Goal: Task Accomplishment & Management: Manage account settings

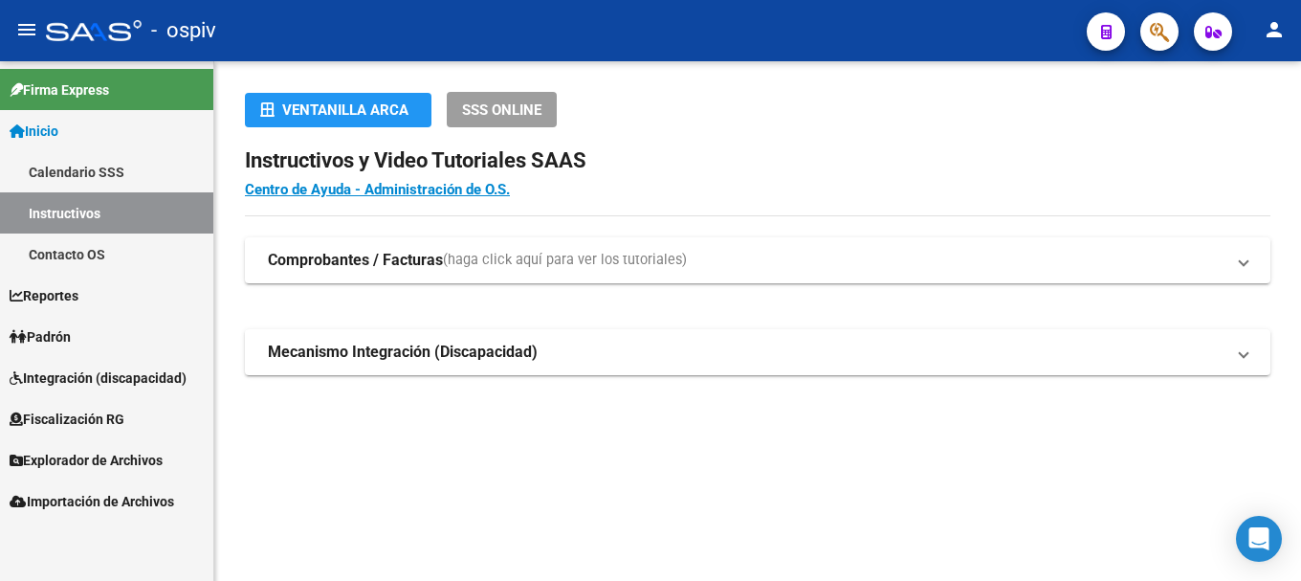
click at [1155, 14] on span "button" at bounding box center [1159, 31] width 19 height 39
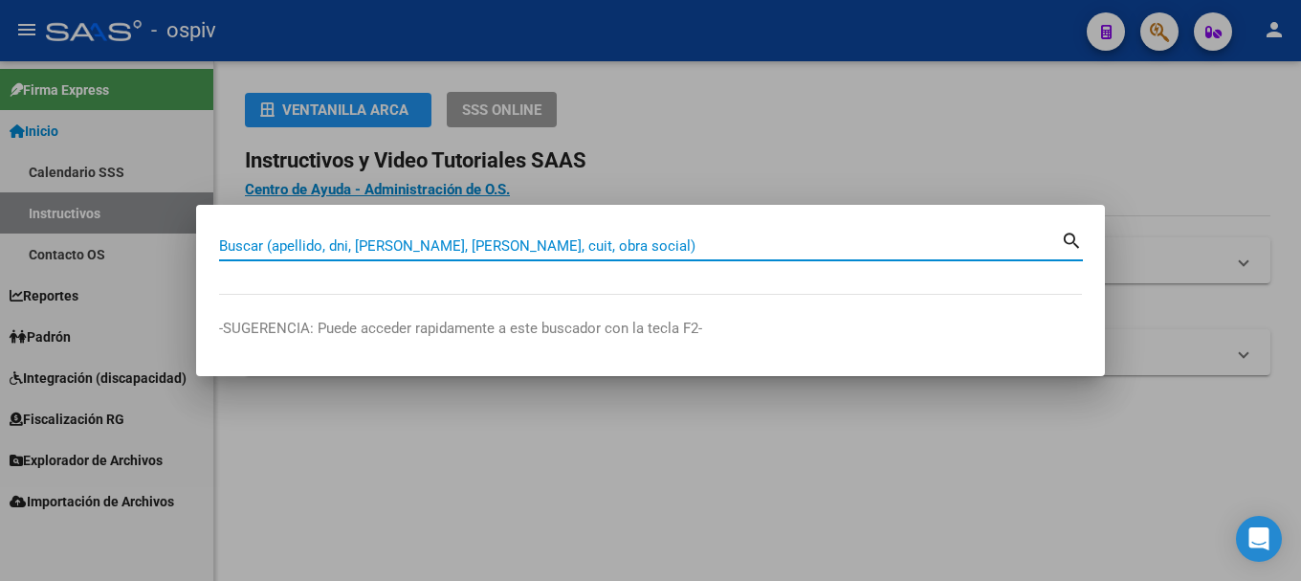
paste input "96470425"
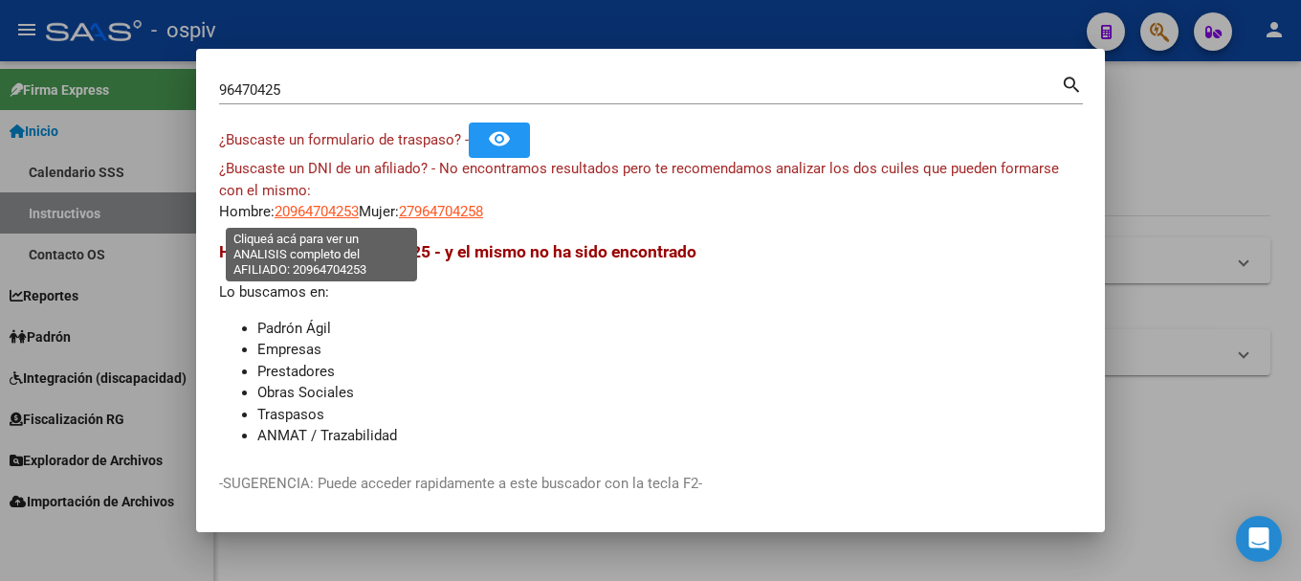
click at [305, 214] on span "20964704253" at bounding box center [317, 211] width 84 height 17
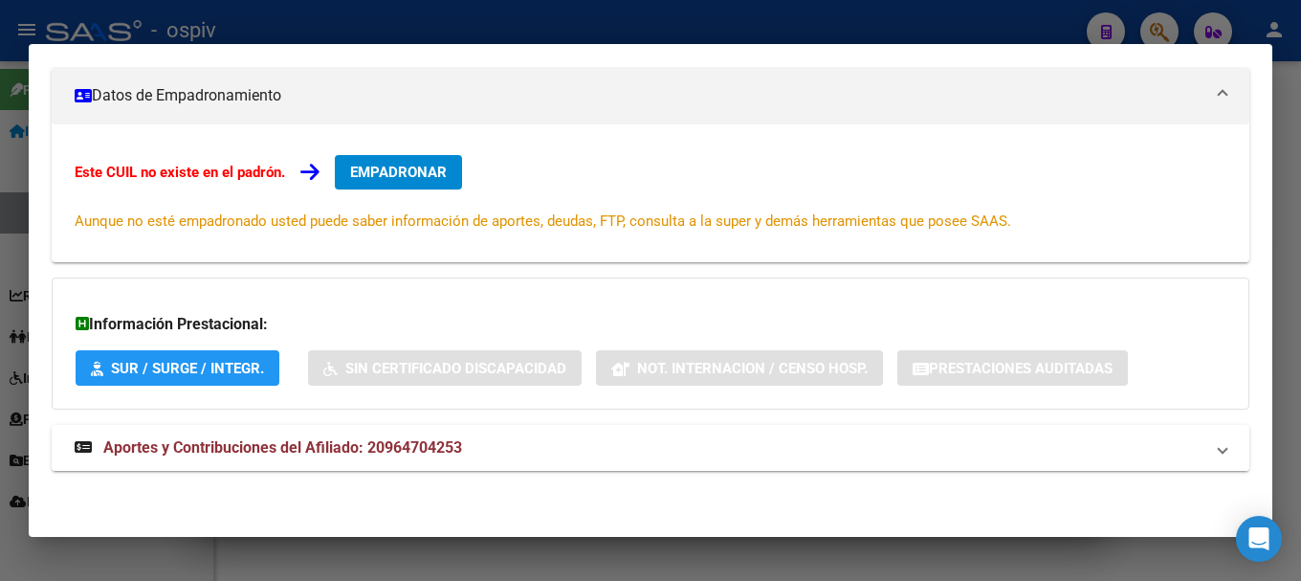
drag, startPoint x: 401, startPoint y: 445, endPoint x: 430, endPoint y: 441, distance: 29.0
click at [403, 445] on span "Aportes y Contribuciones del Afiliado: 20964704253" at bounding box center [282, 447] width 359 height 18
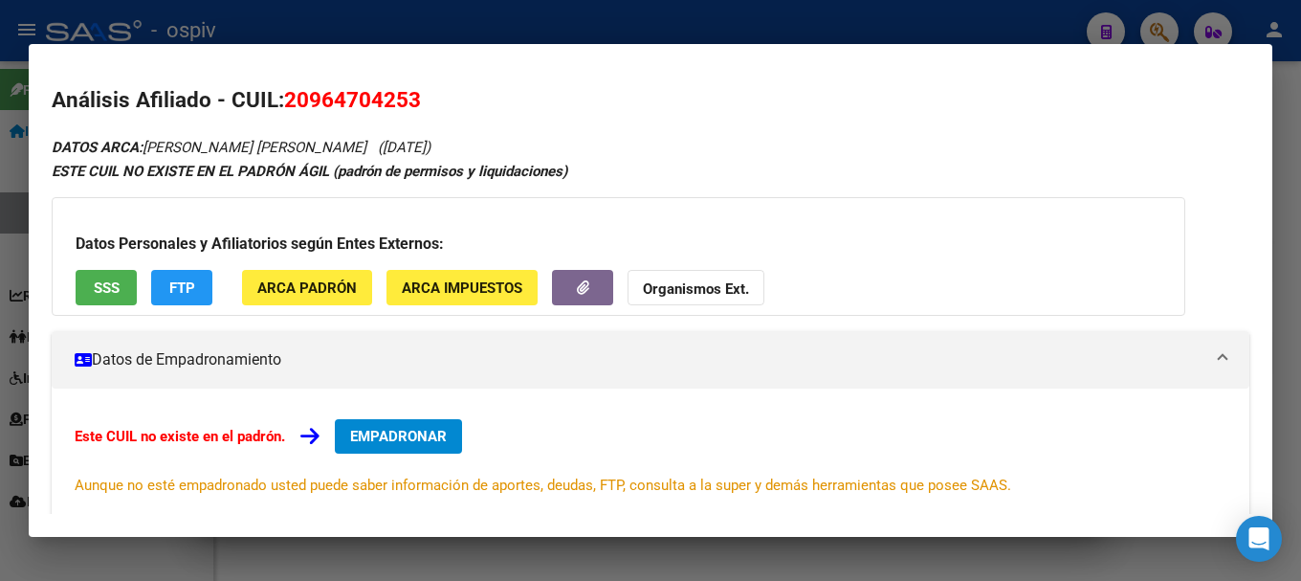
click at [99, 284] on span "SSS" at bounding box center [107, 287] width 26 height 17
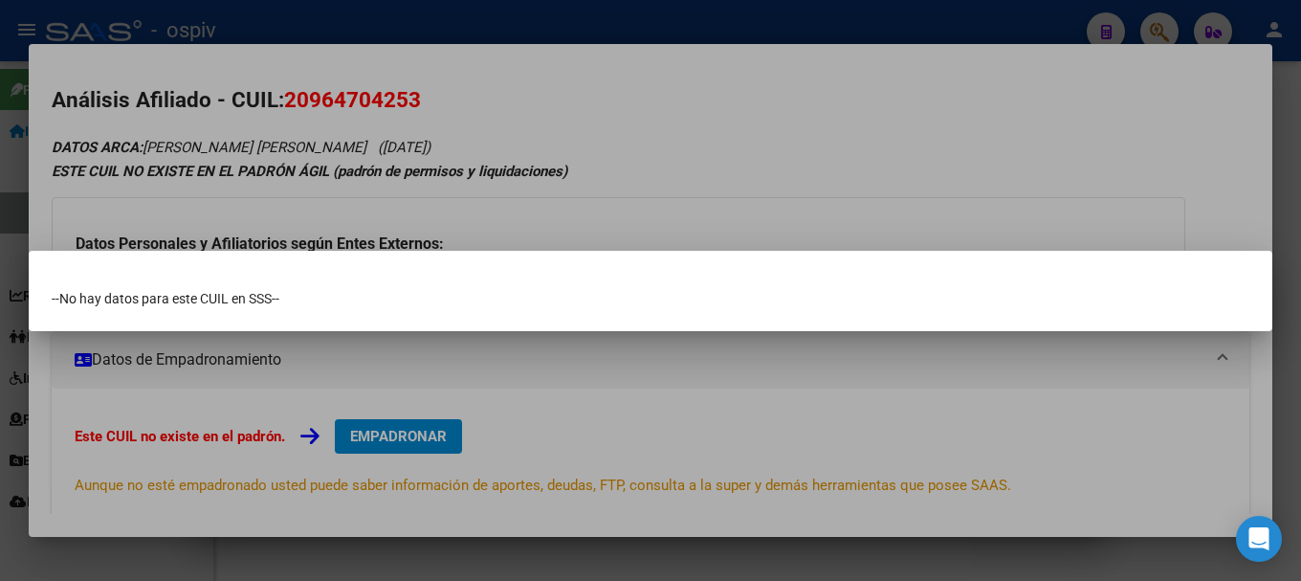
click at [577, 213] on div at bounding box center [650, 290] width 1301 height 581
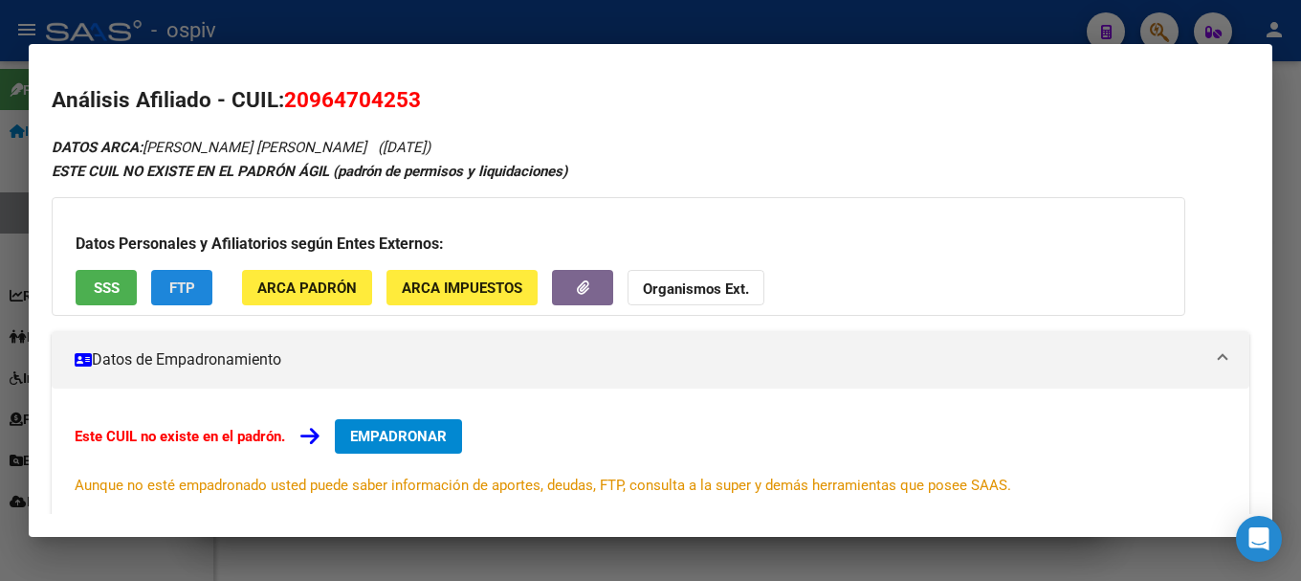
click at [193, 280] on span "FTP" at bounding box center [182, 287] width 26 height 17
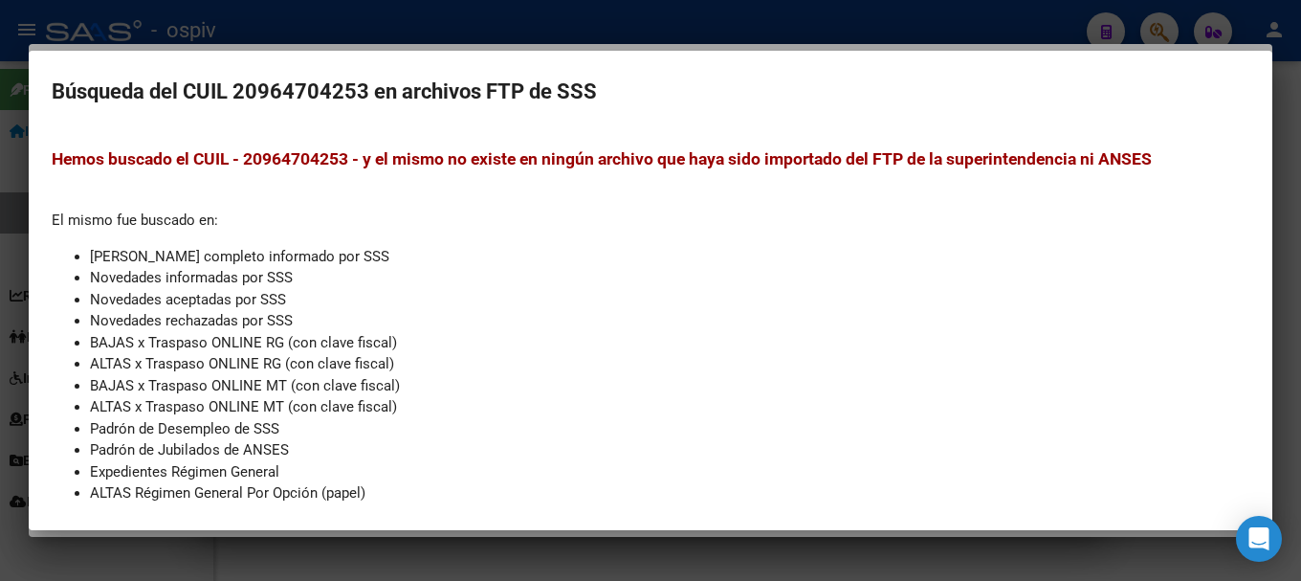
drag, startPoint x: 1171, startPoint y: 19, endPoint x: 671, endPoint y: 100, distance: 507.1
click at [1167, 22] on div at bounding box center [650, 290] width 1301 height 581
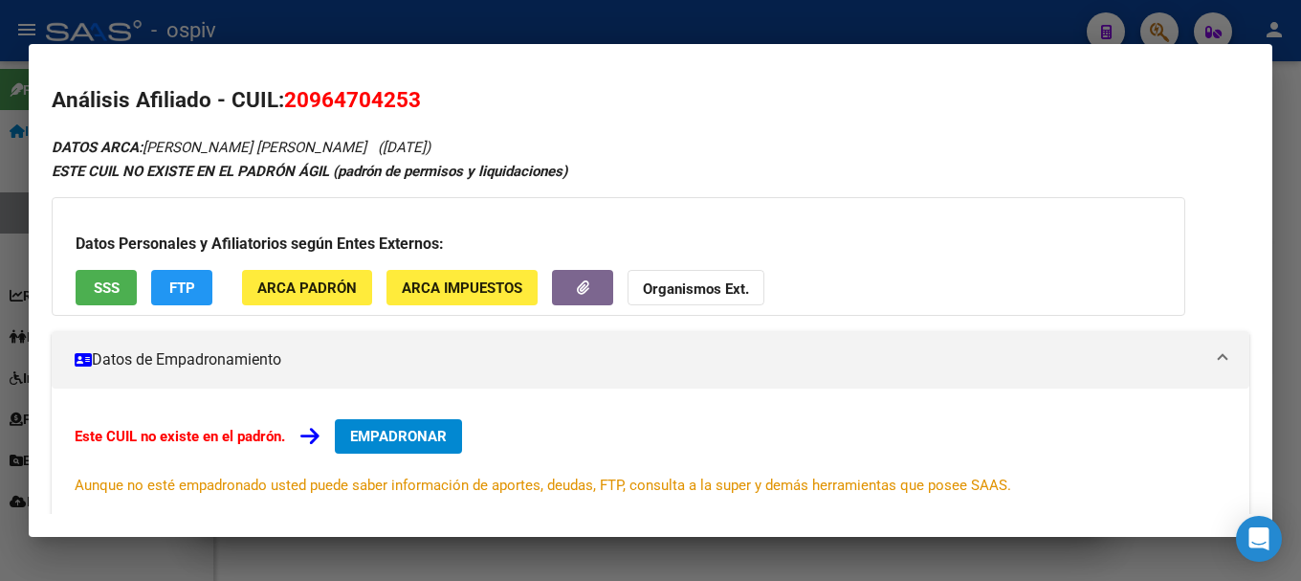
drag, startPoint x: 1165, startPoint y: 29, endPoint x: 576, endPoint y: 100, distance: 592.9
click at [1164, 31] on div at bounding box center [650, 290] width 1301 height 581
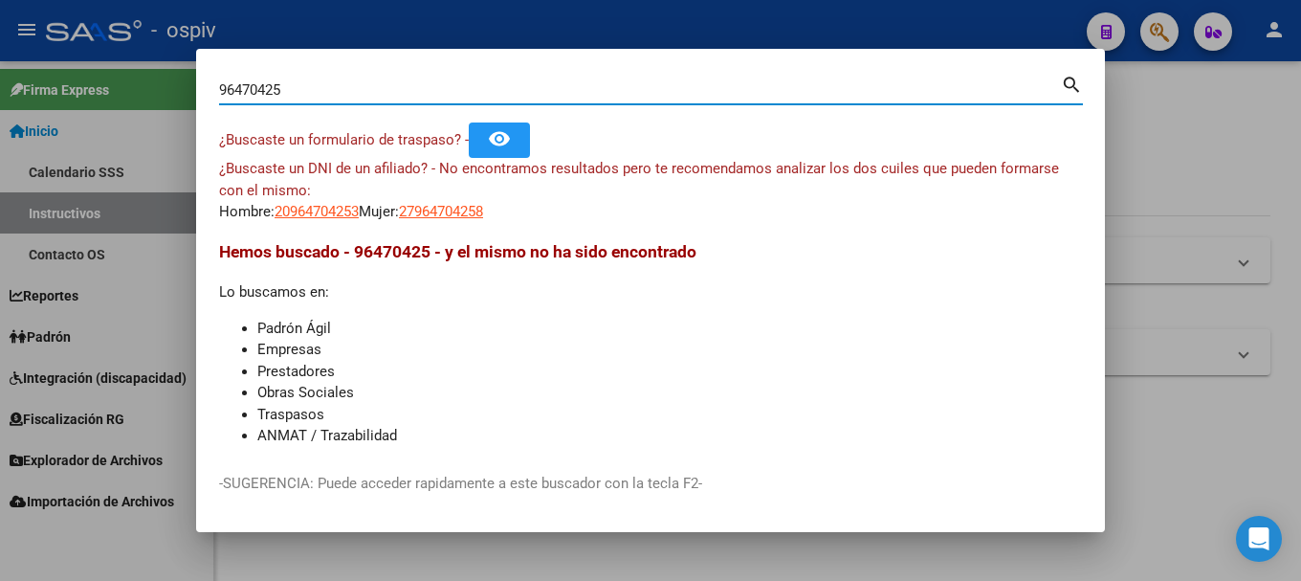
drag, startPoint x: 304, startPoint y: 98, endPoint x: 124, endPoint y: 85, distance: 180.3
click at [124, 85] on div "96470425 Buscar (apellido, dni, cuil, nro traspaso, cuit, obra social) search ¿…" at bounding box center [650, 290] width 1301 height 581
paste input "42660058"
type input "42660058"
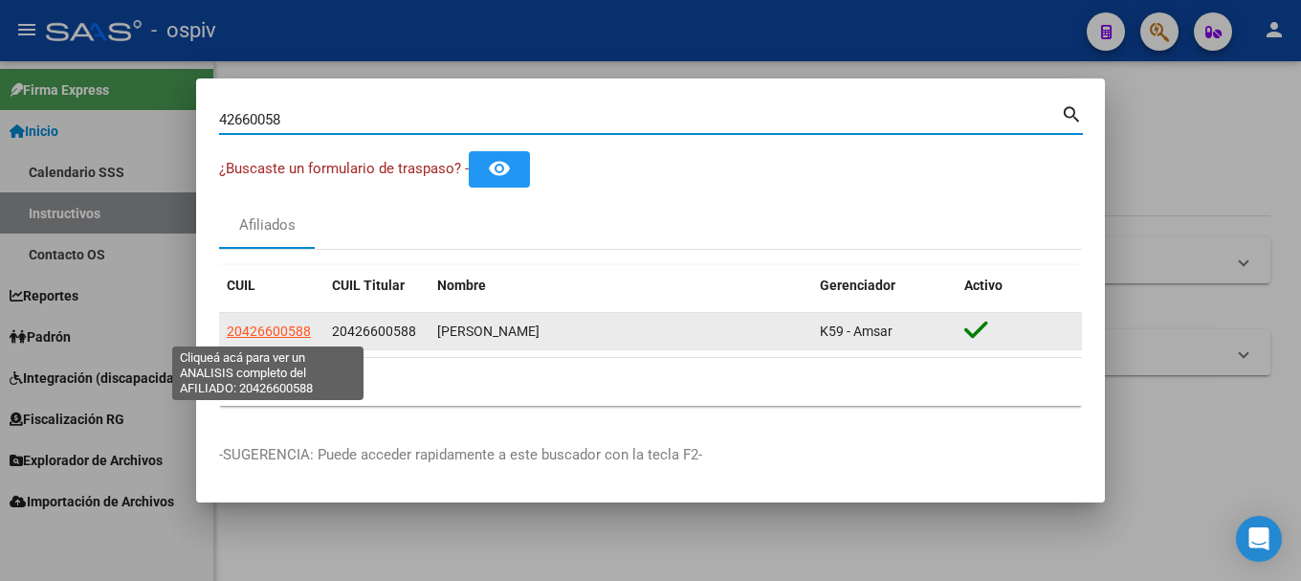
click at [299, 333] on span "20426600588" at bounding box center [269, 330] width 84 height 15
type textarea "20426600588"
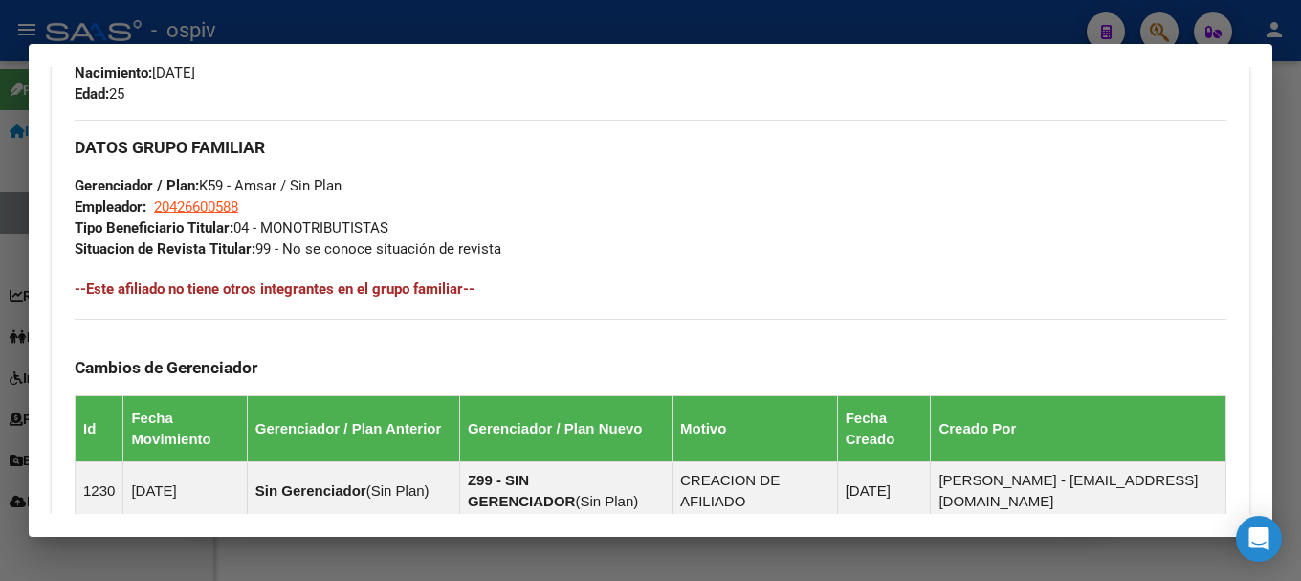
scroll to position [957, 0]
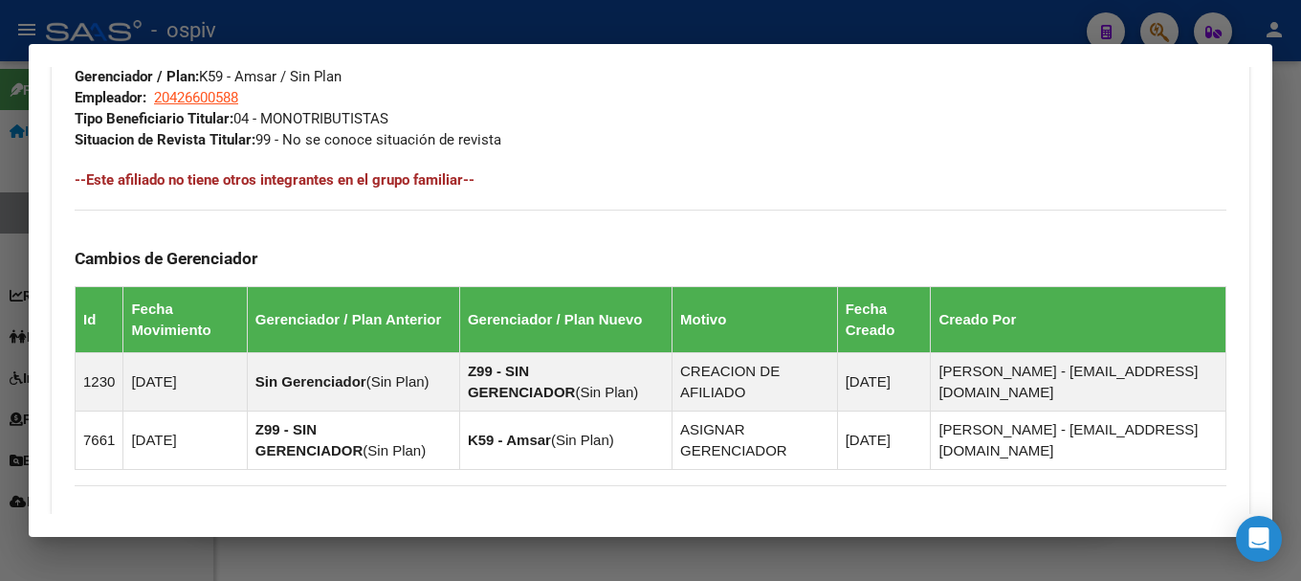
drag, startPoint x: 1163, startPoint y: 23, endPoint x: 987, endPoint y: 43, distance: 177.2
click at [1163, 25] on div at bounding box center [650, 290] width 1301 height 581
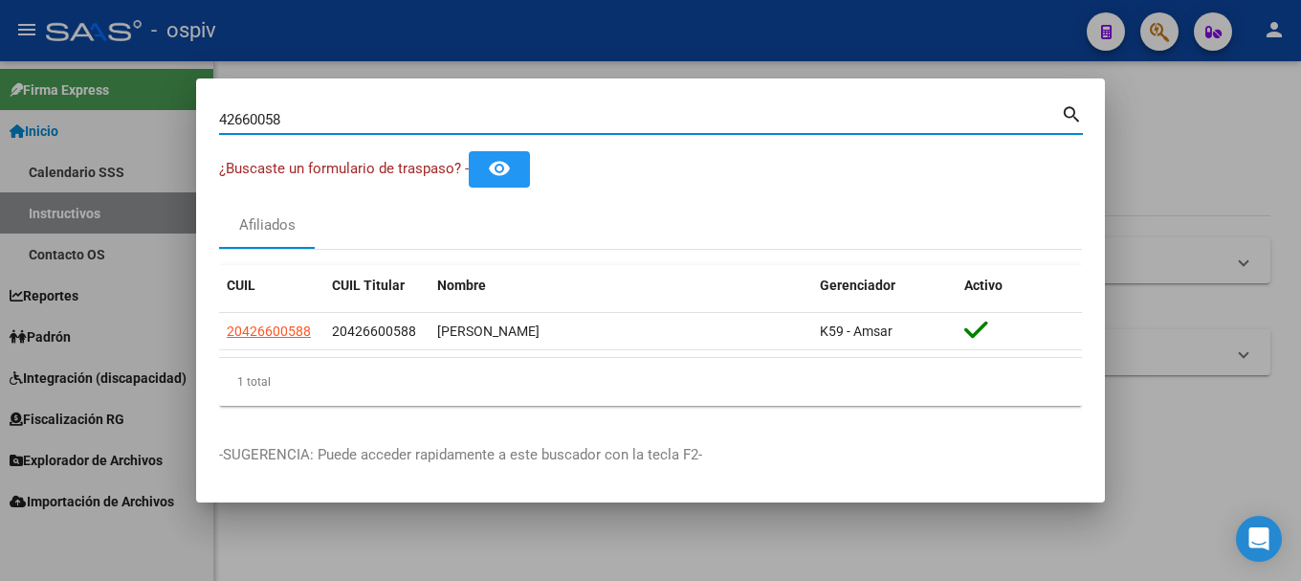
drag, startPoint x: 305, startPoint y: 121, endPoint x: 159, endPoint y: 110, distance: 146.8
click at [159, 110] on div "42660058 Buscar (apellido, dni, cuil, nro traspaso, cuit, obra social) search ¿…" at bounding box center [650, 290] width 1301 height 581
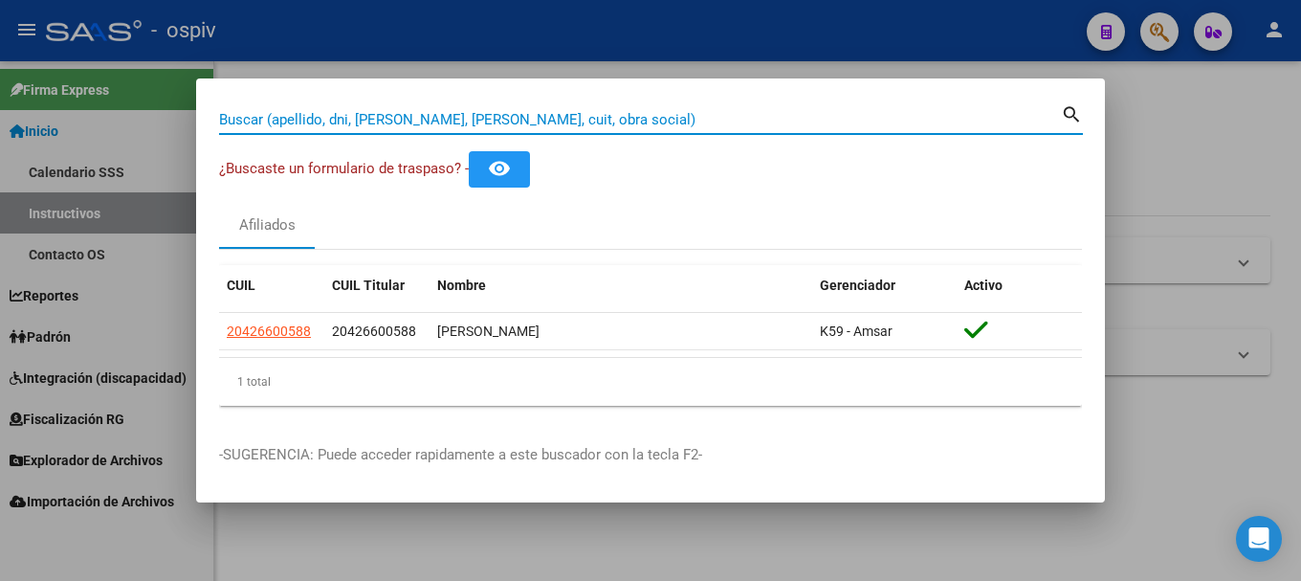
paste input "47116969"
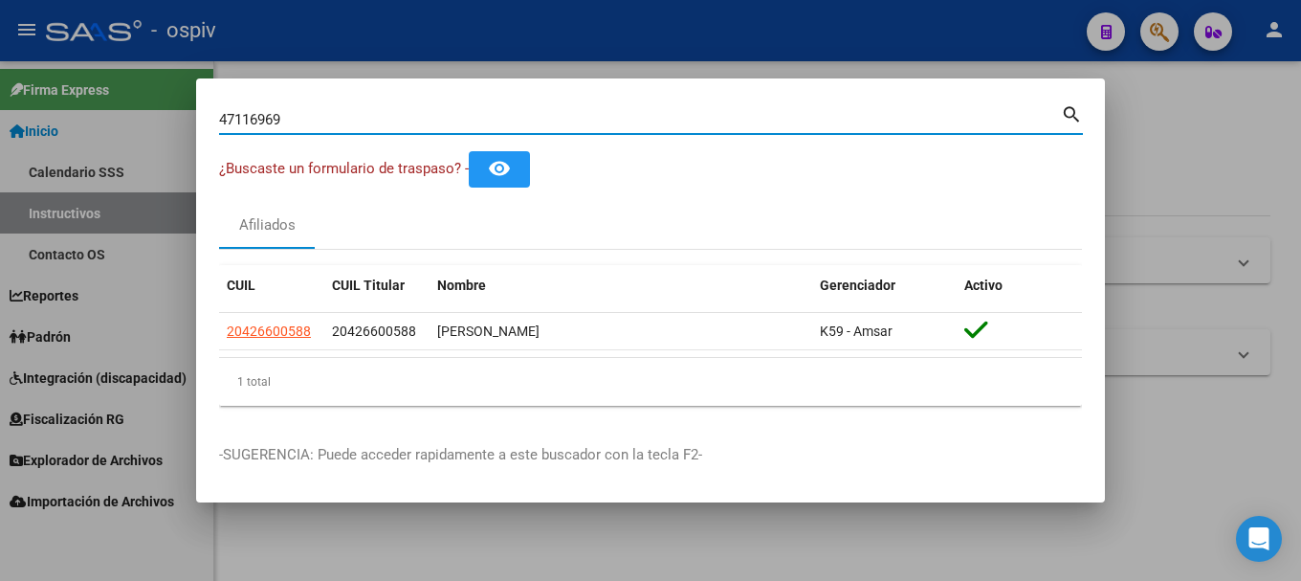
type input "47116969"
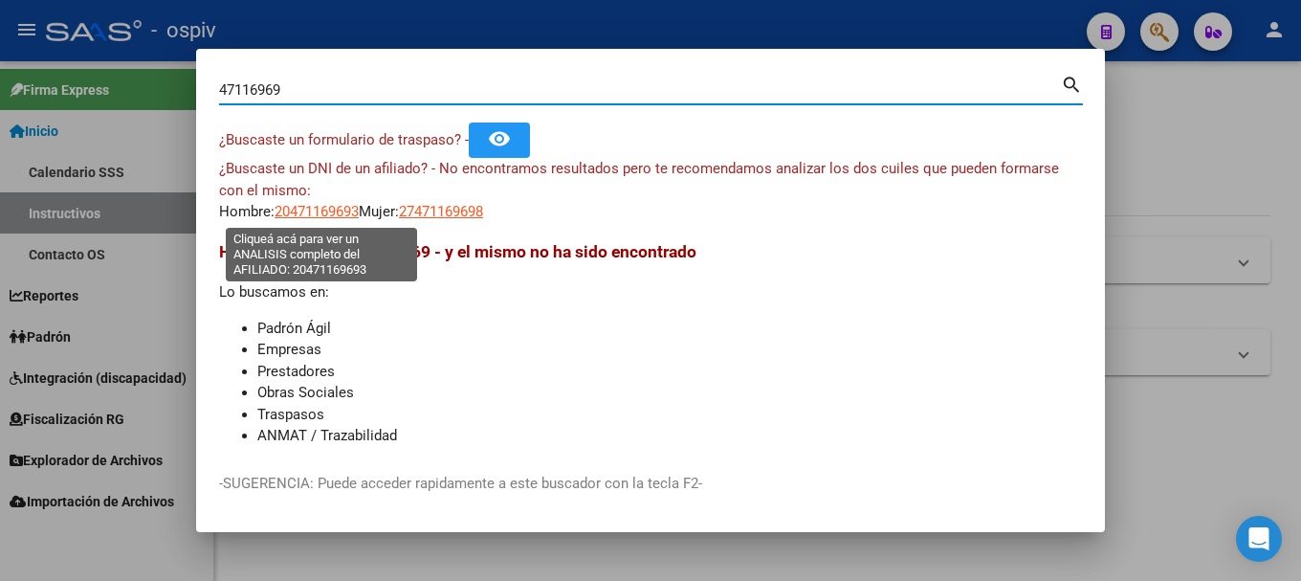
click at [335, 218] on span "20471169693" at bounding box center [317, 211] width 84 height 17
type textarea "20471169693"
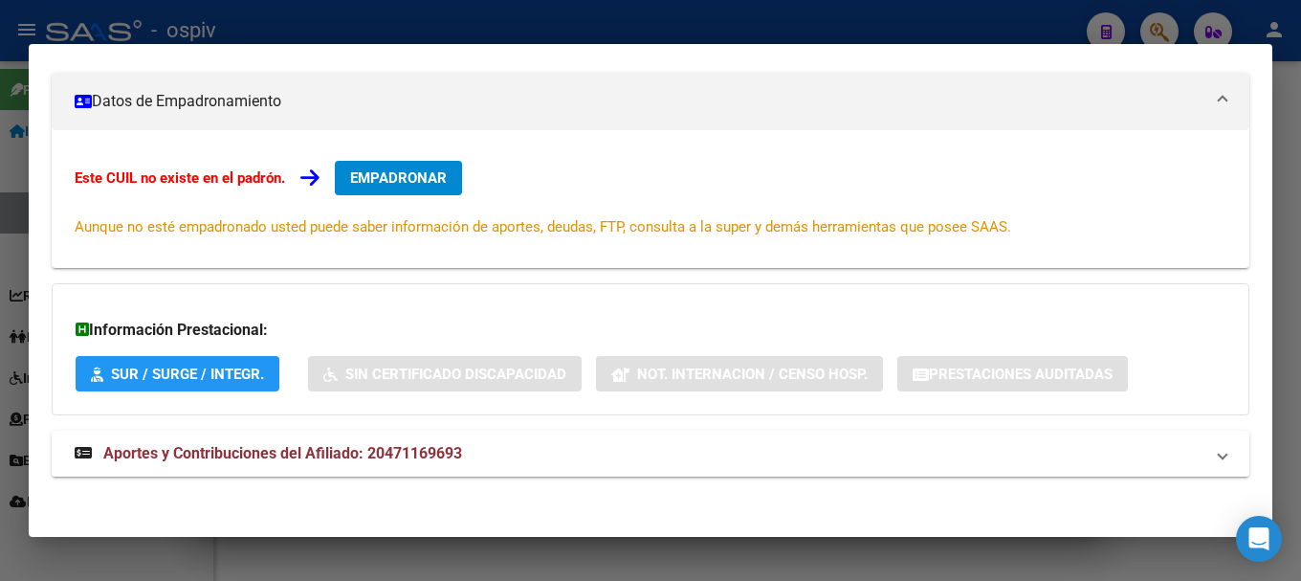
scroll to position [264, 0]
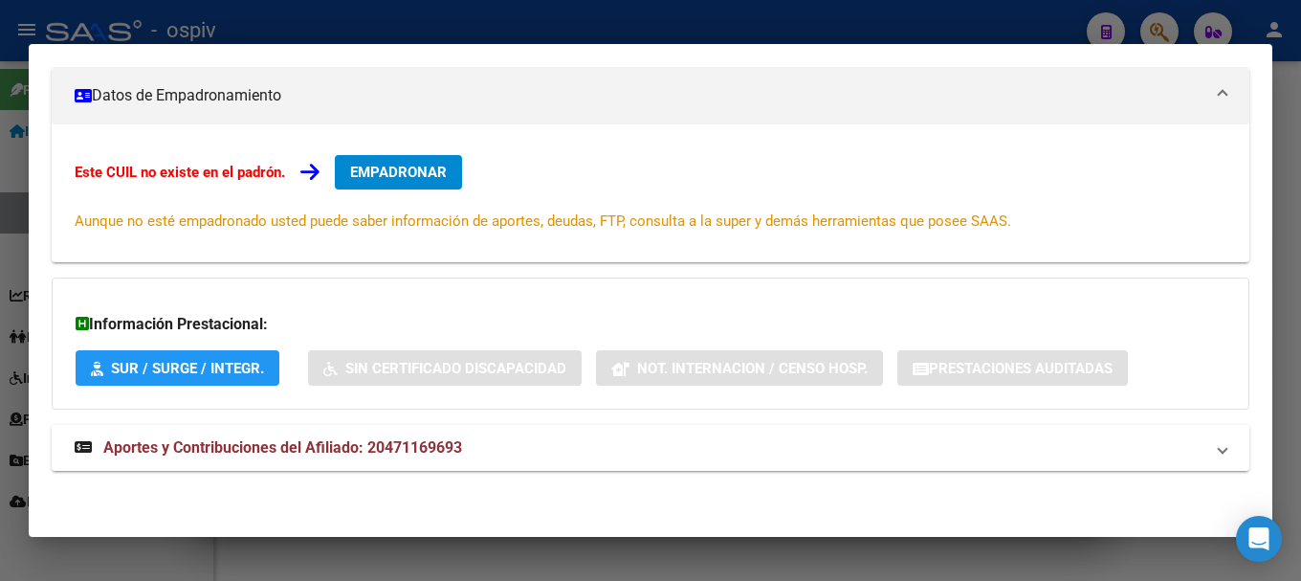
click at [384, 452] on span "Aportes y Contribuciones del Afiliado: 20471169693" at bounding box center [282, 447] width 359 height 18
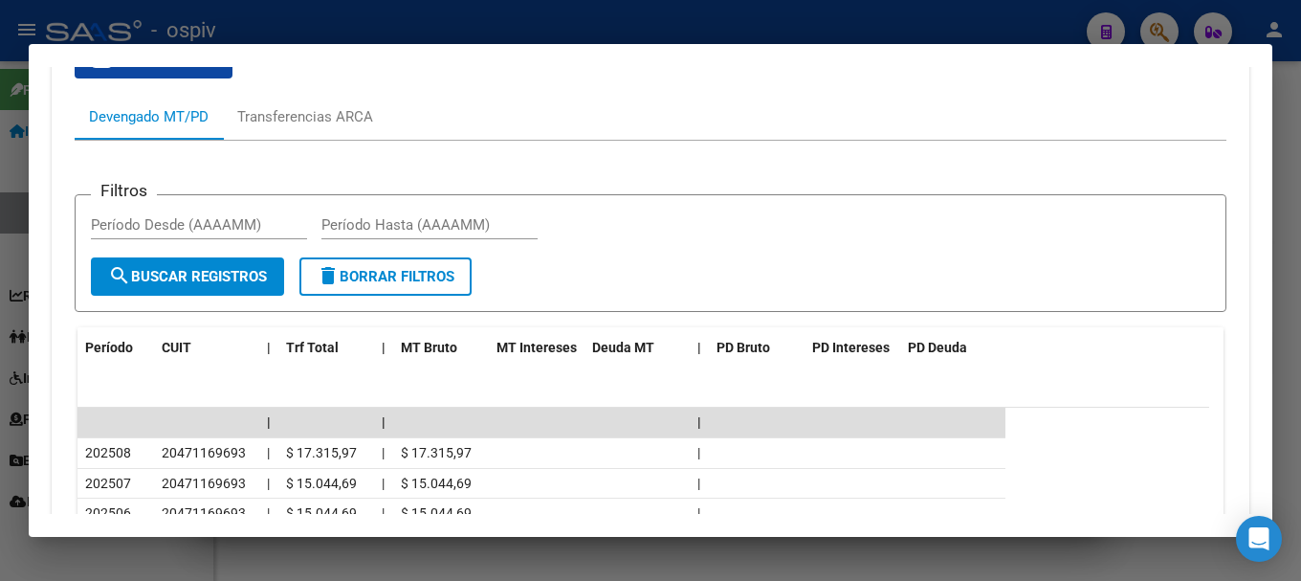
scroll to position [861, 0]
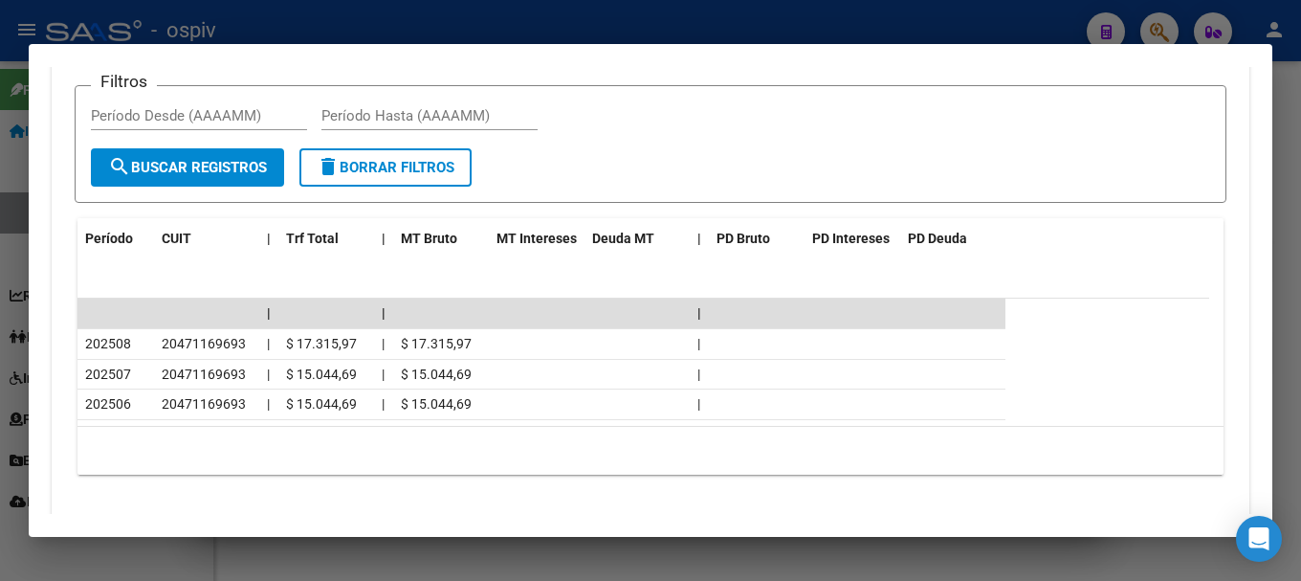
click at [1166, 24] on div at bounding box center [650, 290] width 1301 height 581
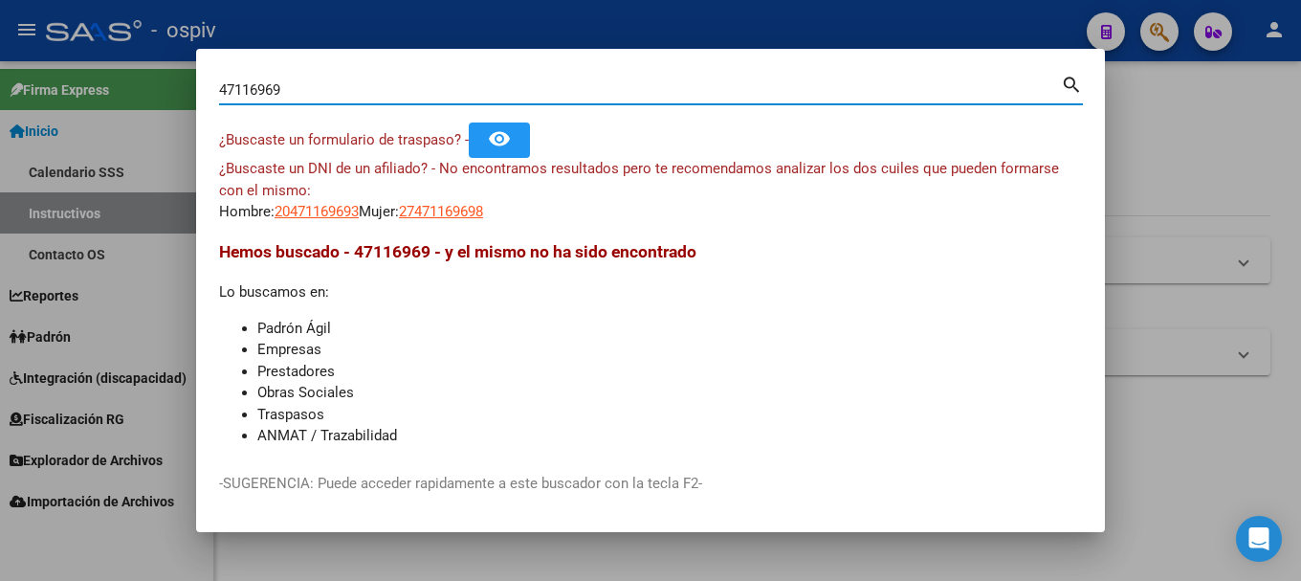
drag, startPoint x: 314, startPoint y: 87, endPoint x: 88, endPoint y: 64, distance: 227.0
click at [98, 64] on div "47116969 Buscar (apellido, dni, cuil, nro traspaso, cuit, obra social) search ¿…" at bounding box center [650, 290] width 1301 height 581
type input "45691827"
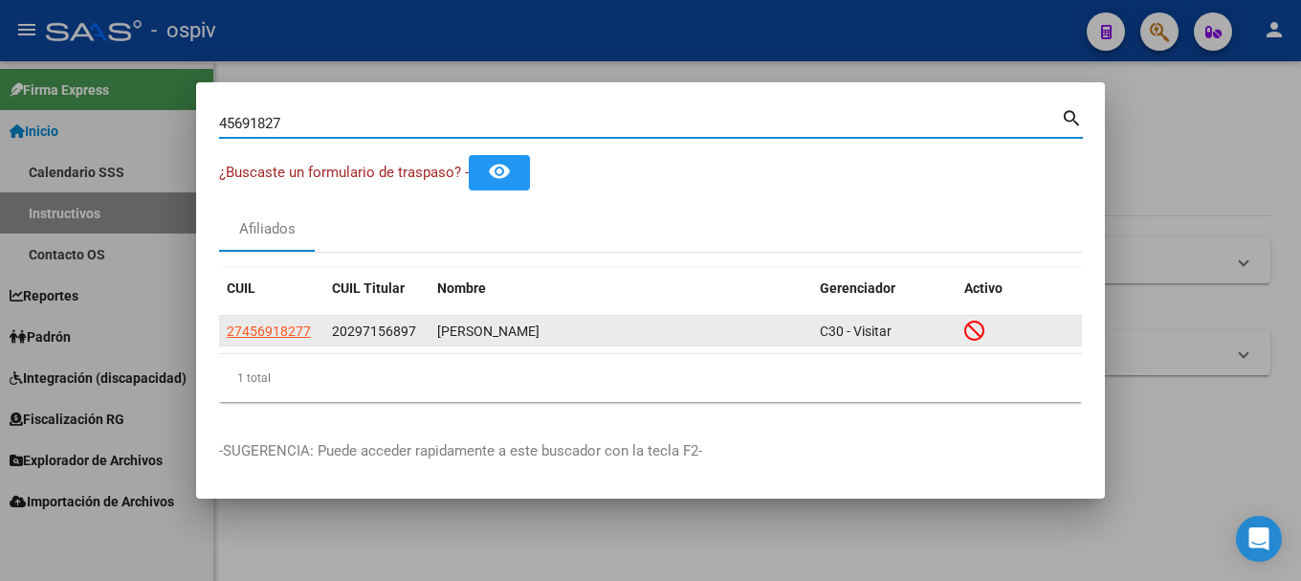
click at [269, 341] on app-link-go-to "27456918277" at bounding box center [269, 332] width 84 height 22
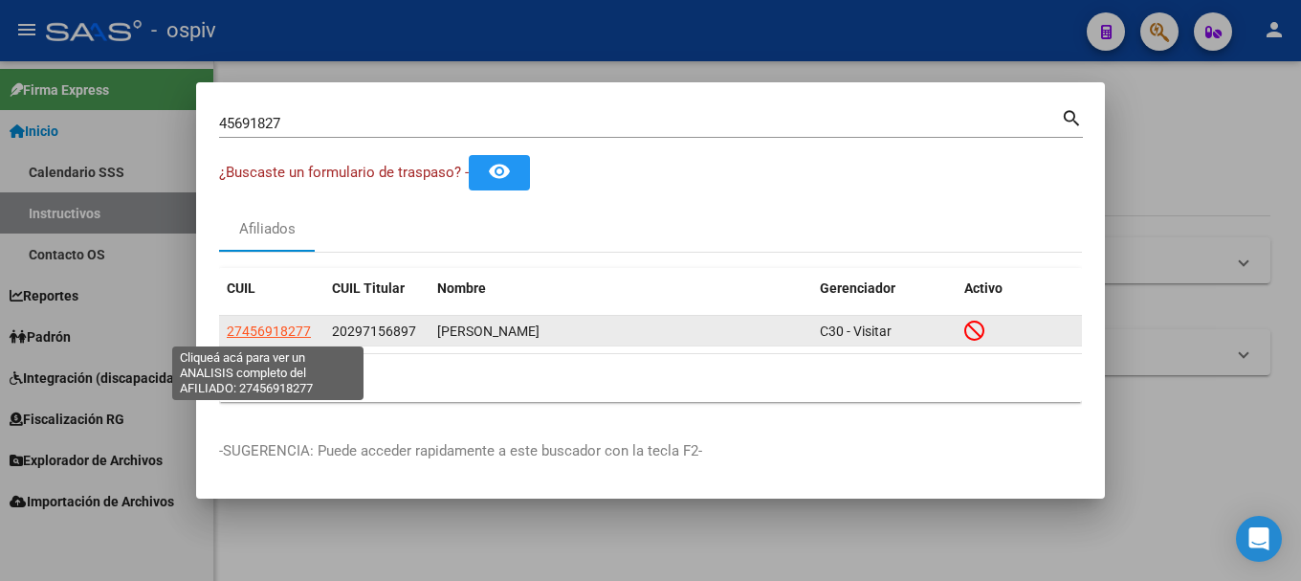
click at [271, 333] on span "27456918277" at bounding box center [269, 330] width 84 height 15
type textarea "27456918277"
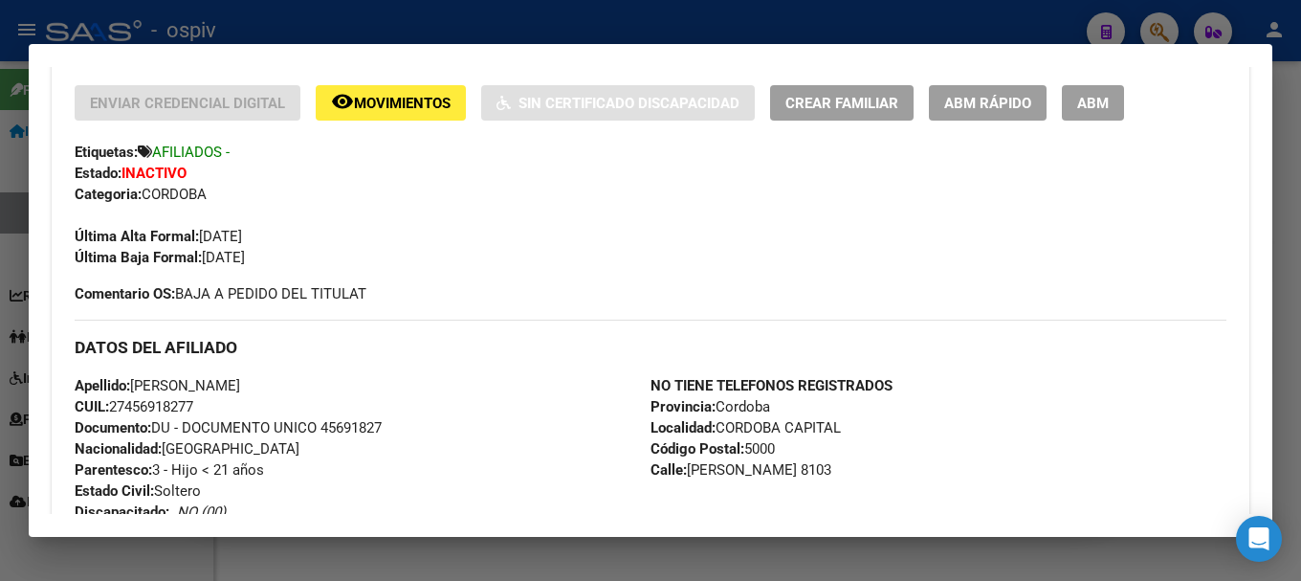
scroll to position [191, 0]
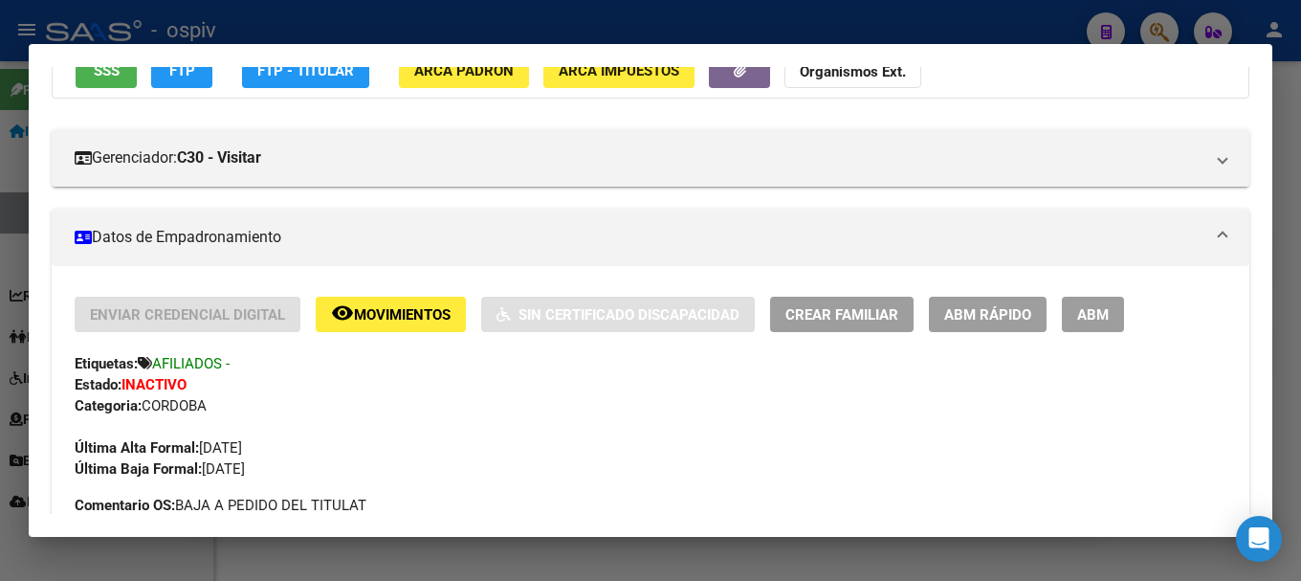
click at [1145, 23] on div at bounding box center [650, 290] width 1301 height 581
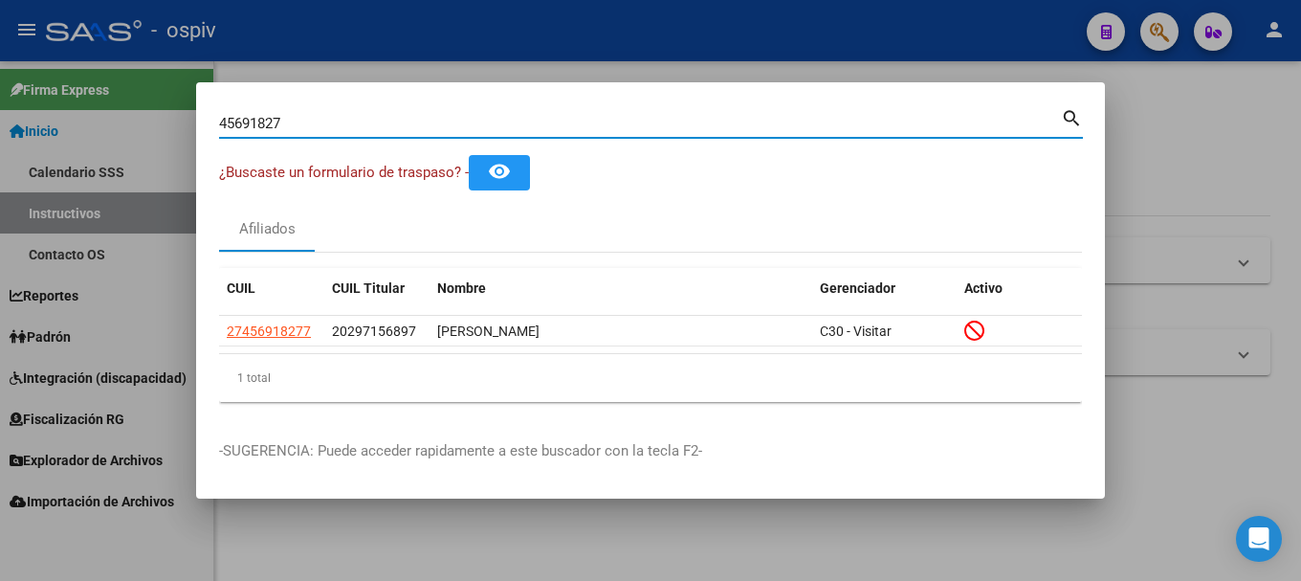
drag, startPoint x: 299, startPoint y: 123, endPoint x: 131, endPoint y: 107, distance: 168.3
click at [160, 107] on div "45691827 Buscar (apellido, dni, cuil, nro traspaso, cuit, obra social) search ¿…" at bounding box center [650, 290] width 1301 height 581
type input "70548480"
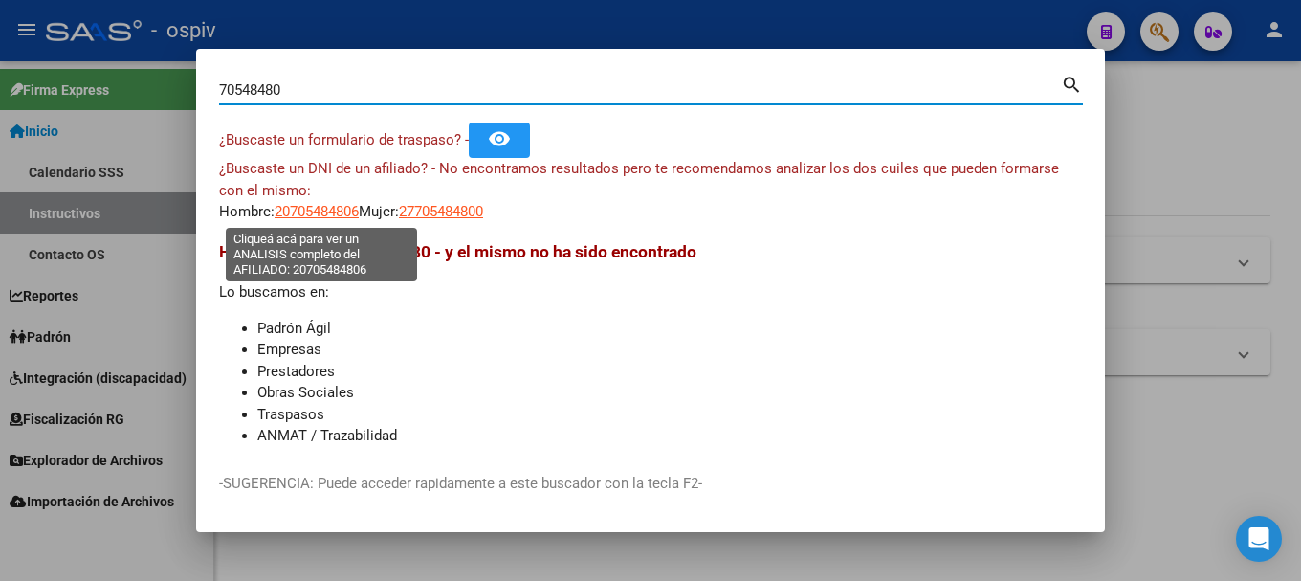
click at [338, 213] on span "20705484806" at bounding box center [317, 211] width 84 height 17
type textarea "20705484806"
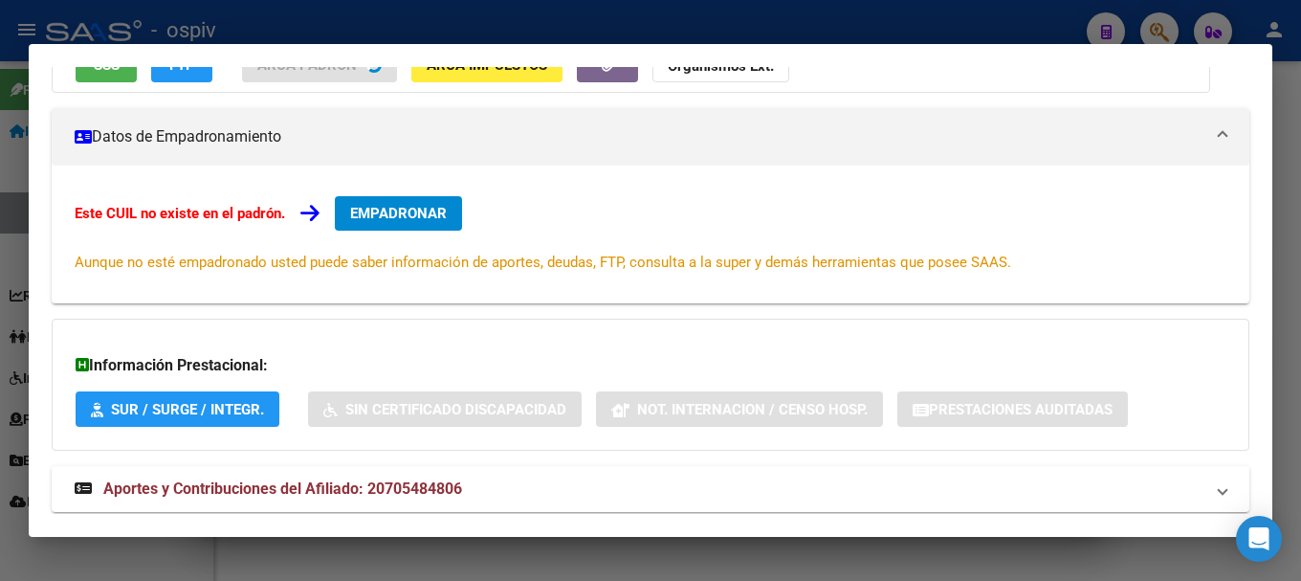
scroll to position [238, 0]
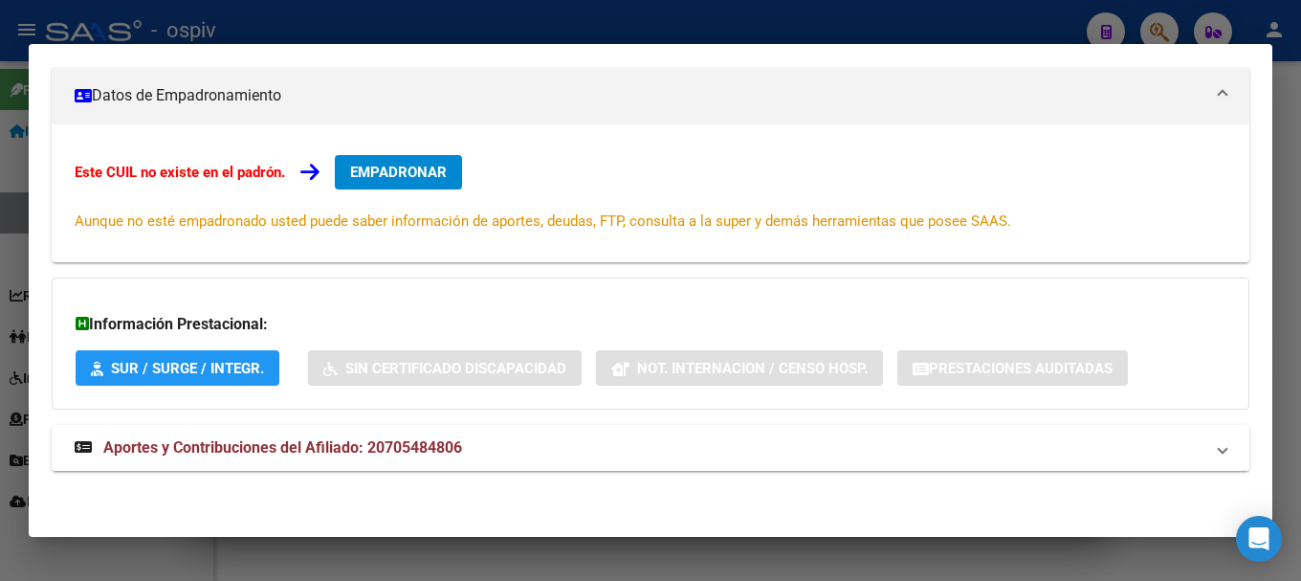
click at [447, 446] on span "Aportes y Contribuciones del Afiliado: 20705484806" at bounding box center [282, 447] width 359 height 18
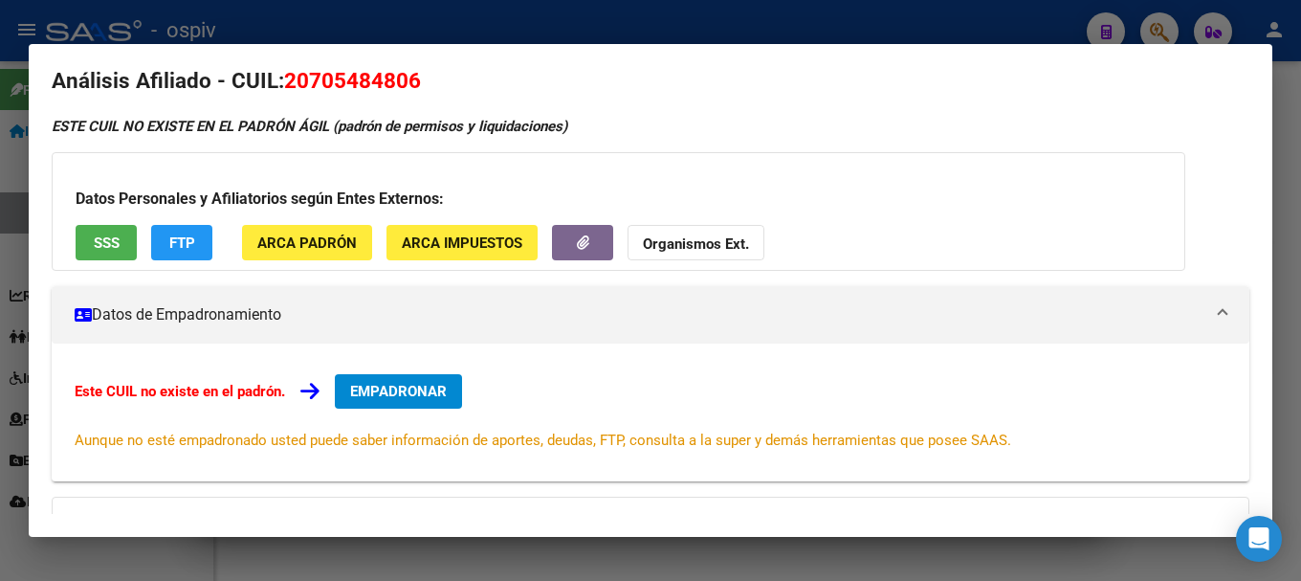
scroll to position [0, 0]
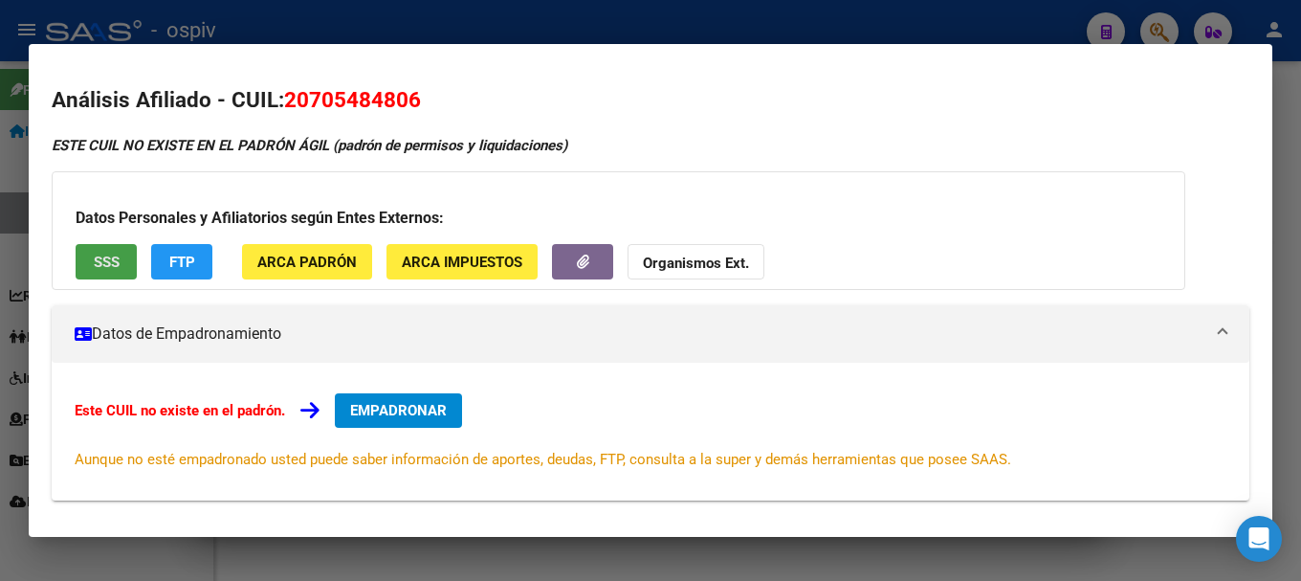
click at [98, 262] on span "SSS" at bounding box center [107, 262] width 26 height 17
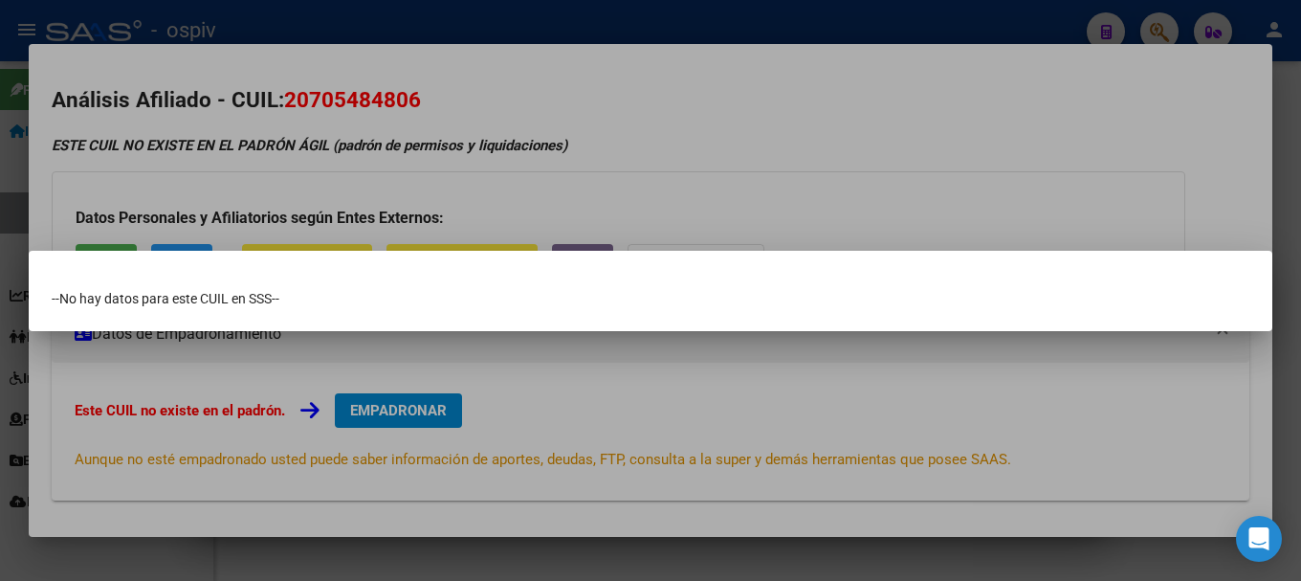
click at [0, 345] on div at bounding box center [650, 290] width 1301 height 581
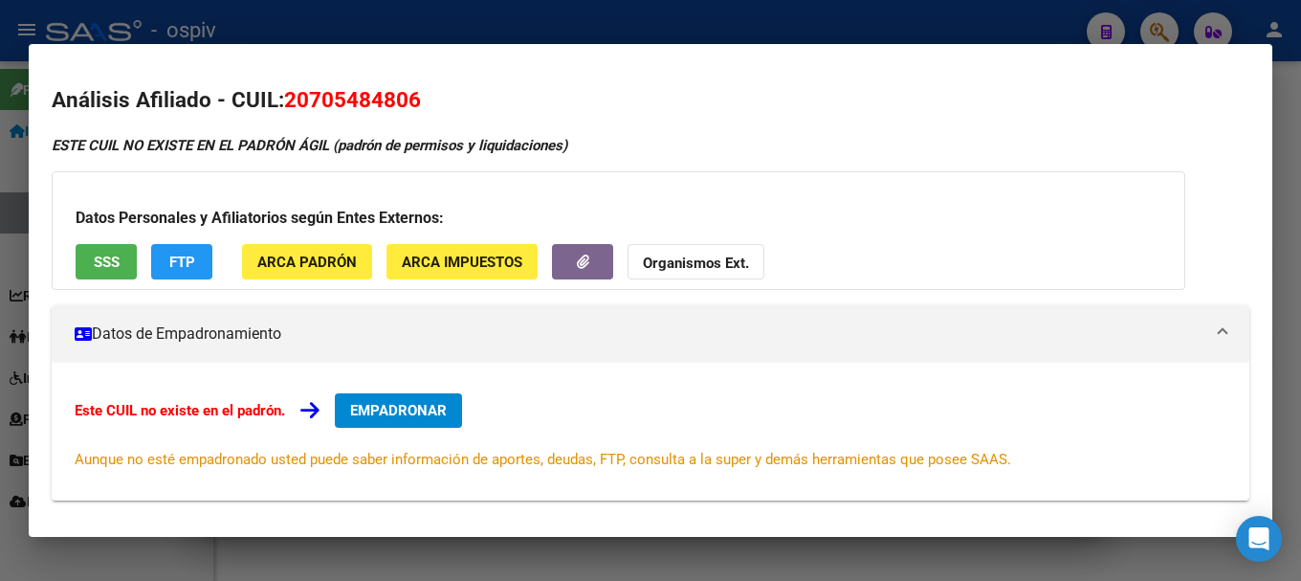
click at [212, 263] on app-movimiento-sss "FTP" at bounding box center [189, 261] width 77 height 35
click at [183, 259] on span "FTP" at bounding box center [182, 262] width 26 height 17
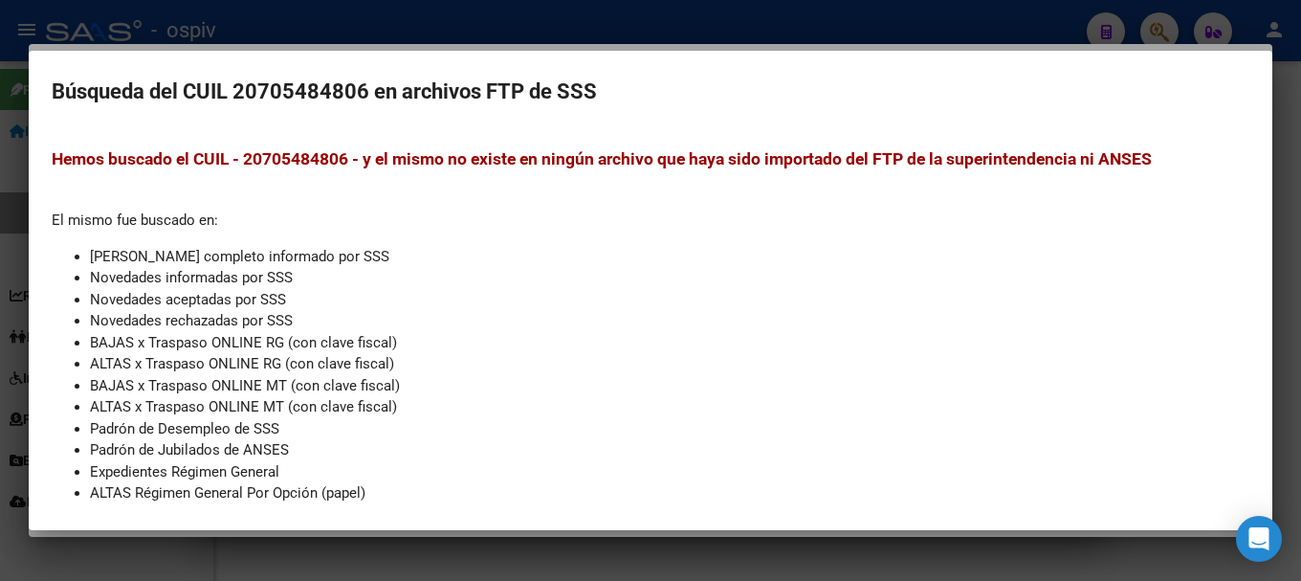
click at [0, 407] on div at bounding box center [650, 290] width 1301 height 581
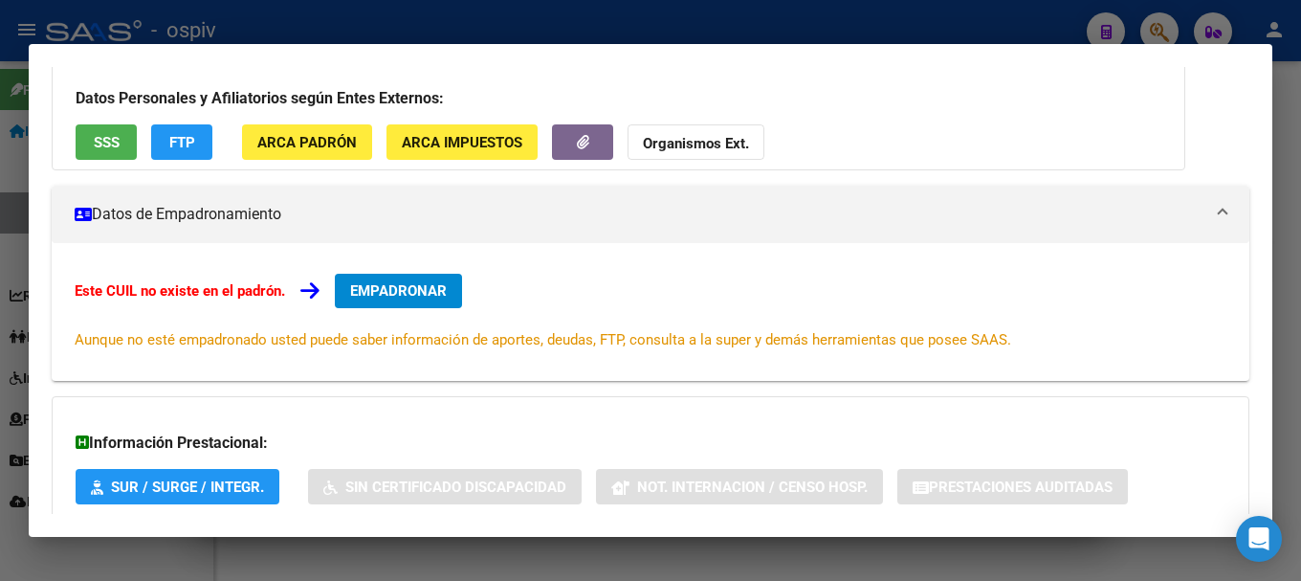
scroll to position [153, 0]
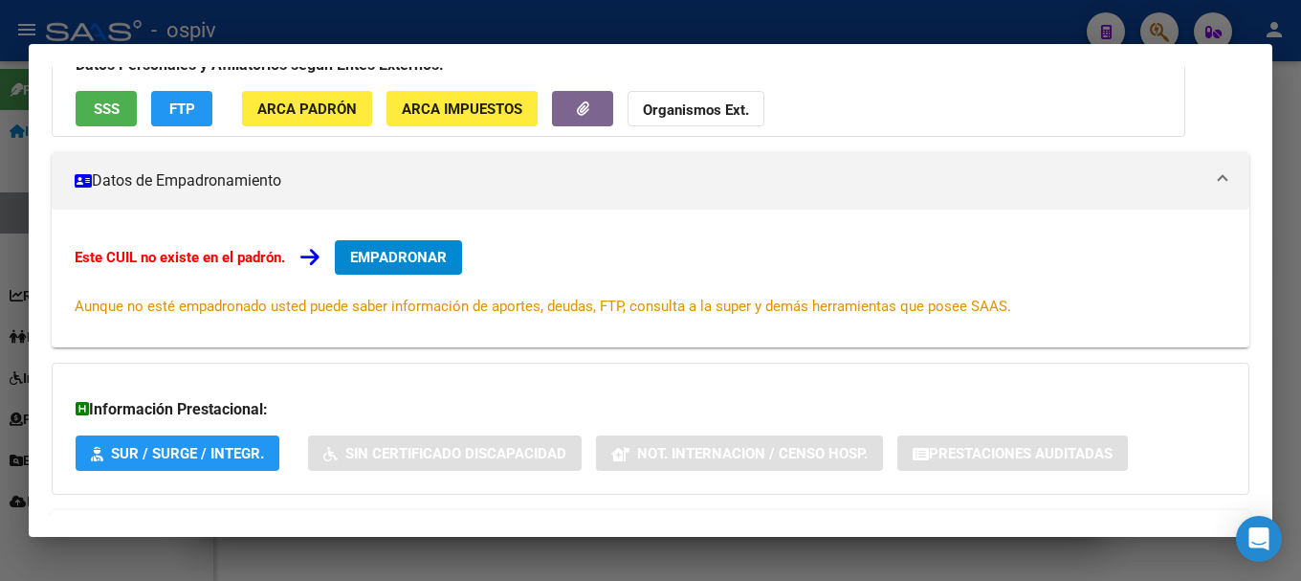
drag, startPoint x: 1167, startPoint y: 29, endPoint x: 720, endPoint y: 140, distance: 460.5
click at [1161, 33] on div at bounding box center [650, 290] width 1301 height 581
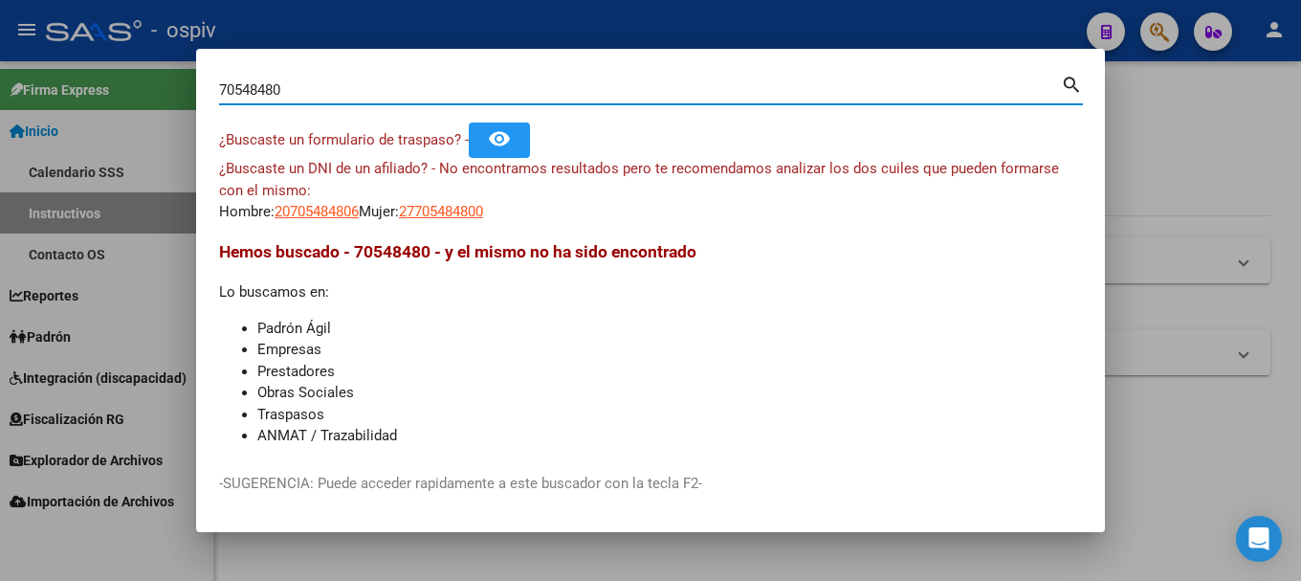
drag, startPoint x: 289, startPoint y: 88, endPoint x: 125, endPoint y: 79, distance: 163.9
click at [125, 79] on div "70548480 Buscar (apellido, dni, cuil, nro traspaso, cuit, obra social) search ¿…" at bounding box center [650, 290] width 1301 height 581
paste input "Estimado se envian los requisitos , la documentación solicitada se debe enviar …"
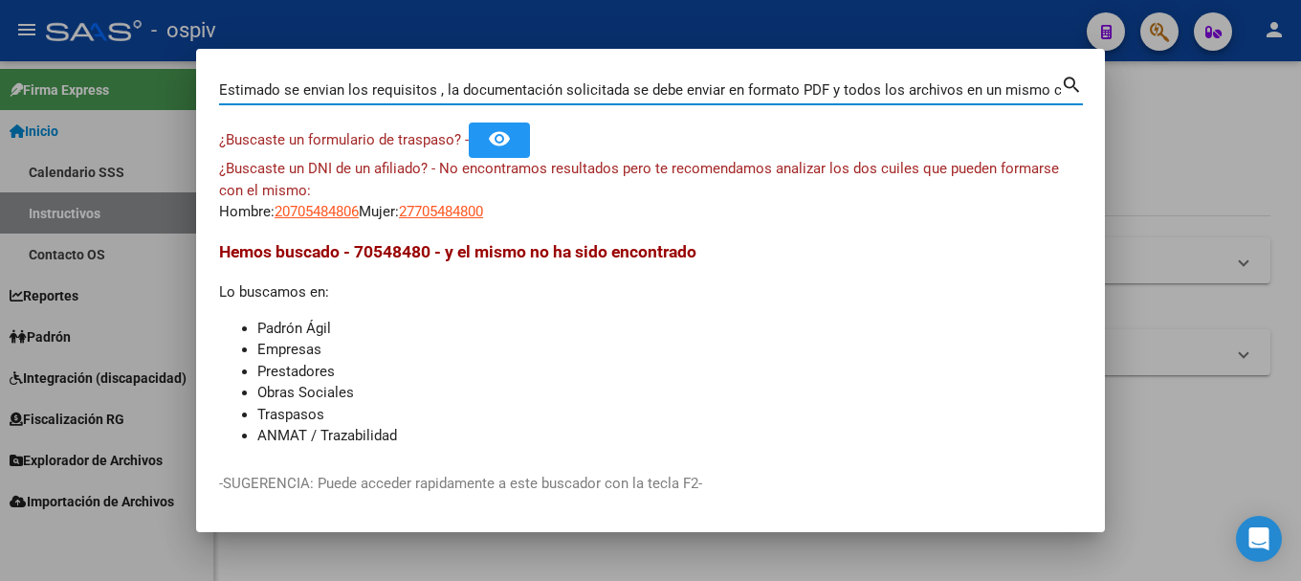
scroll to position [0, 633]
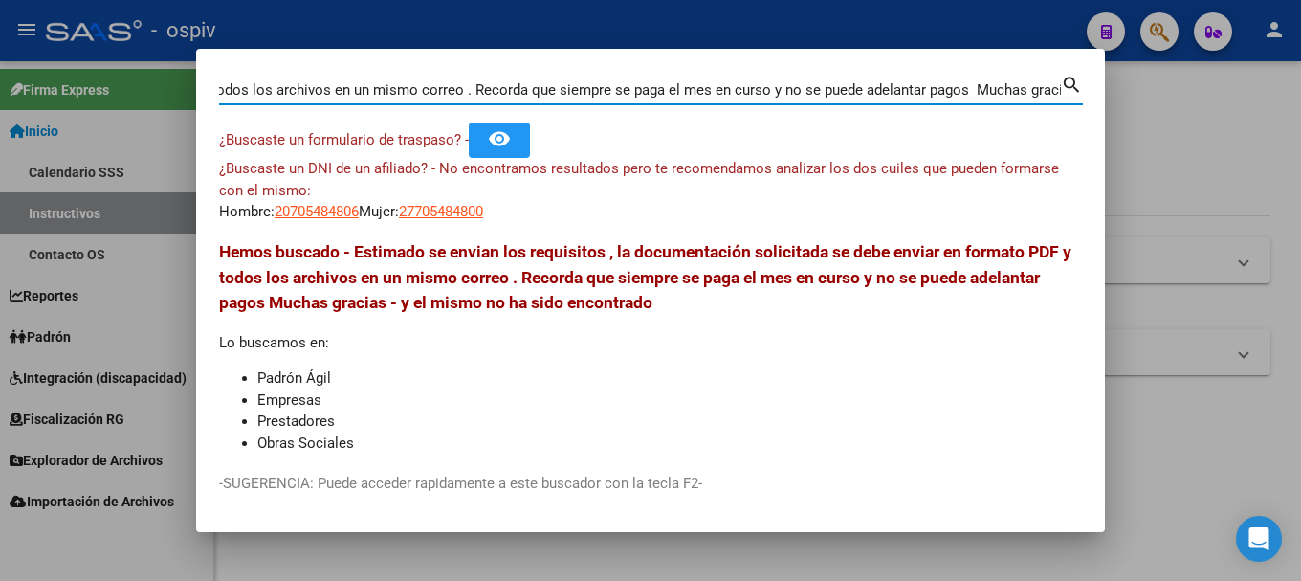
type input "Estimado se envian los requisitos , la documentación solicitada se debe enviar …"
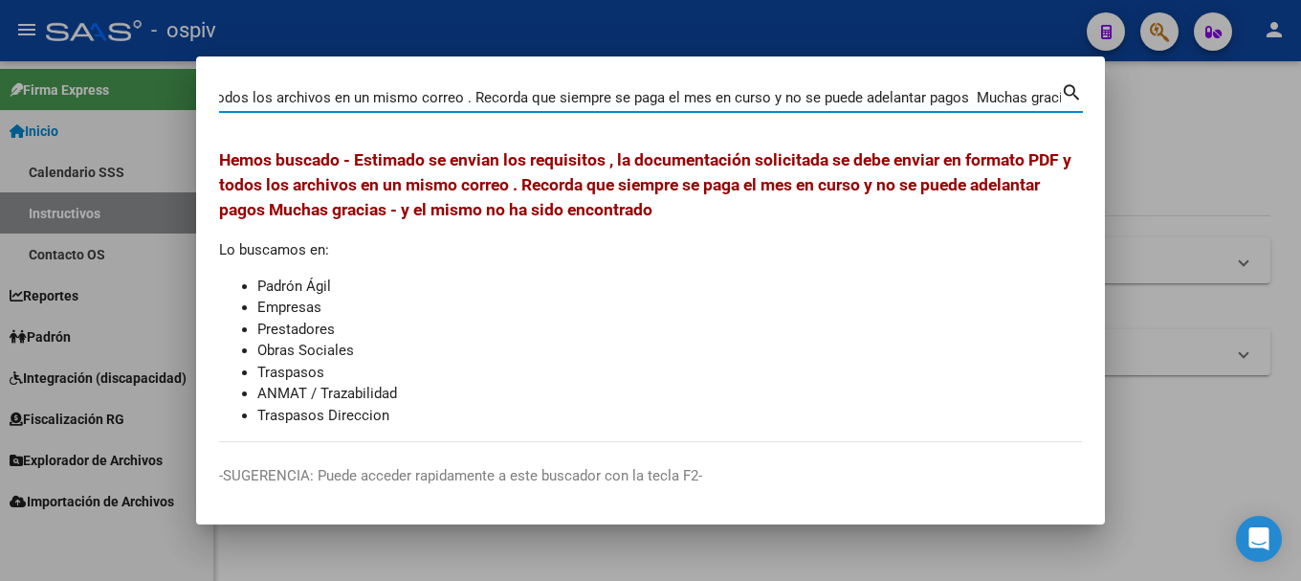
drag, startPoint x: 219, startPoint y: 100, endPoint x: 1169, endPoint y: 192, distance: 954.7
click at [1169, 192] on div "Estimado se envian los requisitos , la documentación solicitada se debe enviar …" at bounding box center [650, 290] width 1301 height 581
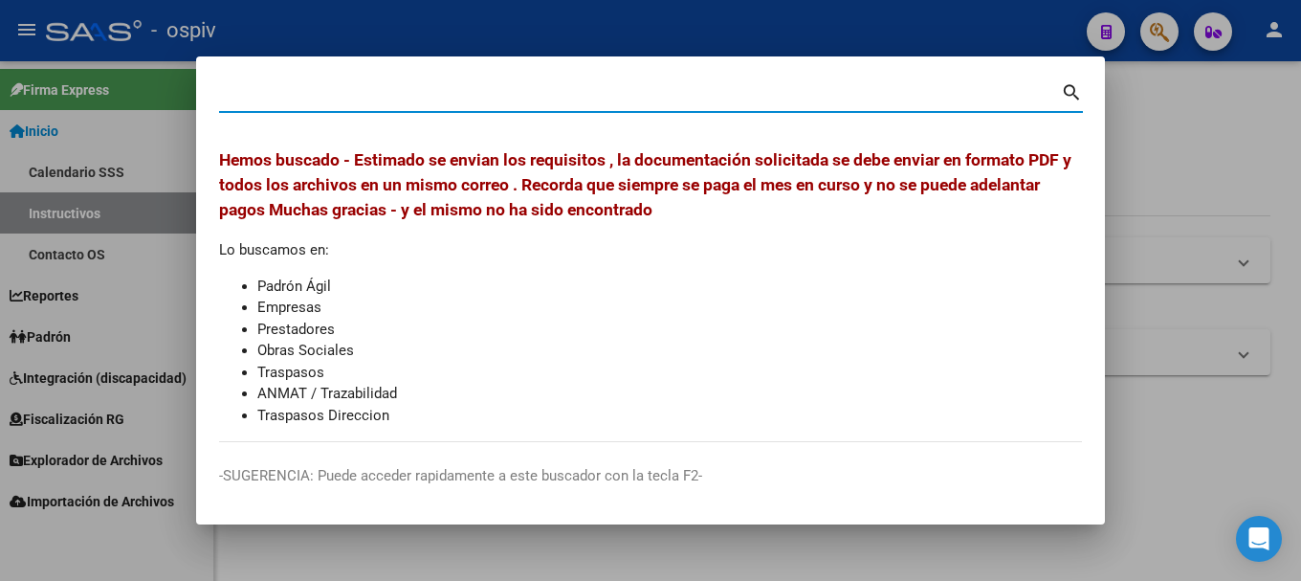
scroll to position [0, 0]
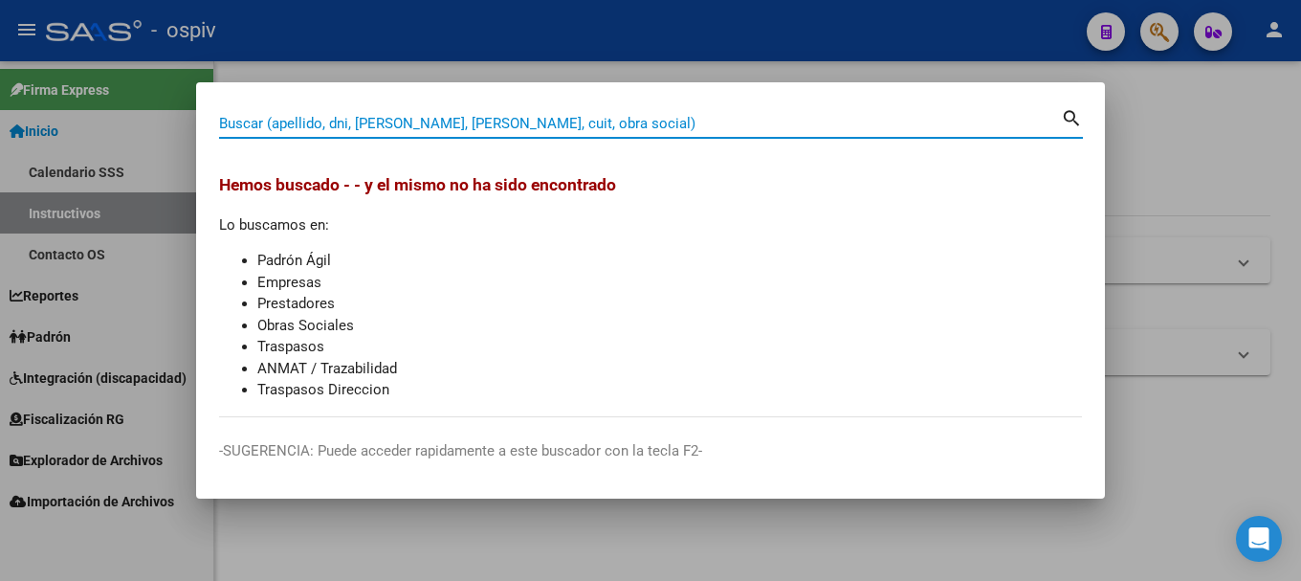
paste input "96470425"
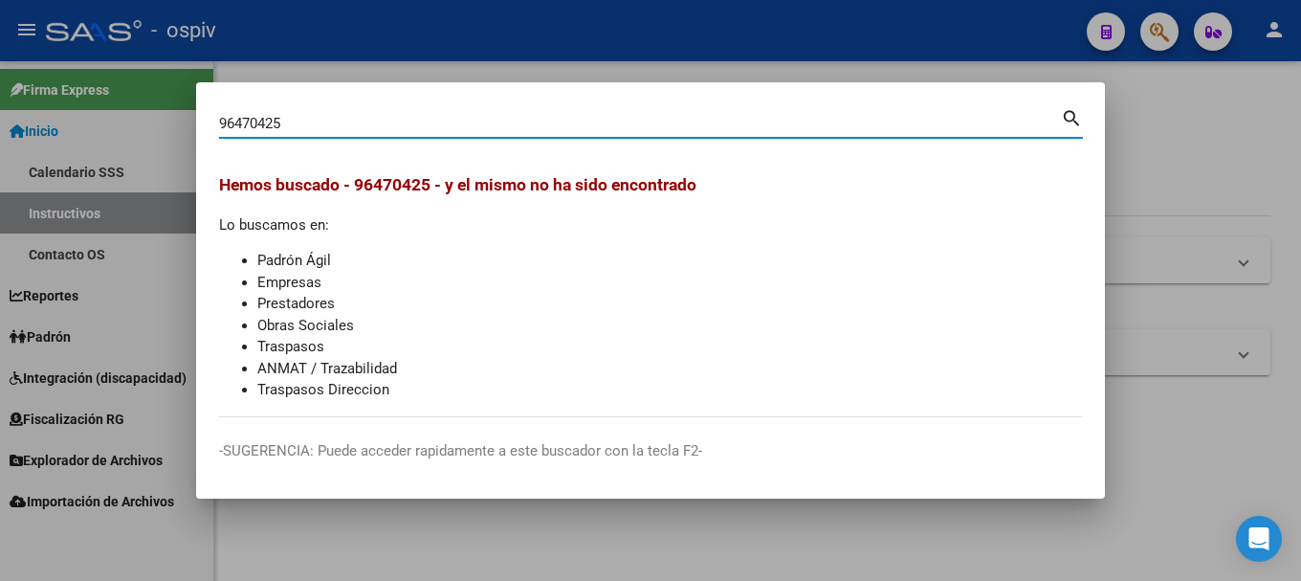
type input "96470425"
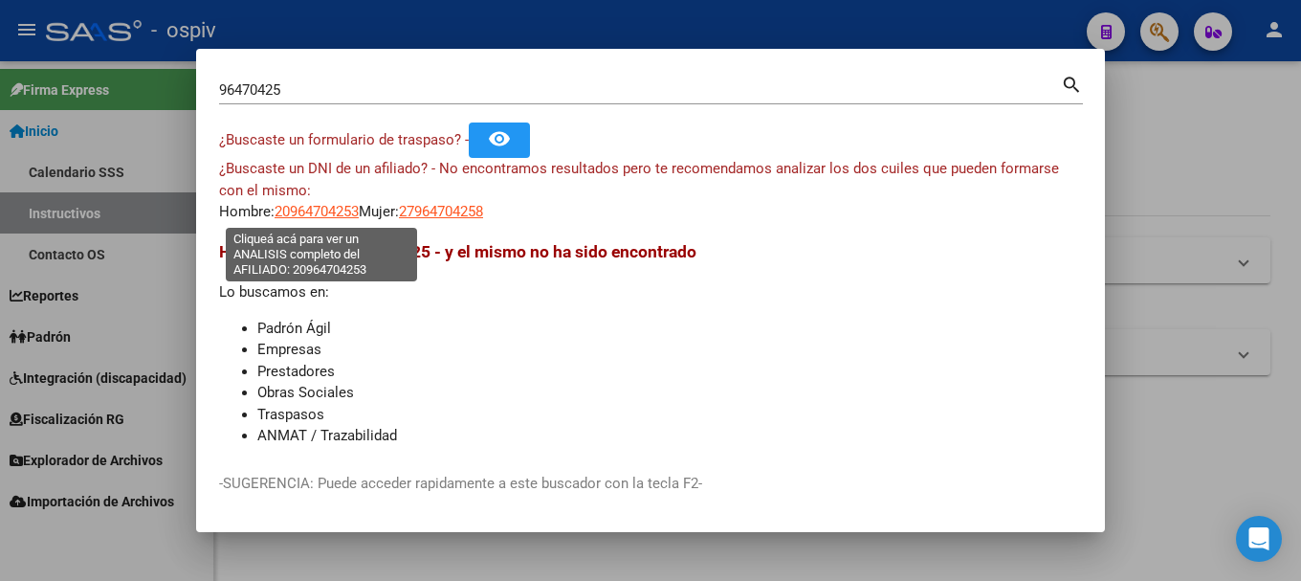
click at [320, 207] on span "20964704253" at bounding box center [317, 211] width 84 height 17
type textarea "20964704253"
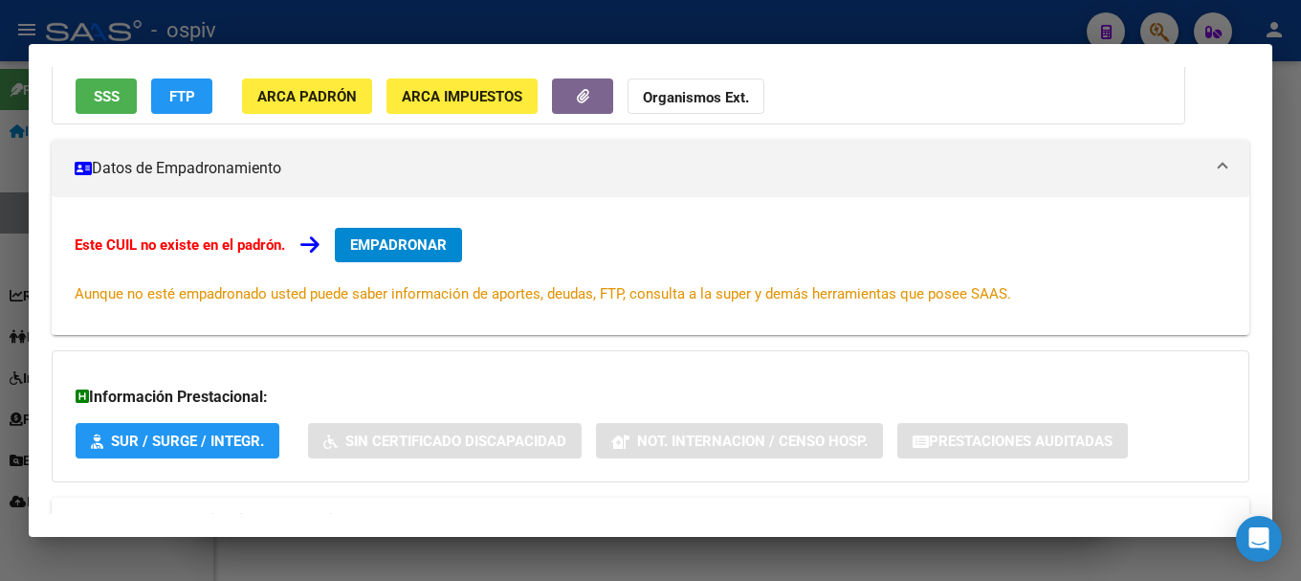
scroll to position [264, 0]
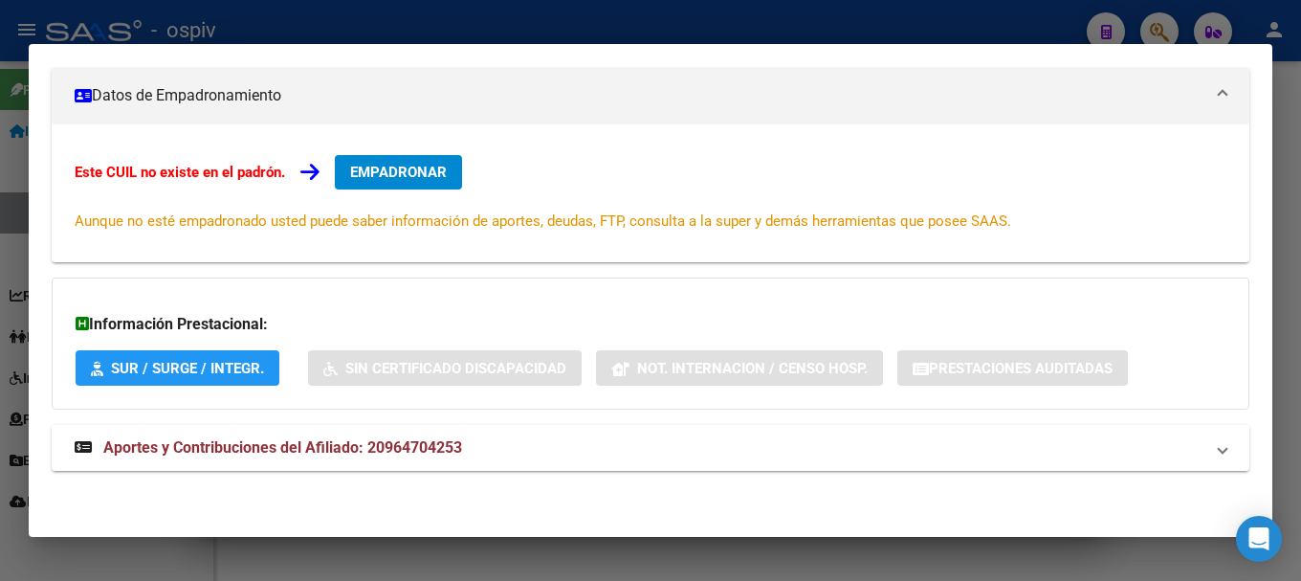
click at [311, 445] on span "Aportes y Contribuciones del Afiliado: 20964704253" at bounding box center [282, 447] width 359 height 18
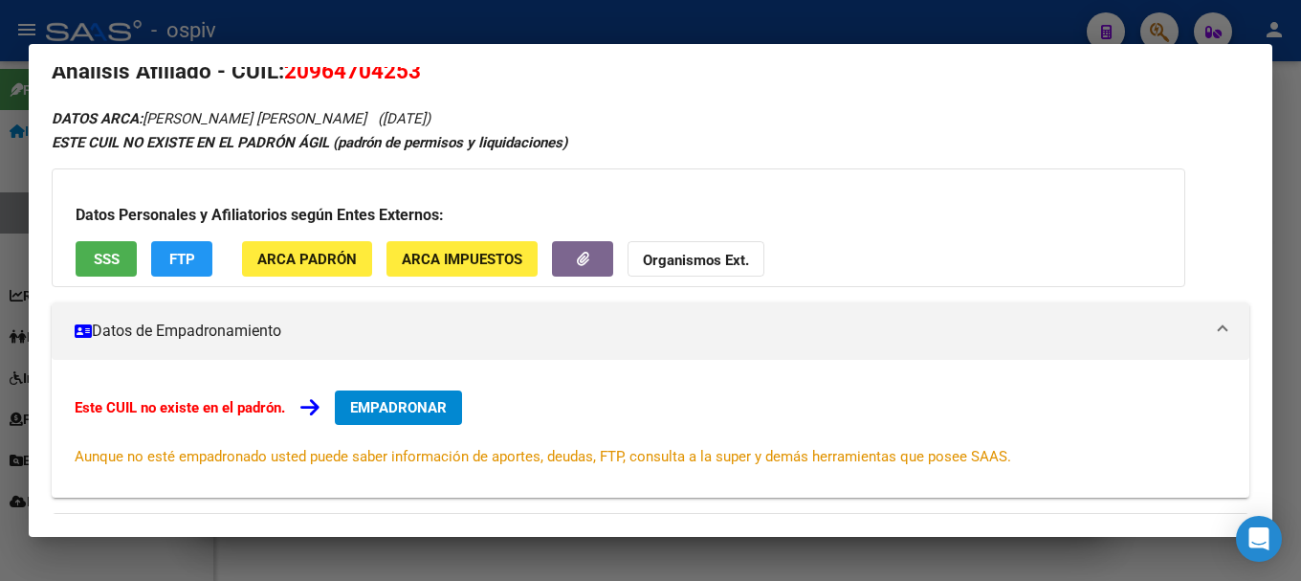
scroll to position [0, 0]
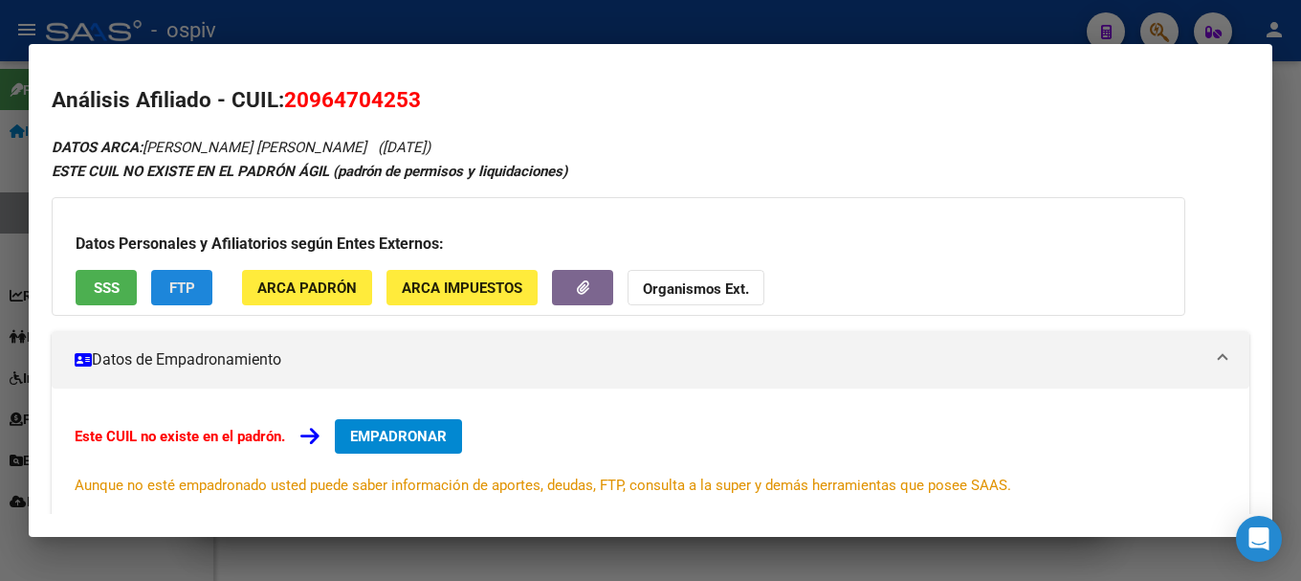
click at [171, 288] on span "FTP" at bounding box center [182, 287] width 26 height 17
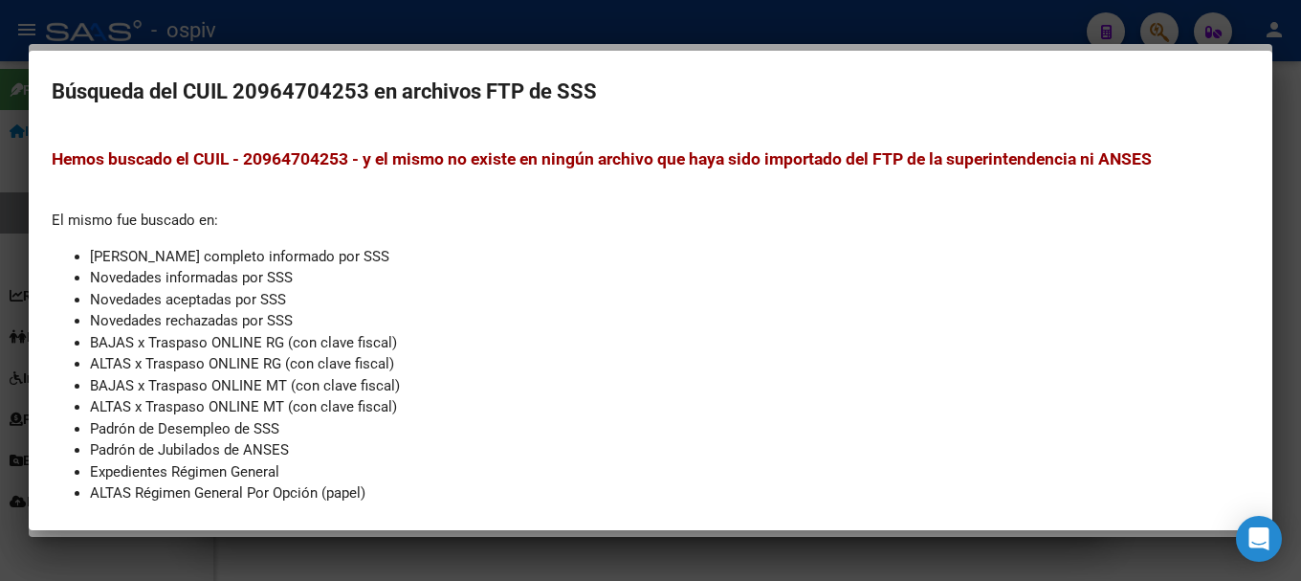
click at [0, 259] on div at bounding box center [650, 290] width 1301 height 581
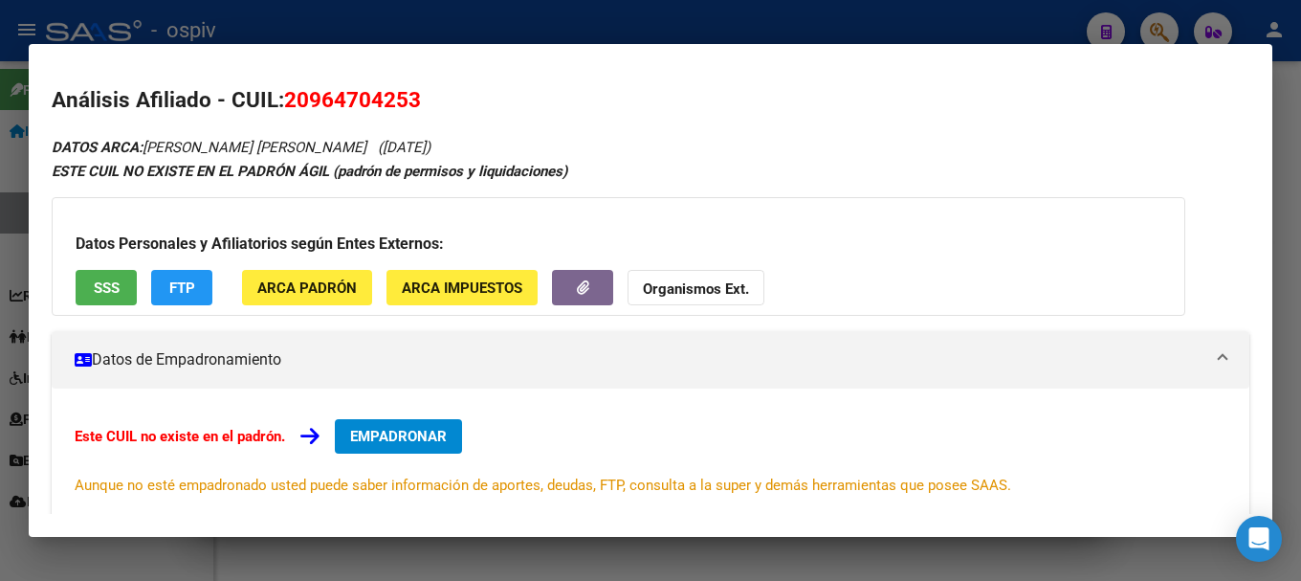
click at [113, 288] on span "SSS" at bounding box center [107, 287] width 26 height 17
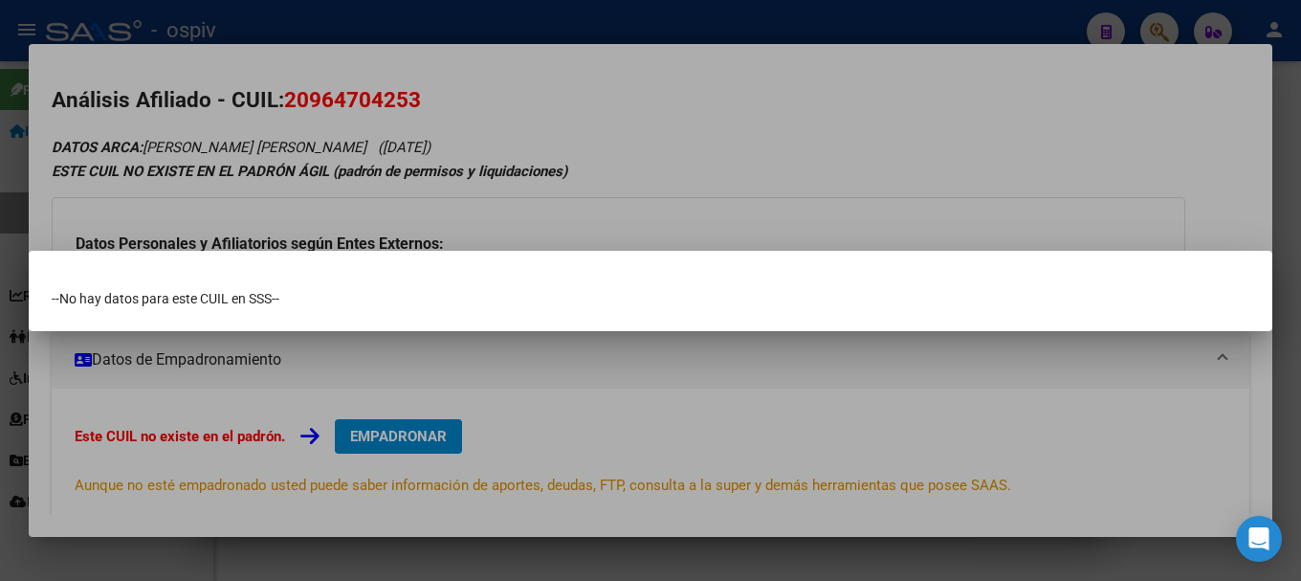
click at [1162, 21] on div at bounding box center [650, 290] width 1301 height 581
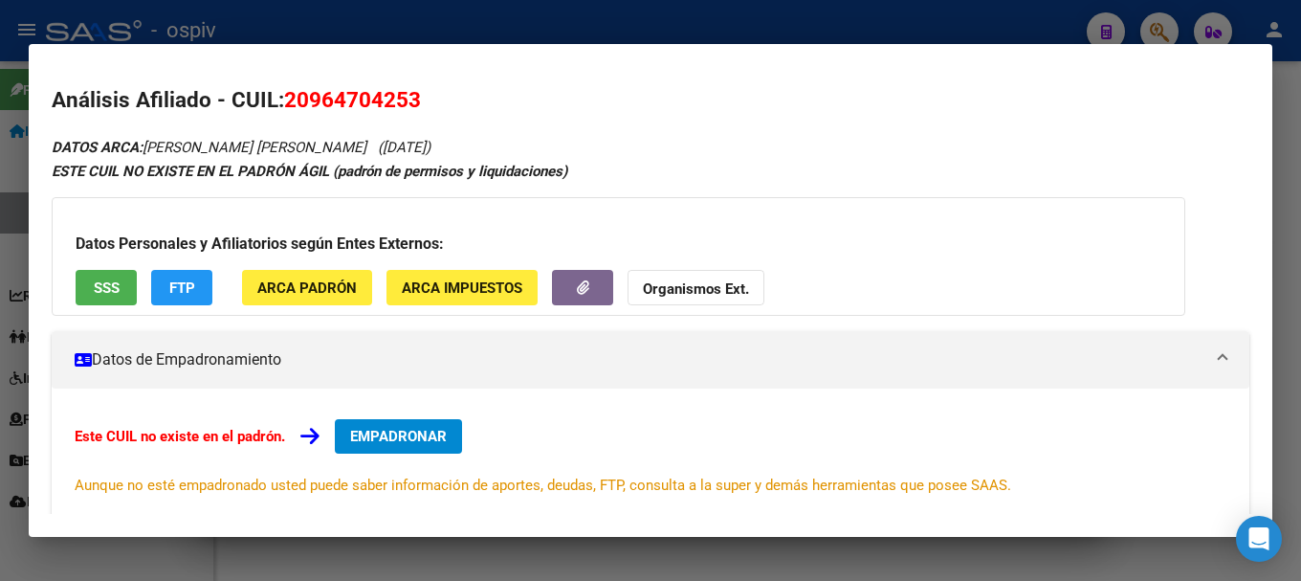
click at [1172, 30] on div at bounding box center [650, 290] width 1301 height 581
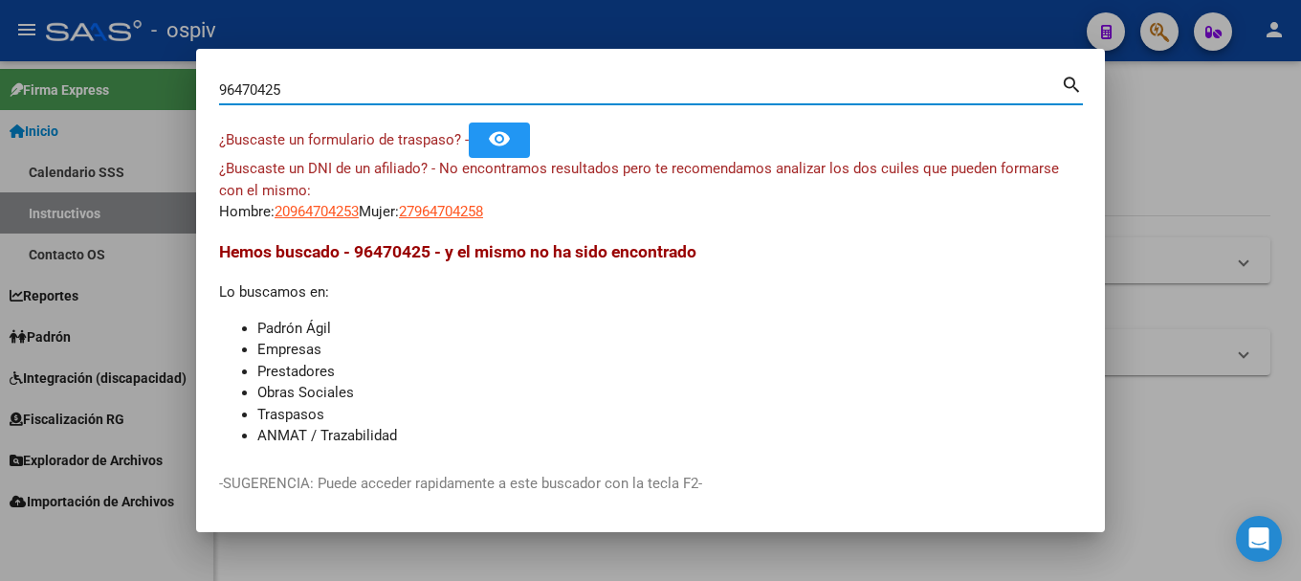
drag, startPoint x: 292, startPoint y: 81, endPoint x: 26, endPoint y: 18, distance: 273.4
click at [26, 18] on div "96470425 Buscar (apellido, dni, cuil, nro traspaso, cuit, obra social) search ¿…" at bounding box center [650, 290] width 1301 height 581
type input "22887794"
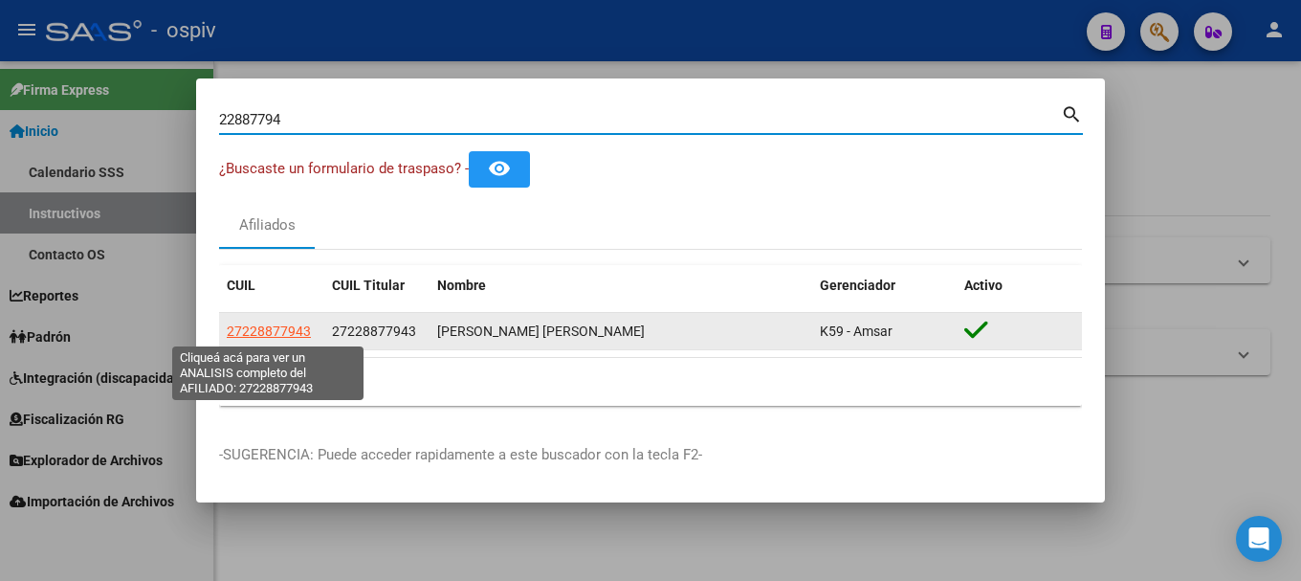
click at [276, 327] on span "27228877943" at bounding box center [269, 330] width 84 height 15
type textarea "27228877943"
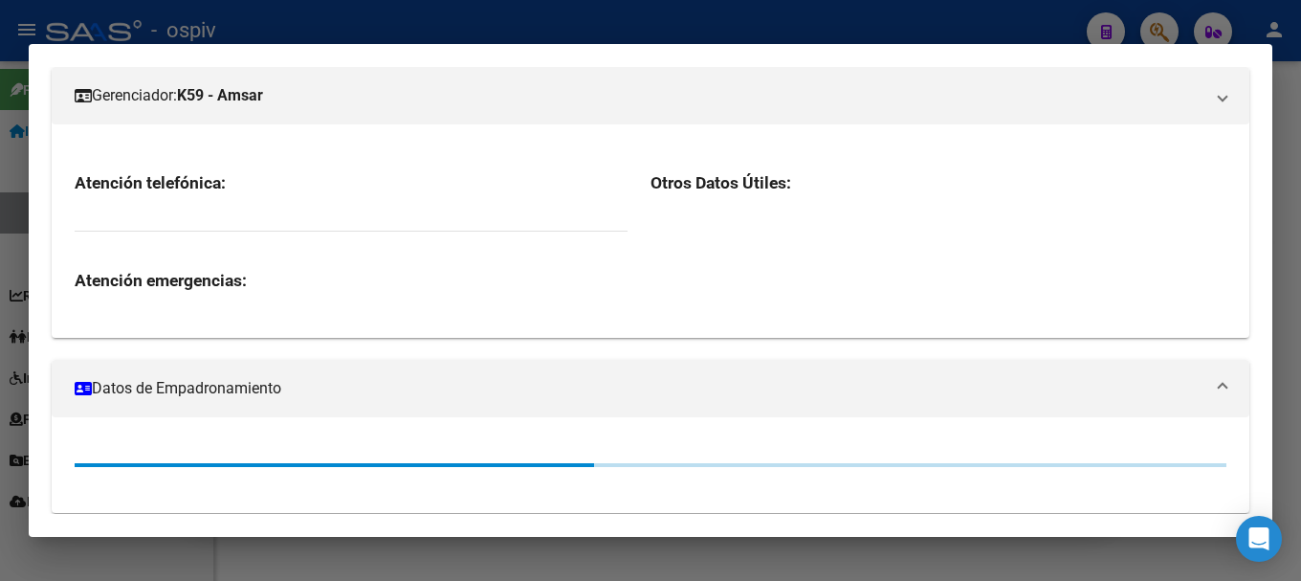
scroll to position [287, 0]
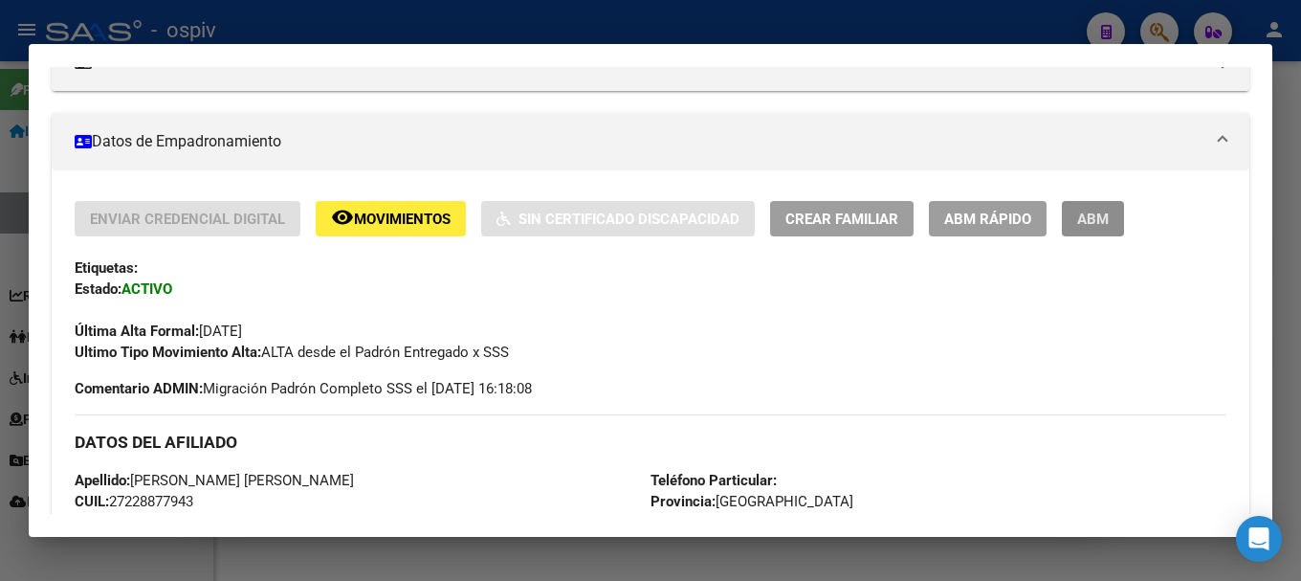
click at [1102, 215] on span "ABM" at bounding box center [1094, 219] width 32 height 17
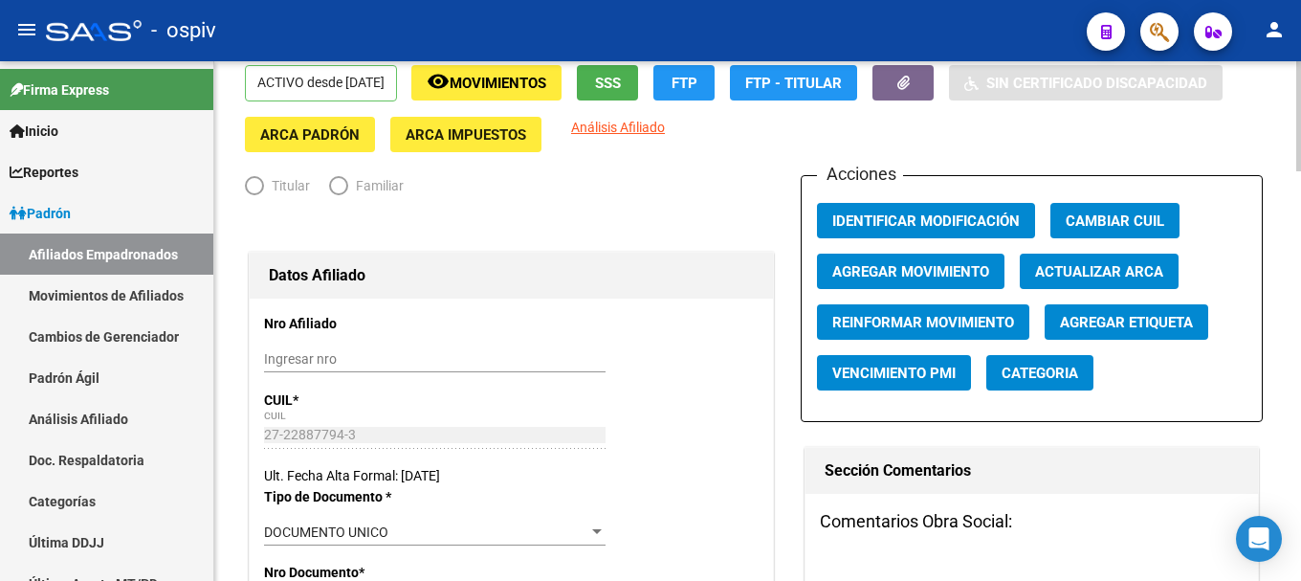
radio input "true"
type input "27-22887794-3"
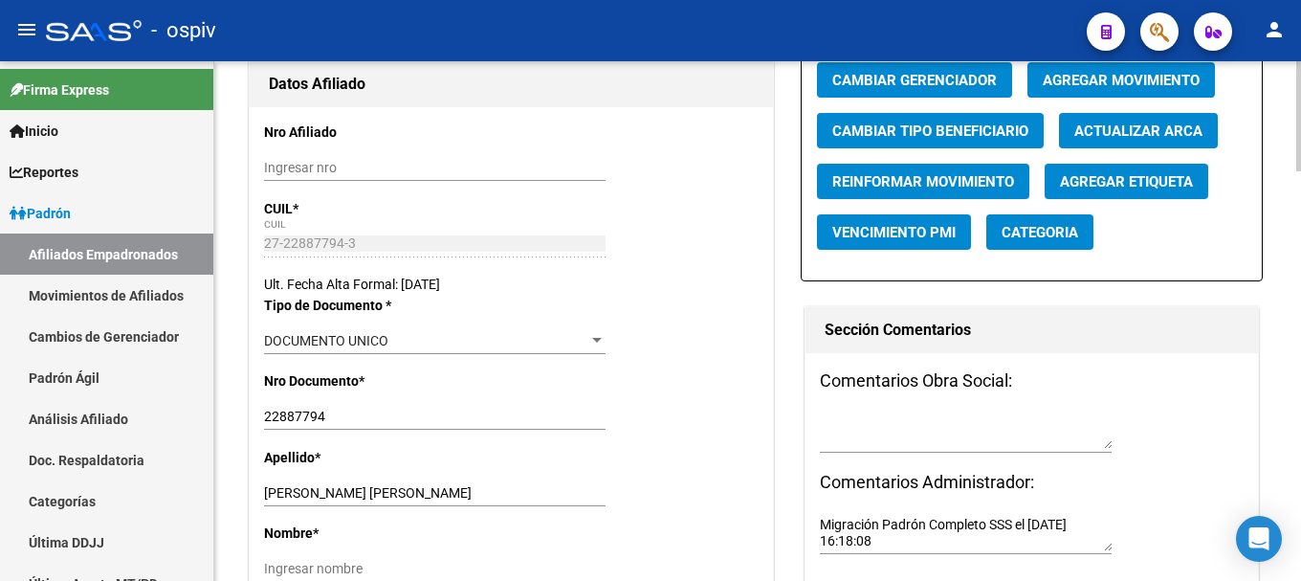
scroll to position [375, 0]
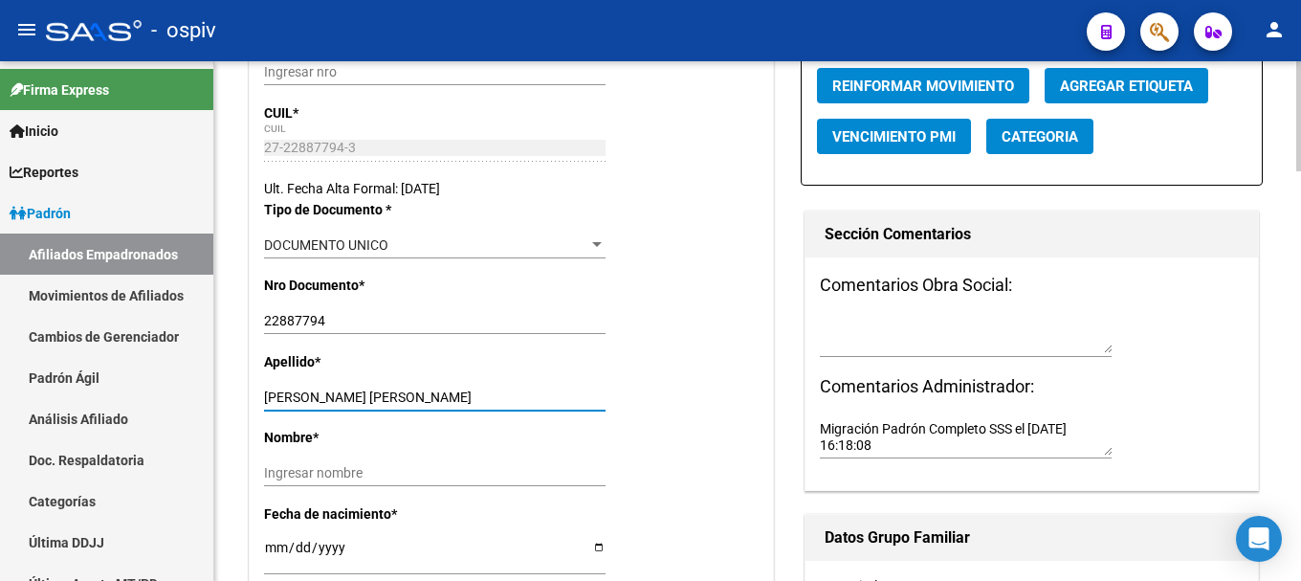
drag, startPoint x: 311, startPoint y: 394, endPoint x: 449, endPoint y: 404, distance: 138.1
click at [449, 404] on input "[PERSON_NAME] [PERSON_NAME]" at bounding box center [435, 397] width 342 height 16
type input "[PERSON_NAME]"
click at [304, 464] on div "Ingresar nombre" at bounding box center [435, 472] width 342 height 27
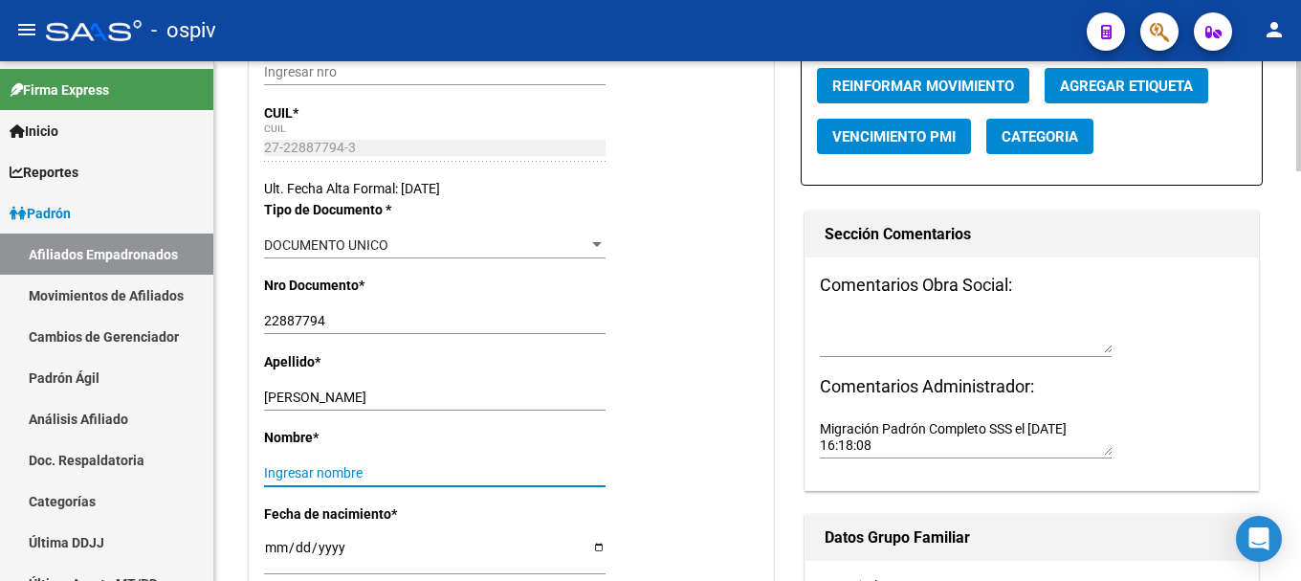
paste input "[PERSON_NAME]"
type input "[PERSON_NAME]"
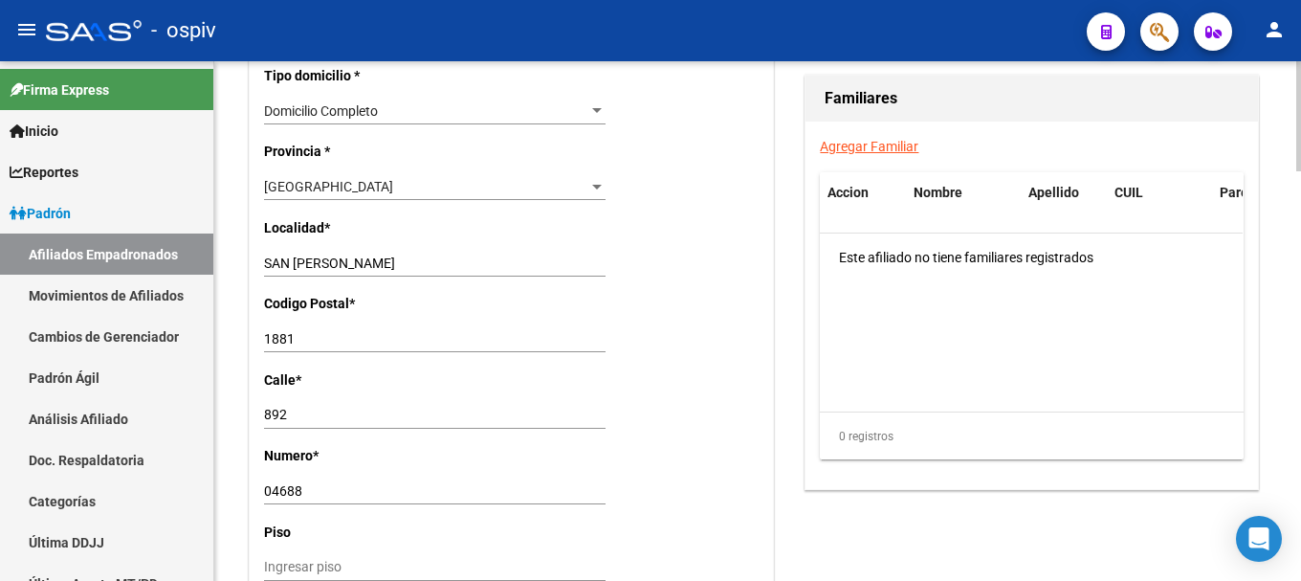
scroll to position [1523, 0]
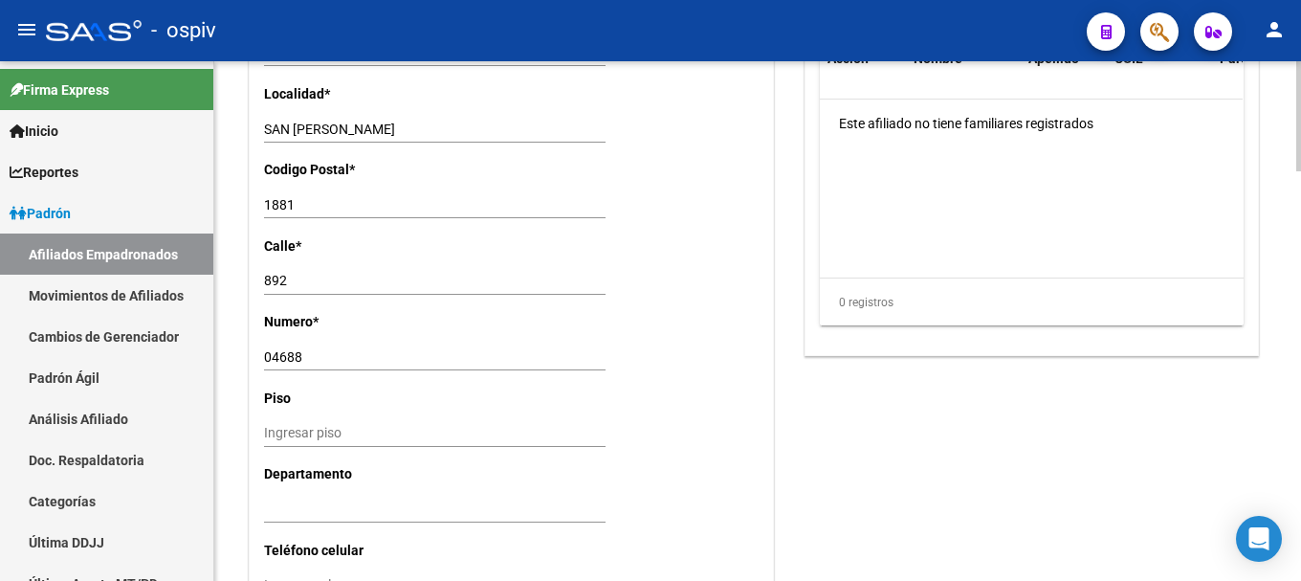
drag, startPoint x: 272, startPoint y: 282, endPoint x: 307, endPoint y: 284, distance: 35.5
drag, startPoint x: 397, startPoint y: 133, endPoint x: 196, endPoint y: 113, distance: 202.0
click at [201, 116] on mat-sidenav-container "Firma Express Inicio Calendario SSS Instructivos Contacto OS Reportes Padrón Tr…" at bounding box center [650, 321] width 1301 height 520
type input "quilmes"
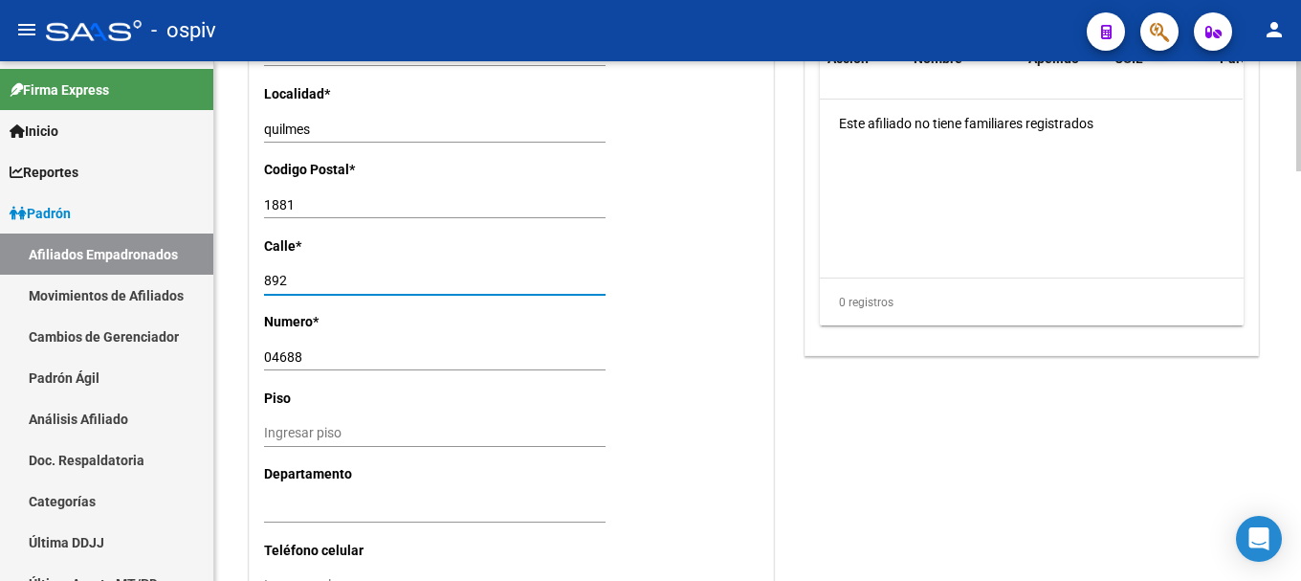
click at [313, 283] on input "892" at bounding box center [435, 281] width 342 height 16
drag, startPoint x: 313, startPoint y: 283, endPoint x: 164, endPoint y: 268, distance: 150.1
click at [170, 268] on mat-sidenav-container "Firma Express Inicio Calendario SSS Instructivos Contacto OS Reportes Padrón Tr…" at bounding box center [650, 321] width 1301 height 520
type input "[PERSON_NAME]"
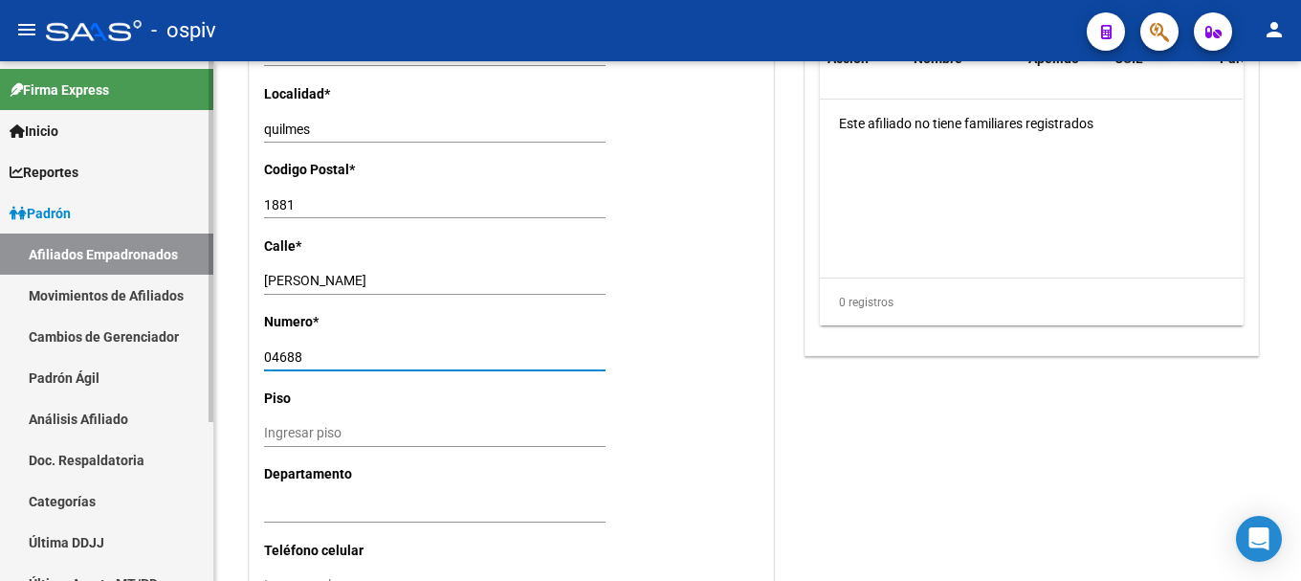
drag, startPoint x: 311, startPoint y: 359, endPoint x: 191, endPoint y: 358, distance: 119.6
click at [191, 358] on mat-sidenav-container "Firma Express Inicio Calendario SSS Instructivos Contacto OS Reportes Padrón Tr…" at bounding box center [650, 321] width 1301 height 520
click at [191, 358] on link "Padrón Ágil" at bounding box center [106, 377] width 213 height 41
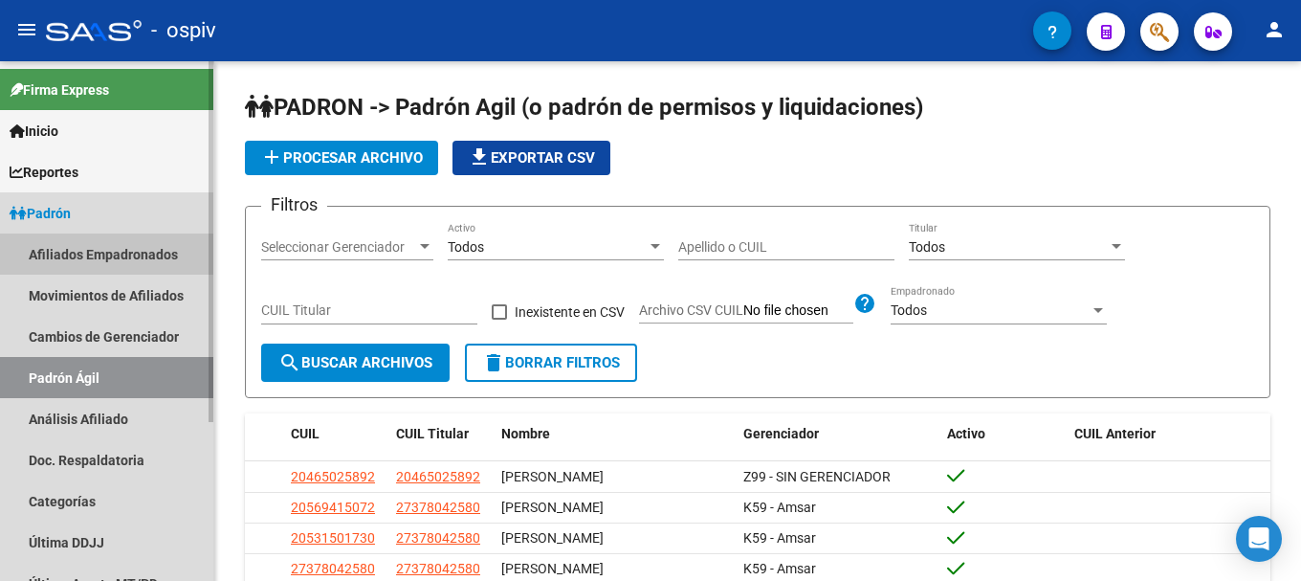
click at [90, 249] on link "Afiliados Empadronados" at bounding box center [106, 253] width 213 height 41
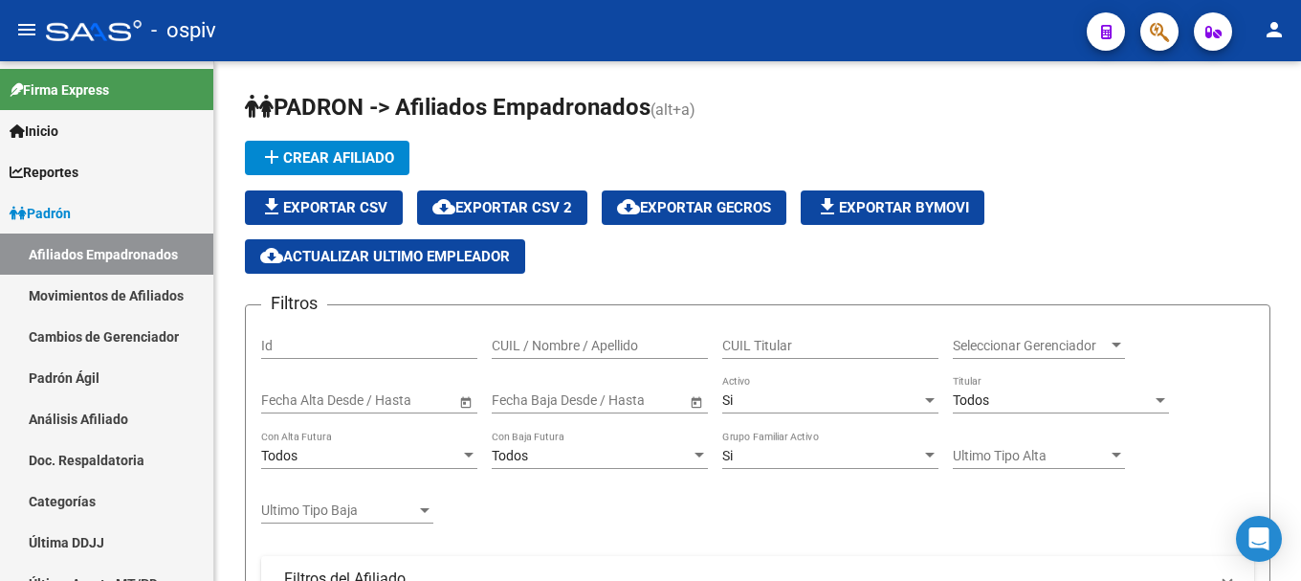
click at [1153, 20] on span "button" at bounding box center [1159, 31] width 19 height 39
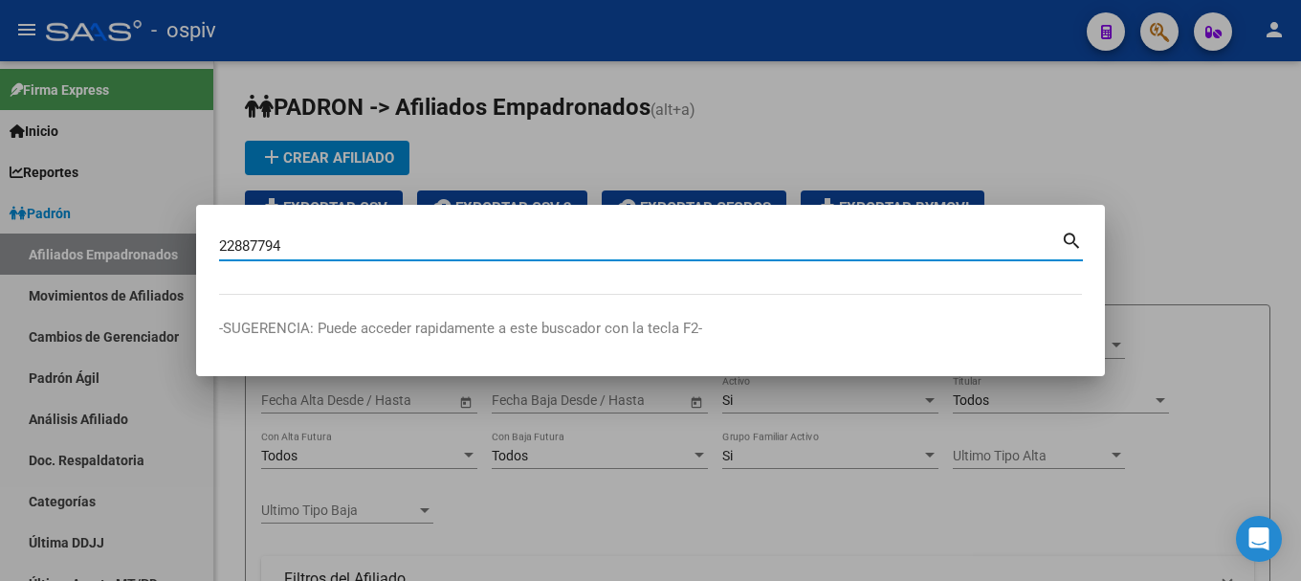
type input "22887794"
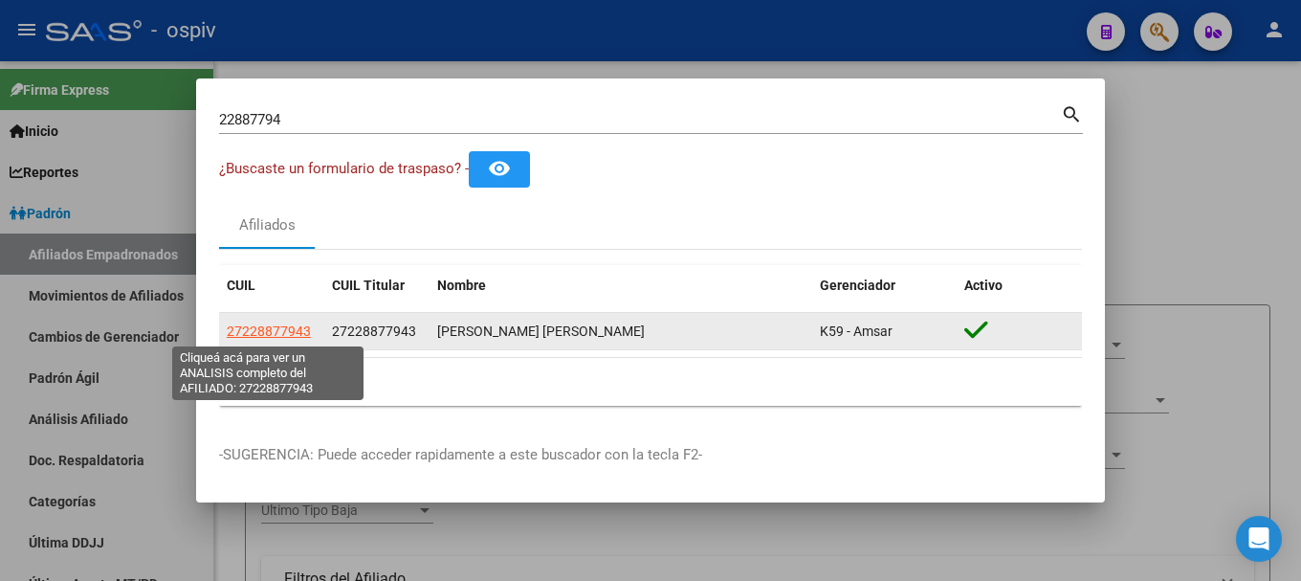
click at [280, 325] on span "27228877943" at bounding box center [269, 330] width 84 height 15
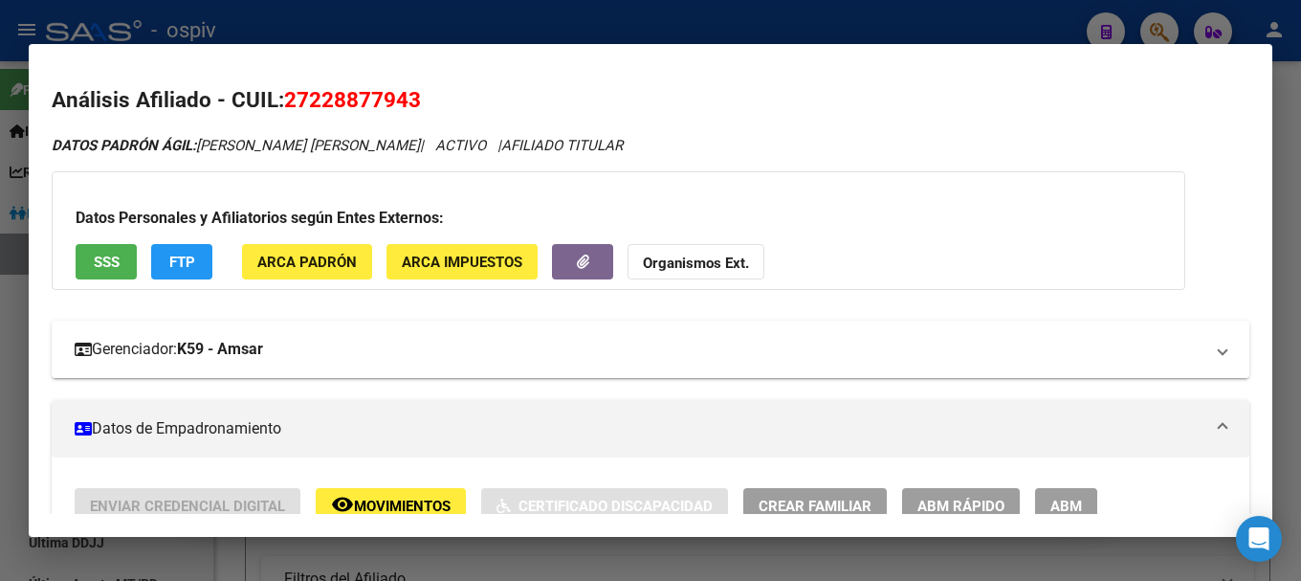
scroll to position [287, 0]
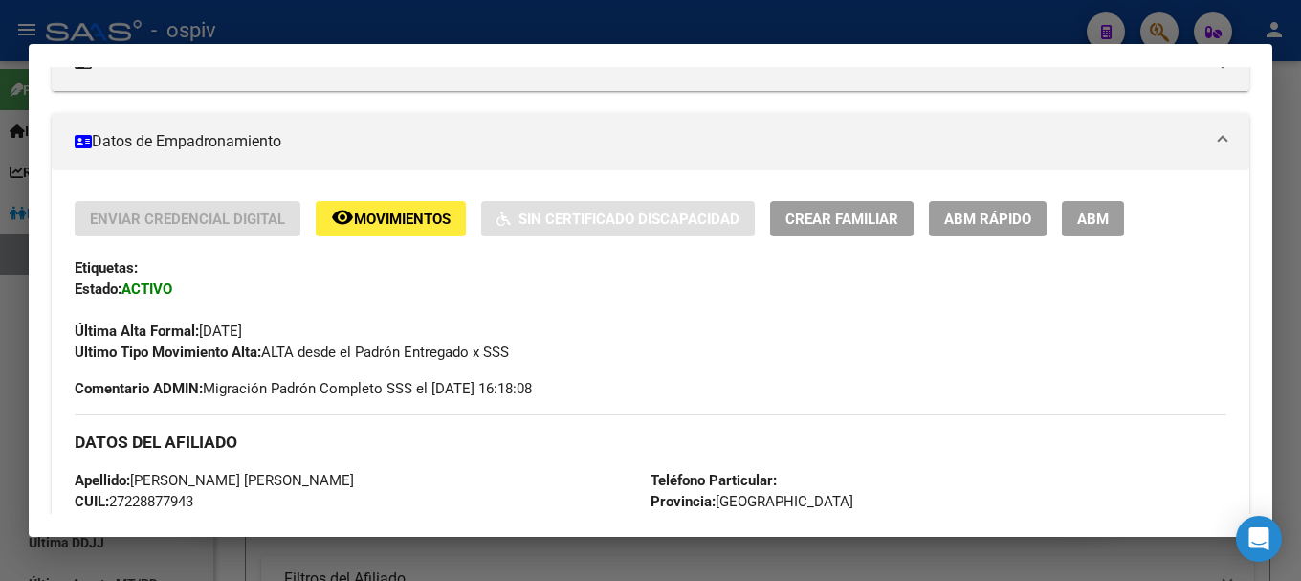
click at [1099, 221] on span "ABM" at bounding box center [1094, 219] width 32 height 17
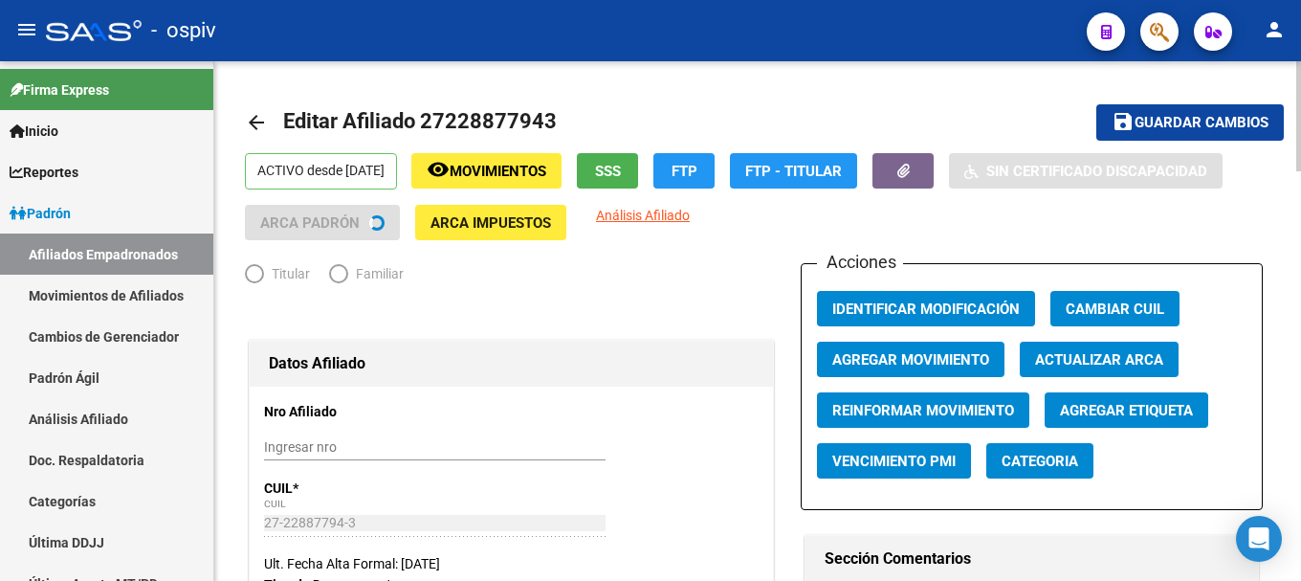
radio input "true"
type input "27-22887794-3"
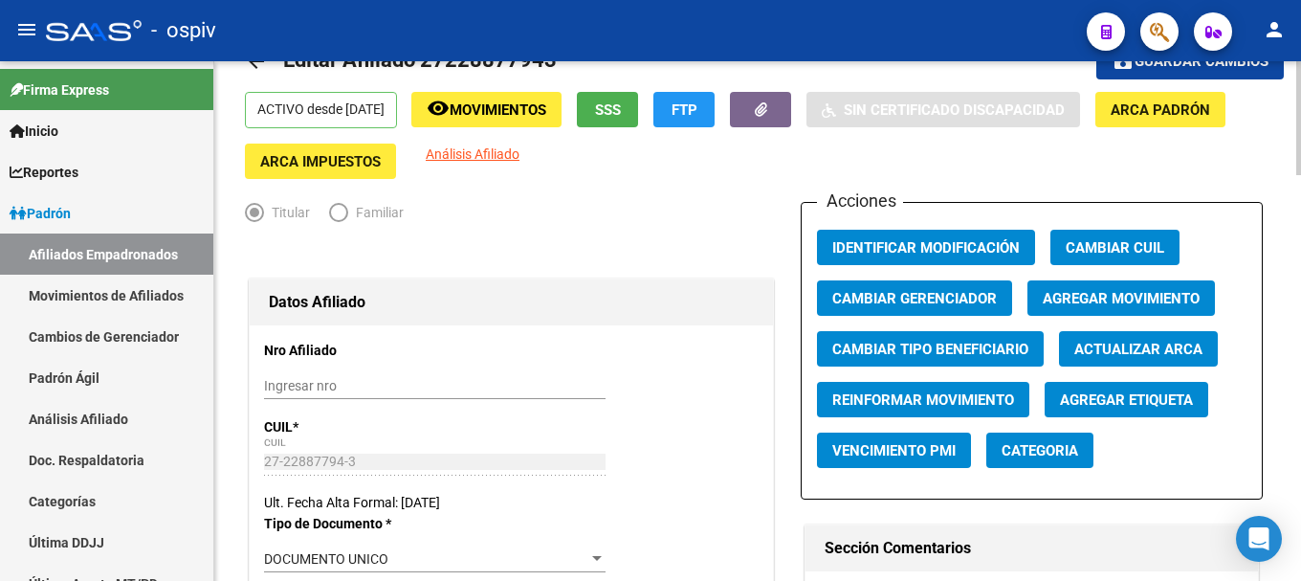
scroll to position [383, 0]
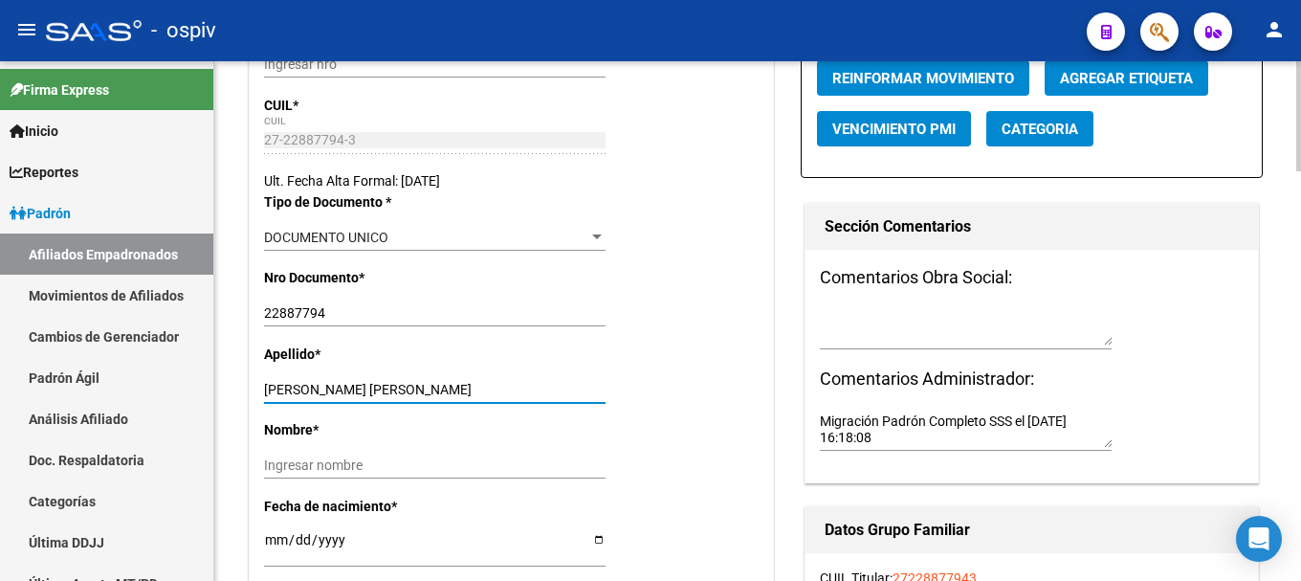
drag, startPoint x: 311, startPoint y: 387, endPoint x: 425, endPoint y: 382, distance: 114.0
click at [424, 382] on input "[PERSON_NAME] [PERSON_NAME]" at bounding box center [435, 390] width 342 height 16
click at [425, 382] on input "[PERSON_NAME] [PERSON_NAME]" at bounding box center [435, 390] width 342 height 16
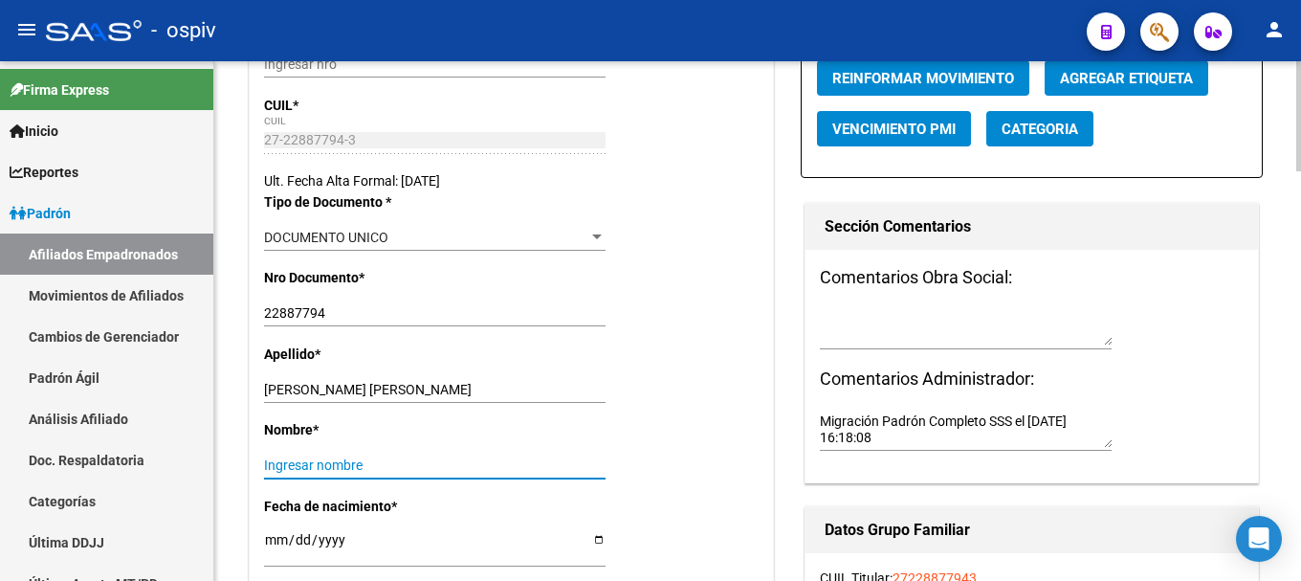
click at [312, 460] on input "Ingresar nombre" at bounding box center [435, 465] width 342 height 16
paste input "27228877943"
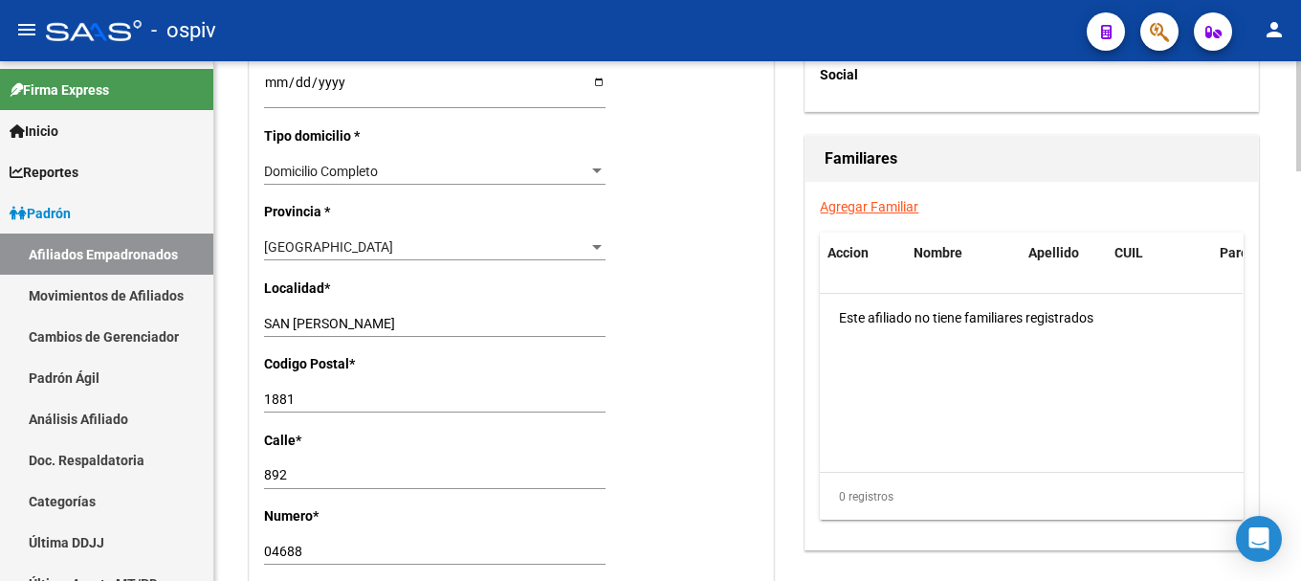
scroll to position [1340, 0]
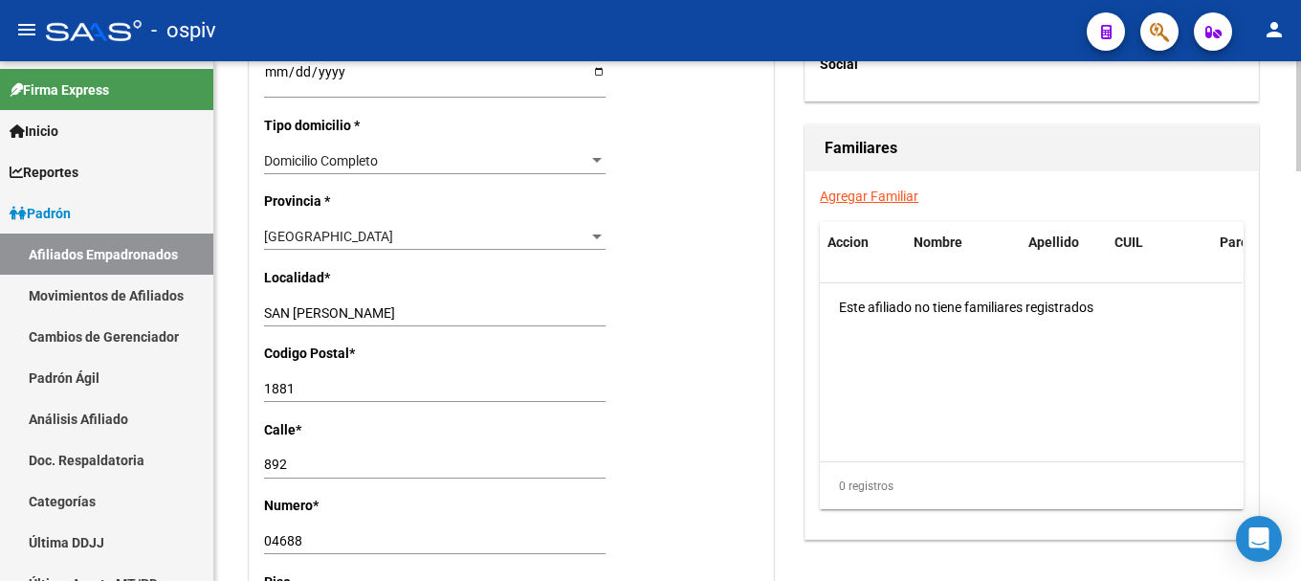
type input "27228877943"
drag, startPoint x: 265, startPoint y: 311, endPoint x: 547, endPoint y: 314, distance: 282.3
click at [547, 314] on input "SAN [PERSON_NAME]" at bounding box center [435, 313] width 342 height 16
type input "q"
type input "QUILMES"
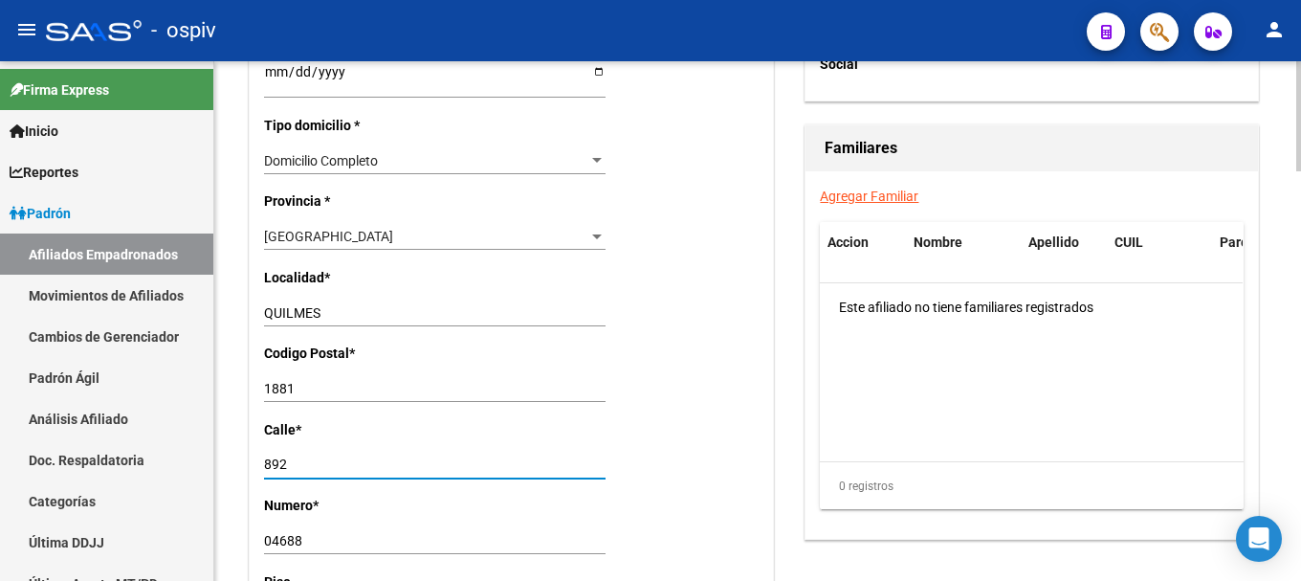
drag, startPoint x: 305, startPoint y: 467, endPoint x: 223, endPoint y: 462, distance: 82.4
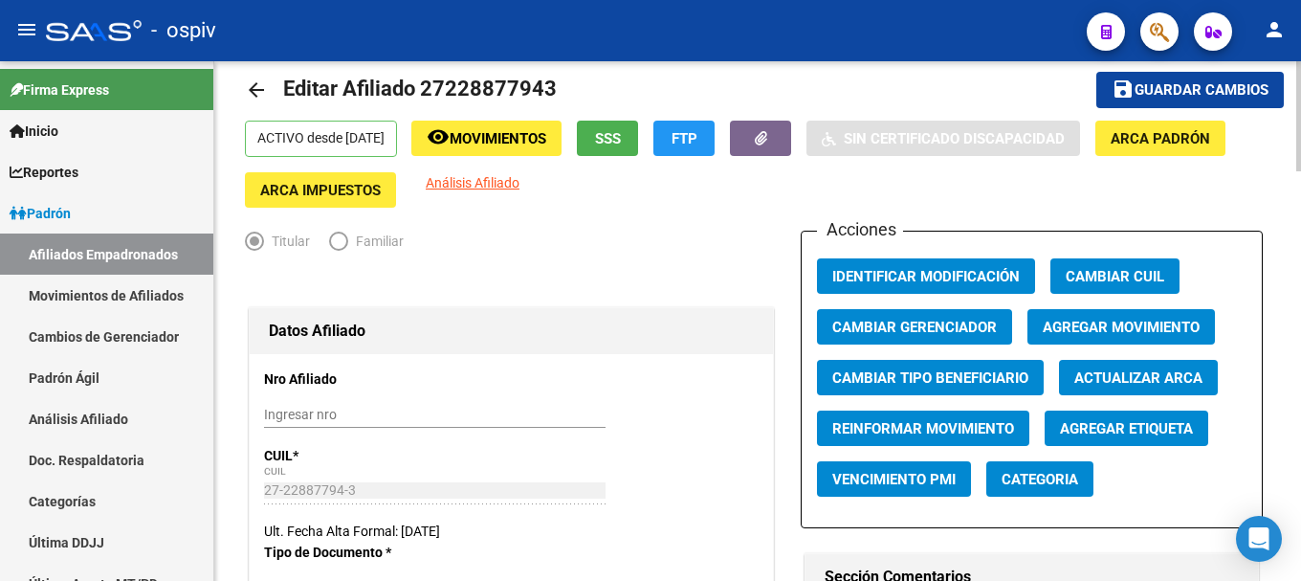
scroll to position [0, 0]
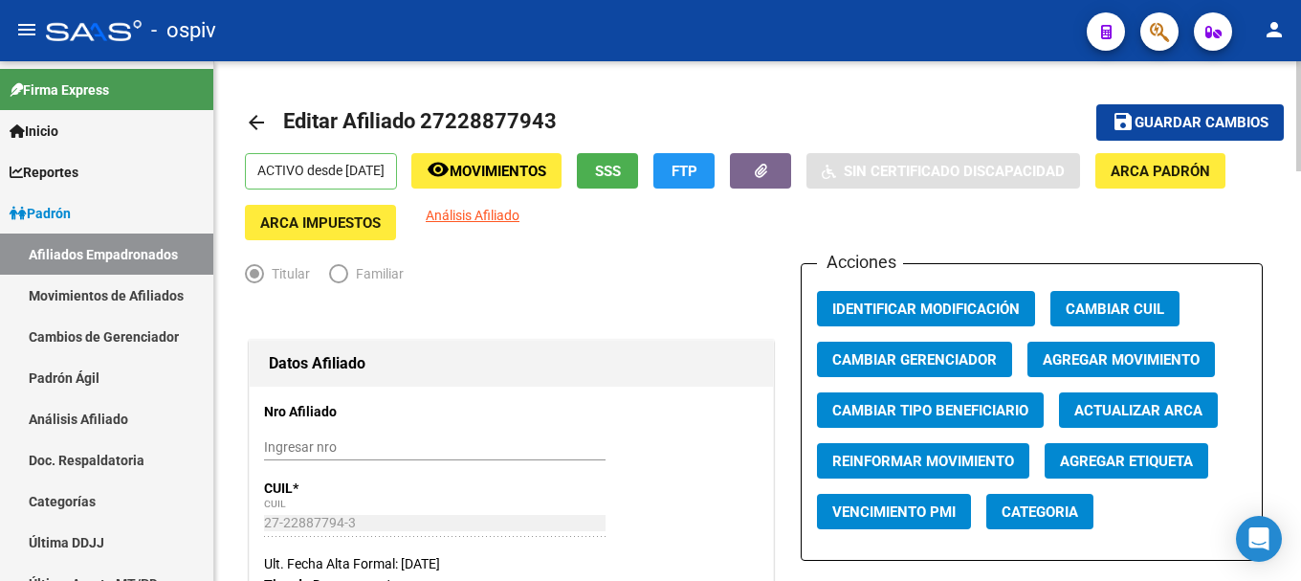
type input "[PERSON_NAME]"
click at [1241, 136] on button "save Guardar cambios" at bounding box center [1191, 121] width 188 height 35
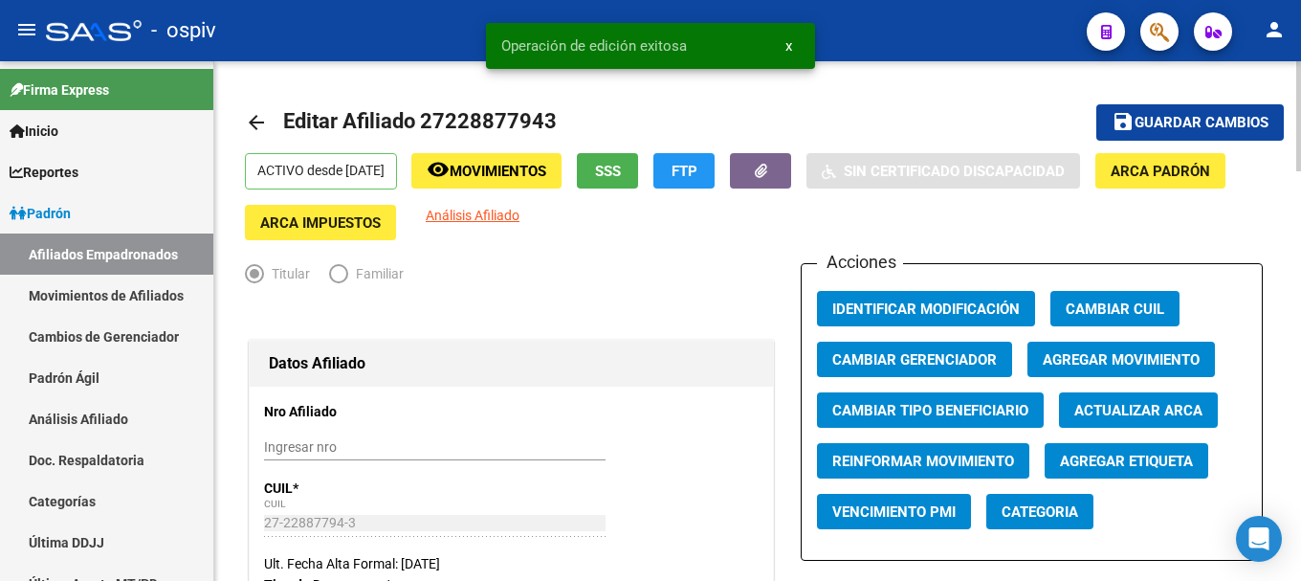
click at [1040, 515] on span "Categoria" at bounding box center [1040, 511] width 77 height 17
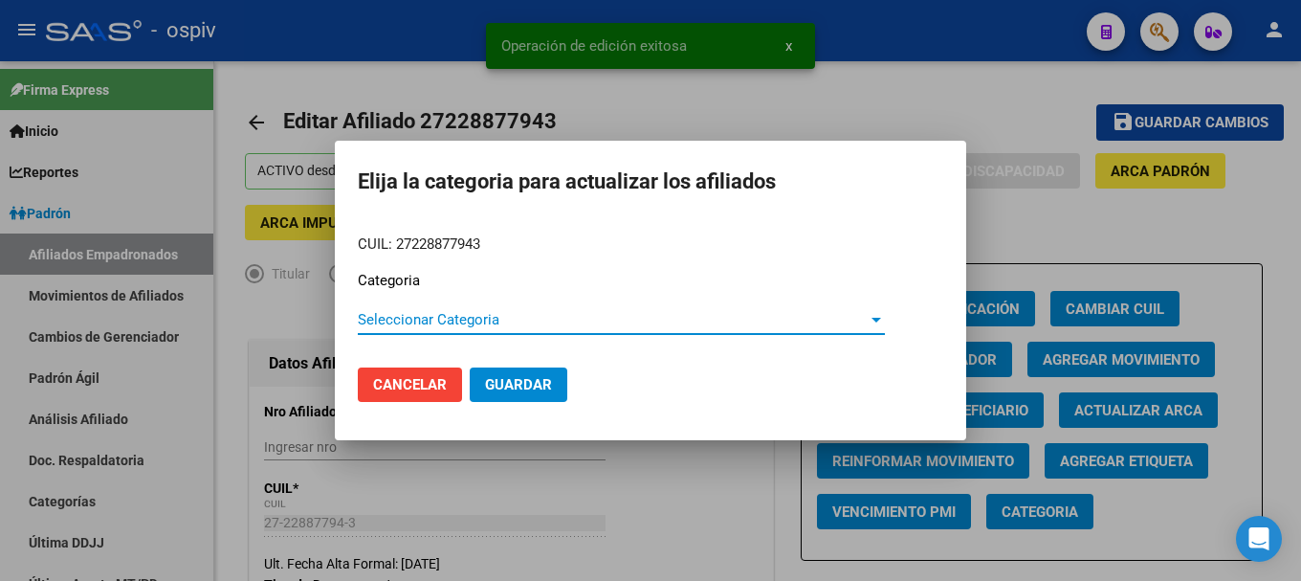
click at [383, 315] on span "Seleccionar Categoria" at bounding box center [613, 319] width 510 height 17
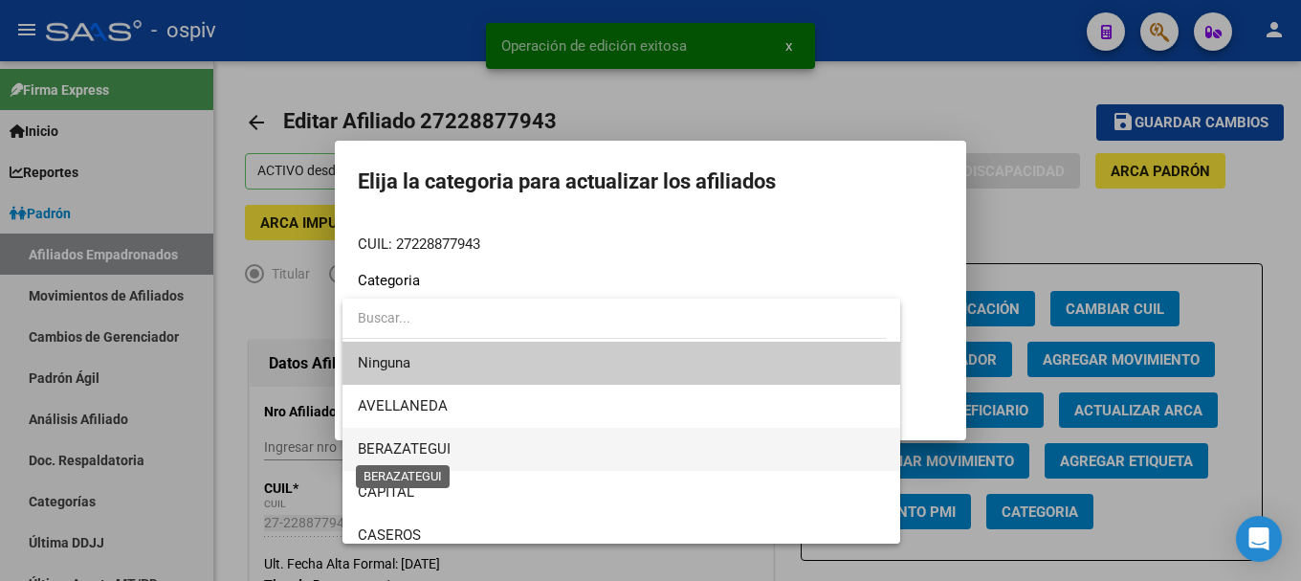
click at [415, 454] on span "BERAZATEGUI" at bounding box center [404, 448] width 93 height 17
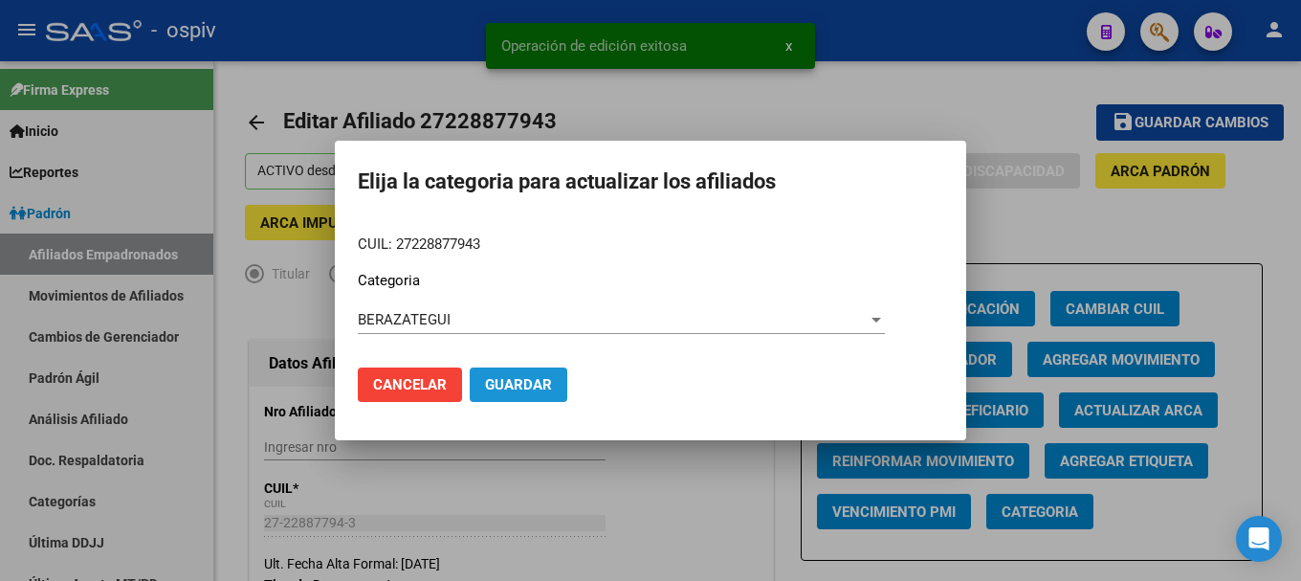
drag, startPoint x: 511, startPoint y: 382, endPoint x: 1124, endPoint y: 384, distance: 613.4
click at [515, 382] on span "Guardar" at bounding box center [518, 384] width 67 height 17
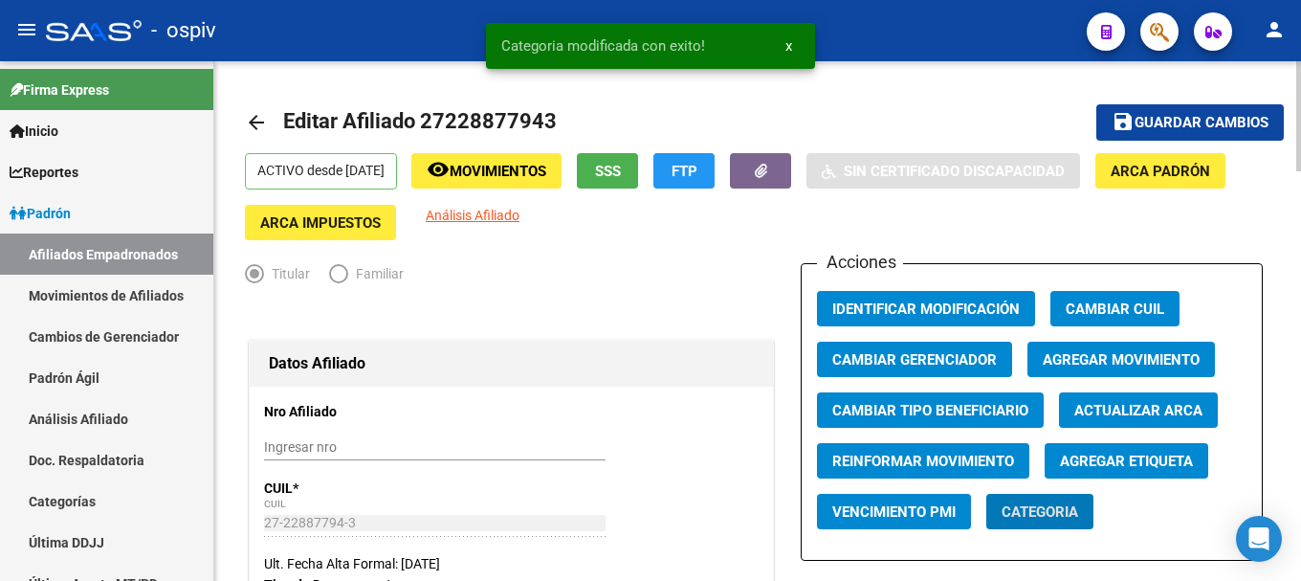
click at [1176, 464] on span "Agregar Etiqueta" at bounding box center [1126, 461] width 133 height 17
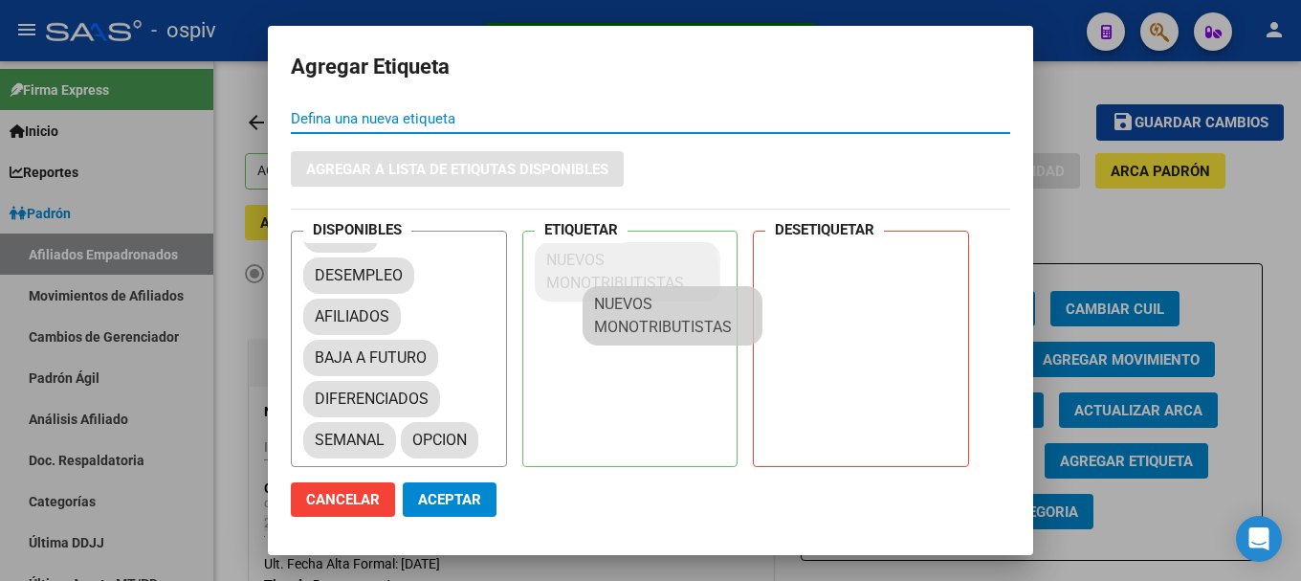
scroll to position [26, 0]
drag, startPoint x: 398, startPoint y: 437, endPoint x: 580, endPoint y: 280, distance: 240.2
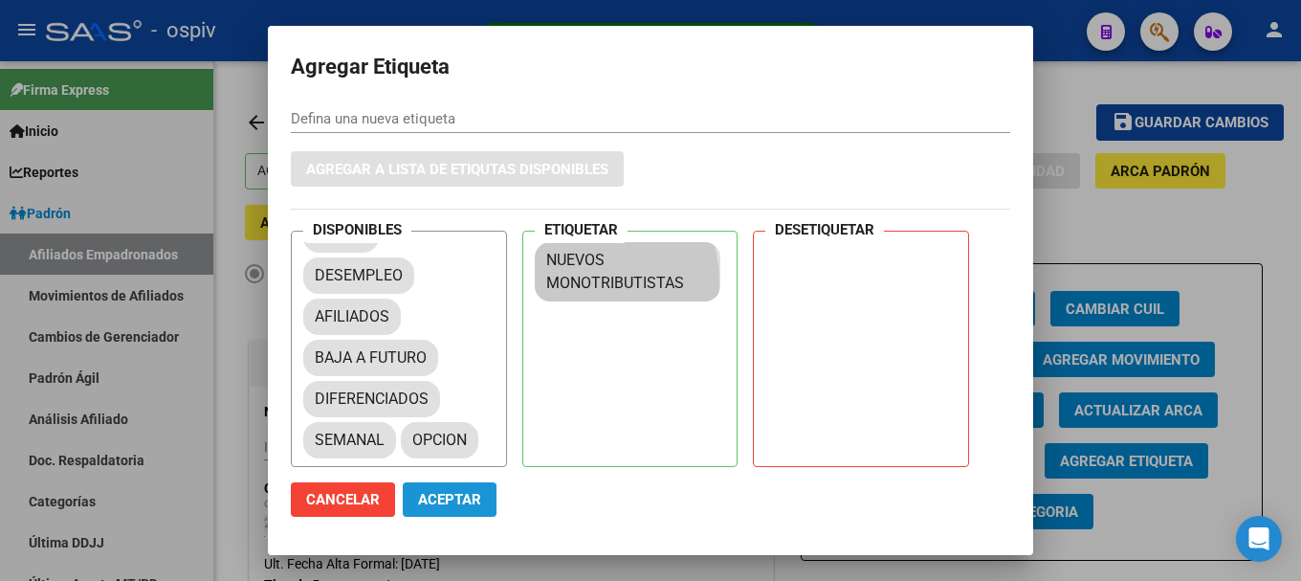
drag, startPoint x: 450, startPoint y: 508, endPoint x: 792, endPoint y: 170, distance: 481.1
click at [451, 507] on button "Aceptar" at bounding box center [450, 499] width 94 height 34
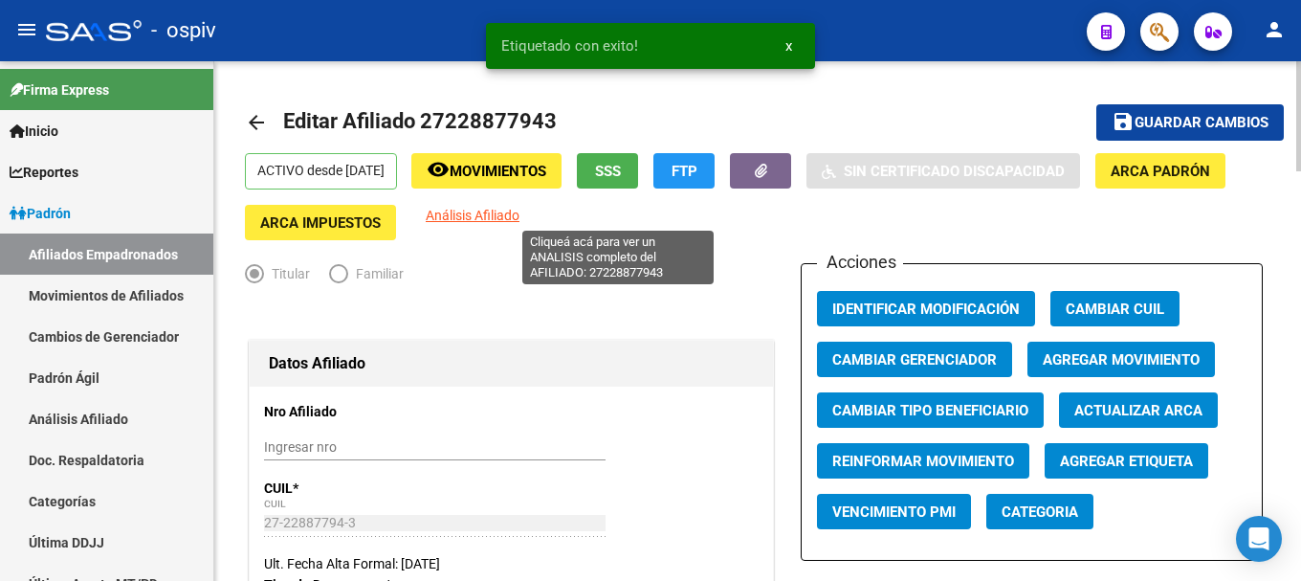
click at [520, 213] on span "Análisis Afiliado" at bounding box center [473, 215] width 94 height 15
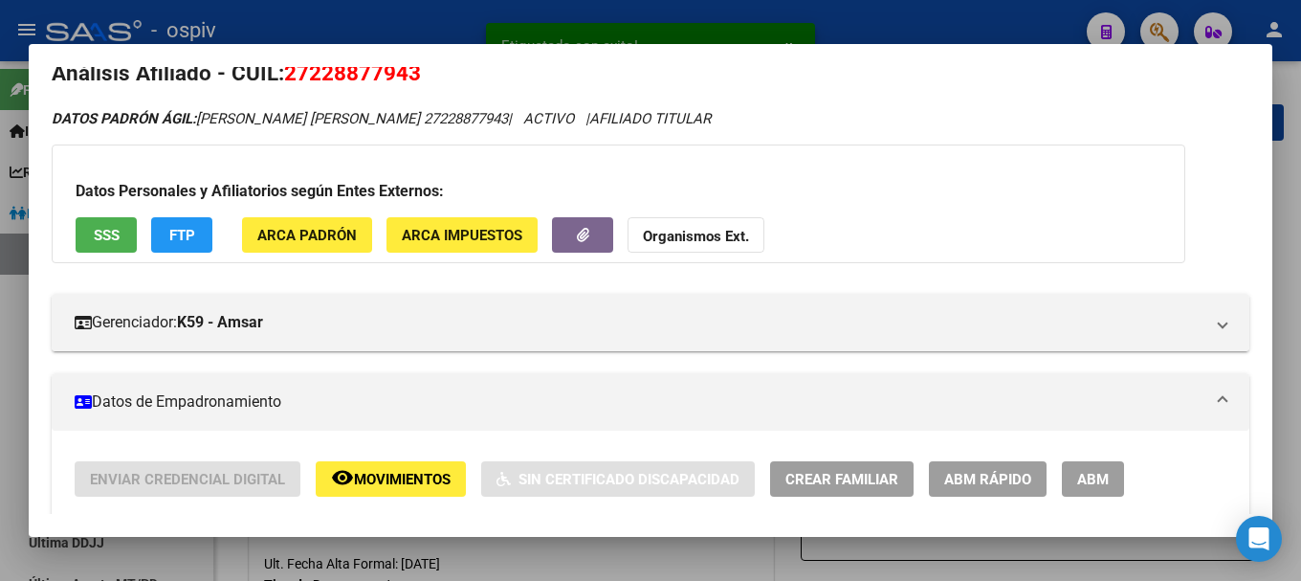
scroll to position [0, 0]
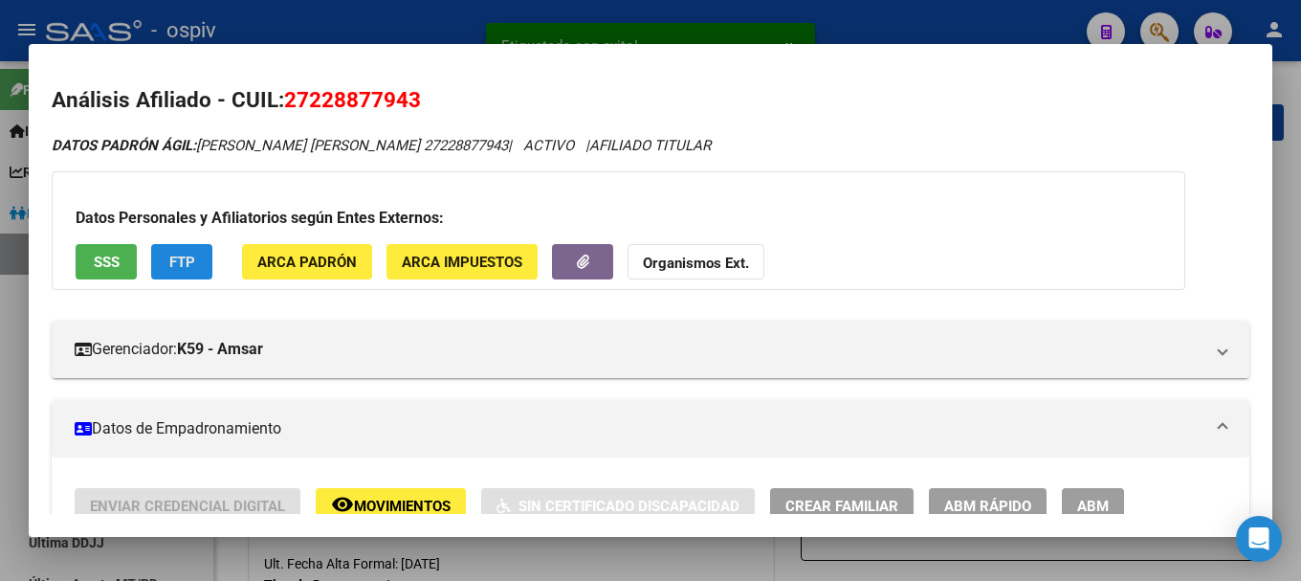
click at [183, 259] on span "FTP" at bounding box center [182, 262] width 26 height 17
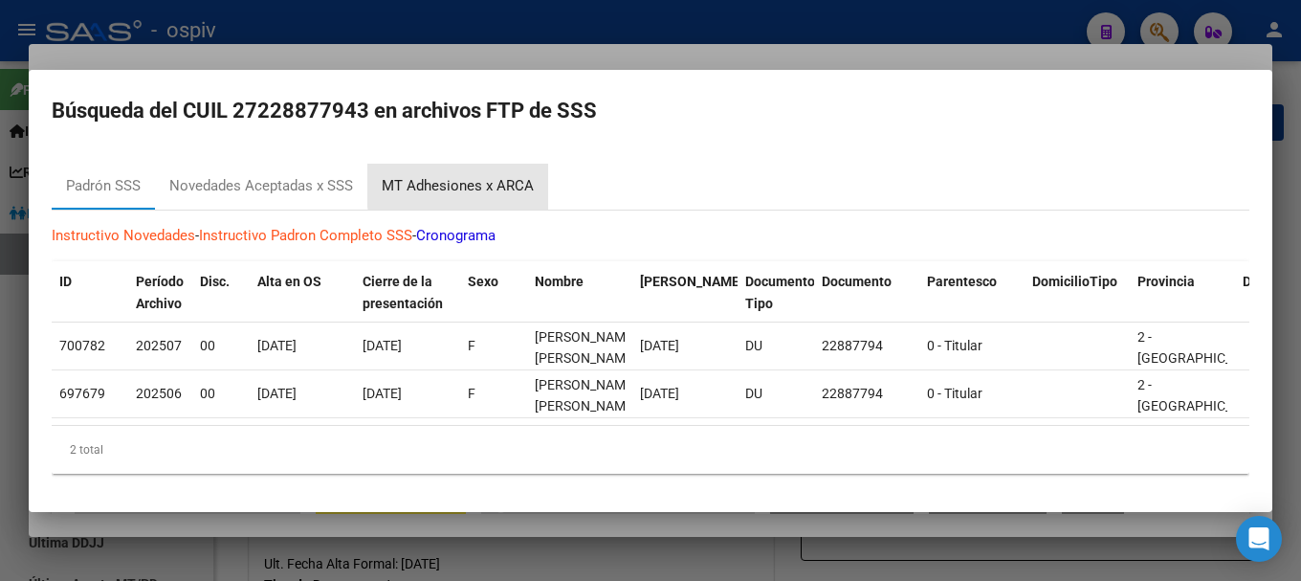
click at [490, 178] on div "MT Adhesiones x ARCA" at bounding box center [458, 186] width 152 height 22
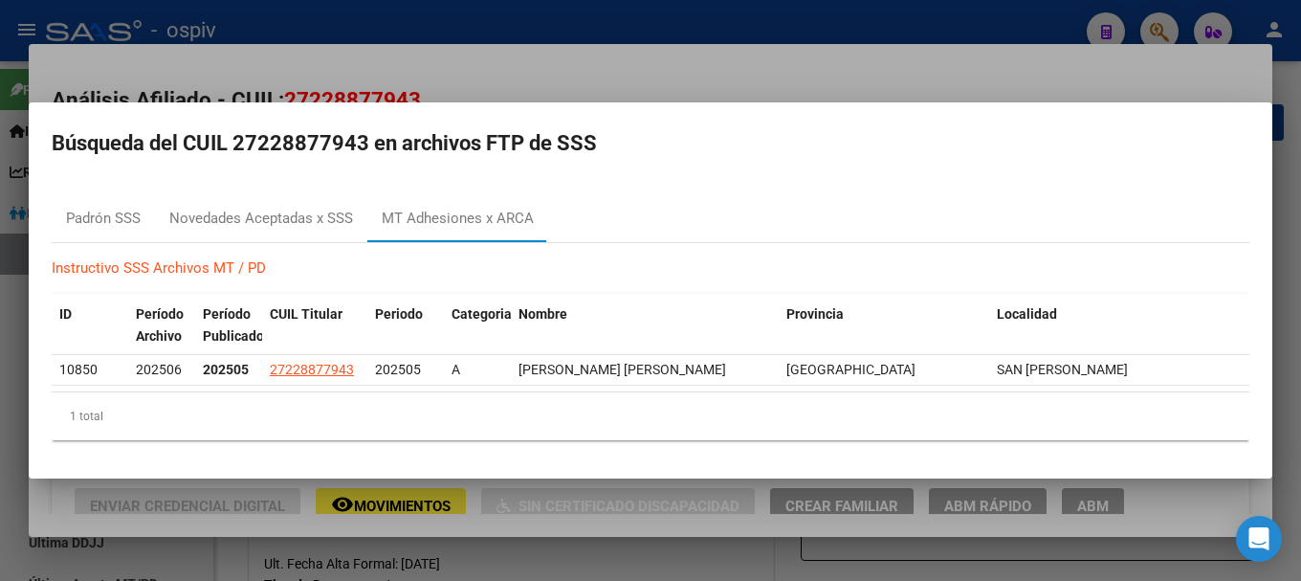
drag, startPoint x: 1174, startPoint y: 18, endPoint x: 539, endPoint y: 114, distance: 642.6
click at [1168, 20] on div at bounding box center [650, 290] width 1301 height 581
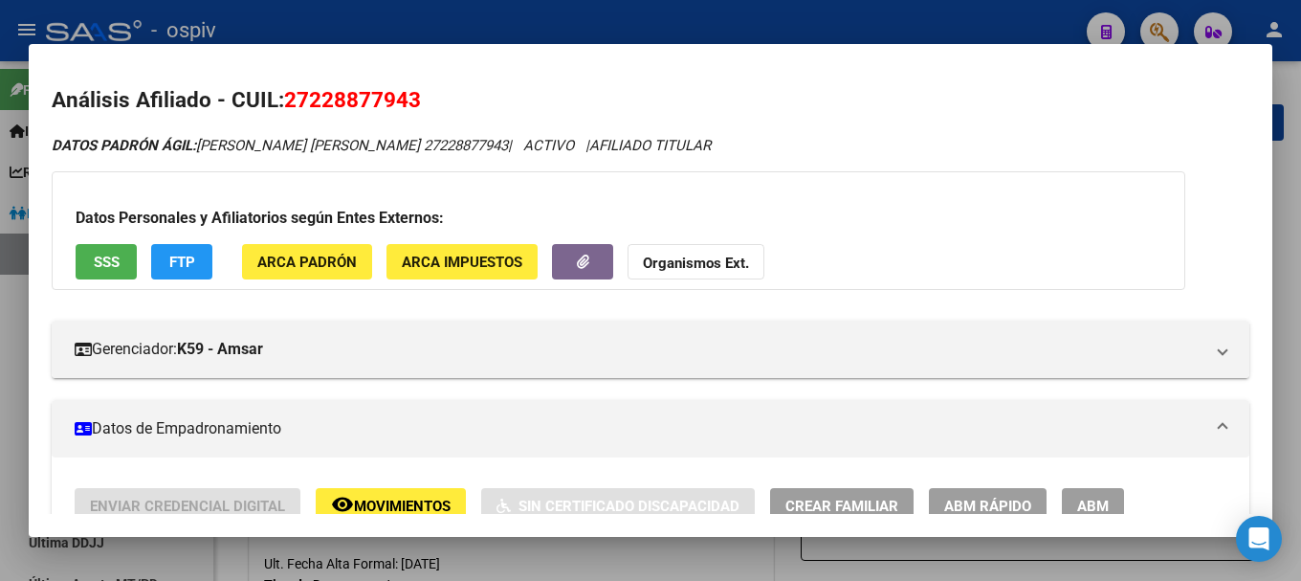
click at [1166, 29] on div at bounding box center [650, 290] width 1301 height 581
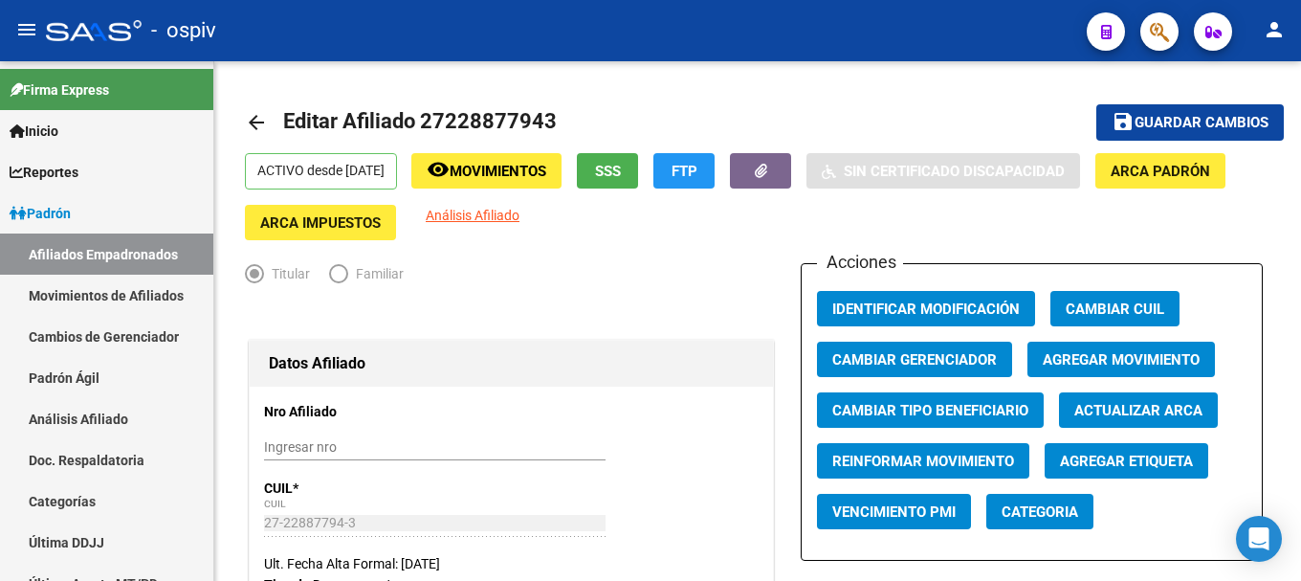
click at [1149, 29] on button "button" at bounding box center [1160, 31] width 38 height 38
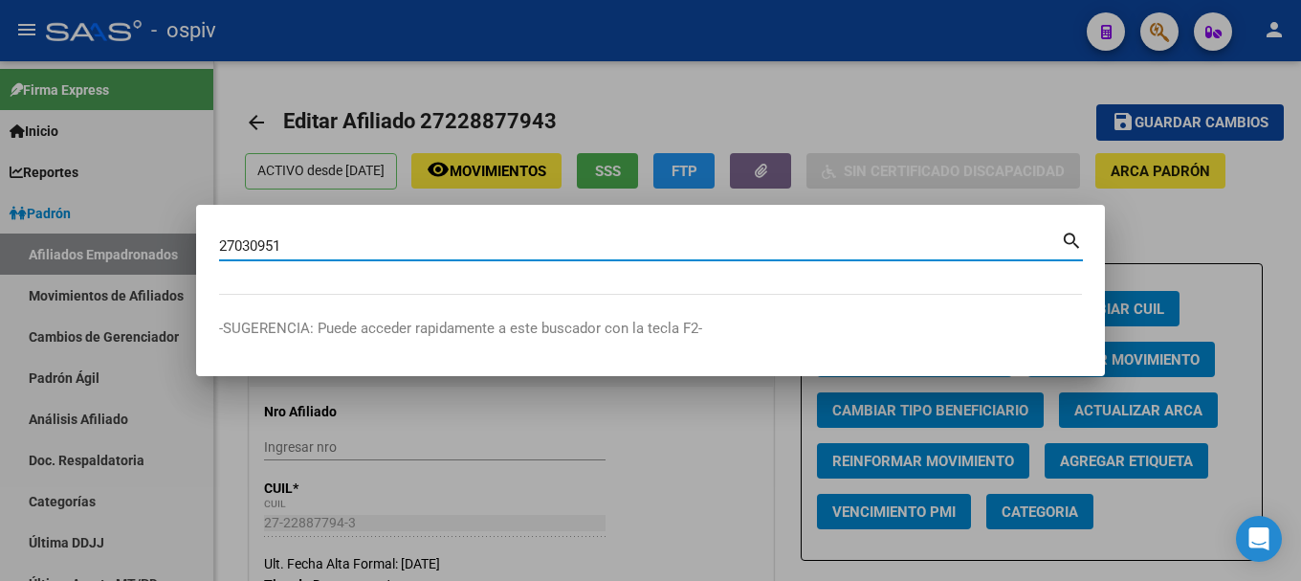
type input "27030951"
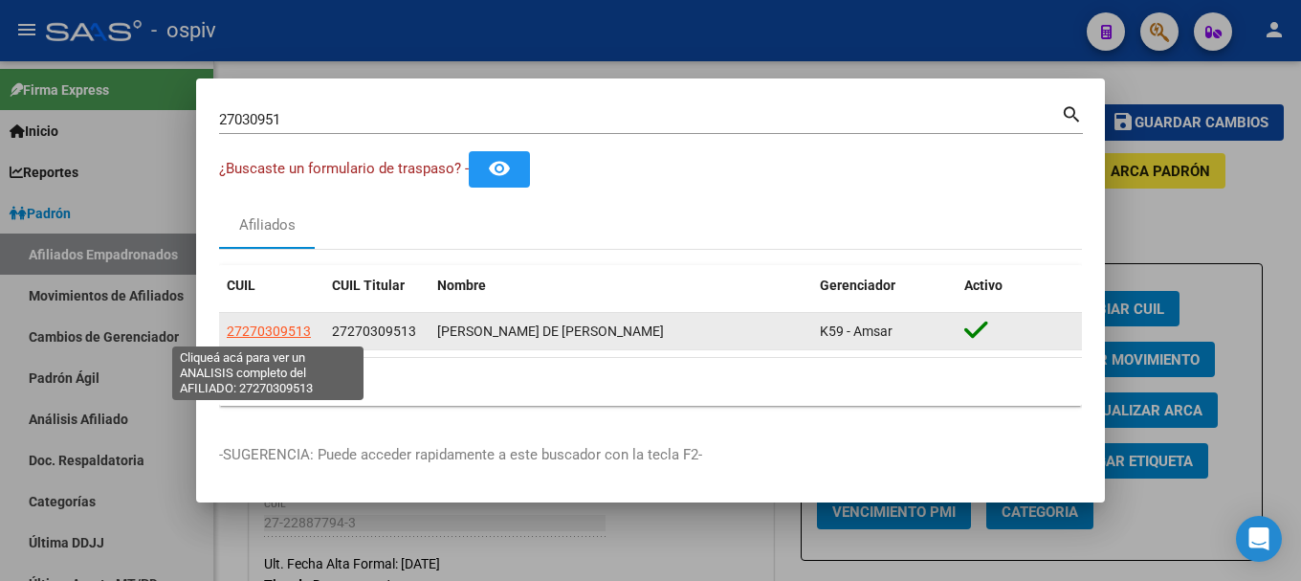
click at [265, 328] on span "27270309513" at bounding box center [269, 330] width 84 height 15
type textarea "27270309513"
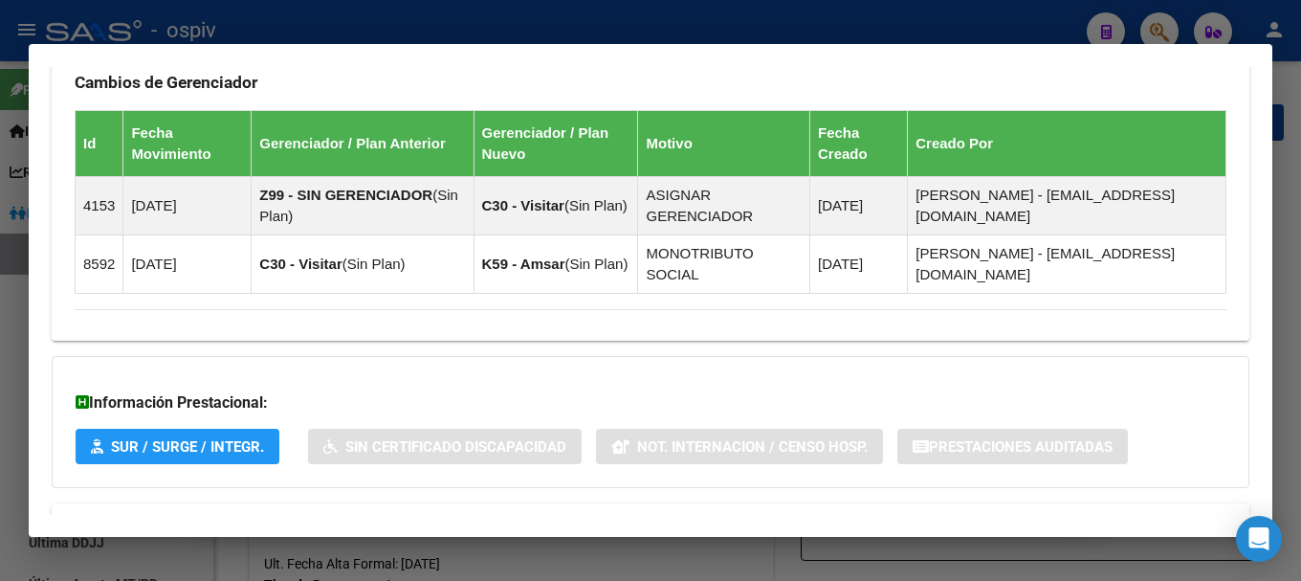
scroll to position [1226, 0]
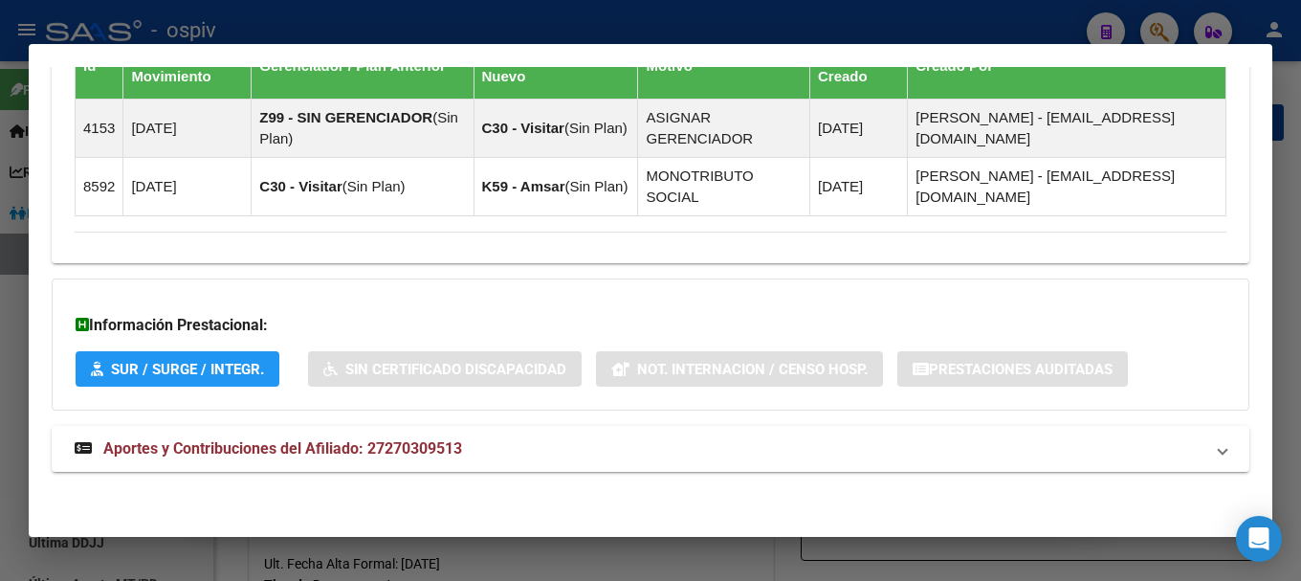
click at [1172, 25] on div at bounding box center [650, 290] width 1301 height 581
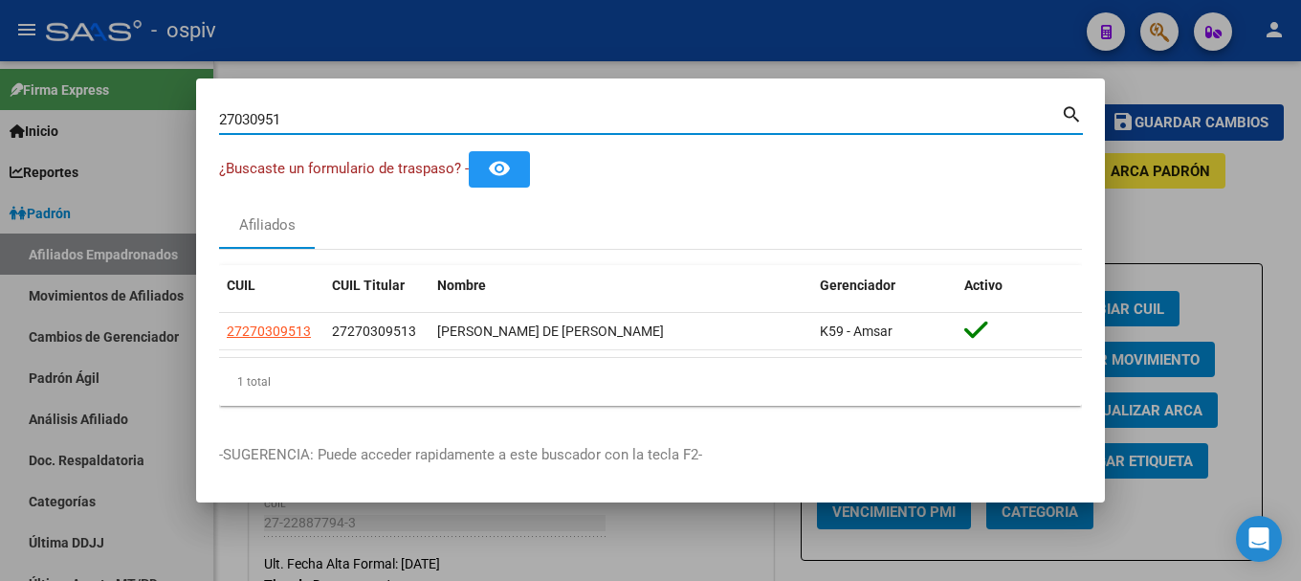
drag, startPoint x: 293, startPoint y: 110, endPoint x: 123, endPoint y: 94, distance: 170.2
click at [123, 94] on div "27030951 Buscar (apellido, dni, cuil, nro traspaso, cuit, obra social) search ¿…" at bounding box center [650, 290] width 1301 height 581
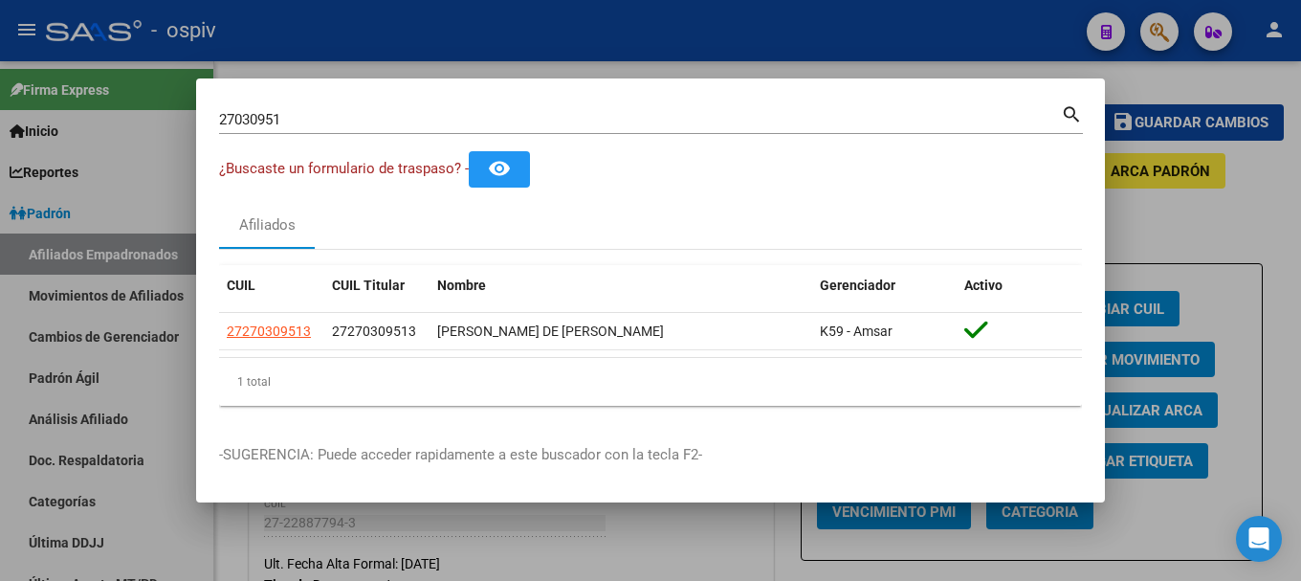
drag, startPoint x: 123, startPoint y: 94, endPoint x: 122, endPoint y: 82, distance: 11.5
click at [122, 93] on div at bounding box center [650, 290] width 1301 height 581
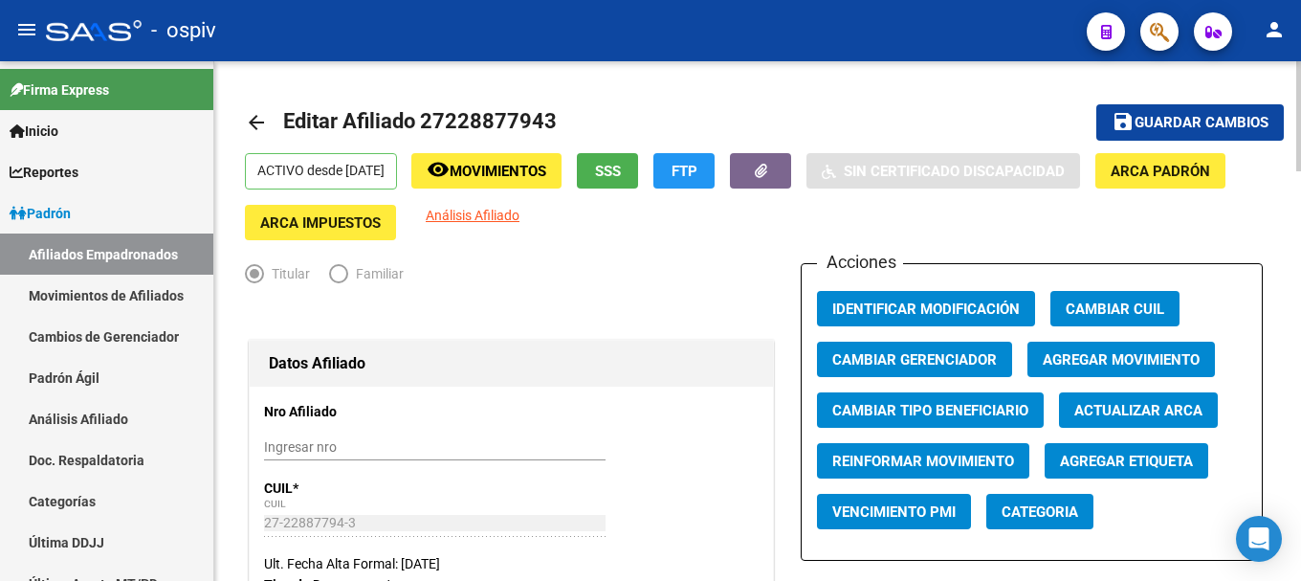
drag, startPoint x: 1163, startPoint y: 10, endPoint x: 927, endPoint y: 117, distance: 258.7
click at [1158, 11] on mat-toolbar "menu - ospiv person" at bounding box center [650, 30] width 1301 height 61
click at [1146, 36] on button "button" at bounding box center [1160, 31] width 38 height 38
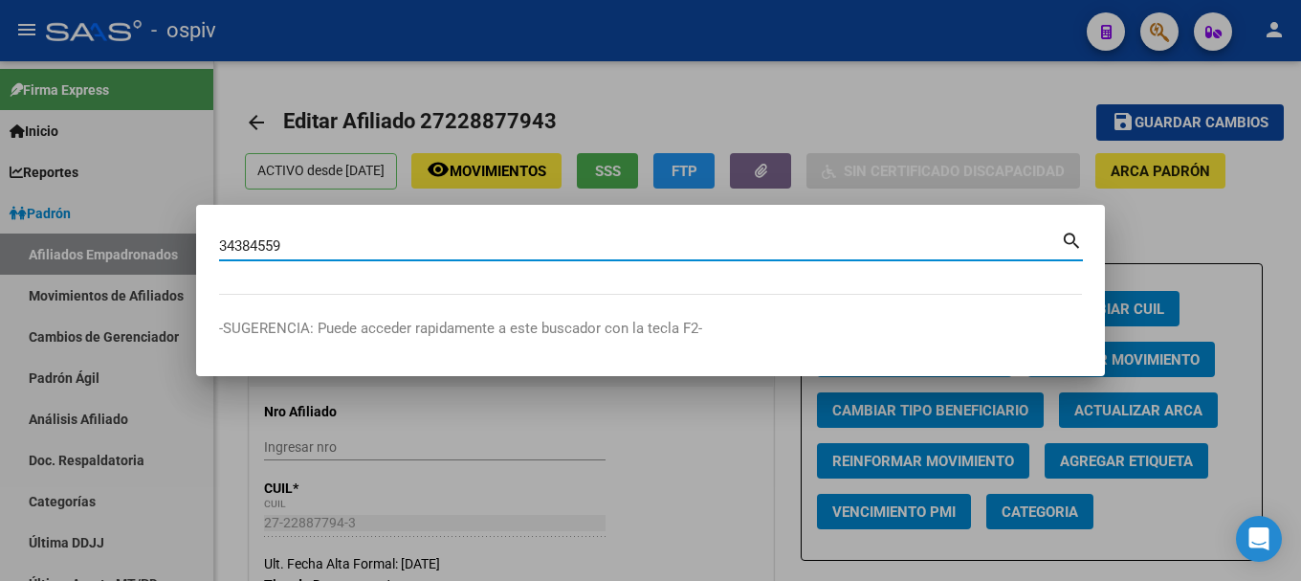
type input "34384559"
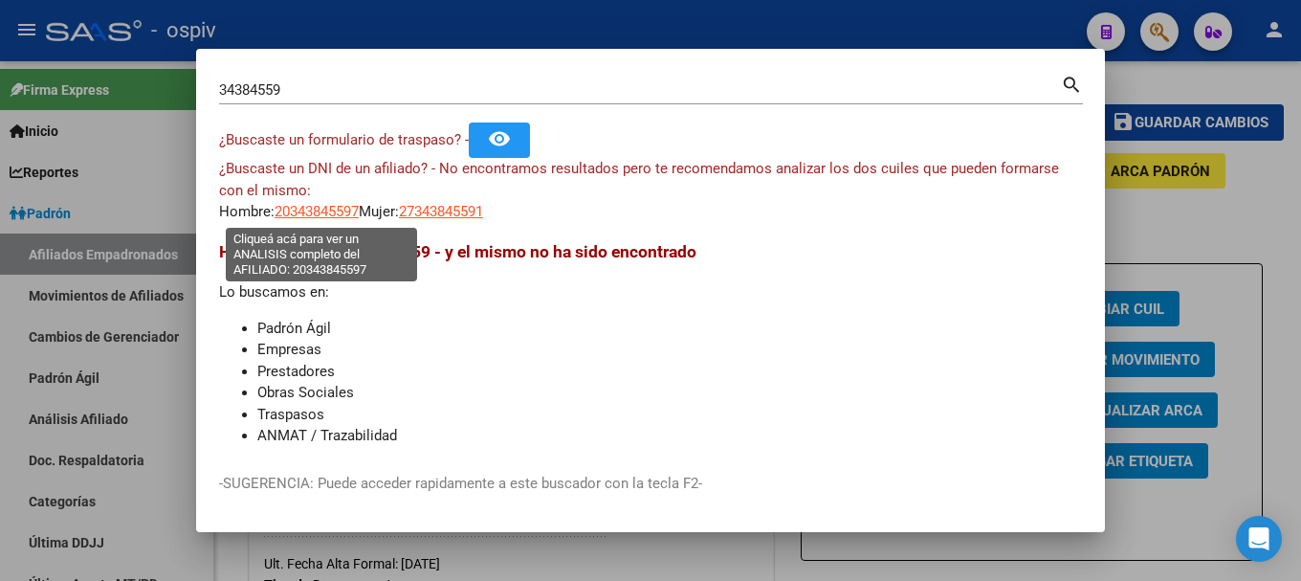
drag, startPoint x: 325, startPoint y: 207, endPoint x: 336, endPoint y: 208, distance: 10.6
click at [336, 208] on span "20343845597" at bounding box center [317, 211] width 84 height 17
type textarea "20343845597"
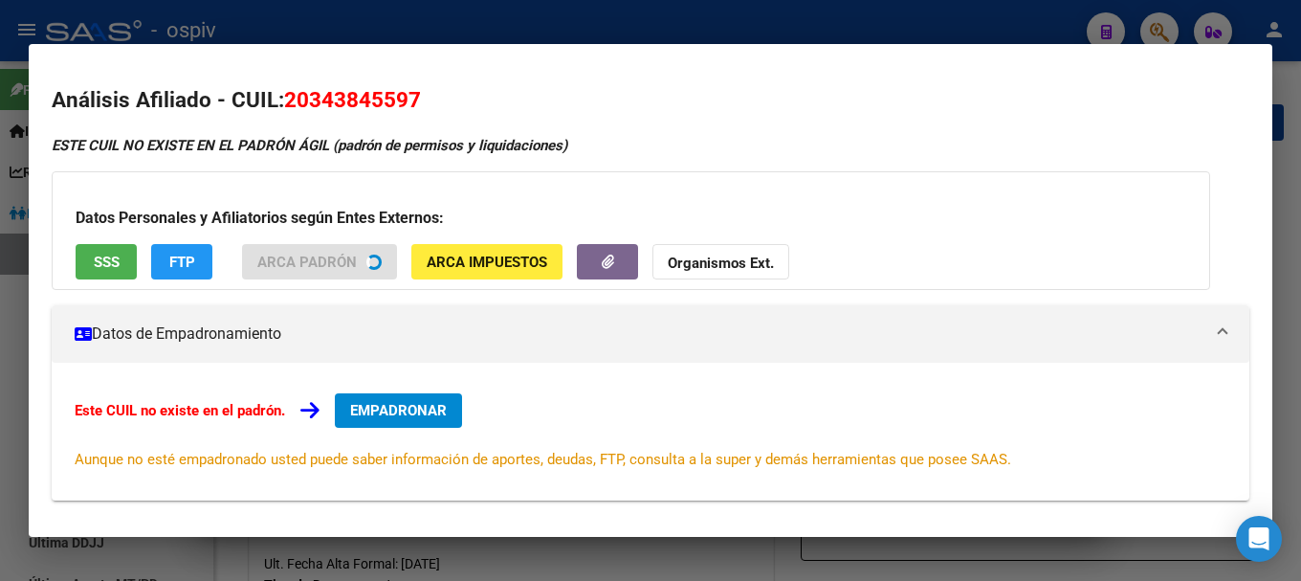
click at [190, 254] on span "FTP" at bounding box center [182, 262] width 26 height 17
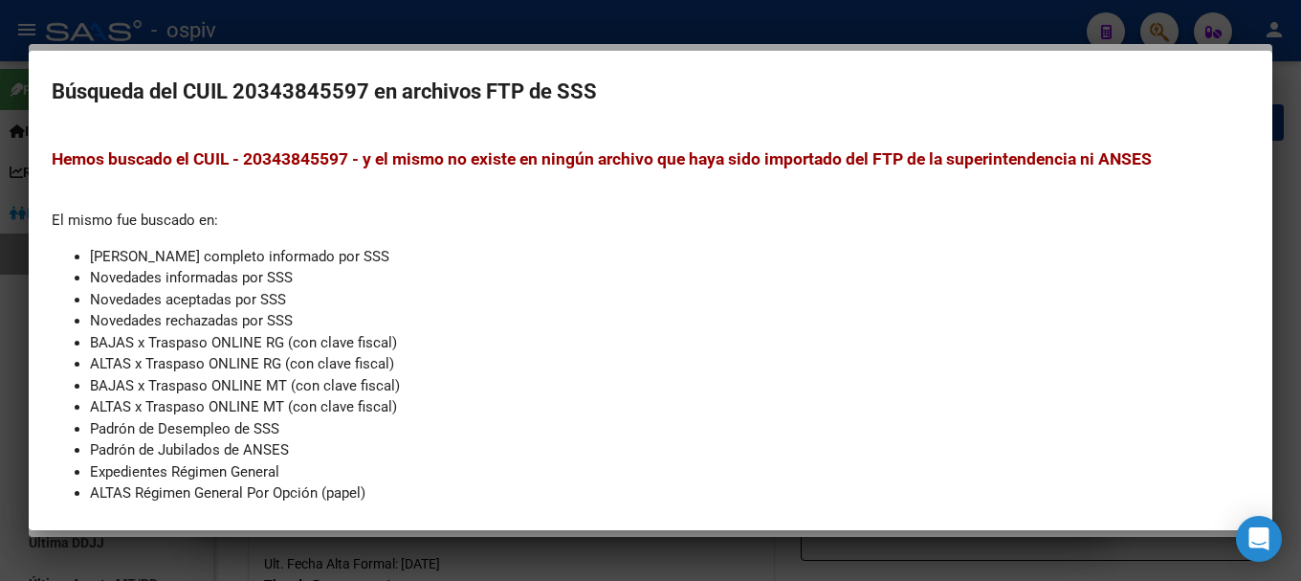
click at [9, 330] on div at bounding box center [650, 290] width 1301 height 581
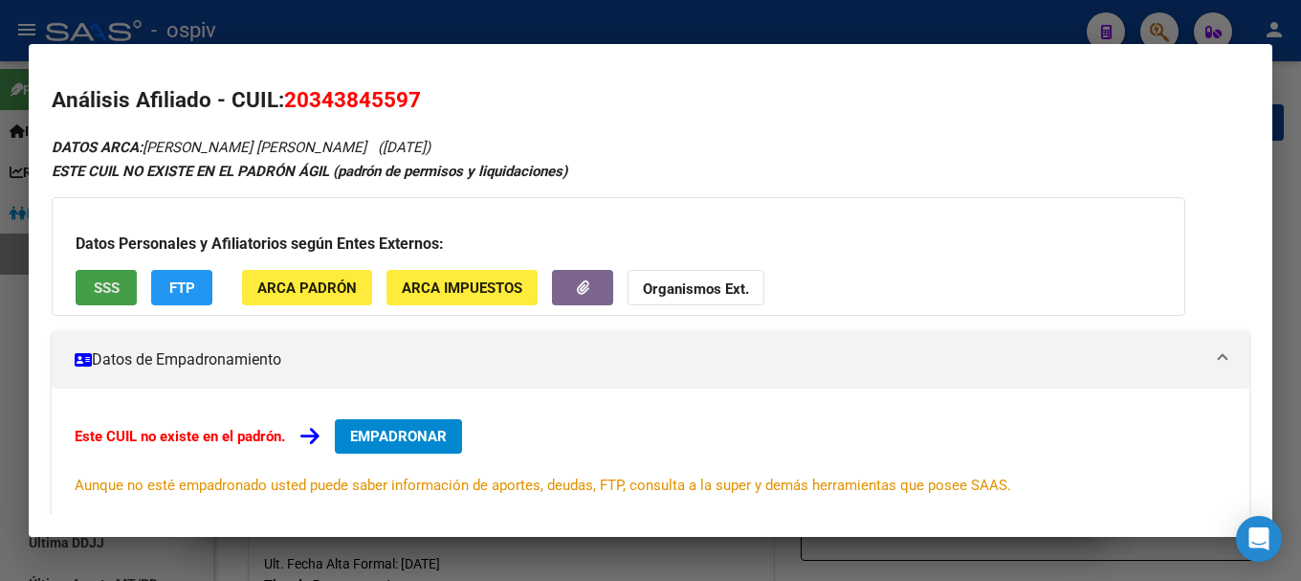
click at [122, 298] on button "SSS" at bounding box center [106, 287] width 61 height 35
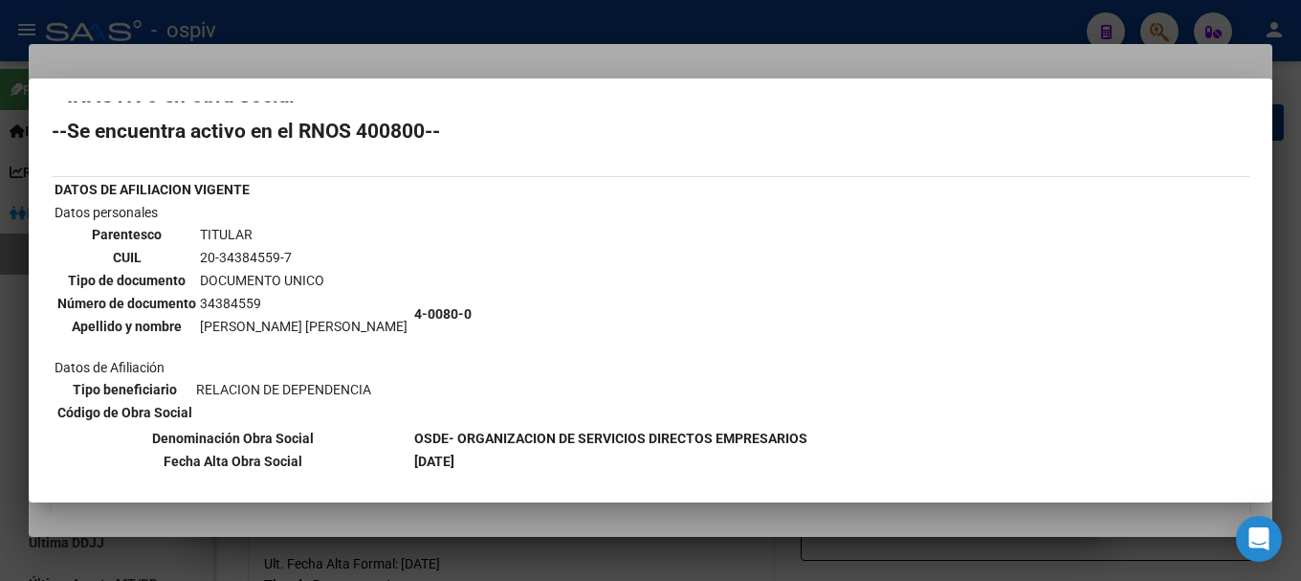
scroll to position [0, 0]
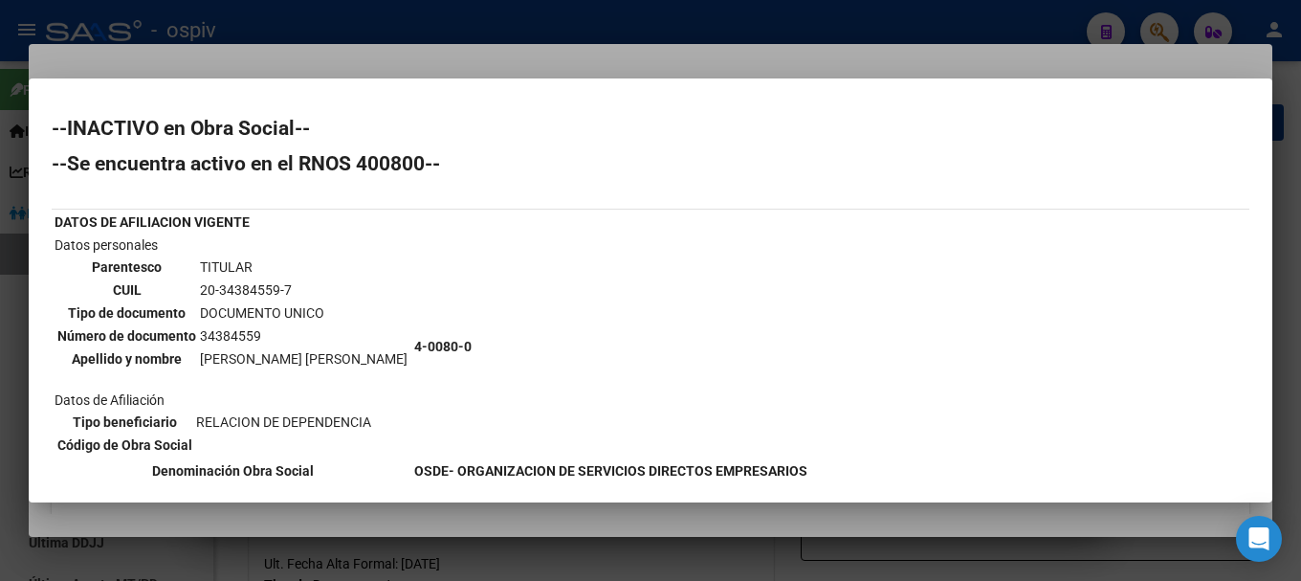
drag, startPoint x: 1161, startPoint y: 23, endPoint x: 492, endPoint y: 183, distance: 687.7
click at [1142, 28] on div at bounding box center [650, 290] width 1301 height 581
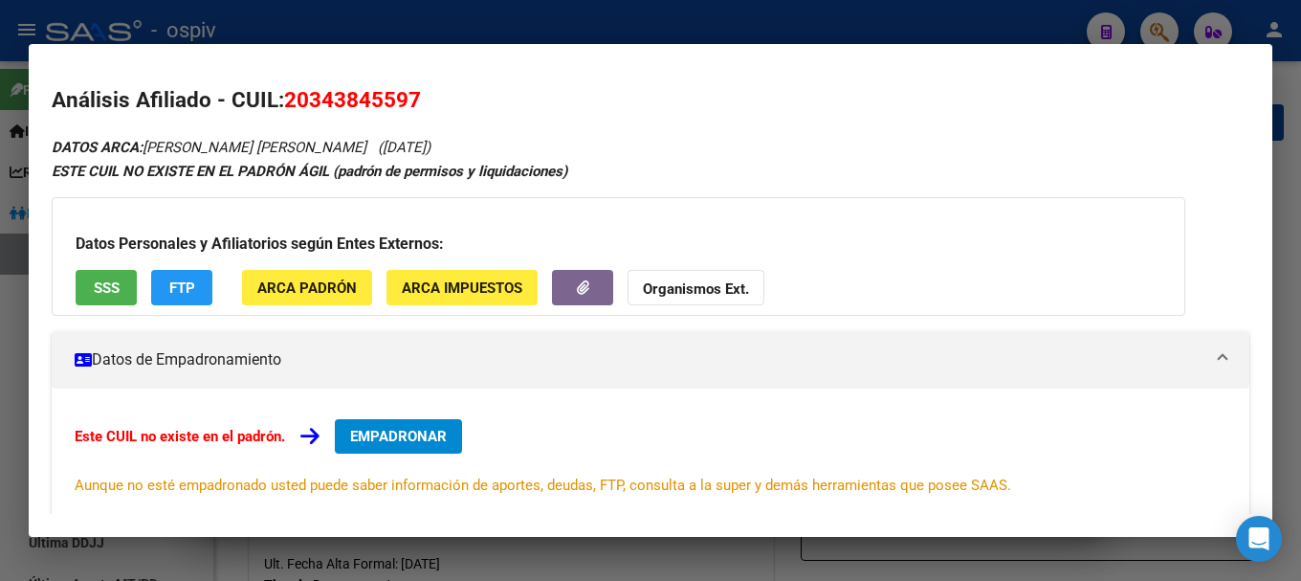
drag, startPoint x: 1148, startPoint y: 25, endPoint x: 390, endPoint y: 175, distance: 772.7
click at [1145, 25] on div at bounding box center [650, 290] width 1301 height 581
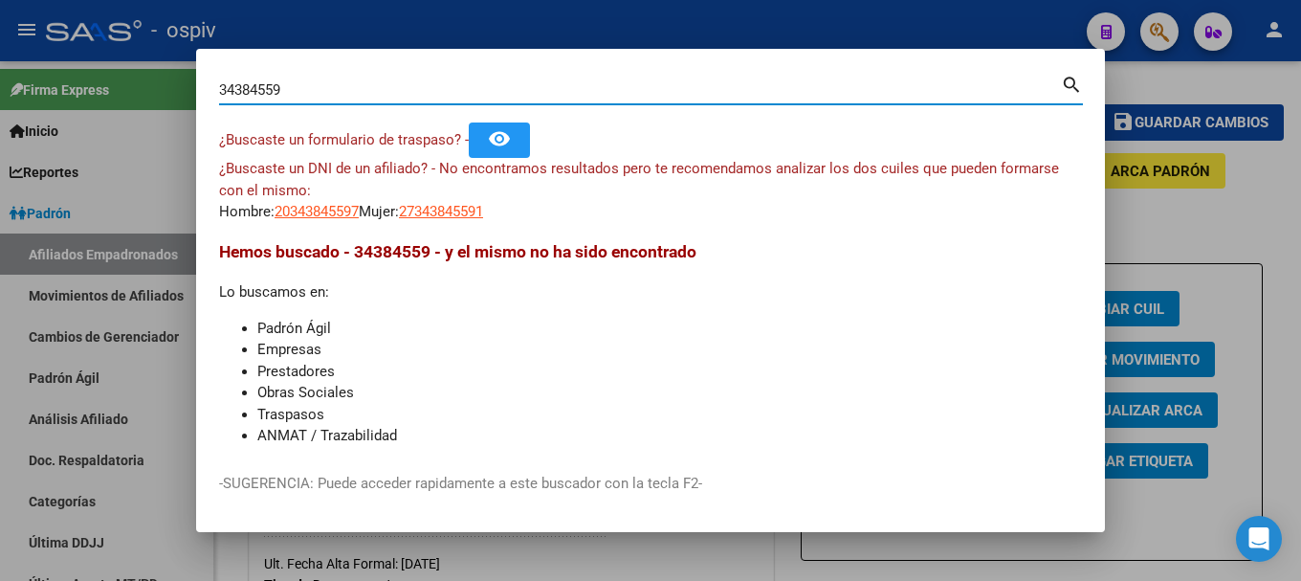
drag, startPoint x: 316, startPoint y: 96, endPoint x: 0, endPoint y: 75, distance: 316.5
click at [0, 75] on div "34384559 Buscar (apellido, dni, cuil, nro traspaso, cuit, obra social) search ¿…" at bounding box center [650, 290] width 1301 height 581
type input "32384559"
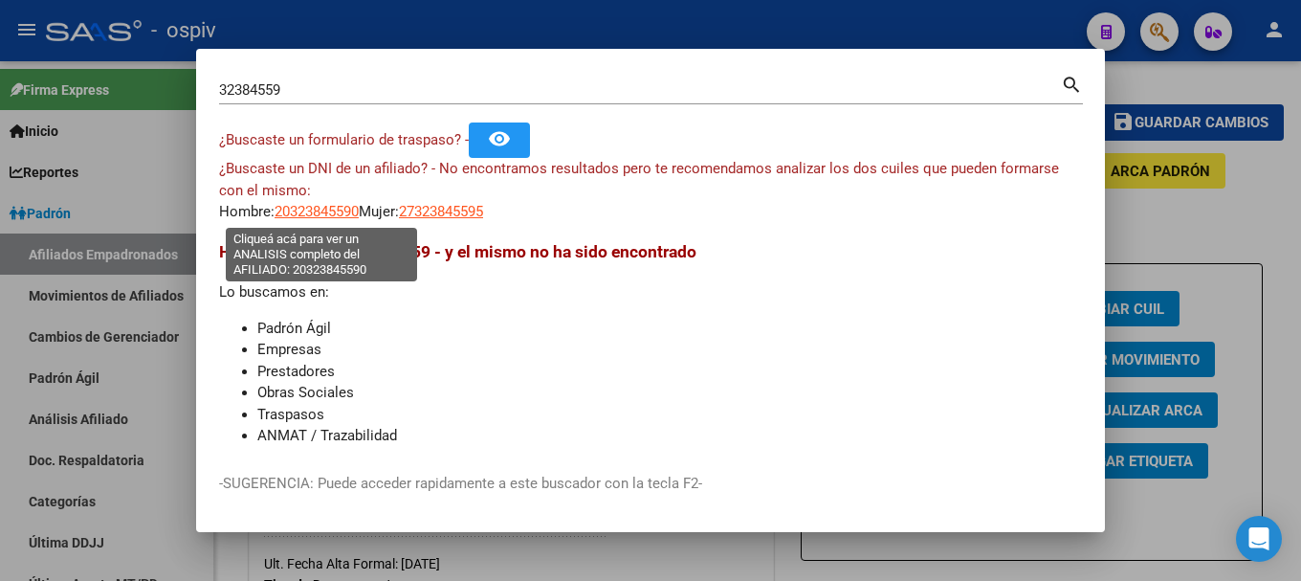
click at [323, 216] on span "20323845590" at bounding box center [317, 211] width 84 height 17
type textarea "20323845590"
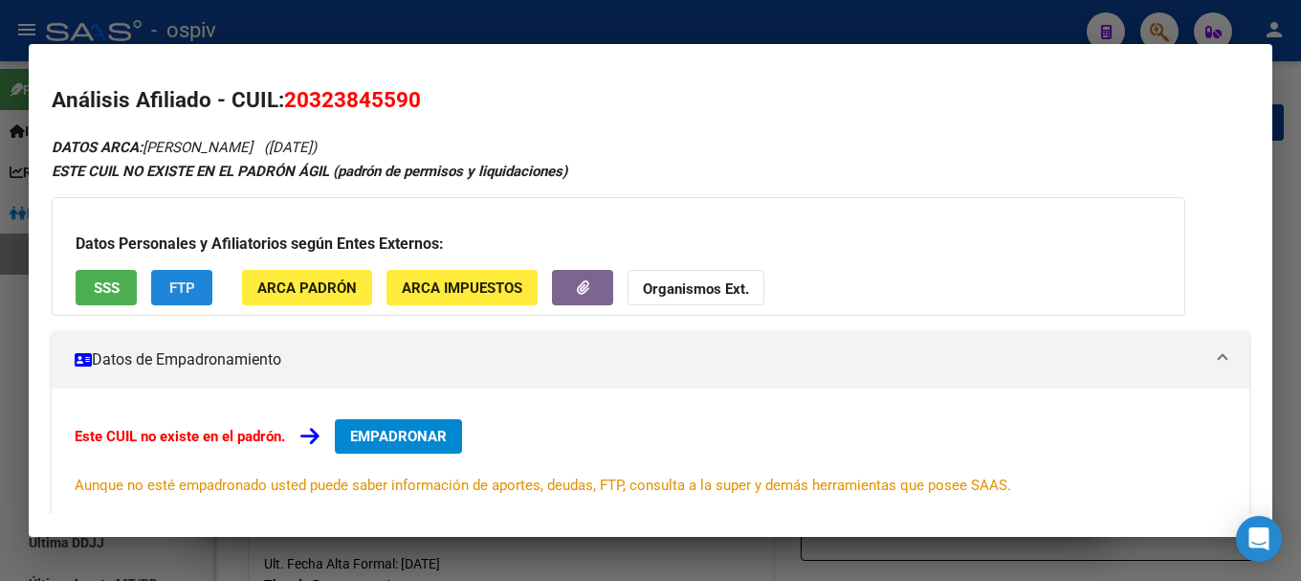
click at [184, 286] on span "FTP" at bounding box center [182, 287] width 26 height 17
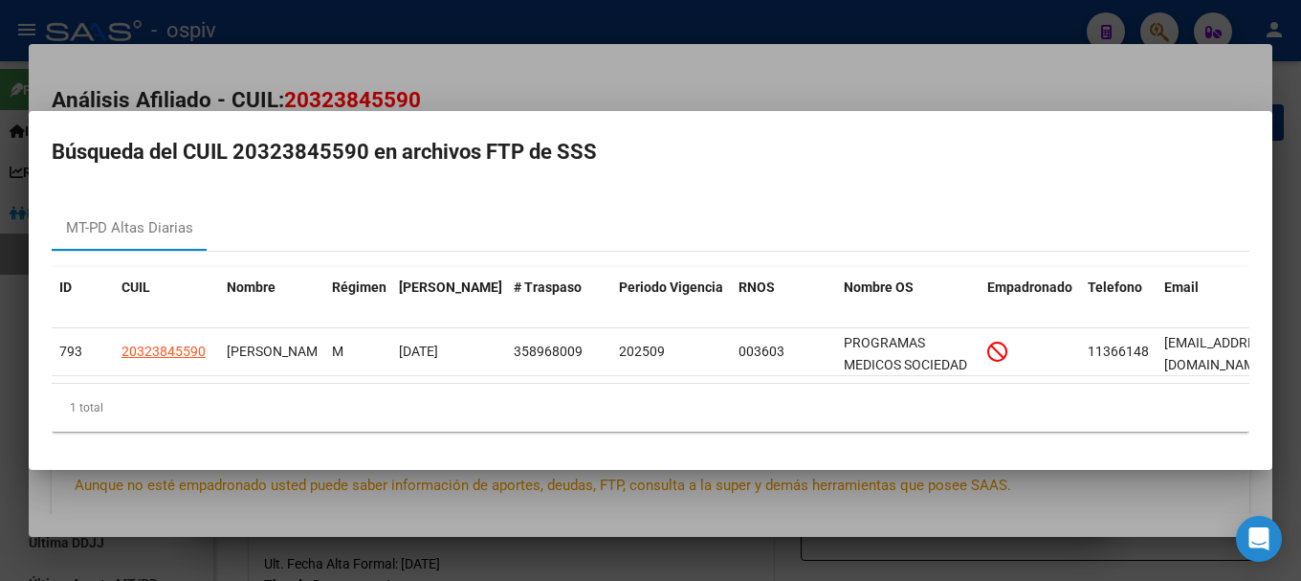
click at [0, 317] on div at bounding box center [650, 290] width 1301 height 581
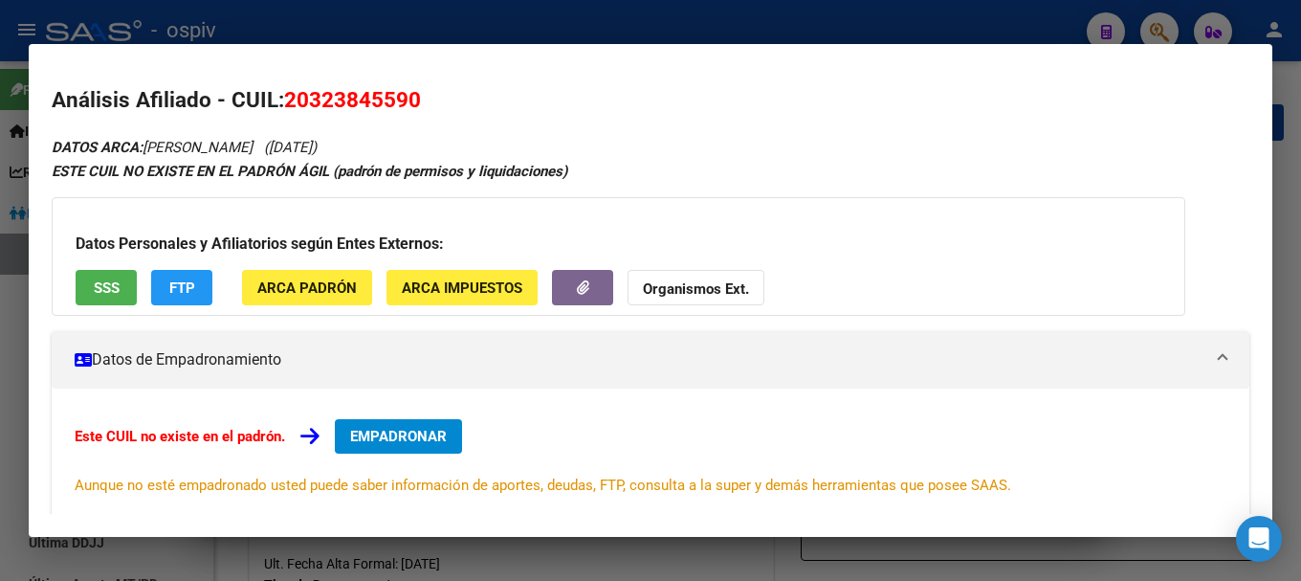
click at [1169, 24] on div at bounding box center [650, 290] width 1301 height 581
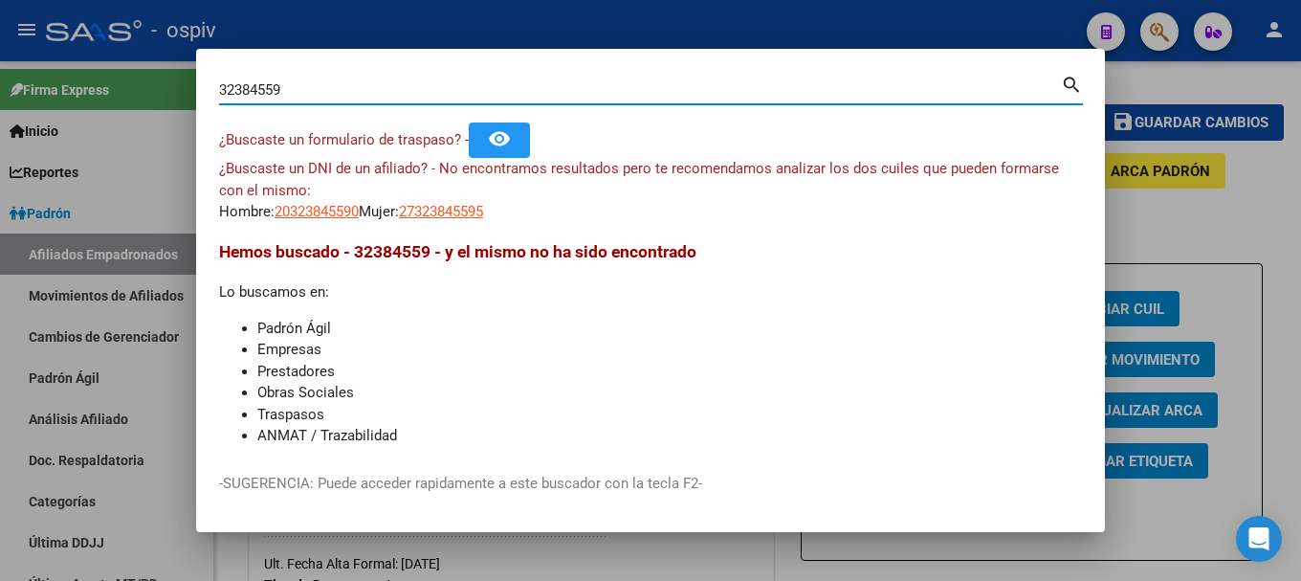
drag, startPoint x: 278, startPoint y: 84, endPoint x: 111, endPoint y: 61, distance: 169.0
click at [111, 61] on div "32384559 Buscar (apellido, dni, cuil, nro traspaso, cuit, obra social) search ¿…" at bounding box center [650, 290] width 1301 height 581
type input "32576932"
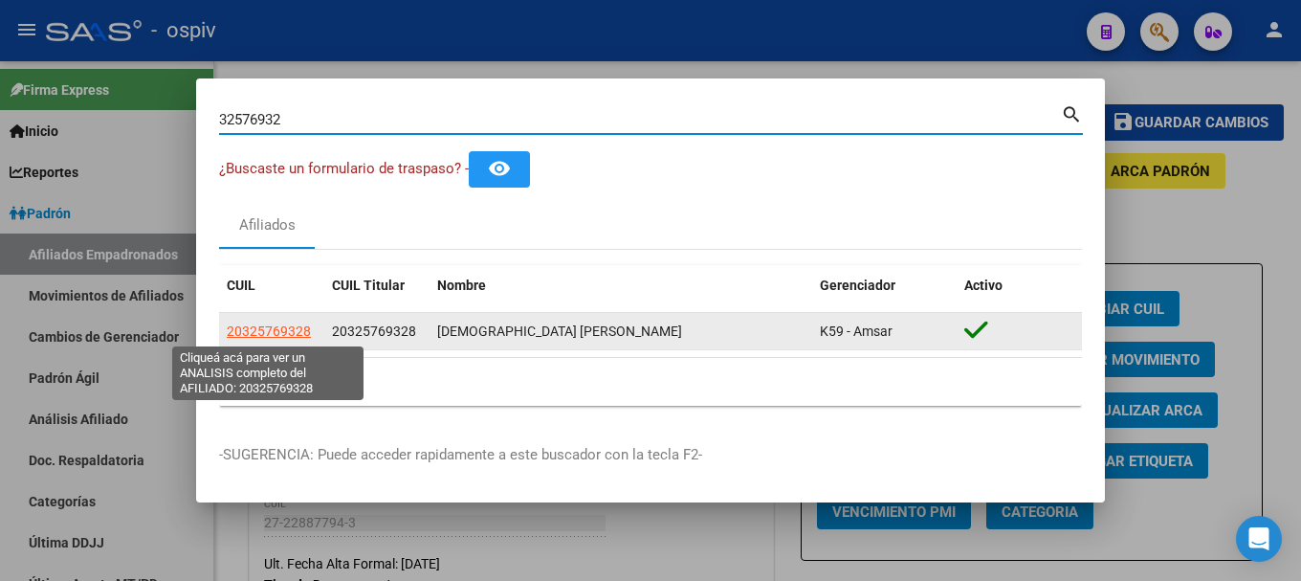
click at [278, 336] on span "20325769328" at bounding box center [269, 330] width 84 height 15
type textarea "20325769328"
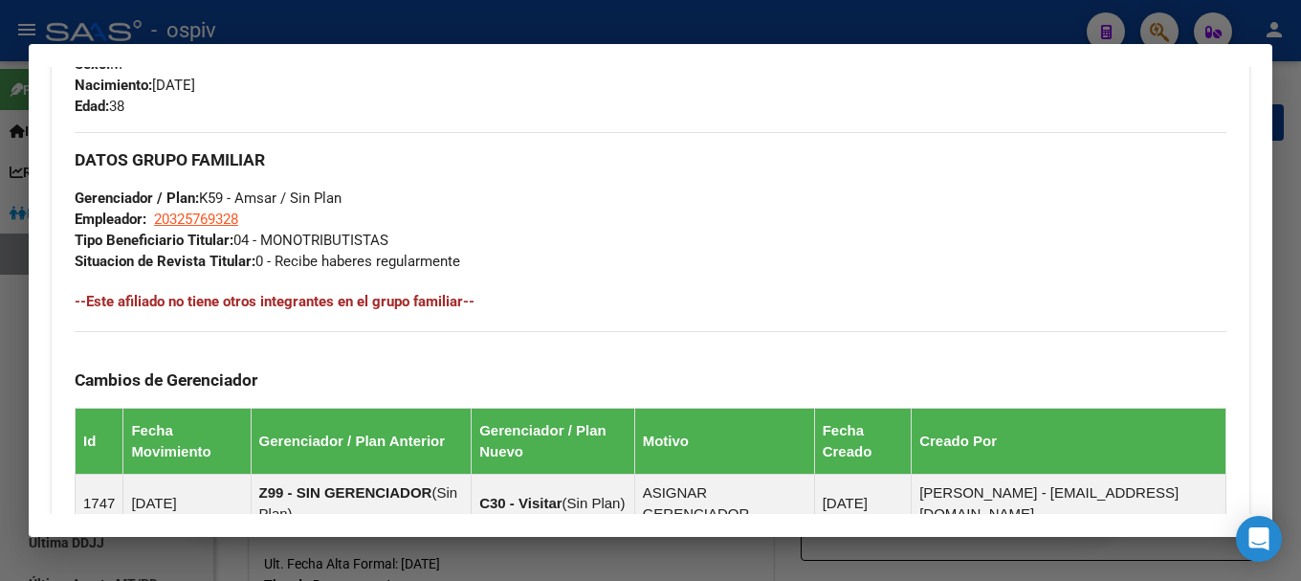
scroll to position [861, 0]
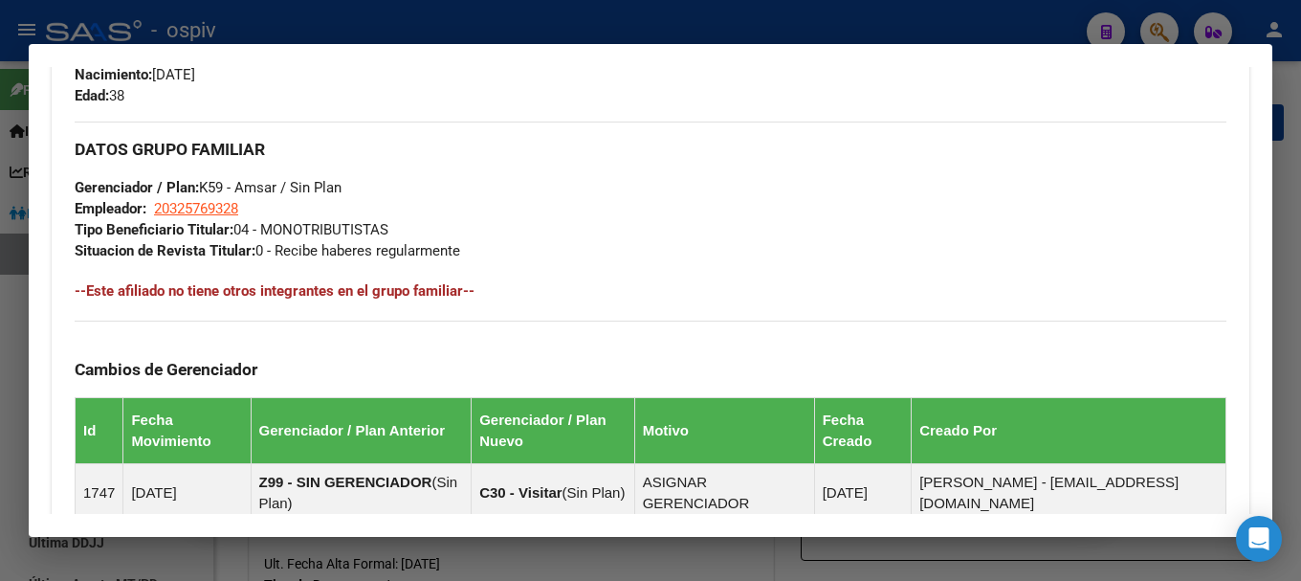
drag, startPoint x: 1158, startPoint y: 27, endPoint x: 450, endPoint y: 181, distance: 724.7
click at [1152, 27] on div at bounding box center [650, 290] width 1301 height 581
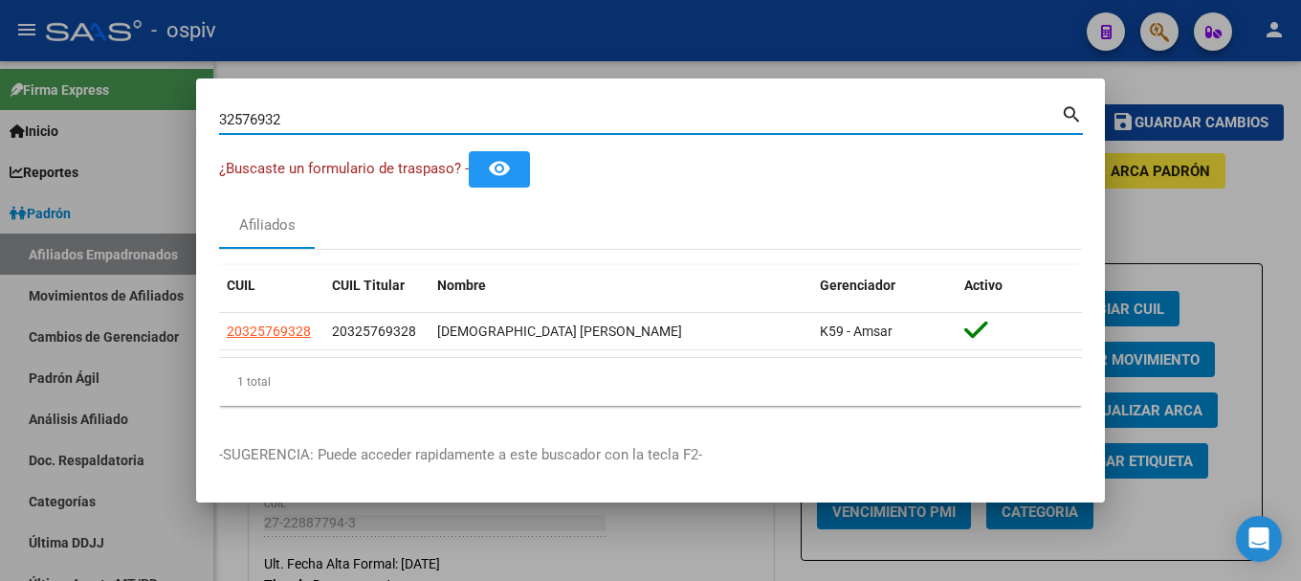
drag, startPoint x: 303, startPoint y: 117, endPoint x: 1, endPoint y: 68, distance: 306.3
click at [1, 68] on div "32576932 Buscar (apellido, dni, cuil, nro traspaso, cuit, obra social) search ¿…" at bounding box center [650, 290] width 1301 height 581
type input "18496323"
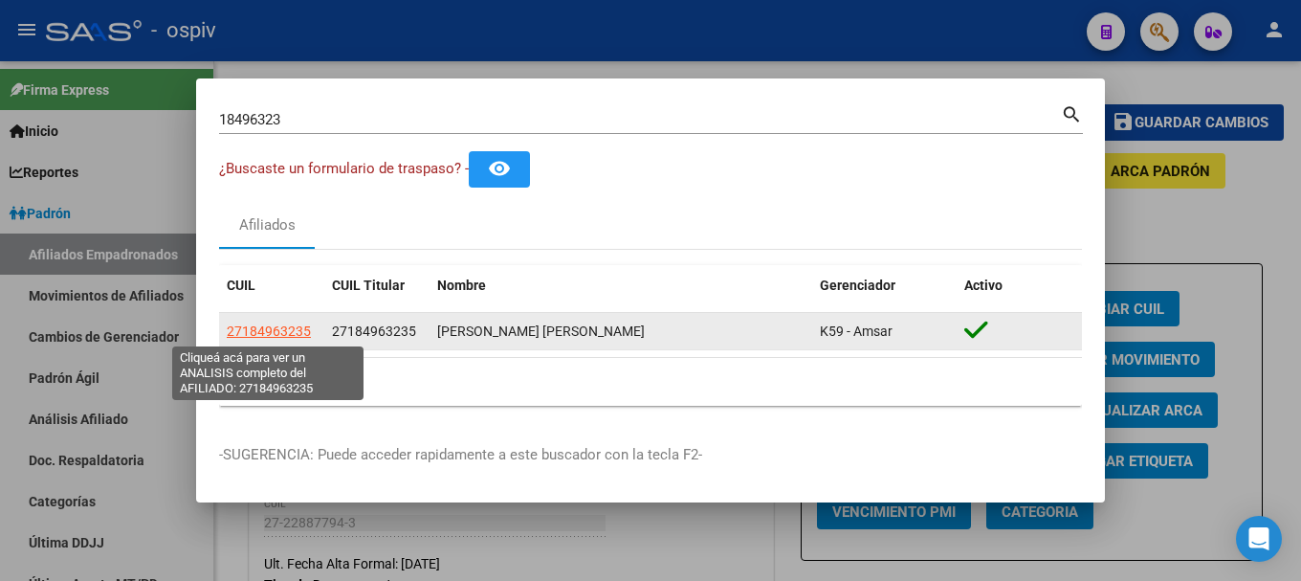
click at [278, 333] on span "27184963235" at bounding box center [269, 330] width 84 height 15
type textarea "27184963235"
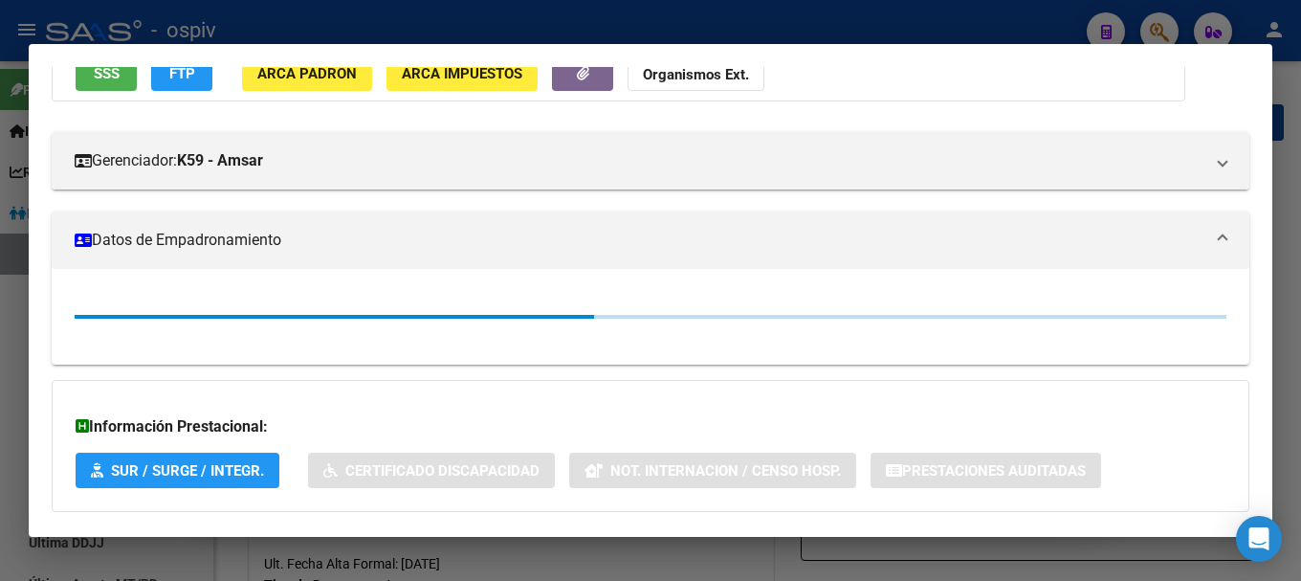
scroll to position [290, 0]
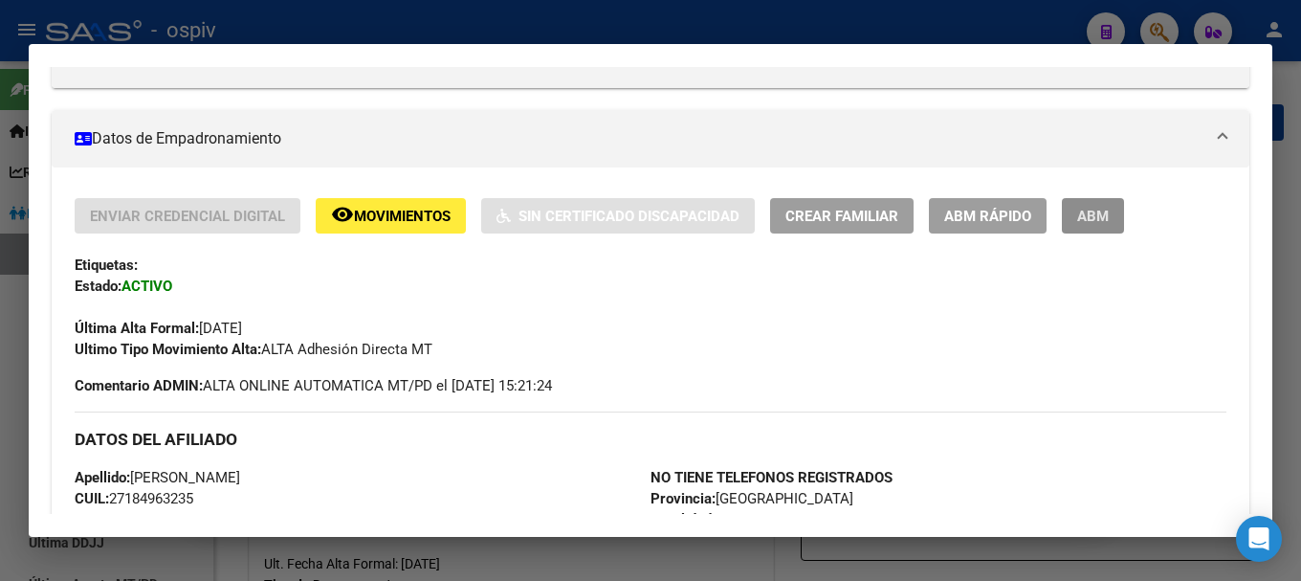
click at [1101, 217] on span "ABM" at bounding box center [1094, 216] width 32 height 17
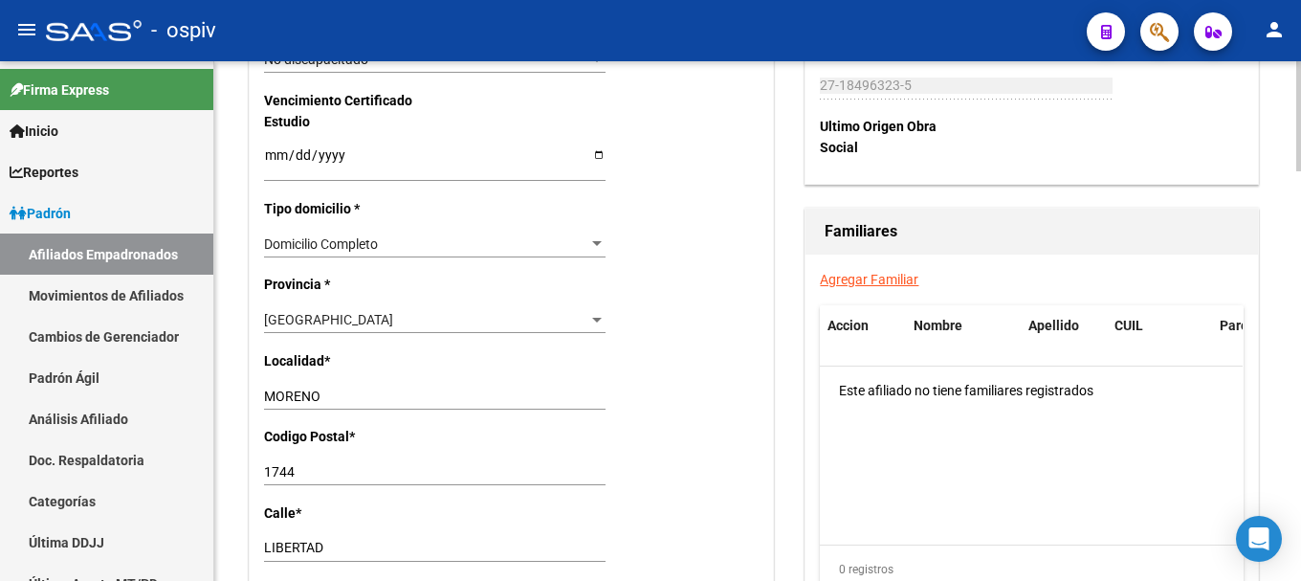
scroll to position [1340, 0]
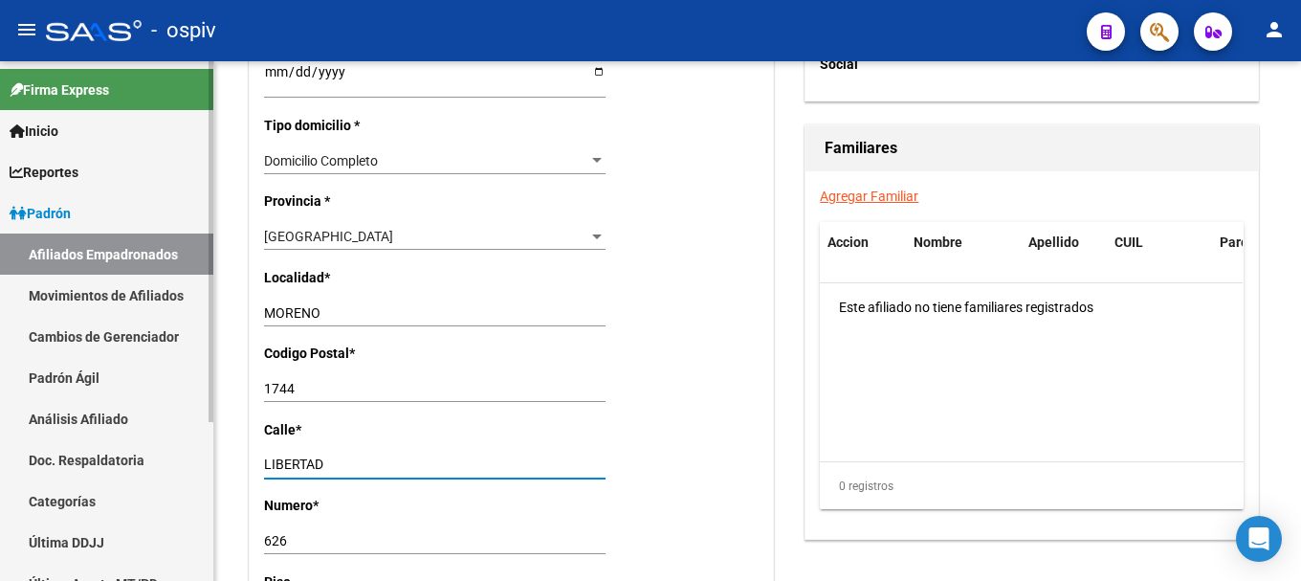
drag, startPoint x: 327, startPoint y: 461, endPoint x: 204, endPoint y: 459, distance: 123.5
type input "[GEOGRAPHIC_DATA]"
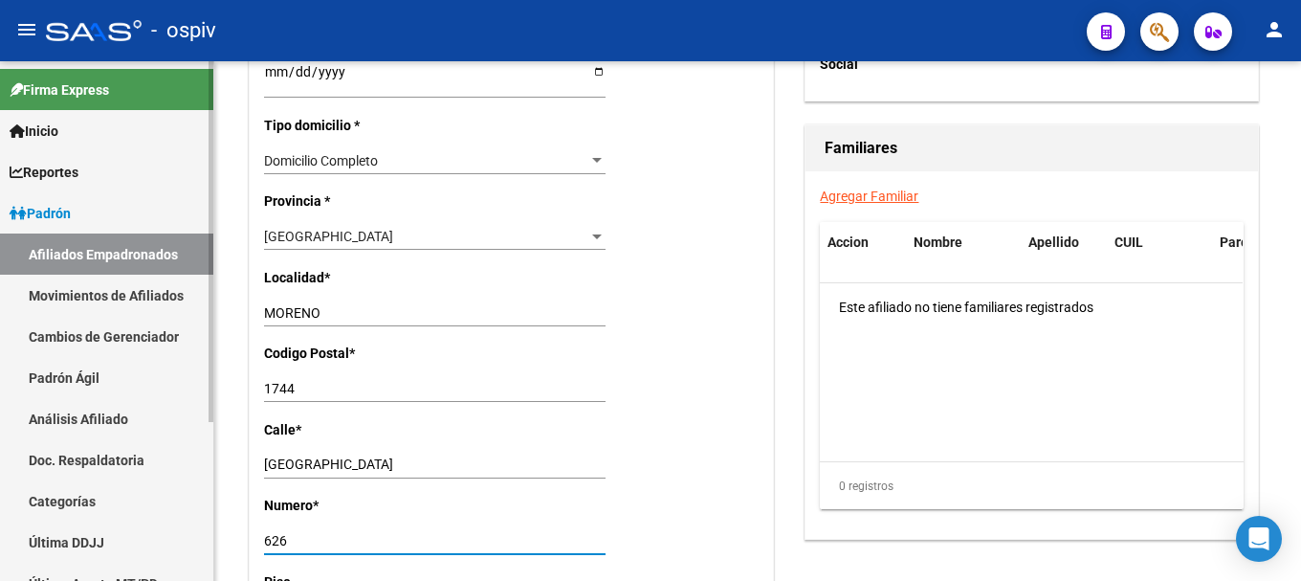
drag, startPoint x: 320, startPoint y: 548, endPoint x: 165, endPoint y: 507, distance: 160.4
click at [164, 517] on mat-sidenav-container "Firma Express Inicio Calendario SSS Instructivos Contacto OS Reportes Padrón Tr…" at bounding box center [650, 321] width 1301 height 520
click at [164, 517] on link "Categorías" at bounding box center [106, 500] width 213 height 41
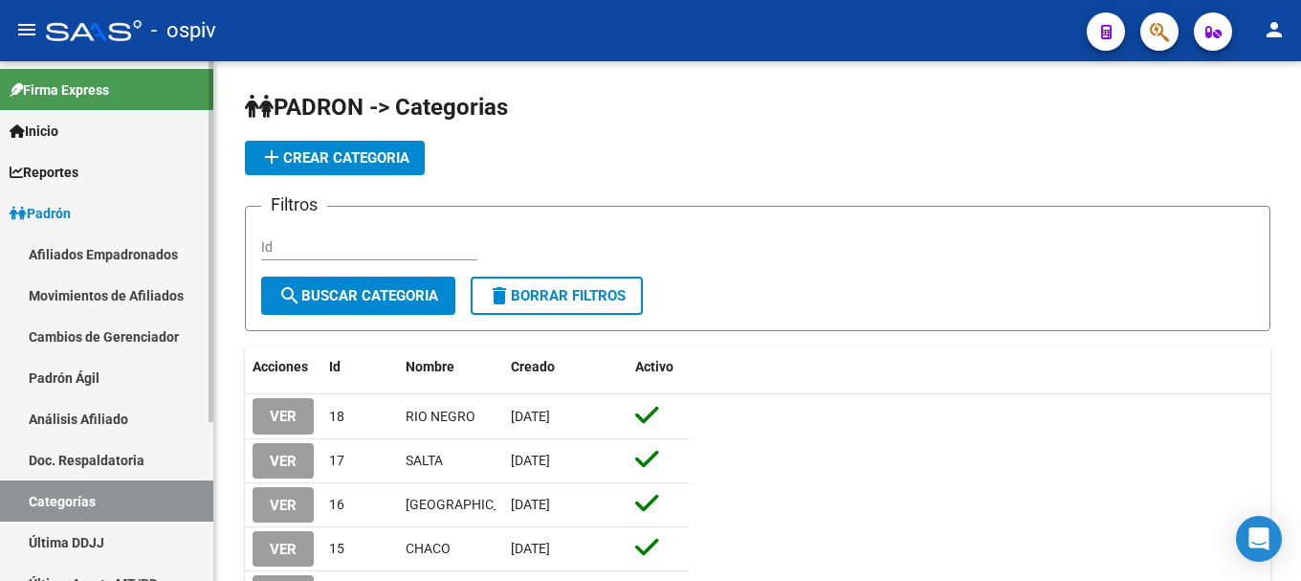
click at [94, 243] on link "Afiliados Empadronados" at bounding box center [106, 253] width 213 height 41
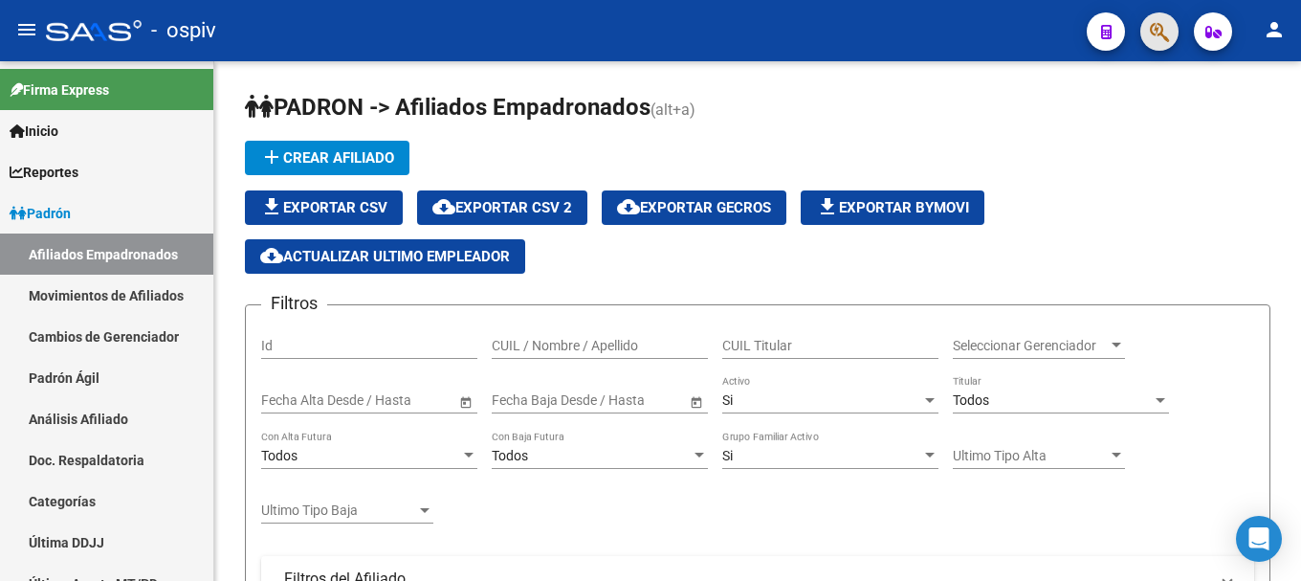
click at [1170, 26] on button "button" at bounding box center [1160, 31] width 38 height 38
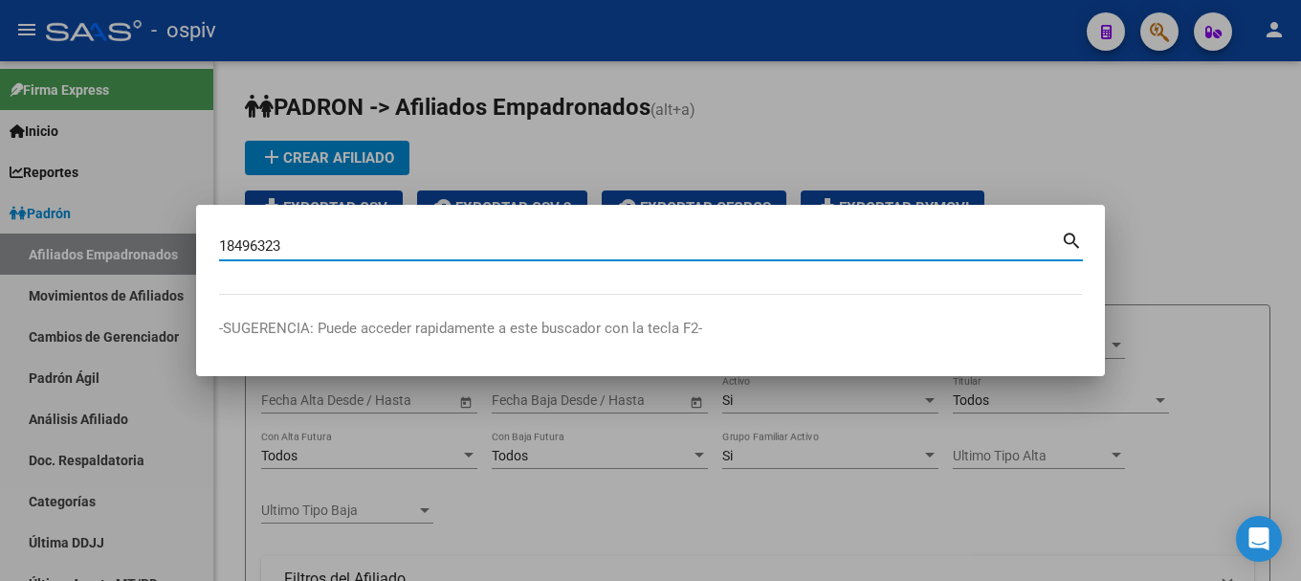
type input "18496323"
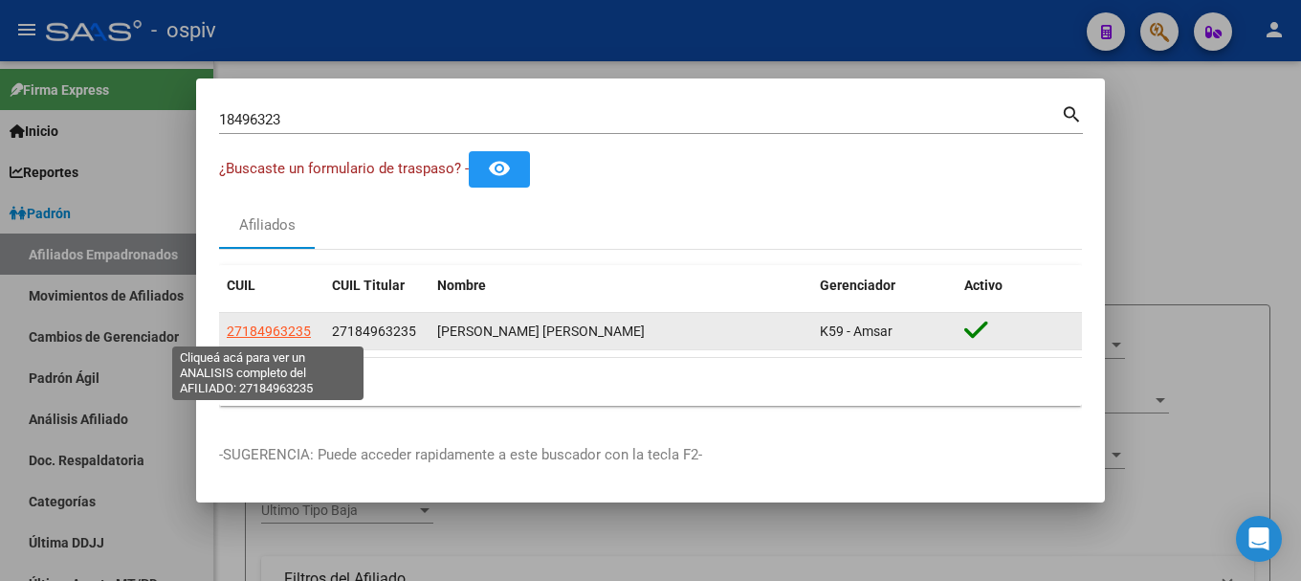
click at [267, 333] on span "27184963235" at bounding box center [269, 330] width 84 height 15
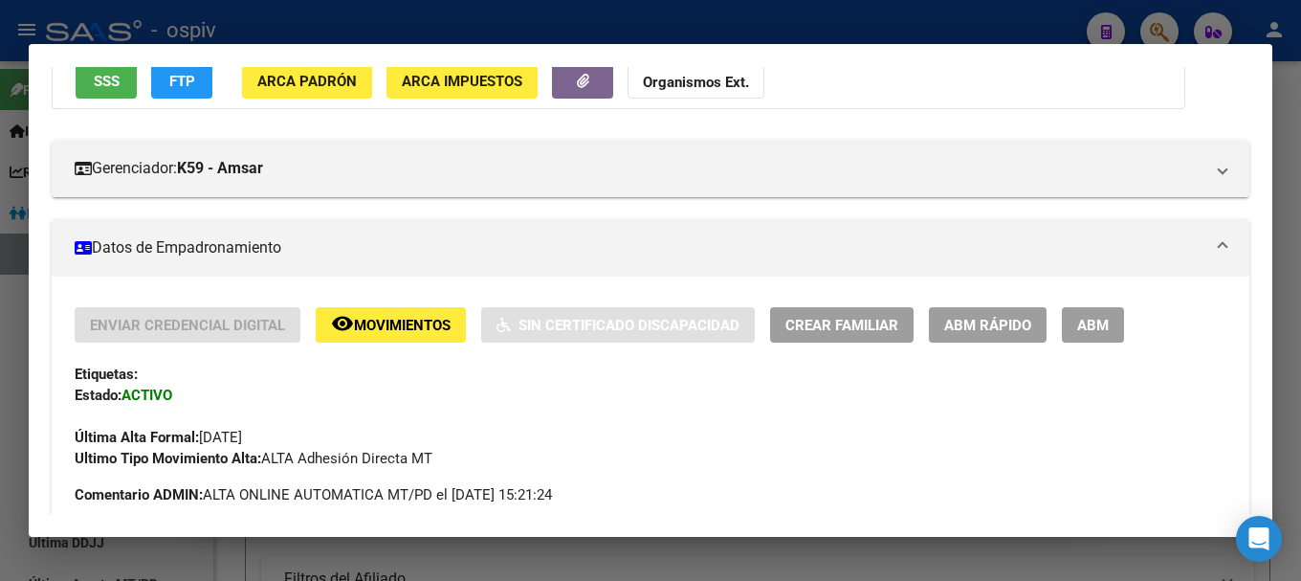
scroll to position [191, 0]
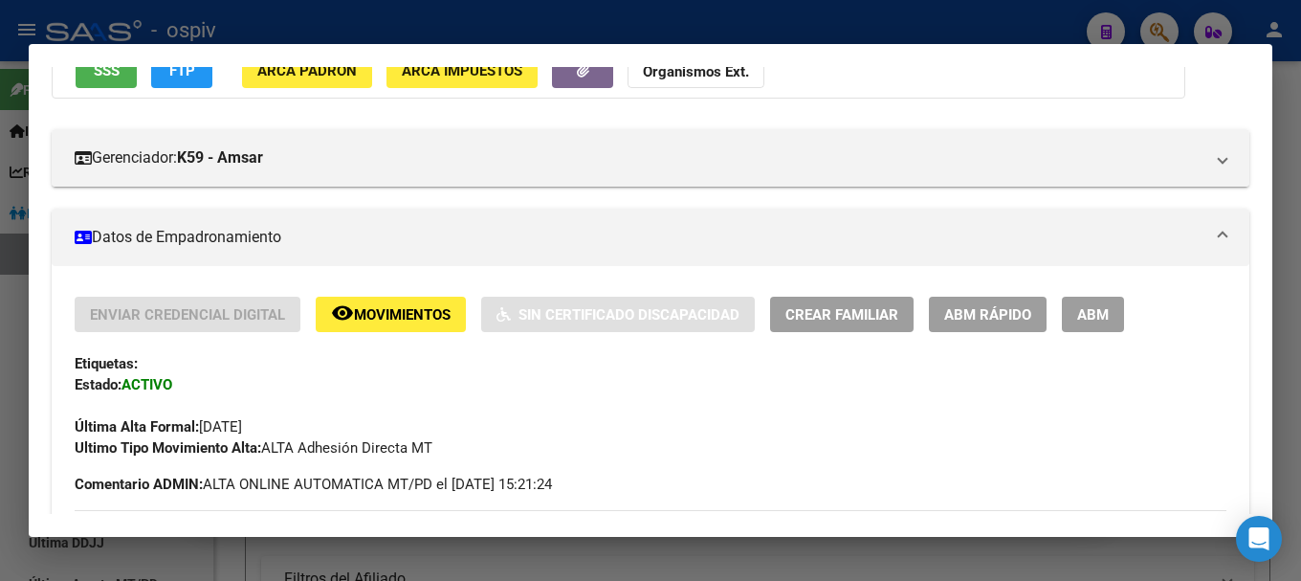
click at [1111, 318] on button "ABM" at bounding box center [1093, 314] width 62 height 35
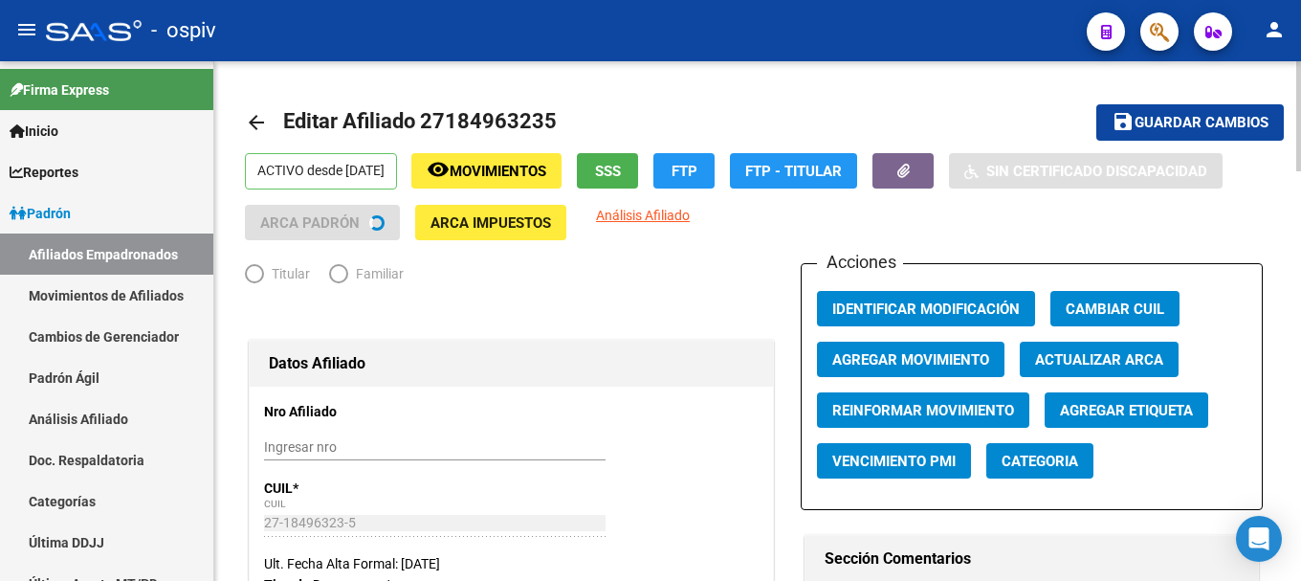
radio input "true"
type input "27-18496323-5"
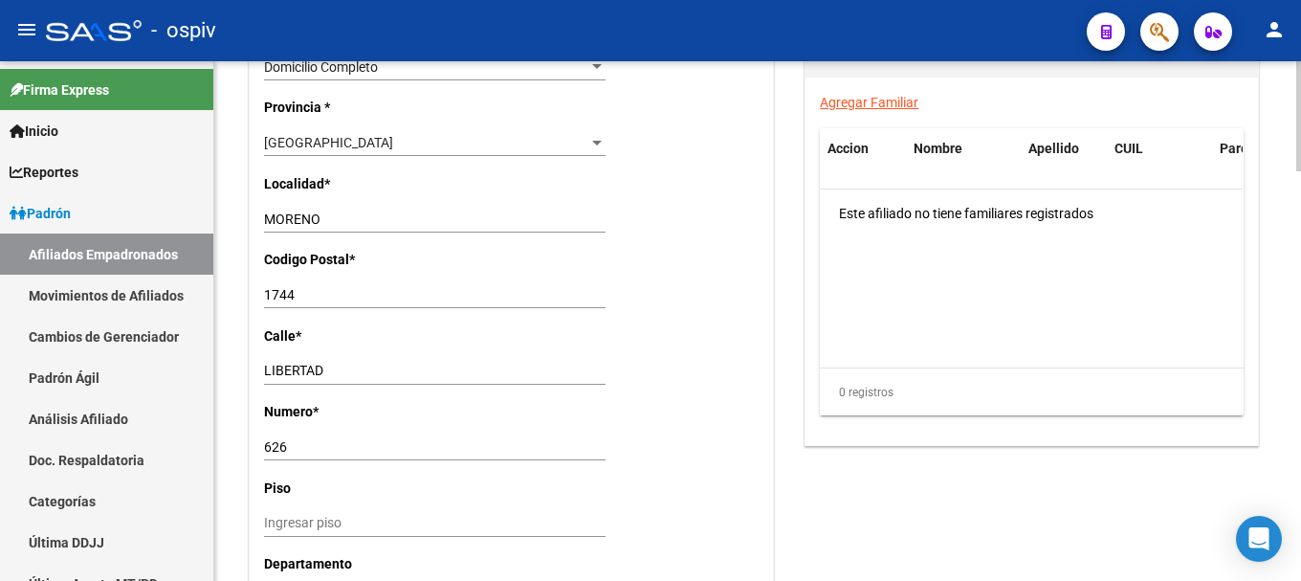
scroll to position [1435, 0]
drag, startPoint x: 329, startPoint y: 372, endPoint x: 238, endPoint y: 355, distance: 92.5
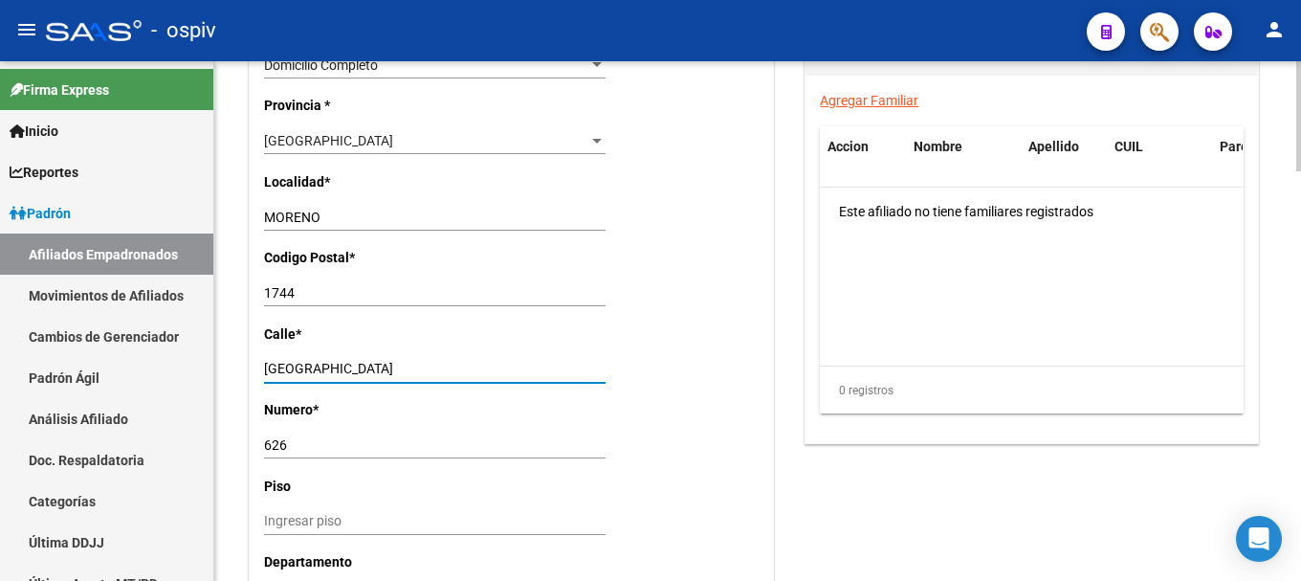
type input "[GEOGRAPHIC_DATA]"
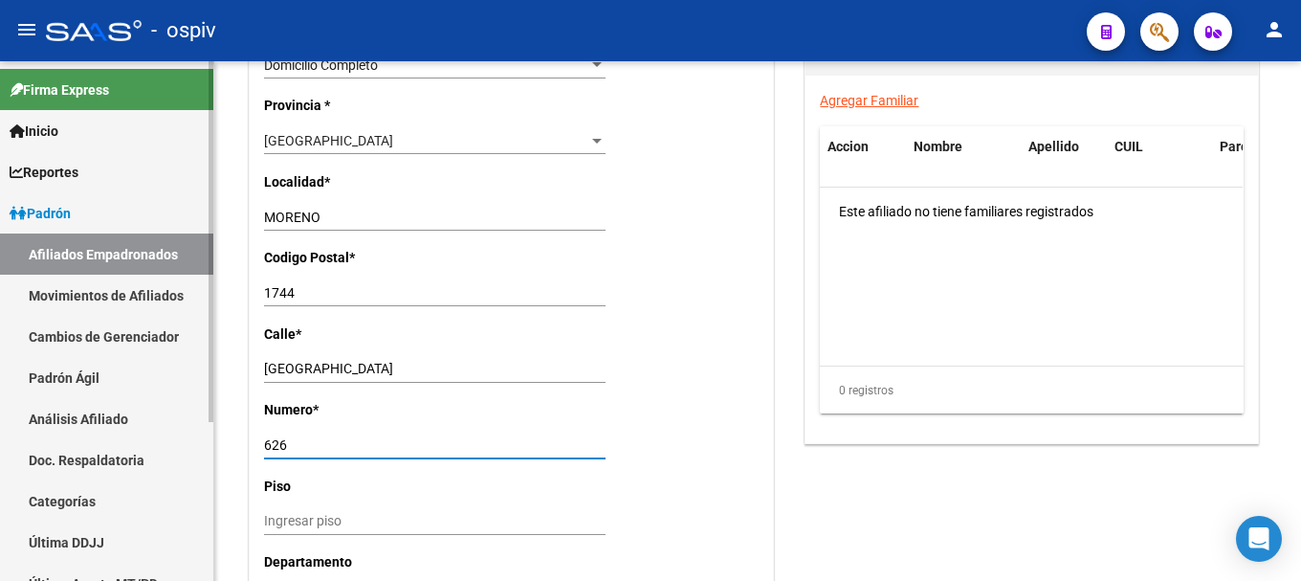
drag, startPoint x: 303, startPoint y: 443, endPoint x: 115, endPoint y: 411, distance: 191.3
click at [118, 413] on mat-sidenav-container "Firma Express Inicio Calendario SSS Instructivos Contacto OS Reportes Padrón Tr…" at bounding box center [650, 321] width 1301 height 520
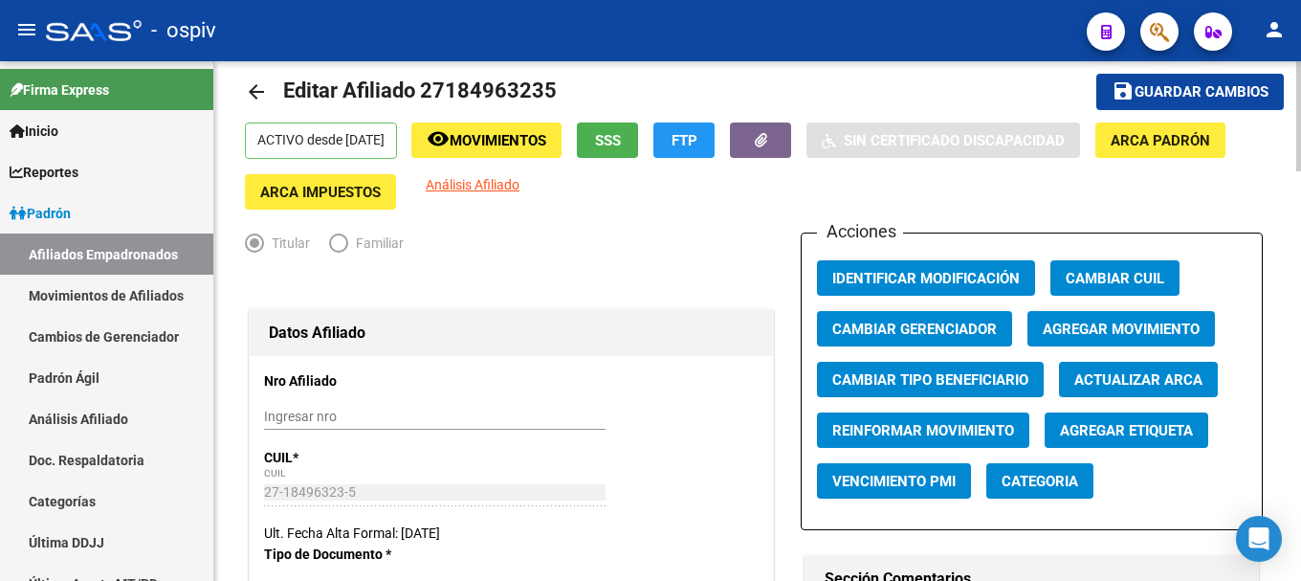
scroll to position [0, 0]
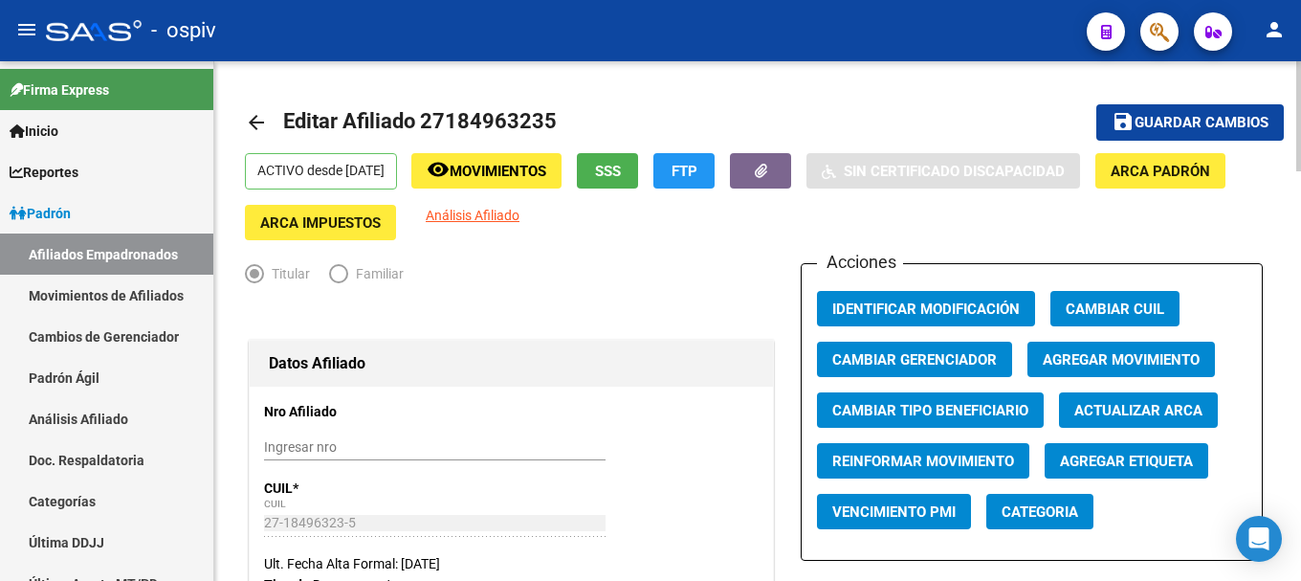
type input "2301"
click at [1180, 127] on span "Guardar cambios" at bounding box center [1202, 123] width 134 height 17
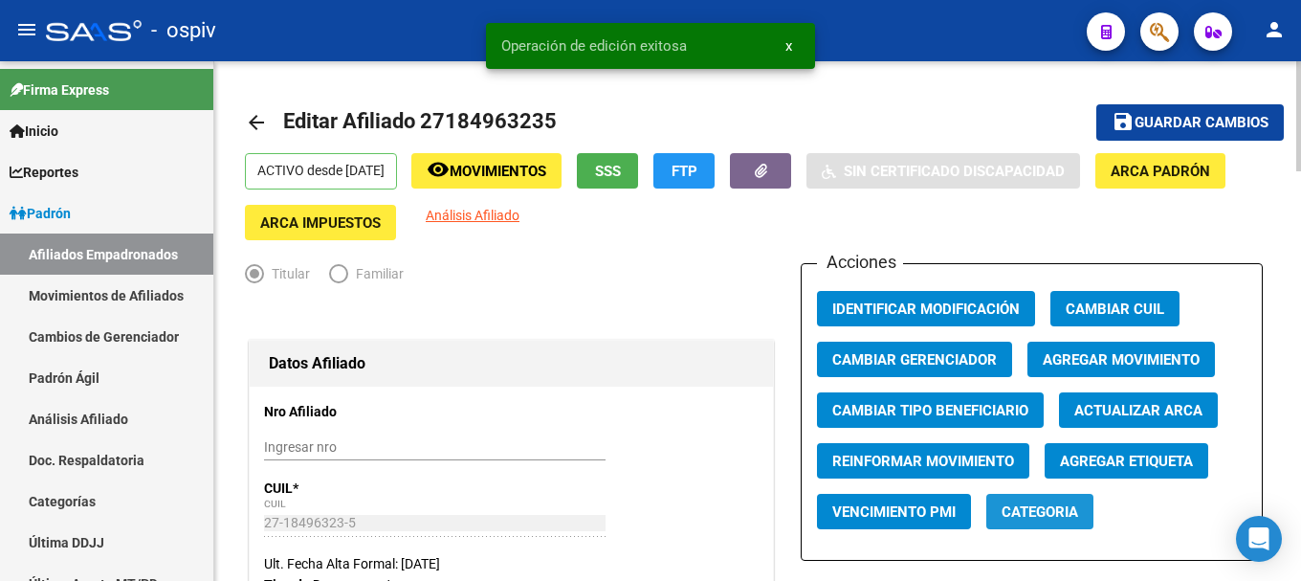
click at [1039, 522] on button "Categoria" at bounding box center [1040, 511] width 107 height 35
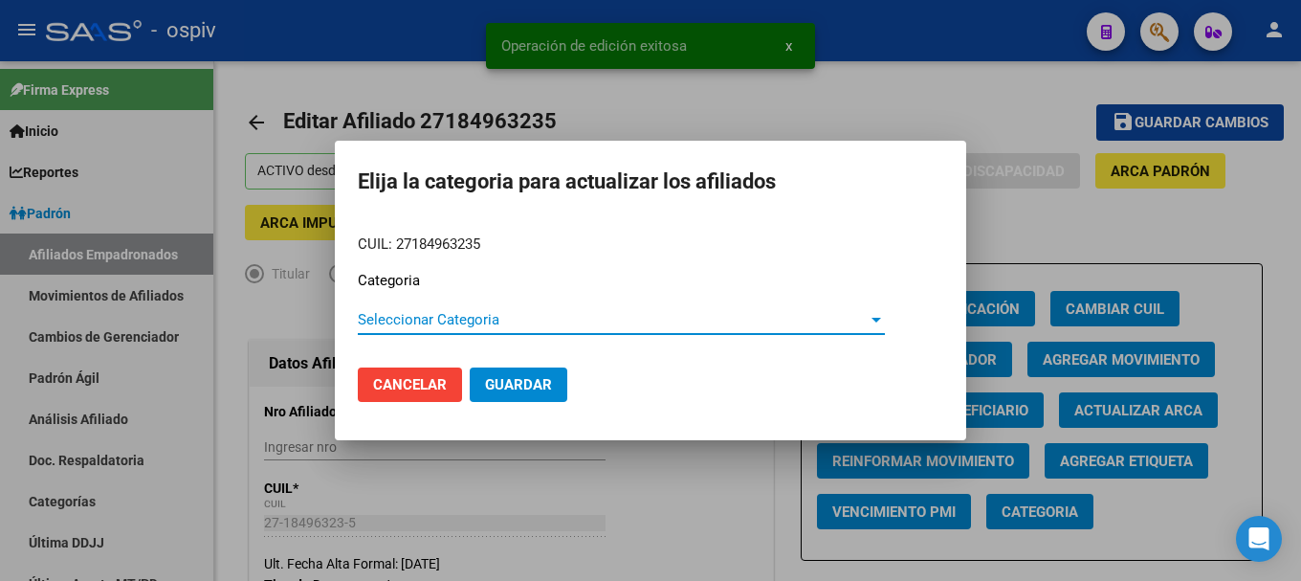
click at [473, 320] on span "Seleccionar Categoria" at bounding box center [613, 319] width 510 height 17
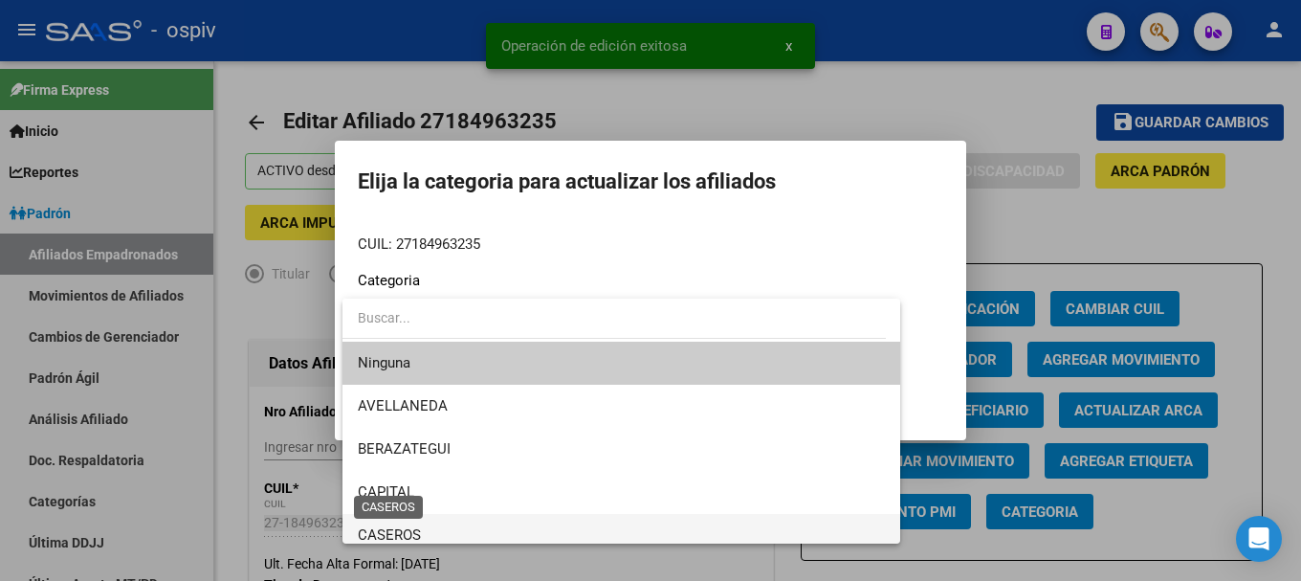
drag, startPoint x: 404, startPoint y: 532, endPoint x: 642, endPoint y: 469, distance: 246.5
click at [404, 533] on span "CASEROS" at bounding box center [389, 534] width 63 height 17
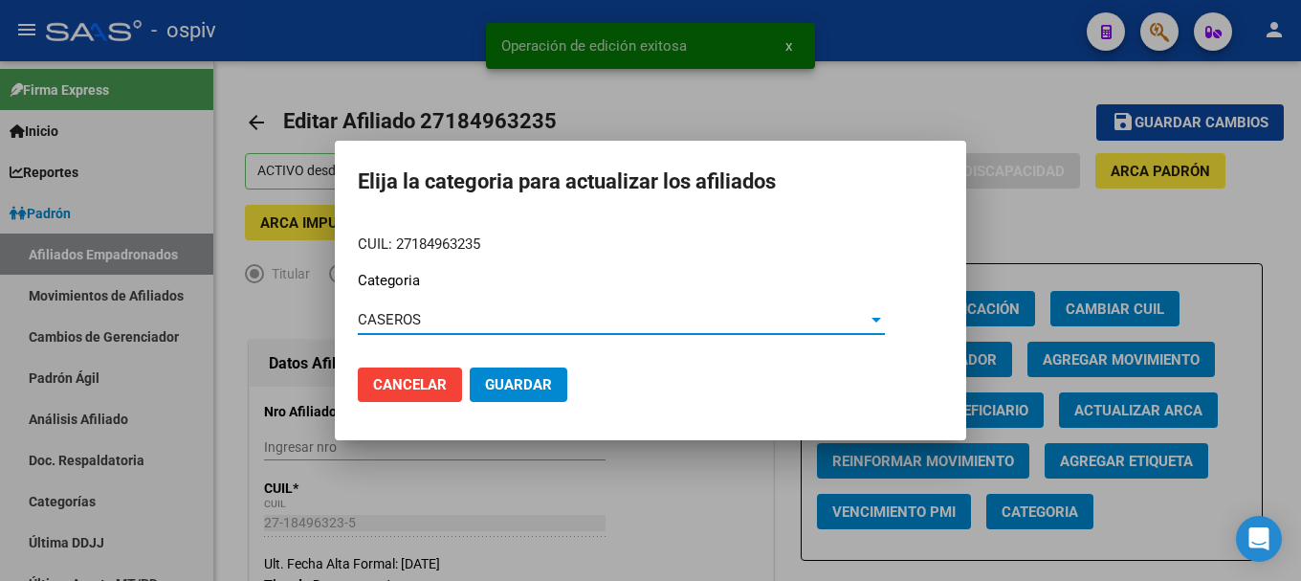
drag, startPoint x: 514, startPoint y: 395, endPoint x: 526, endPoint y: 392, distance: 12.8
click at [515, 395] on button "Guardar" at bounding box center [519, 384] width 98 height 34
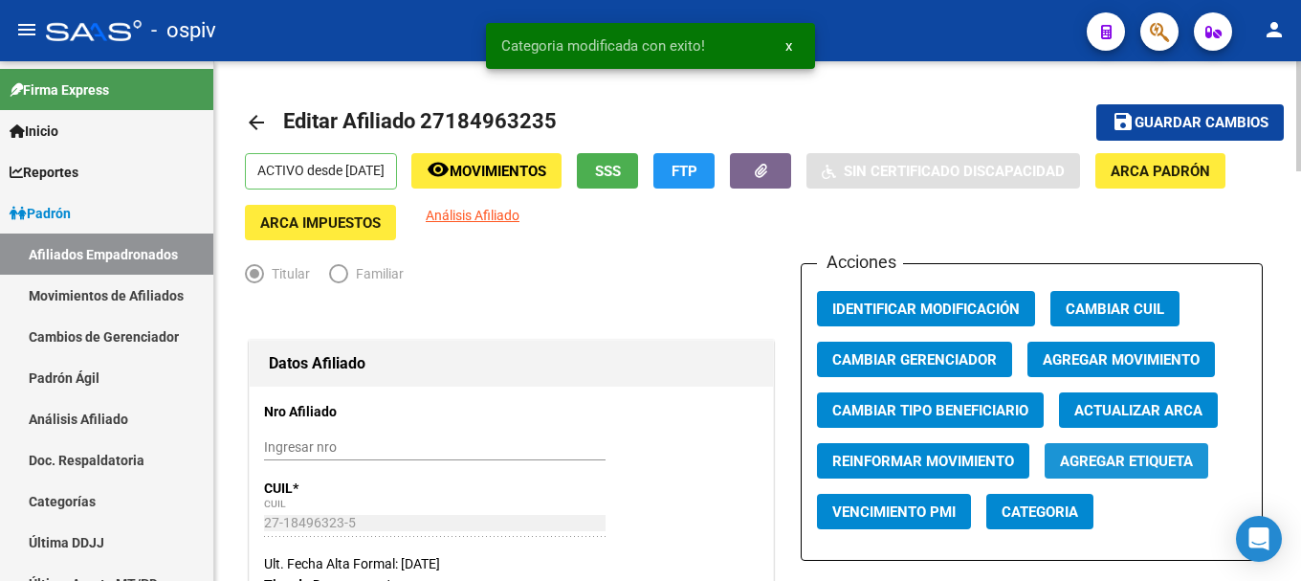
click at [1130, 464] on span "Agregar Etiqueta" at bounding box center [1126, 461] width 133 height 17
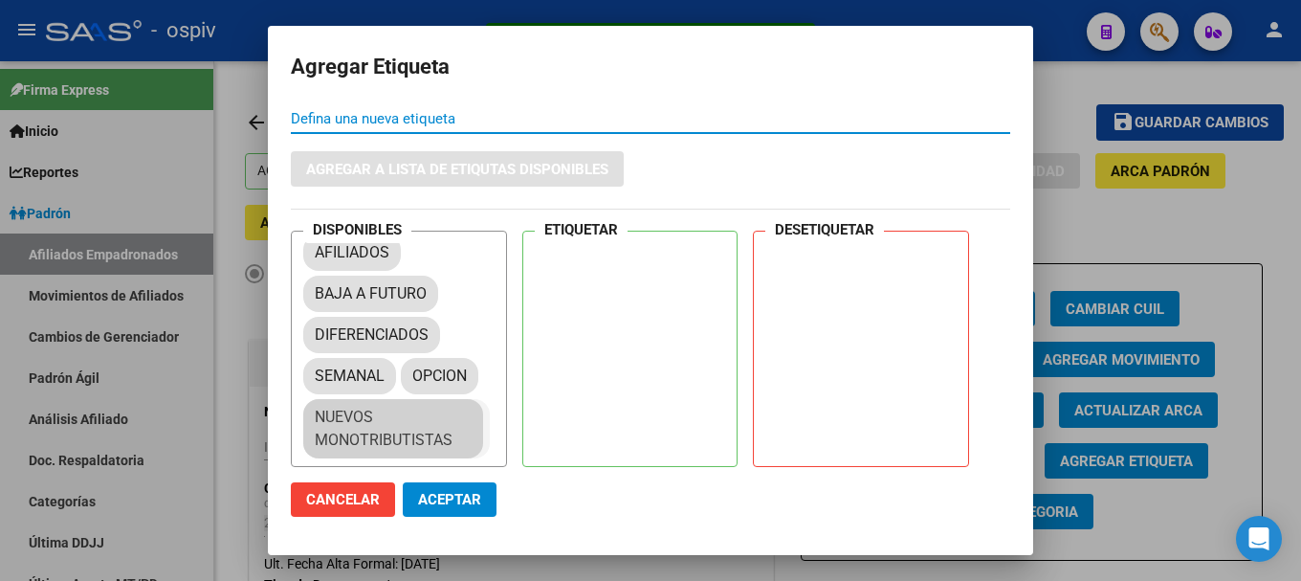
scroll to position [26, 0]
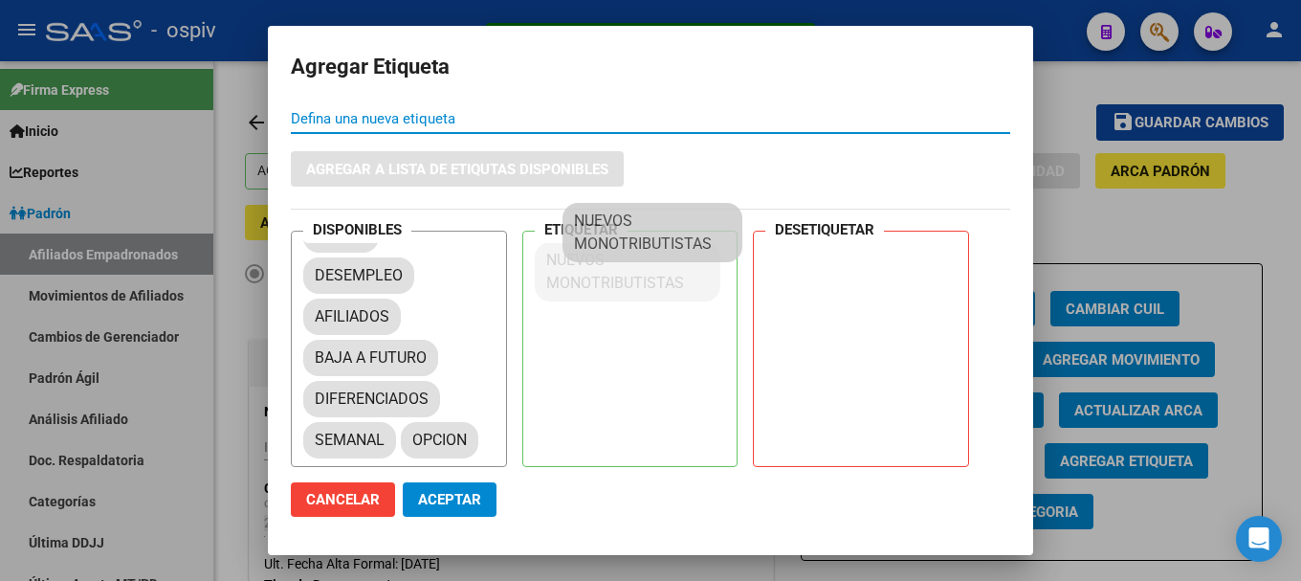
drag, startPoint x: 415, startPoint y: 430, endPoint x: 508, endPoint y: 428, distance: 92.8
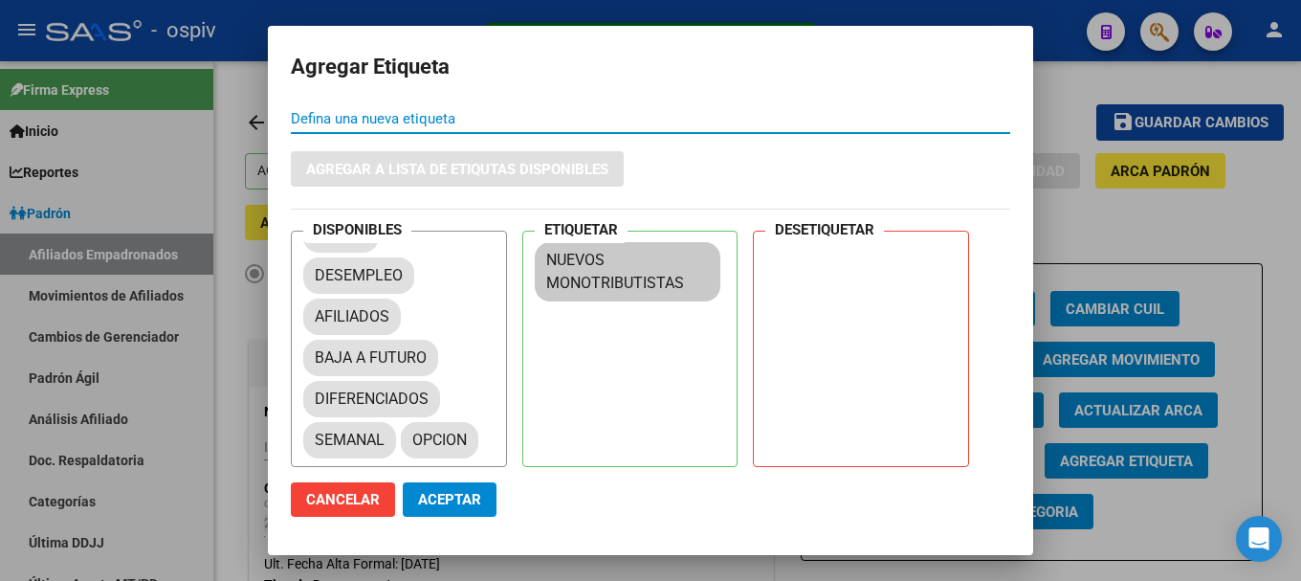
click at [445, 502] on span "Aceptar" at bounding box center [449, 499] width 63 height 17
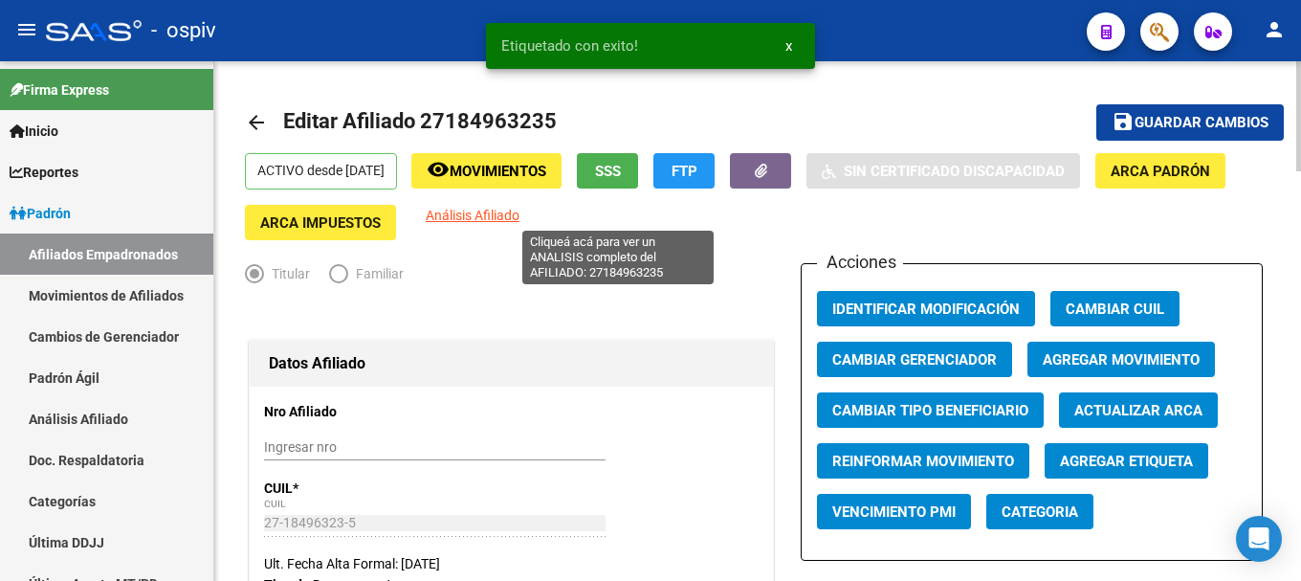
click at [520, 208] on span "Análisis Afiliado" at bounding box center [473, 215] width 94 height 15
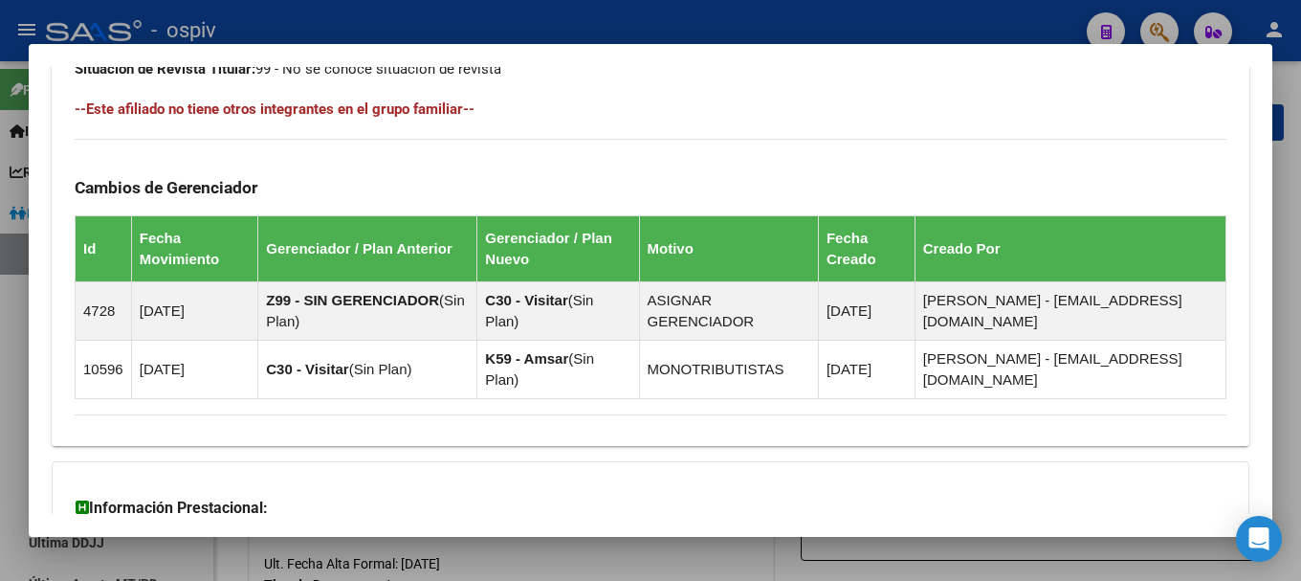
scroll to position [1226, 0]
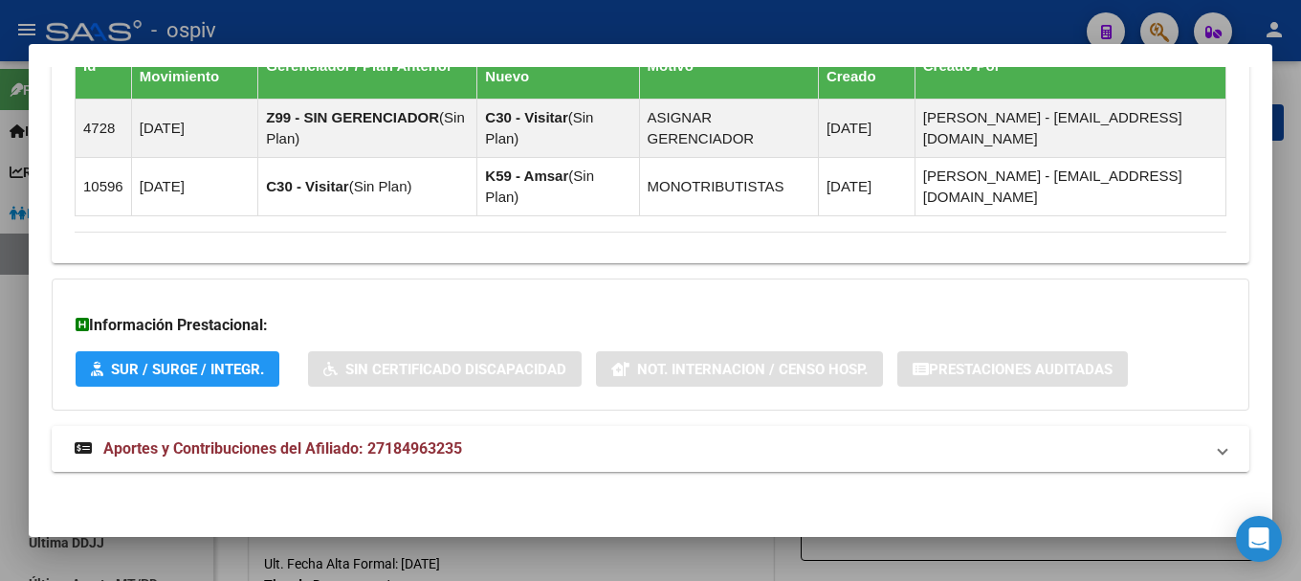
click at [300, 451] on span "Aportes y Contribuciones del Afiliado: 27184963235" at bounding box center [282, 448] width 359 height 18
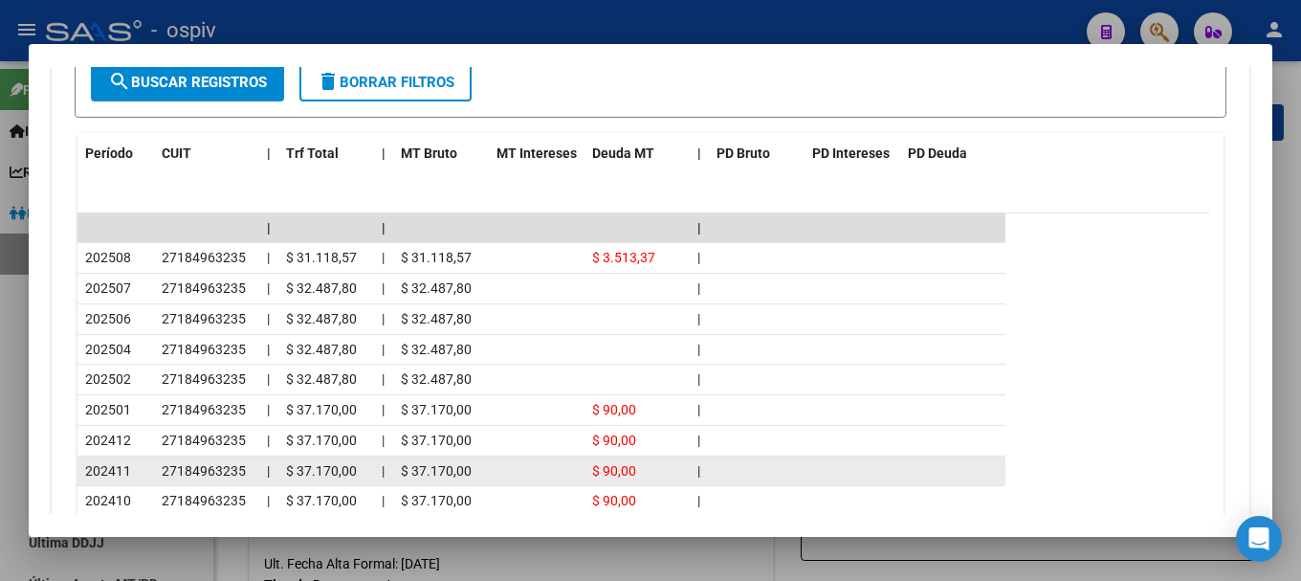
scroll to position [1894, 0]
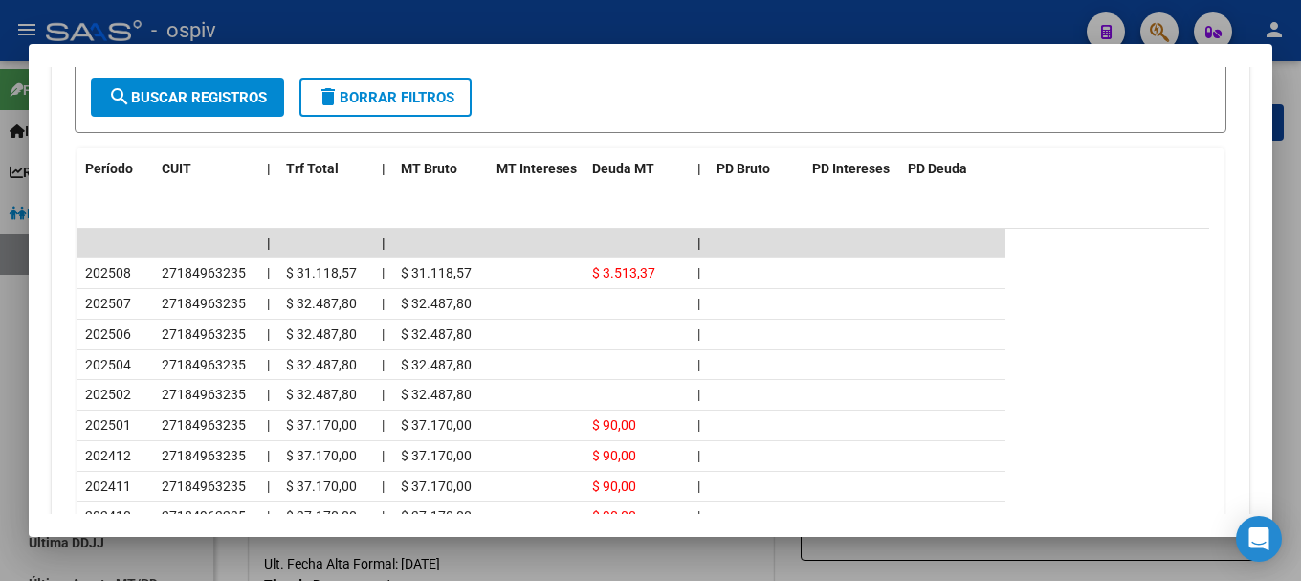
click at [994, 22] on div at bounding box center [650, 290] width 1301 height 581
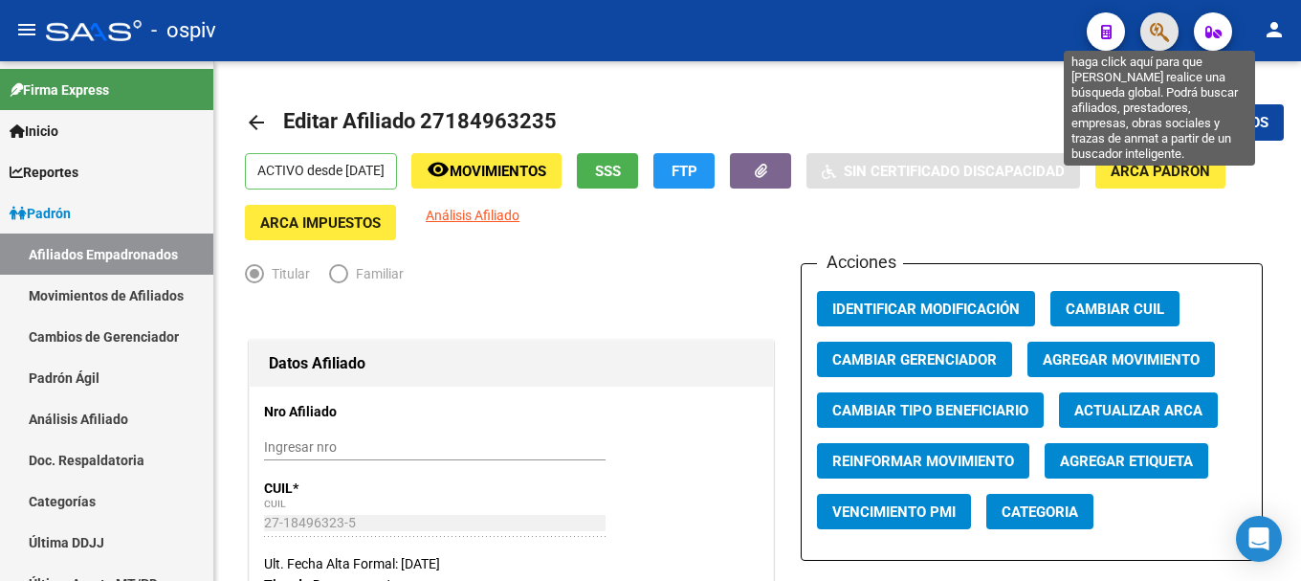
click at [1158, 31] on icon "button" at bounding box center [1159, 32] width 19 height 22
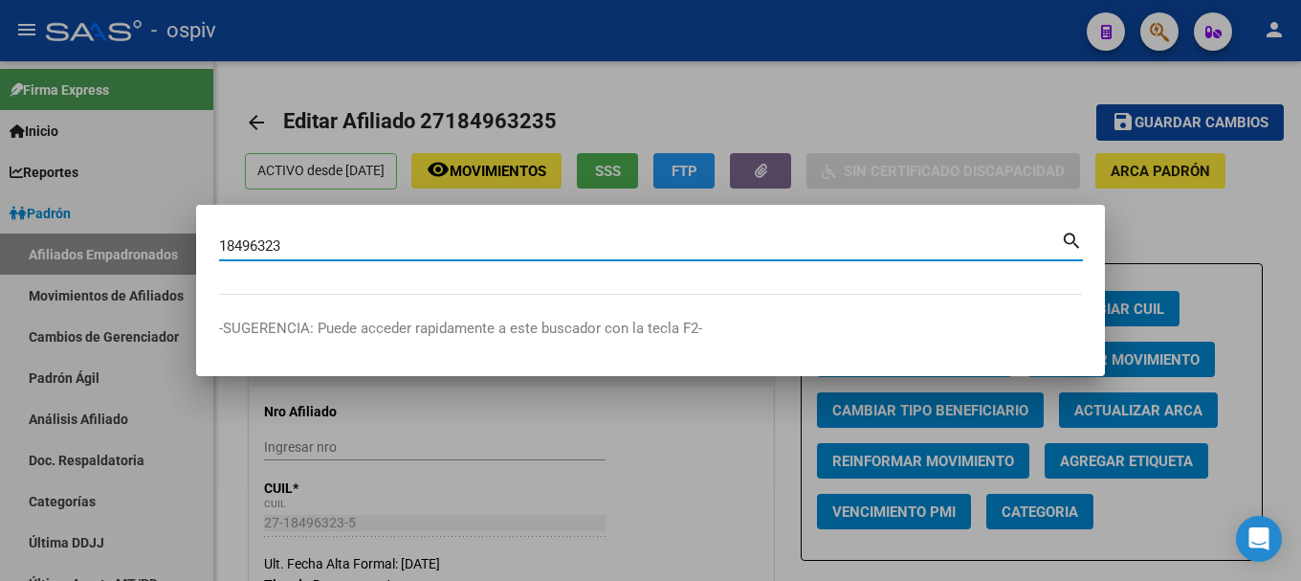
type input "18496323"
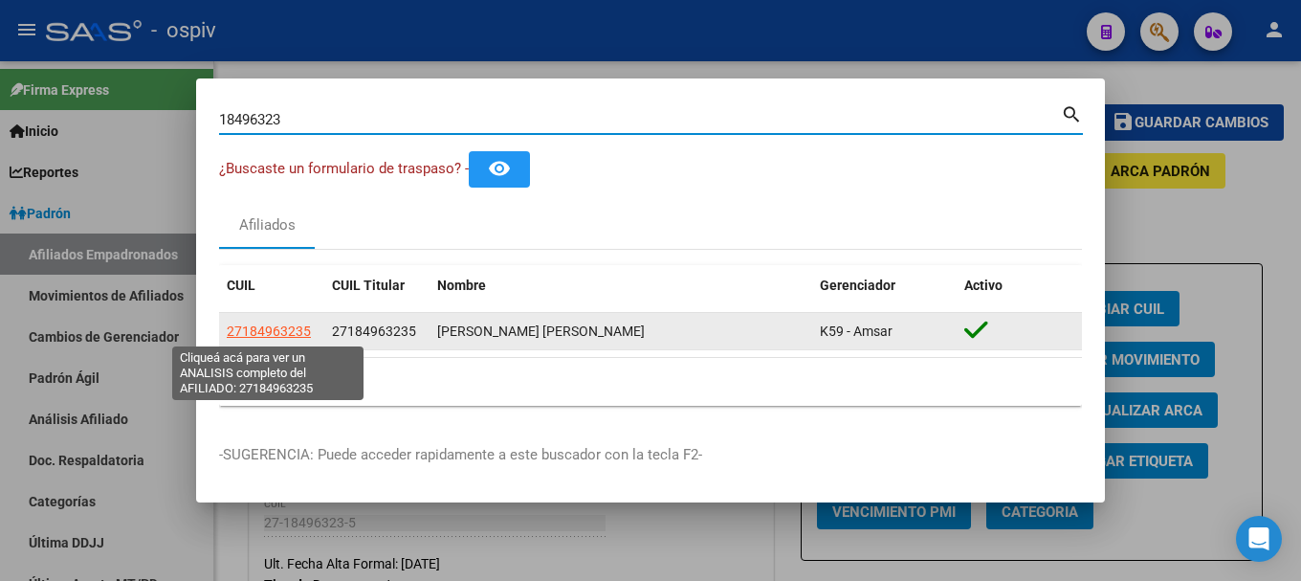
click at [292, 328] on span "27184963235" at bounding box center [269, 330] width 84 height 15
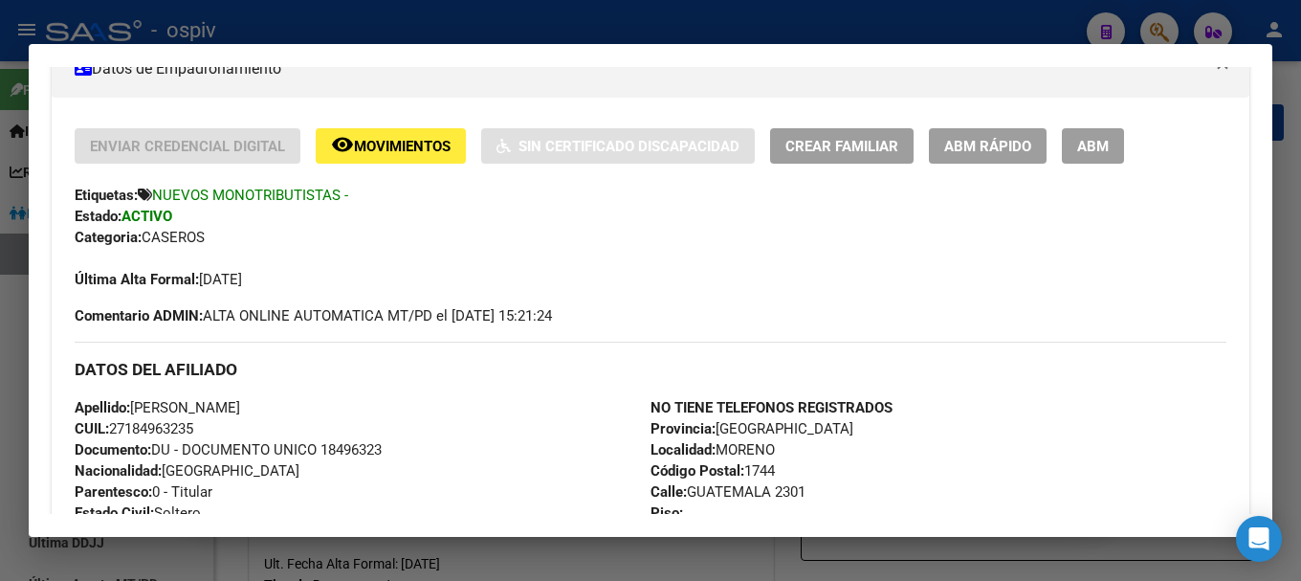
scroll to position [383, 0]
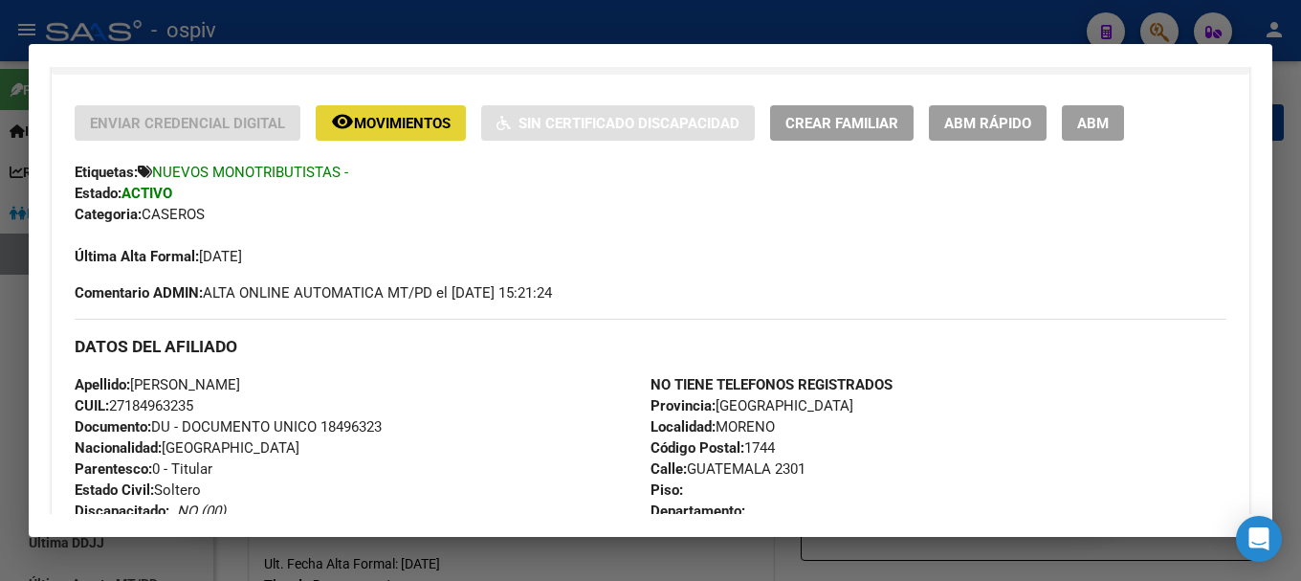
click at [411, 128] on span "Movimientos" at bounding box center [402, 123] width 97 height 17
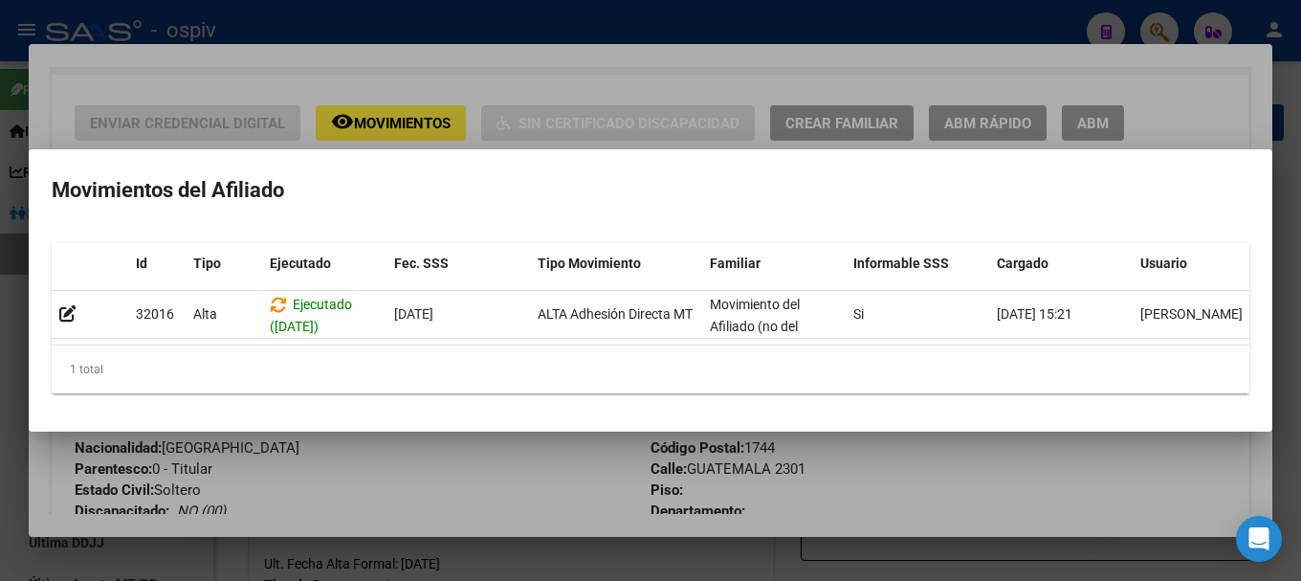
click at [0, 326] on div at bounding box center [650, 290] width 1301 height 581
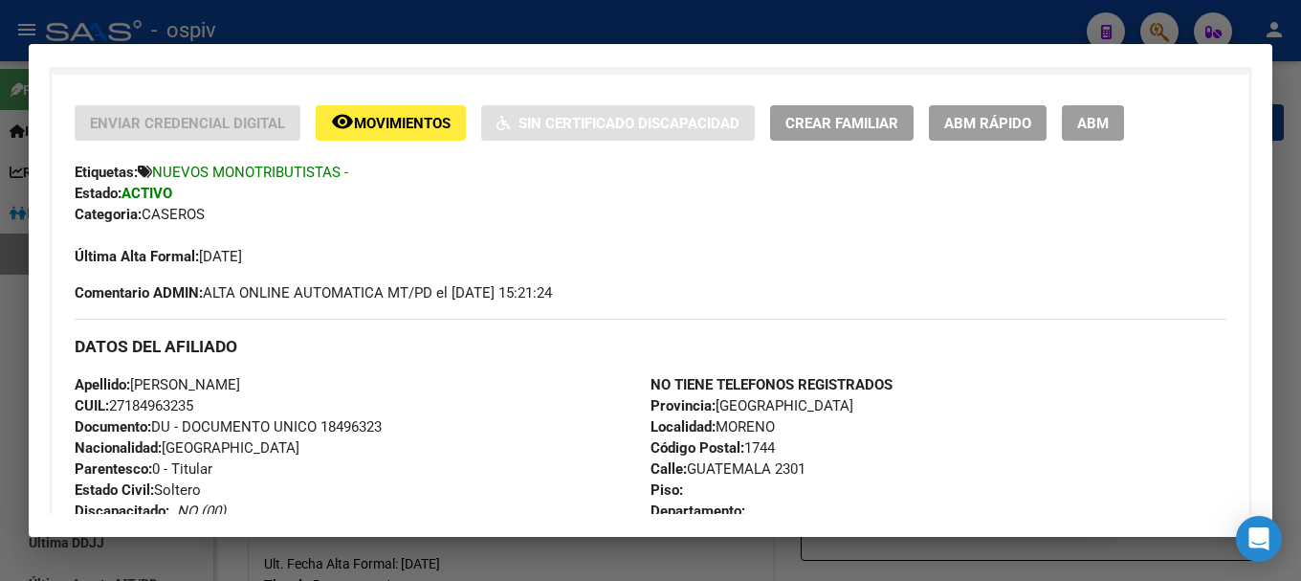
click at [355, 119] on span "Movimientos" at bounding box center [402, 123] width 97 height 17
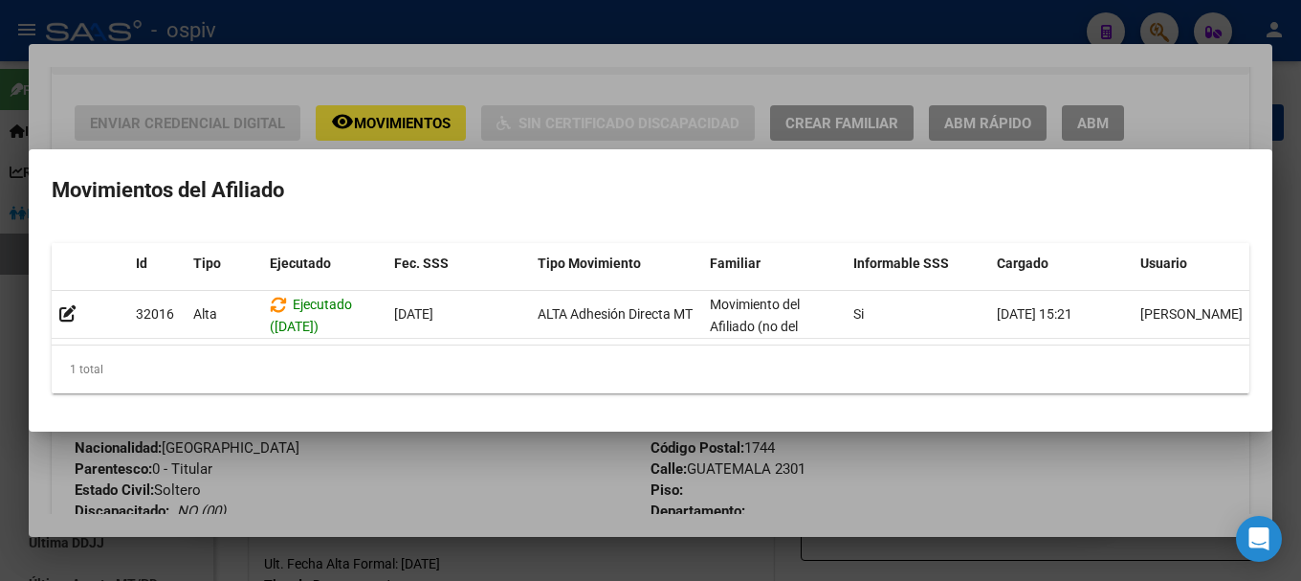
click at [0, 341] on div at bounding box center [650, 290] width 1301 height 581
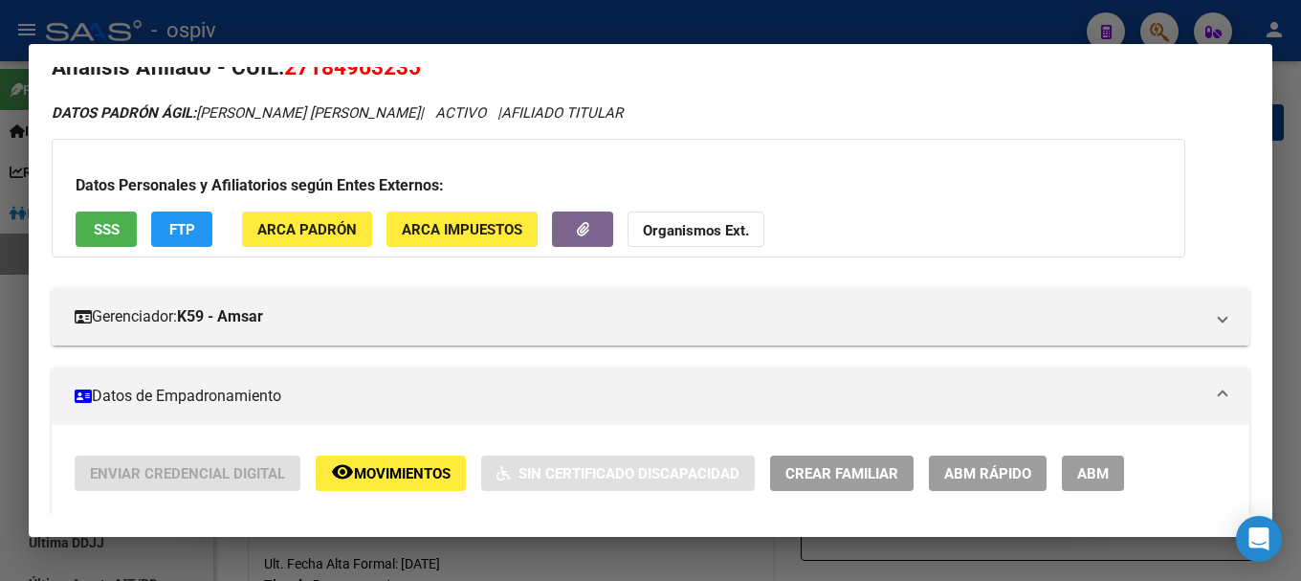
scroll to position [0, 0]
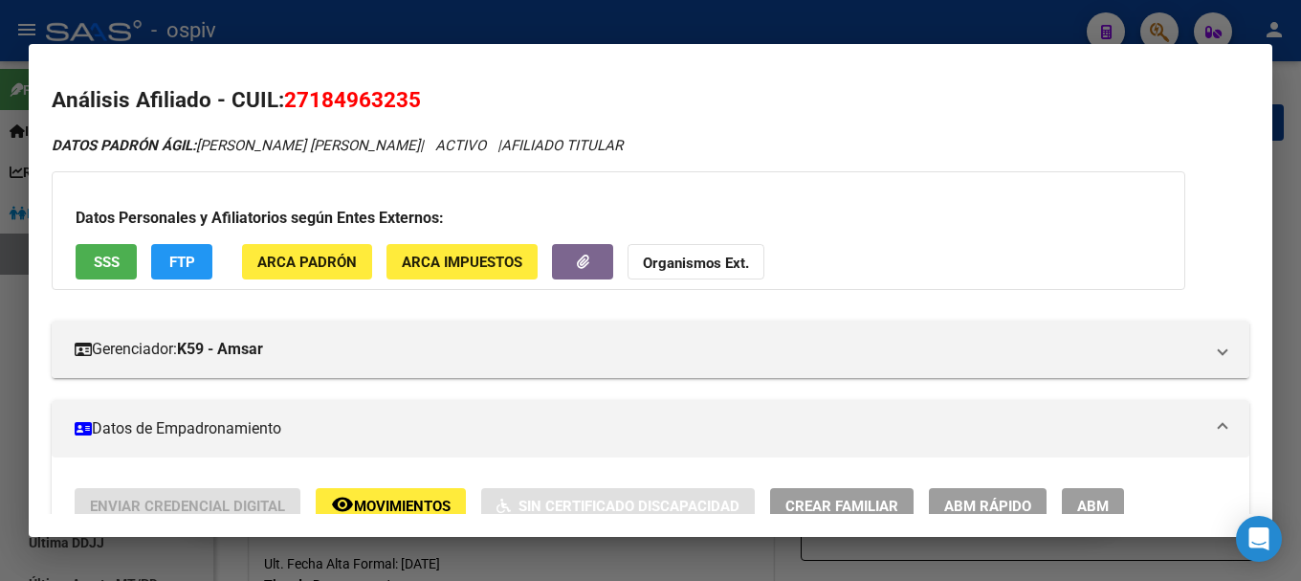
click at [194, 261] on span "FTP" at bounding box center [182, 262] width 26 height 17
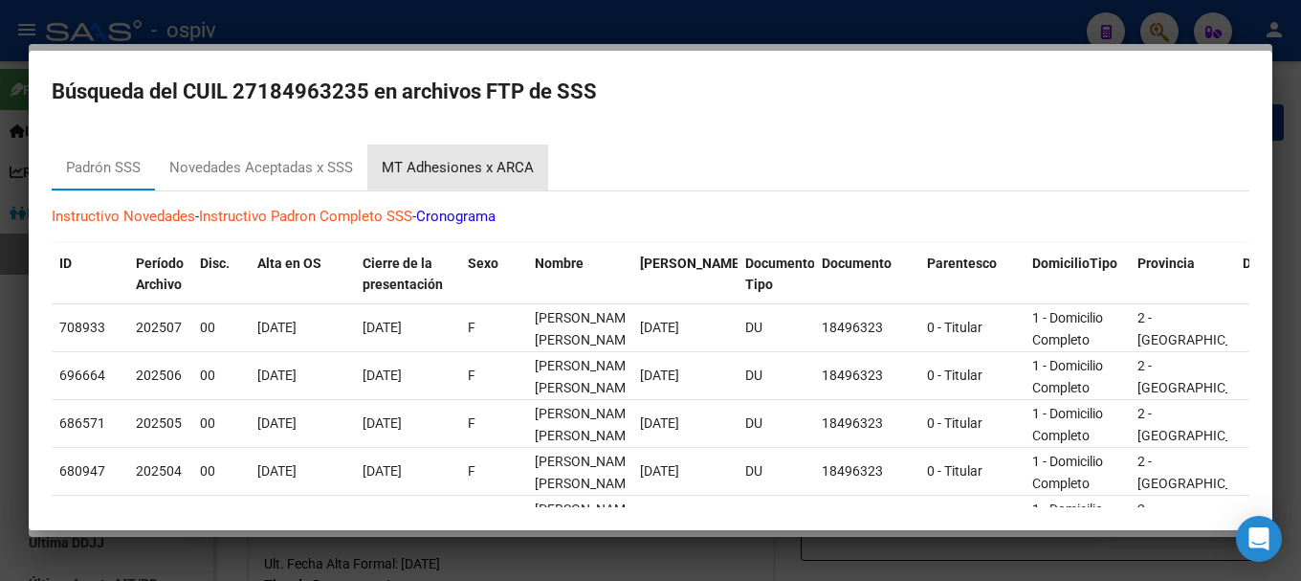
click at [492, 164] on div "MT Adhesiones x ARCA" at bounding box center [458, 168] width 152 height 22
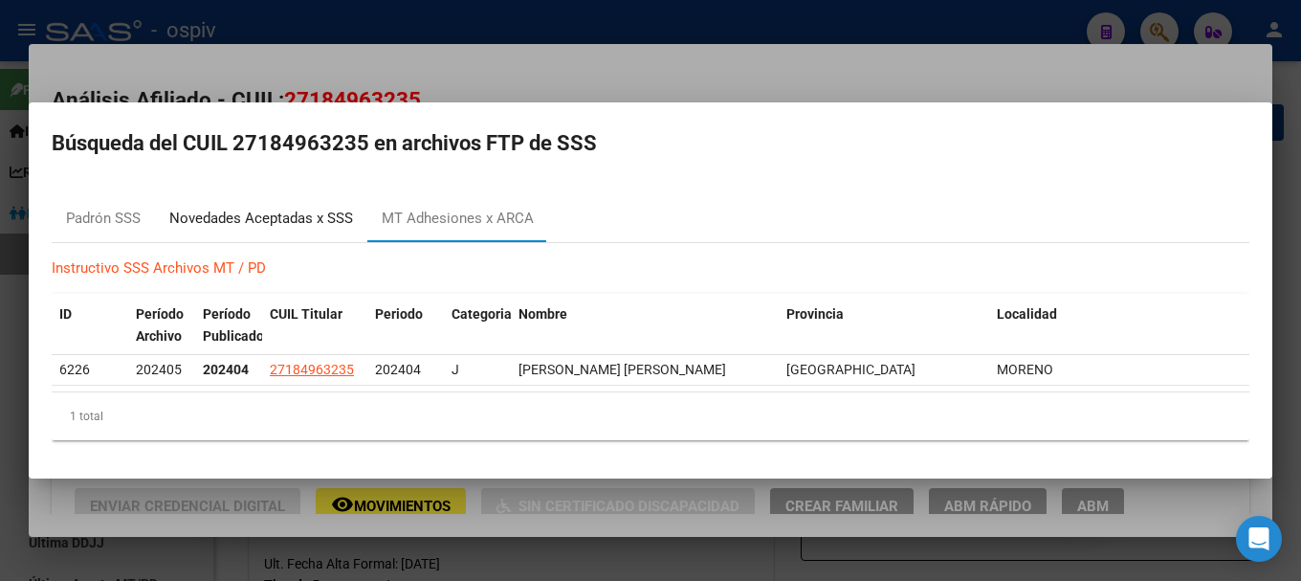
click at [267, 224] on div "Novedades Aceptadas x SSS" at bounding box center [261, 219] width 184 height 22
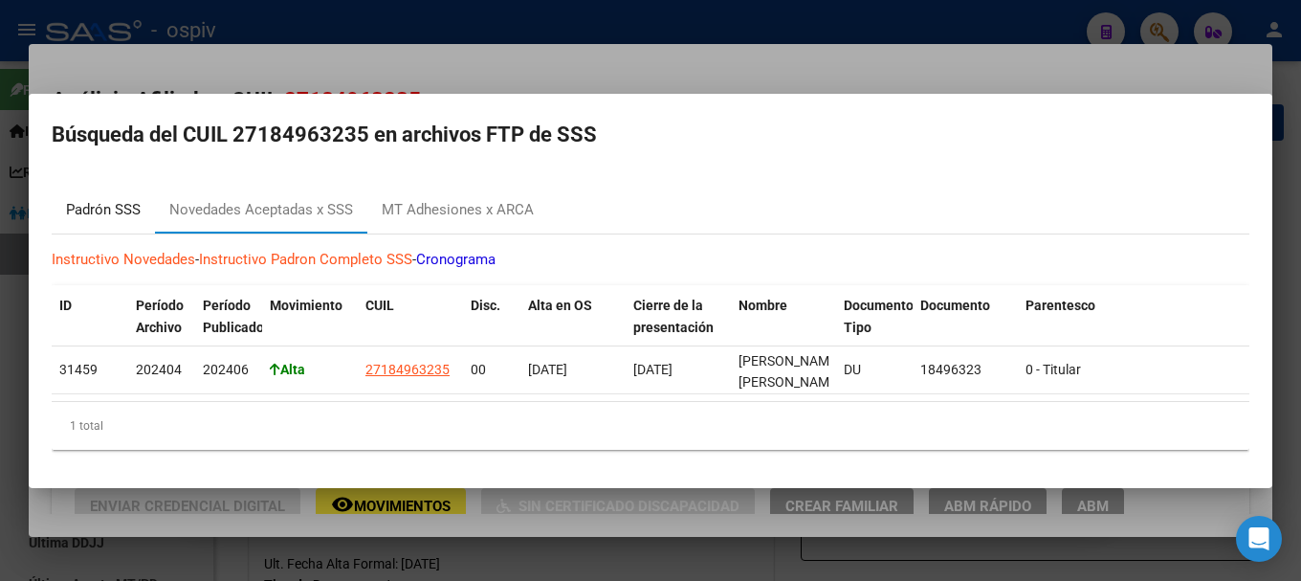
click at [114, 199] on div "Padrón SSS" at bounding box center [103, 210] width 75 height 22
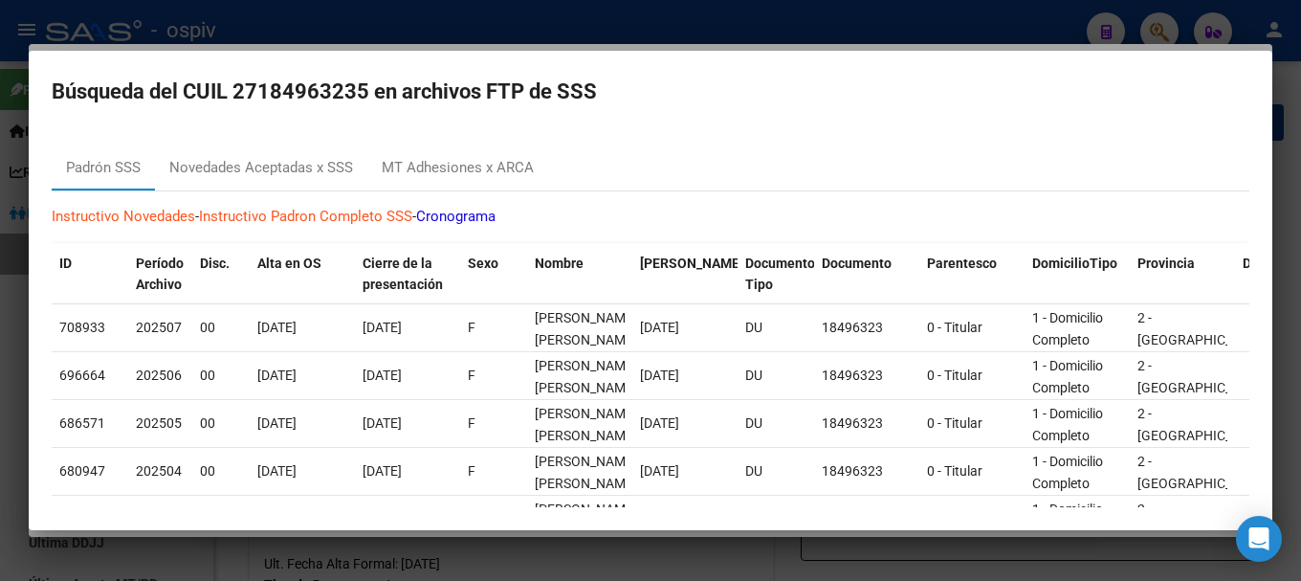
click at [18, 357] on div at bounding box center [650, 290] width 1301 height 581
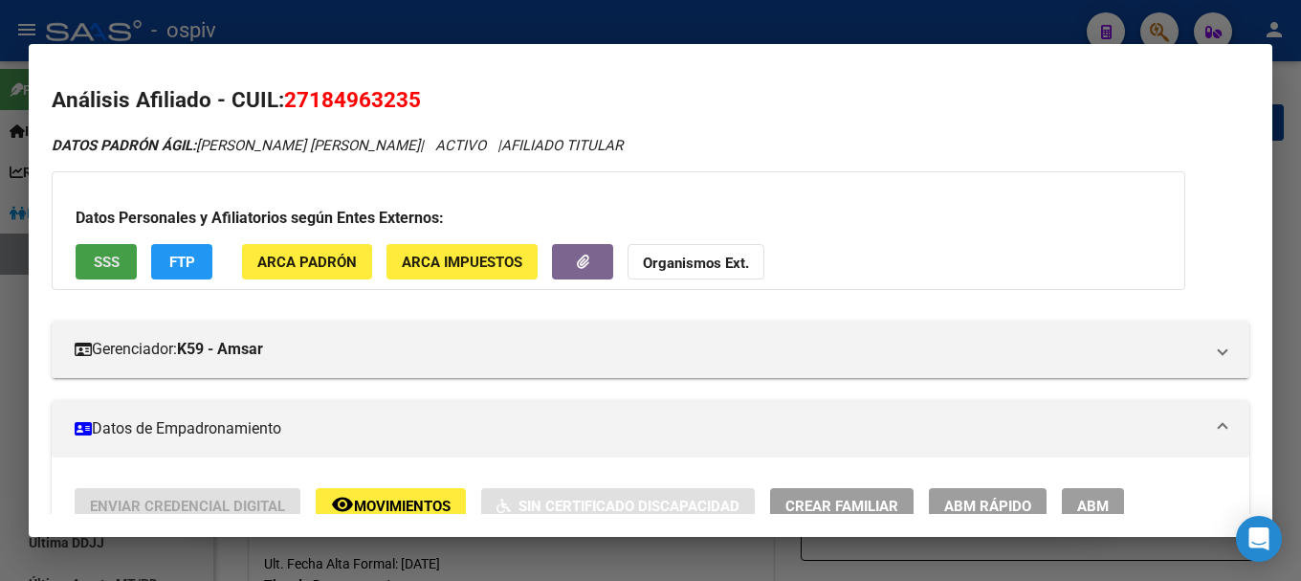
click at [103, 259] on span "SSS" at bounding box center [107, 262] width 26 height 17
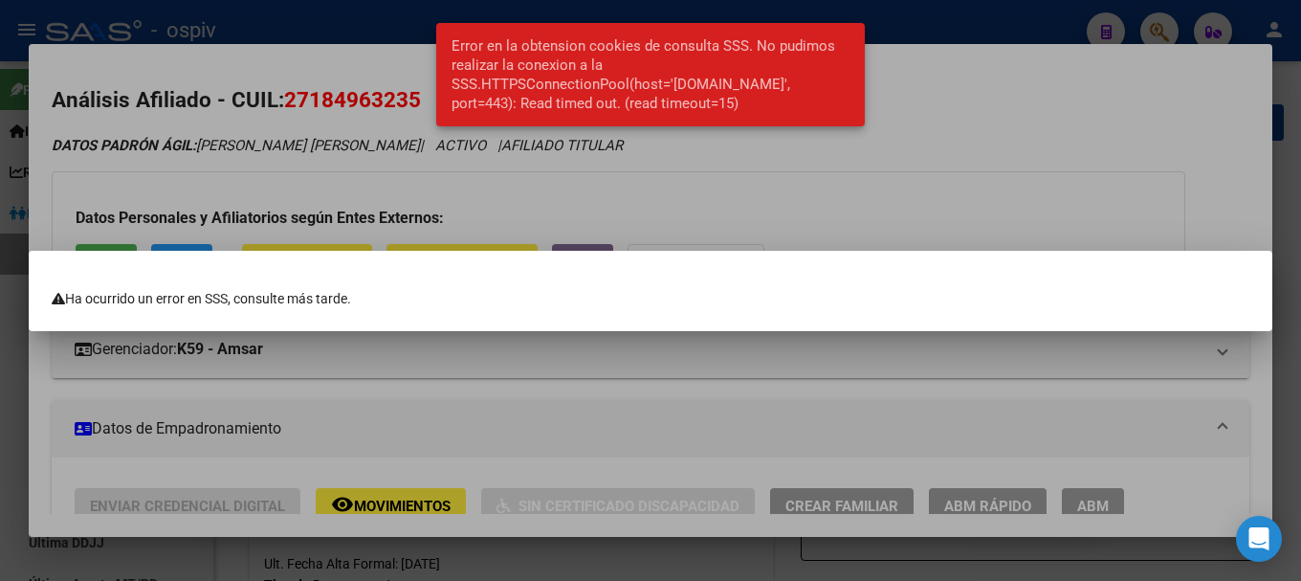
click at [741, 145] on div "Error en la obtension cookies de consulta SSS. No pudimos realizar la conexion …" at bounding box center [651, 74] width 476 height 149
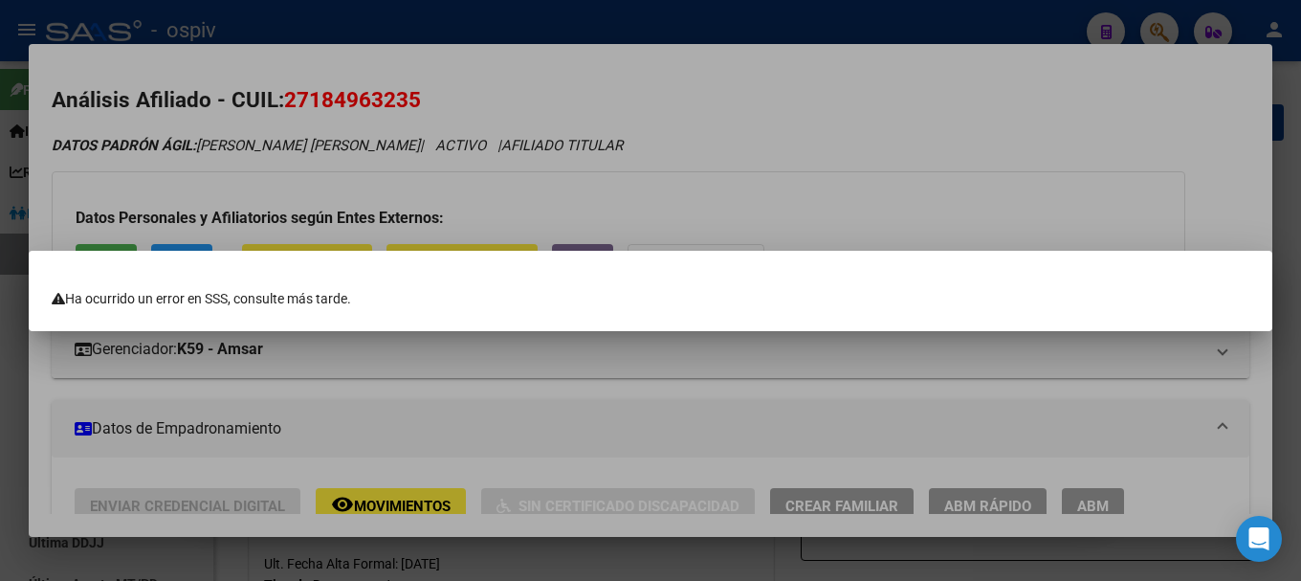
click at [775, 215] on div at bounding box center [650, 290] width 1301 height 581
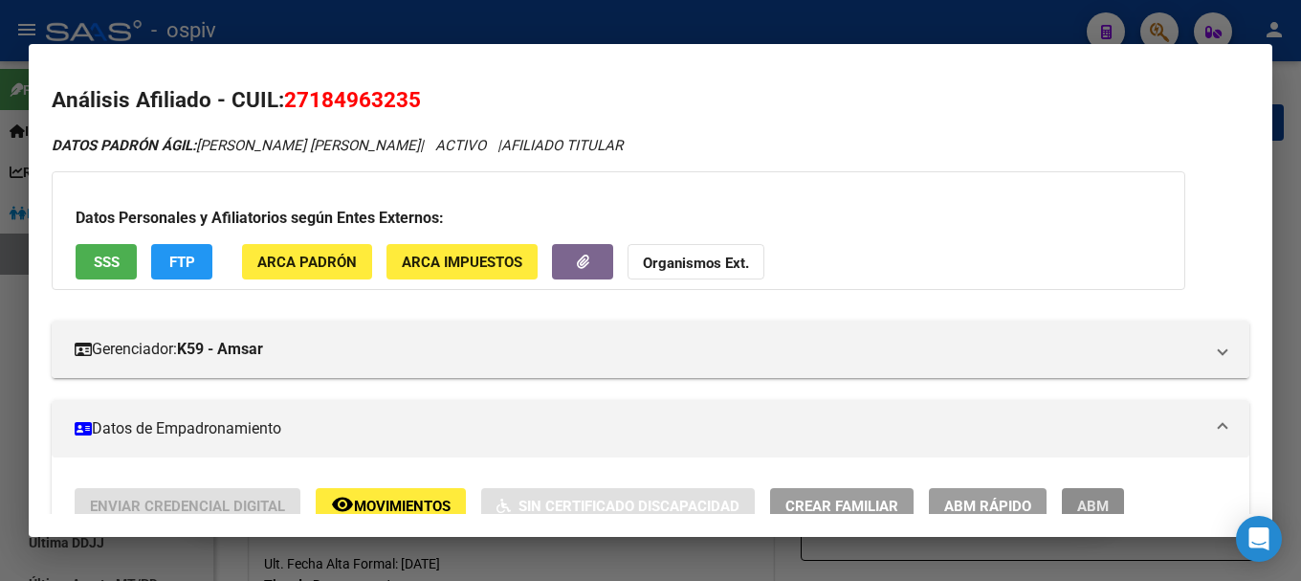
click at [1089, 498] on span "ABM" at bounding box center [1094, 506] width 32 height 17
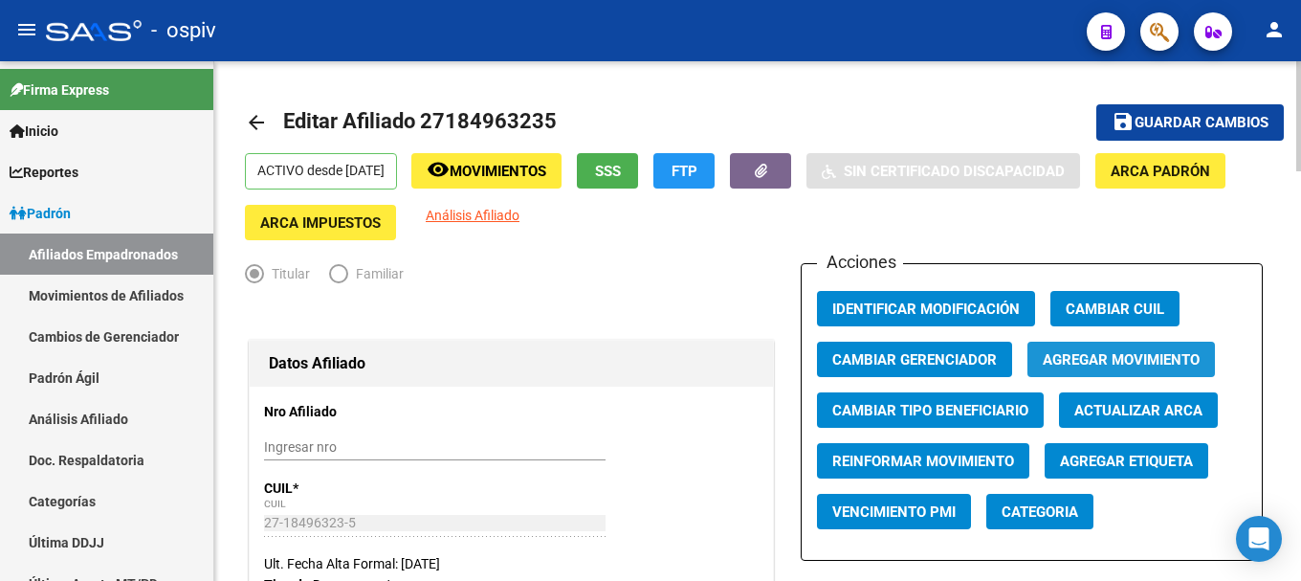
click at [1139, 369] on button "Agregar Movimiento" at bounding box center [1122, 359] width 188 height 35
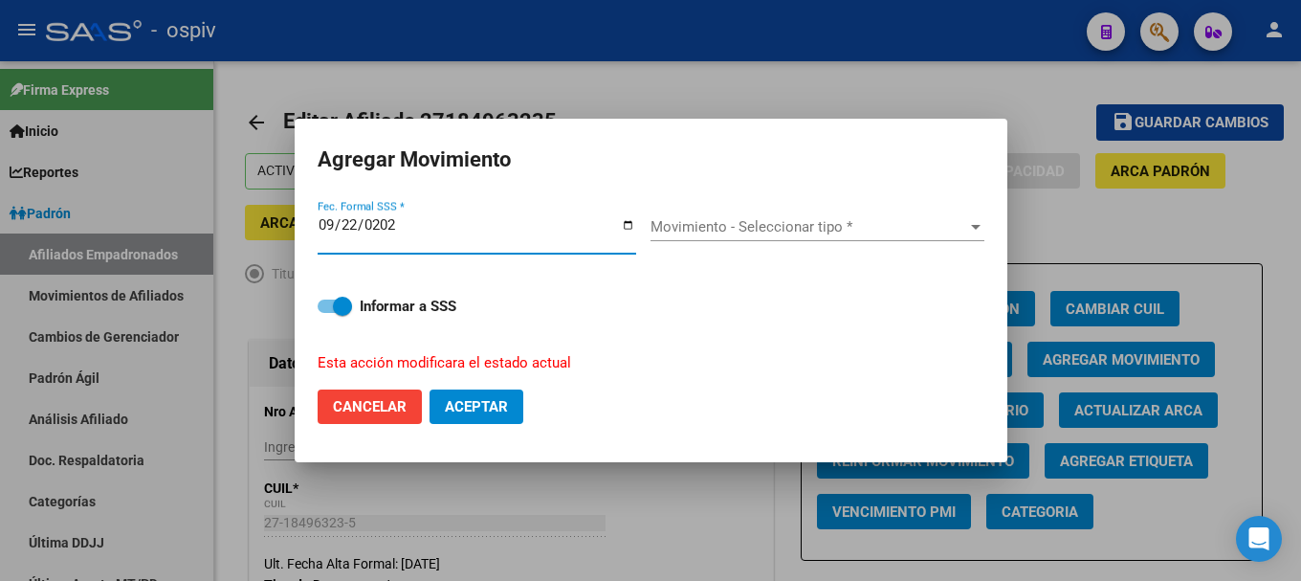
type input "[DATE]"
click at [752, 220] on span "Movimiento - Seleccionar tipo *" at bounding box center [809, 226] width 317 height 17
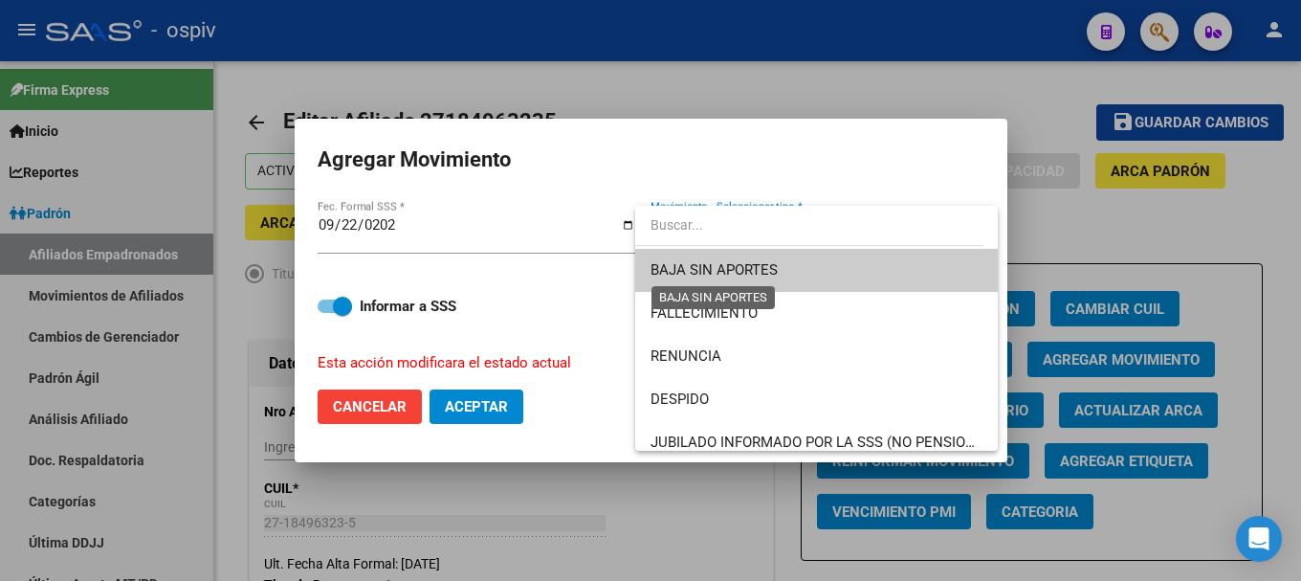
click at [725, 269] on span "BAJA SIN APORTES" at bounding box center [714, 269] width 127 height 17
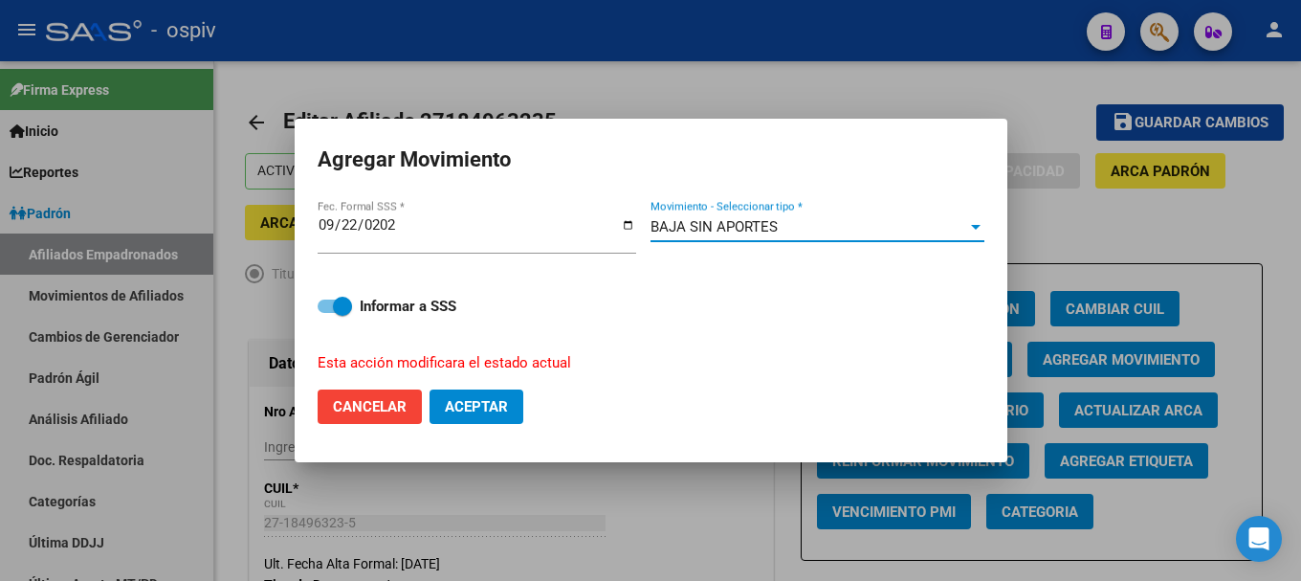
click at [474, 404] on span "Aceptar" at bounding box center [476, 406] width 63 height 17
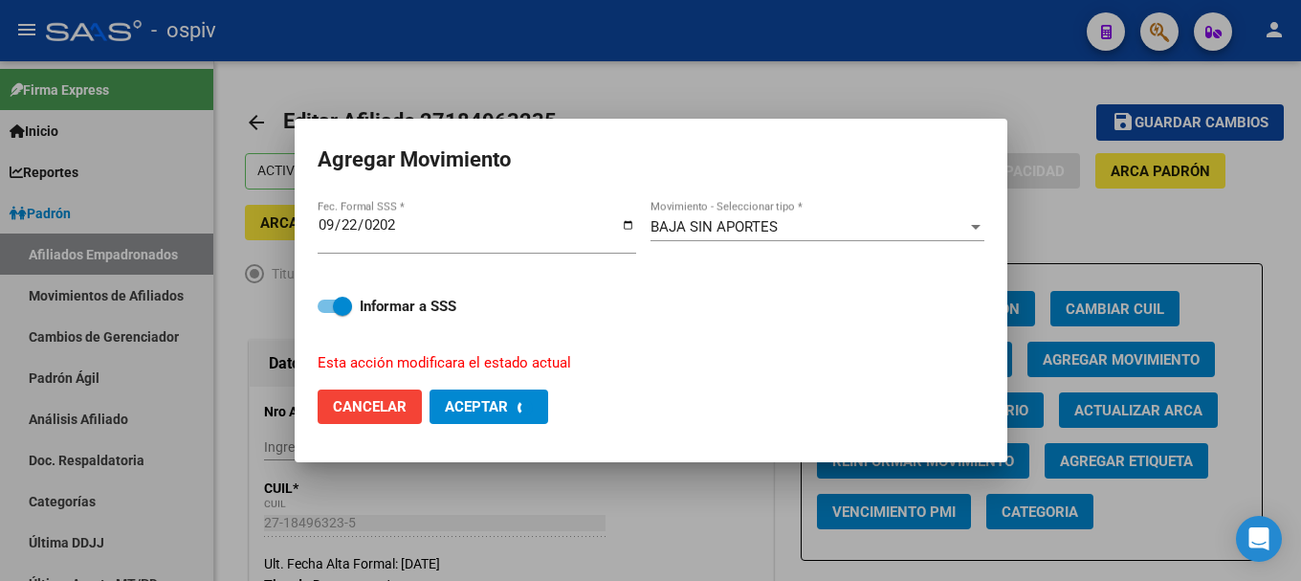
checkbox input "false"
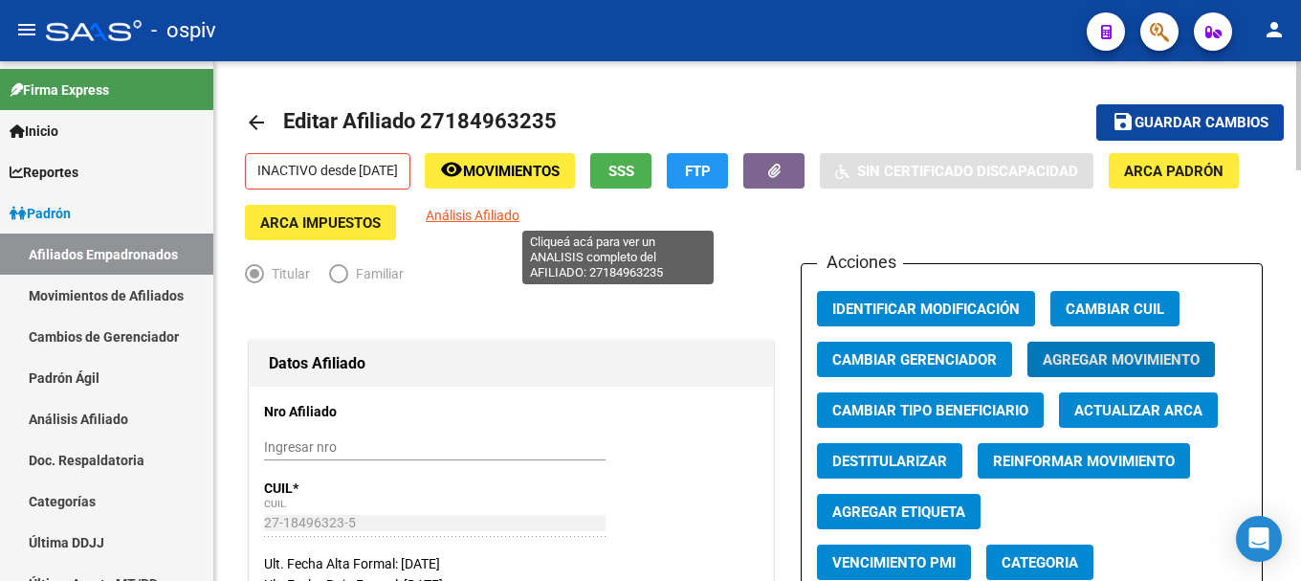
click at [520, 222] on span "Análisis Afiliado" at bounding box center [473, 215] width 94 height 15
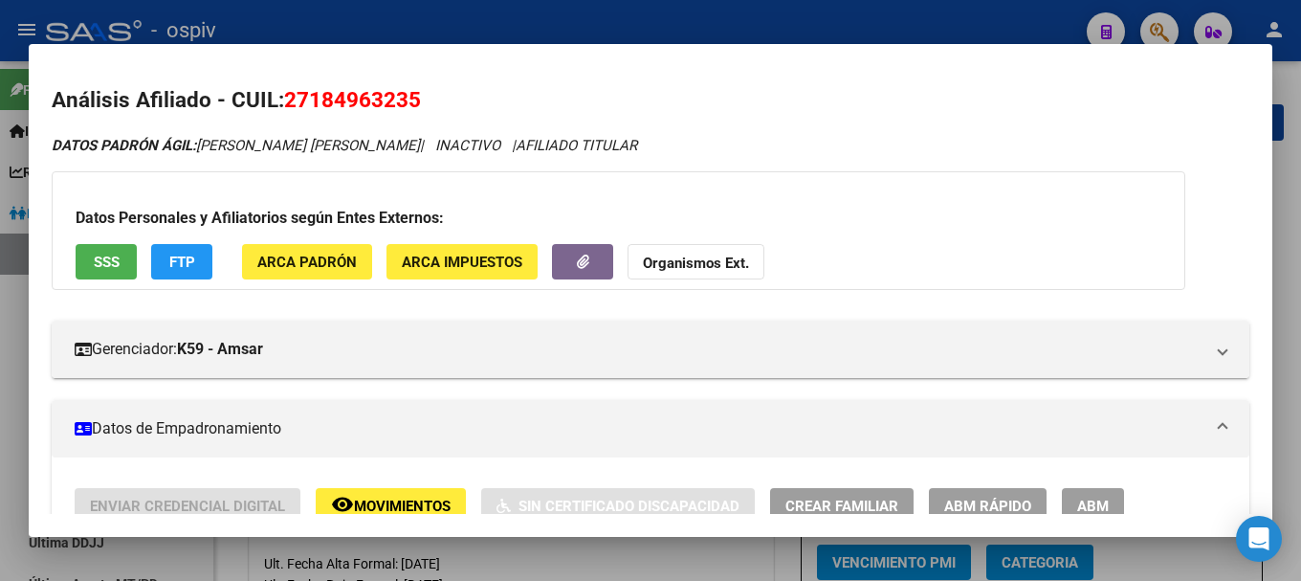
click at [1170, 31] on div at bounding box center [650, 290] width 1301 height 581
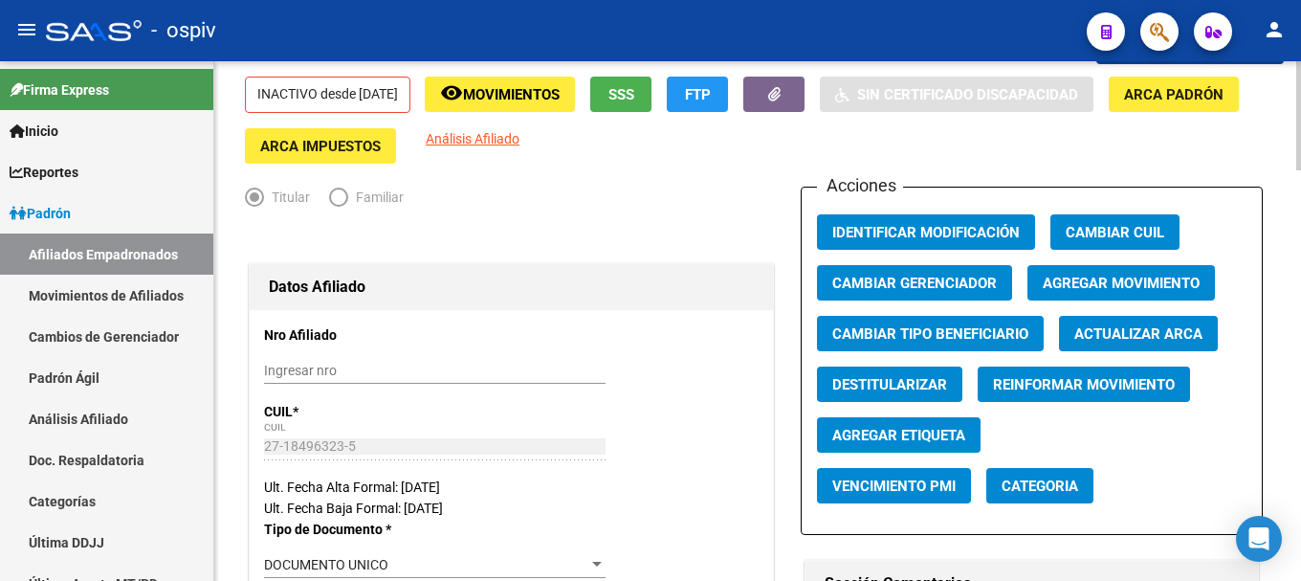
scroll to position [287, 0]
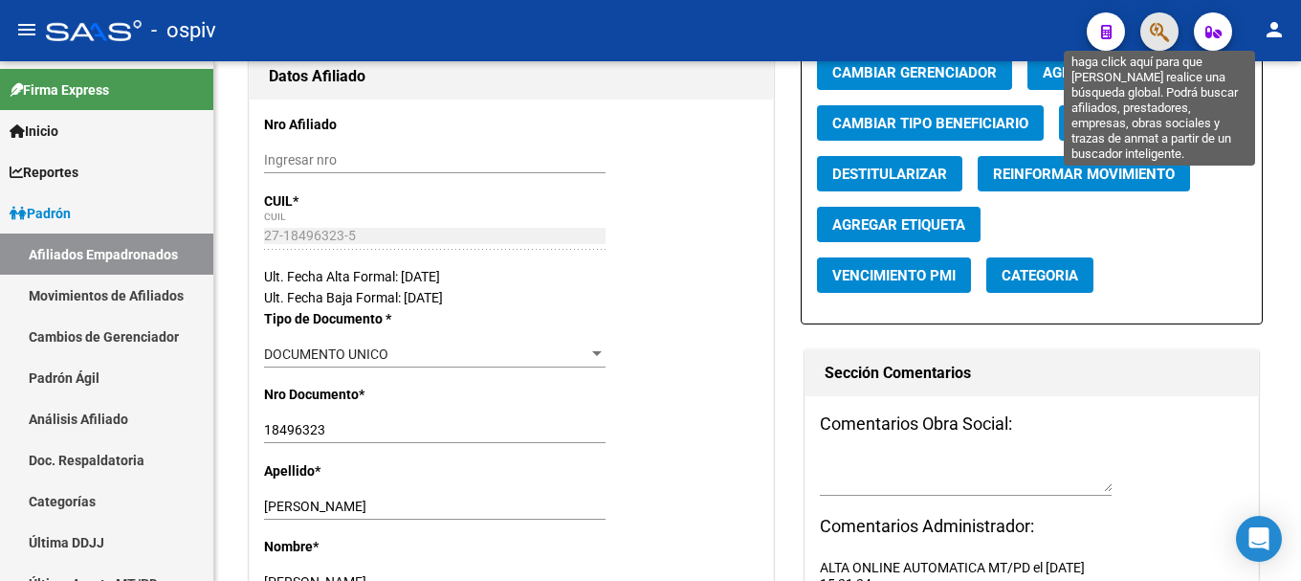
click at [1160, 29] on icon "button" at bounding box center [1159, 32] width 19 height 22
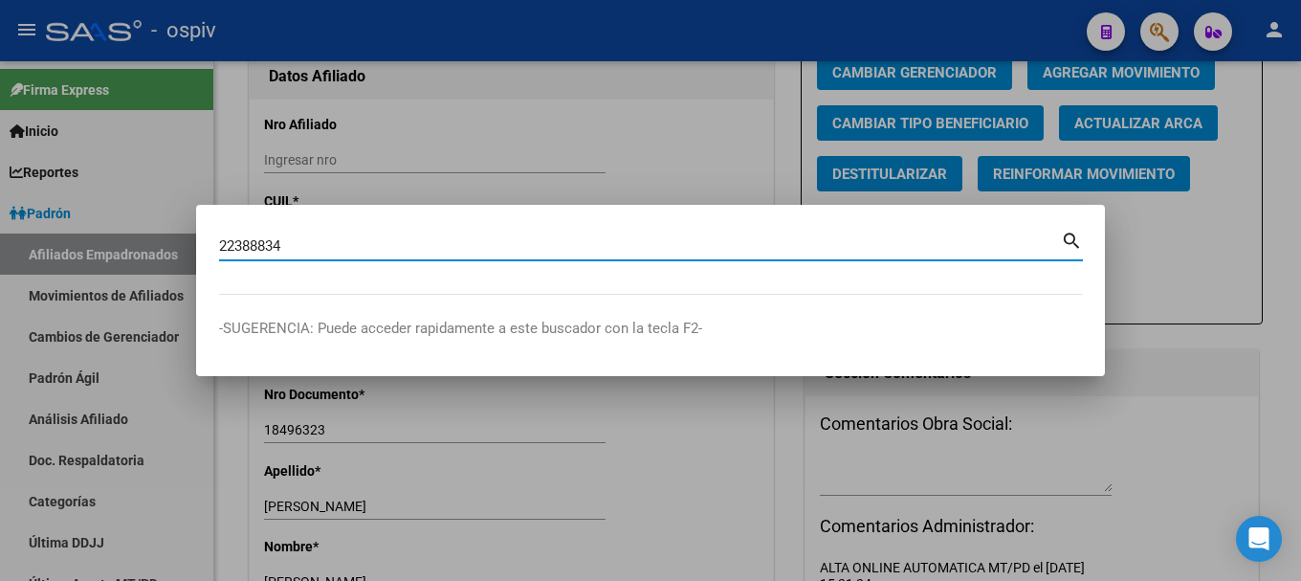
type input "22388834"
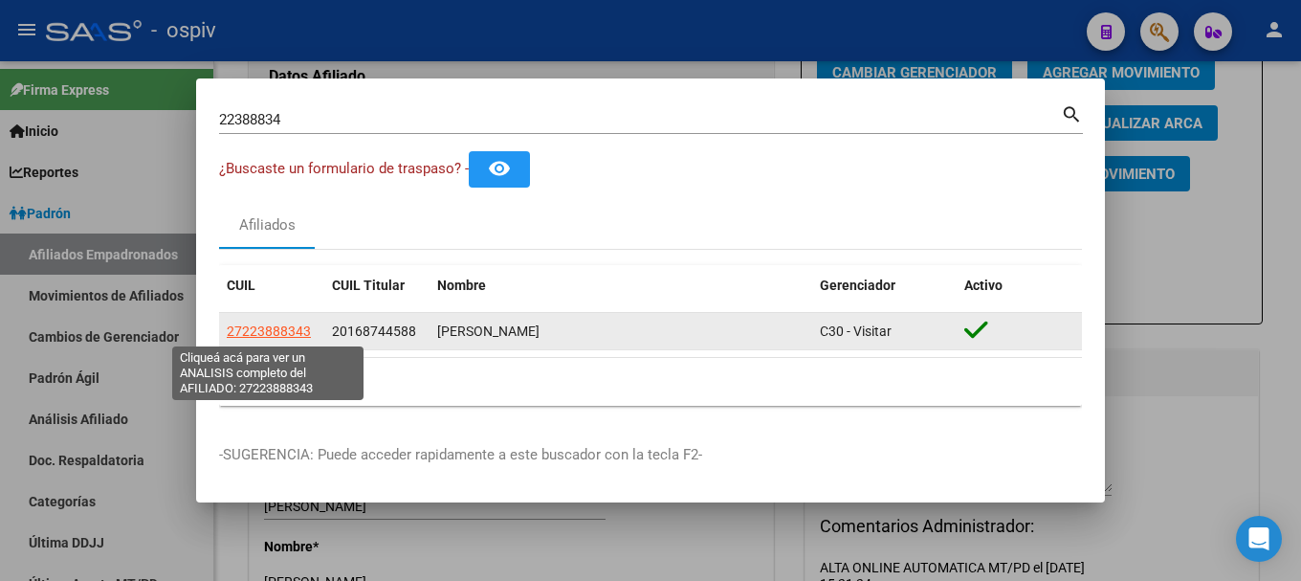
click at [293, 334] on span "27223888343" at bounding box center [269, 330] width 84 height 15
type textarea "27223888343"
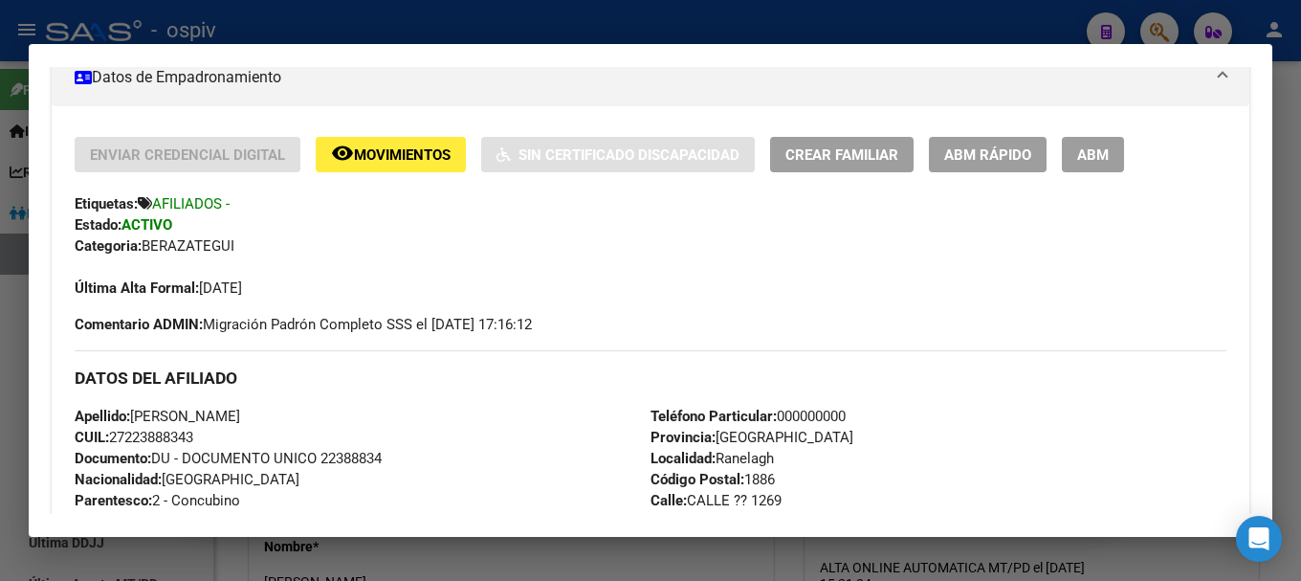
scroll to position [383, 0]
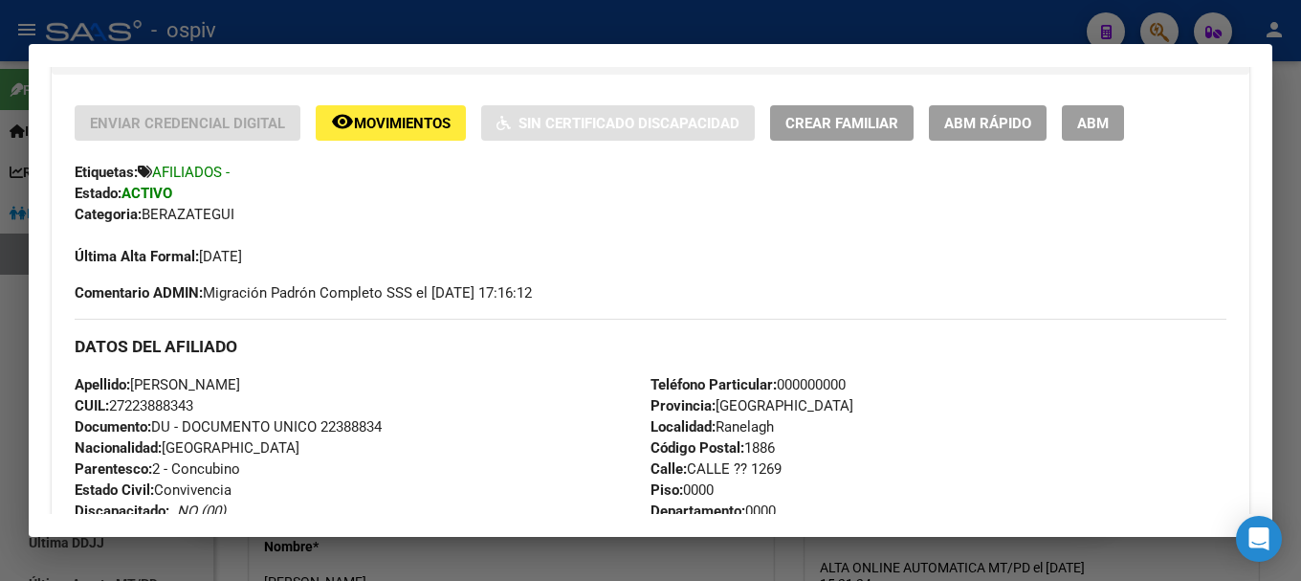
drag, startPoint x: 113, startPoint y: 404, endPoint x: 220, endPoint y: 409, distance: 107.3
click at [220, 409] on div "Apellido: [PERSON_NAME] CUIL: 27223888343 Documento: DU - DOCUMENTO UNICO 22388…" at bounding box center [363, 479] width 576 height 211
copy span "27223888343"
click at [1162, 26] on div at bounding box center [650, 290] width 1301 height 581
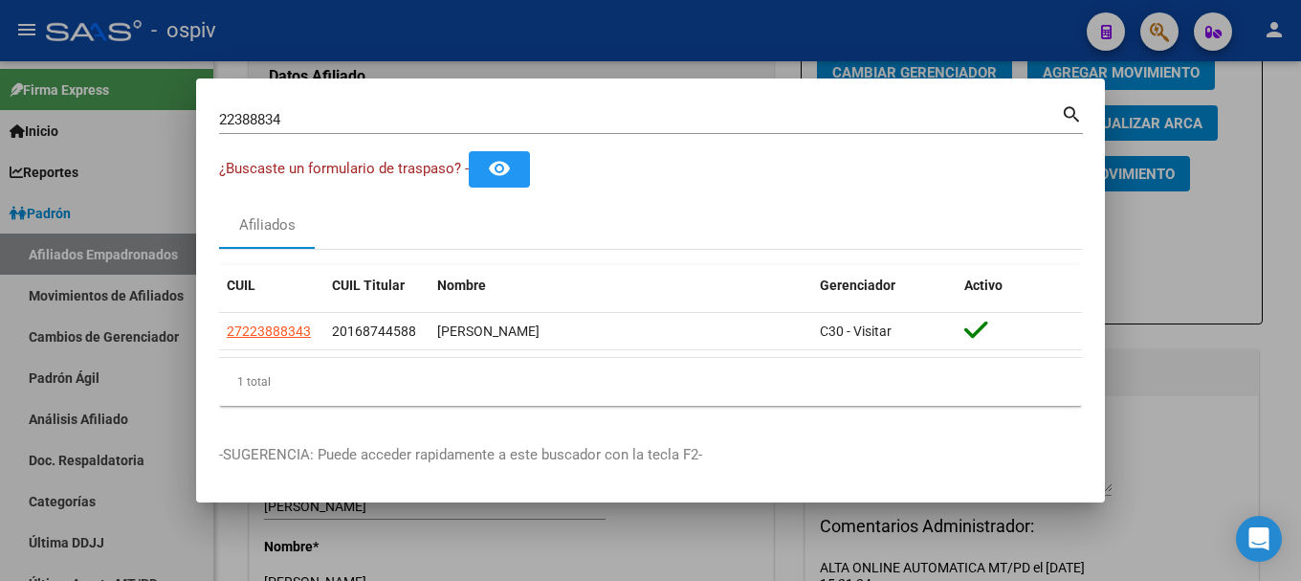
drag, startPoint x: 283, startPoint y: 120, endPoint x: 126, endPoint y: 111, distance: 157.2
click at [126, 111] on div "22388834 Buscar (apellido, dni, cuil, nro traspaso, cuit, obra social) search ¿…" at bounding box center [650, 290] width 1301 height 581
click at [299, 118] on input "22388834" at bounding box center [640, 119] width 842 height 17
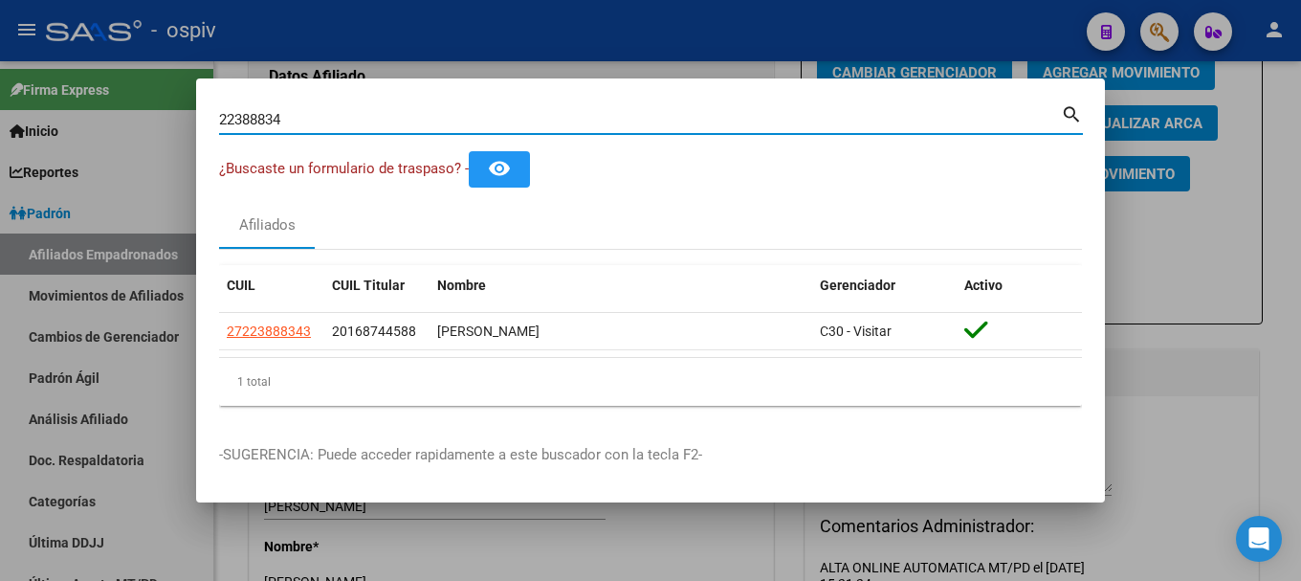
drag, startPoint x: 299, startPoint y: 118, endPoint x: 146, endPoint y: 104, distance: 152.7
click at [146, 104] on div "22388834 Buscar (apellido, dni, cuil, nro traspaso, cuit, obra social) search ¿…" at bounding box center [650, 290] width 1301 height 581
type input "33433913"
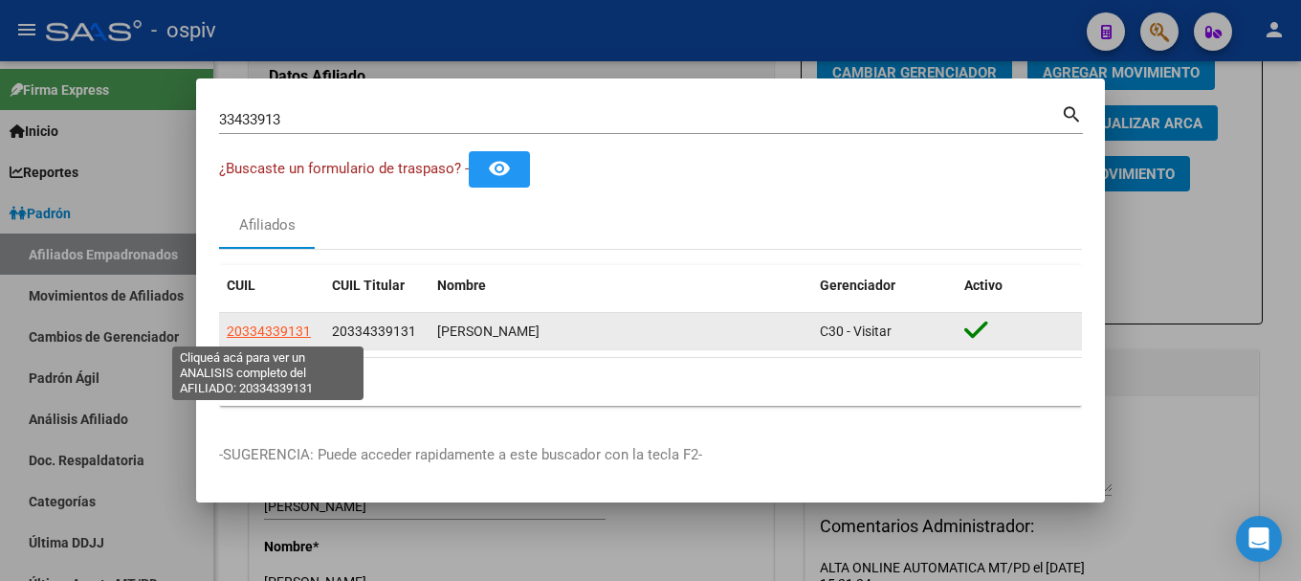
click at [279, 332] on span "20334339131" at bounding box center [269, 330] width 84 height 15
type textarea "20334339131"
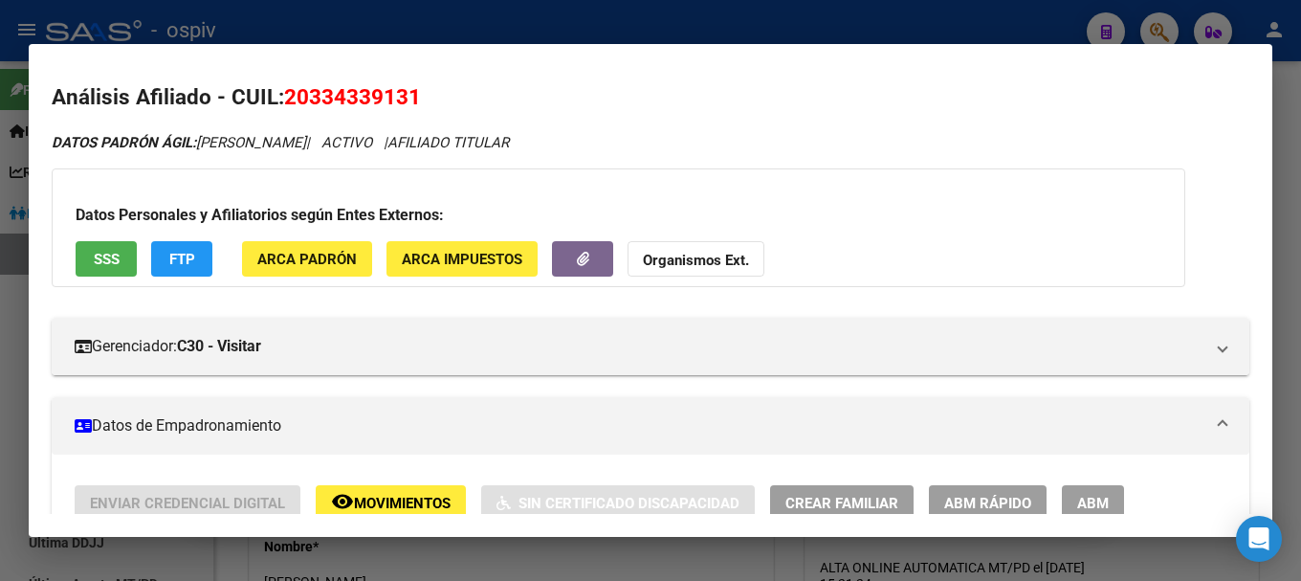
scroll to position [0, 0]
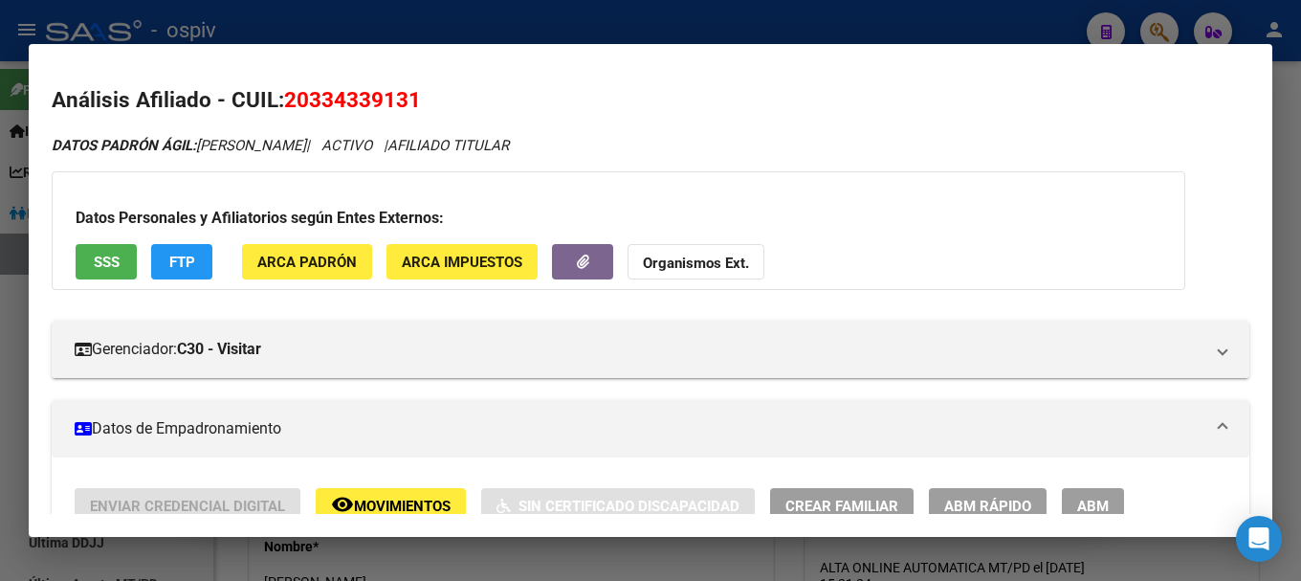
drag, startPoint x: 292, startPoint y: 98, endPoint x: 440, endPoint y: 98, distance: 148.3
click at [440, 98] on h2 "Análisis Afiliado - CUIL: 20334339131" at bounding box center [651, 100] width 1198 height 33
drag, startPoint x: 289, startPoint y: 97, endPoint x: 465, endPoint y: 94, distance: 176.1
click at [465, 94] on h2 "Análisis Afiliado - CUIL: 20334339131" at bounding box center [651, 100] width 1198 height 33
copy span "20334339131"
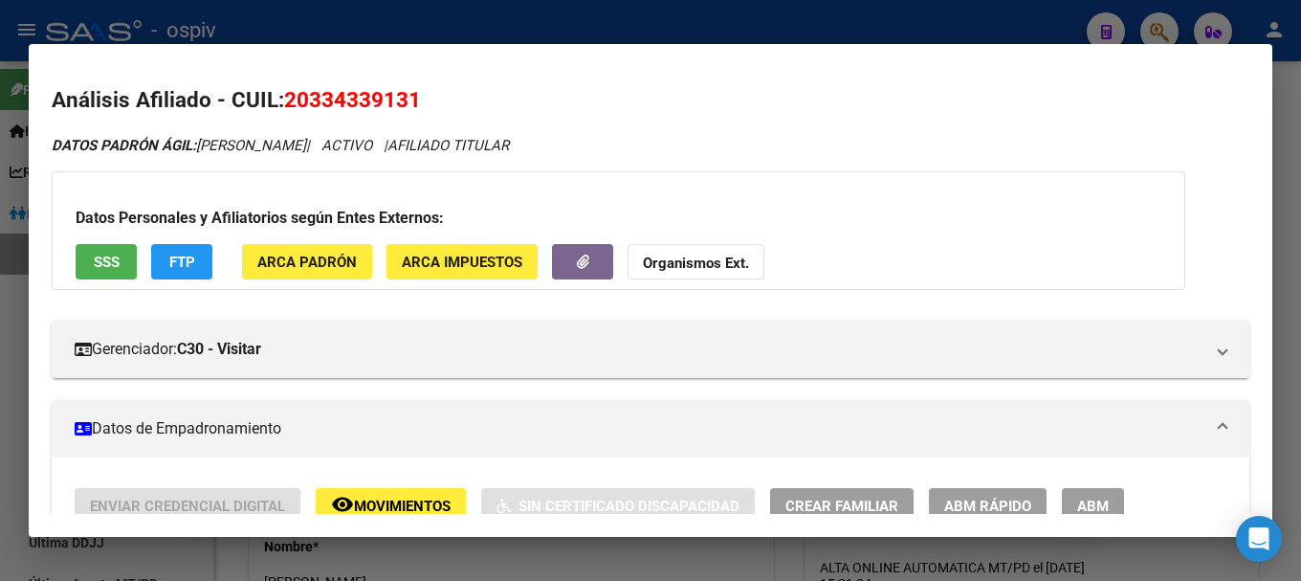
click at [1153, 24] on div at bounding box center [650, 290] width 1301 height 581
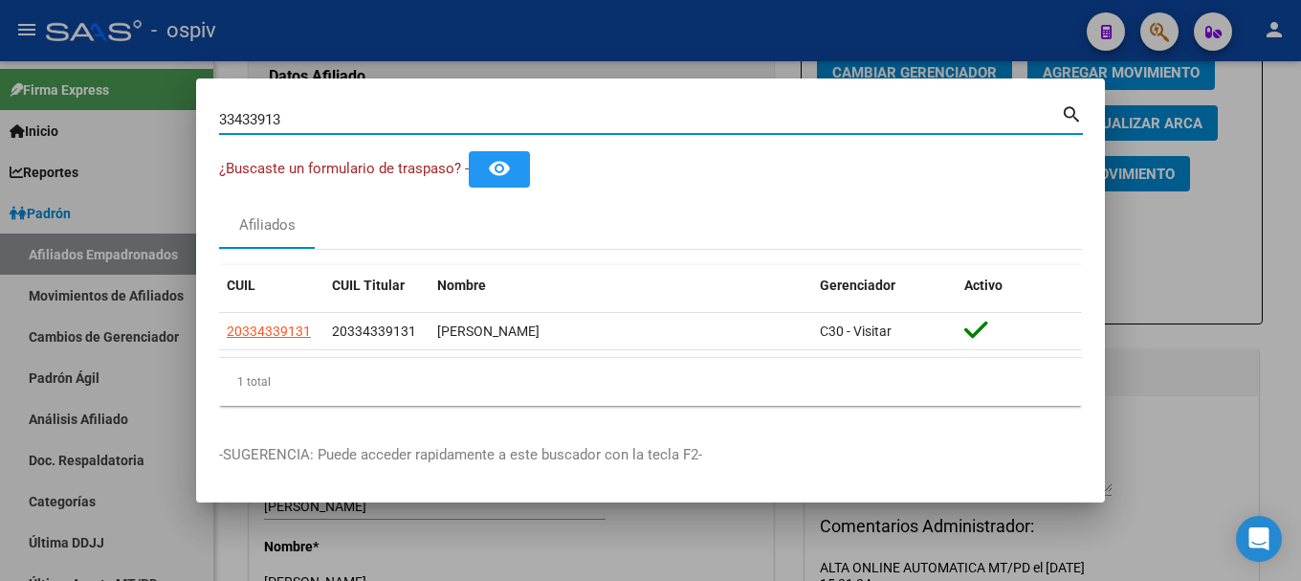
drag, startPoint x: 290, startPoint y: 114, endPoint x: 0, endPoint y: 86, distance: 291.3
click at [0, 78] on div "33433913 Buscar (apellido, dni, cuil, nro traspaso, cuit, obra social) search ¿…" at bounding box center [650, 290] width 1301 height 581
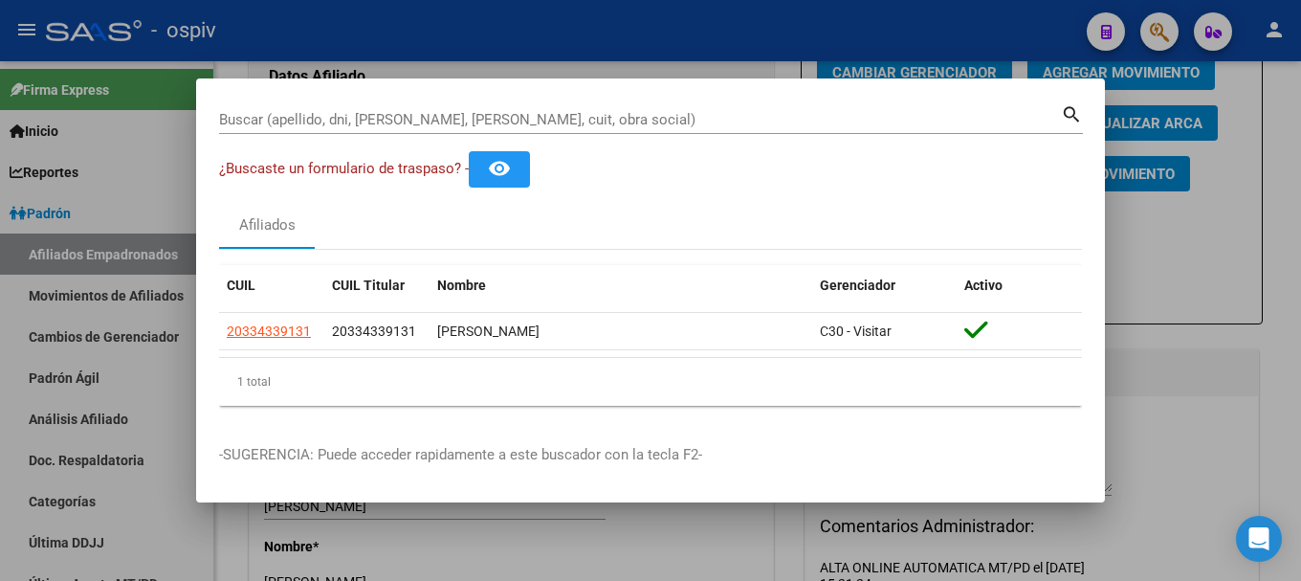
click at [178, 360] on div at bounding box center [650, 290] width 1301 height 581
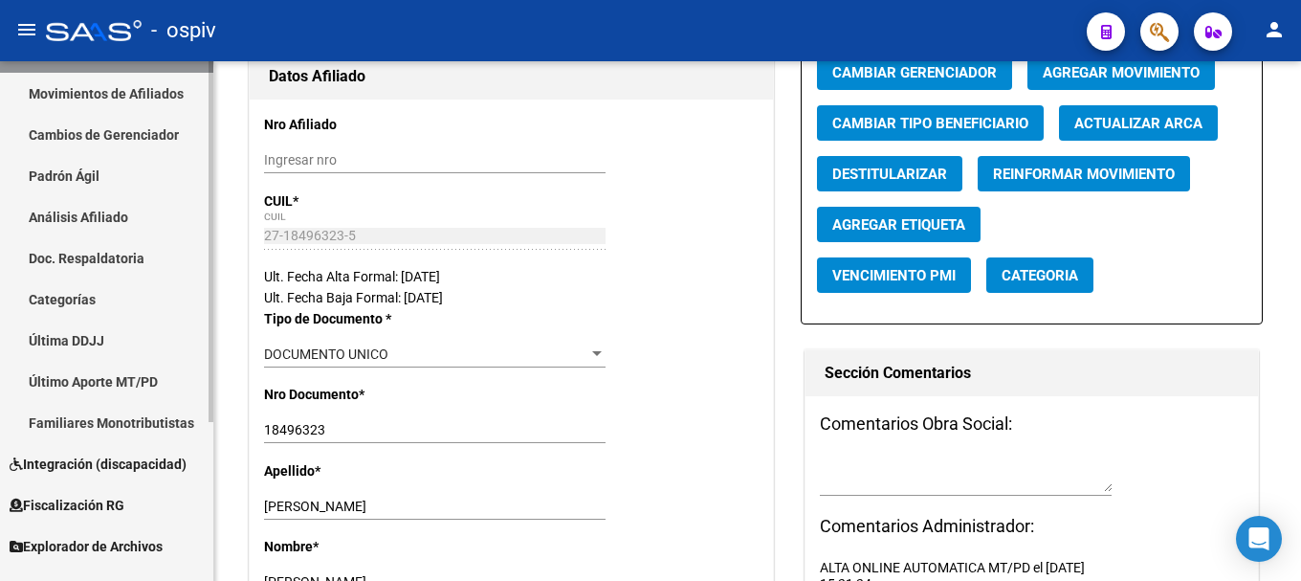
scroll to position [133, 0]
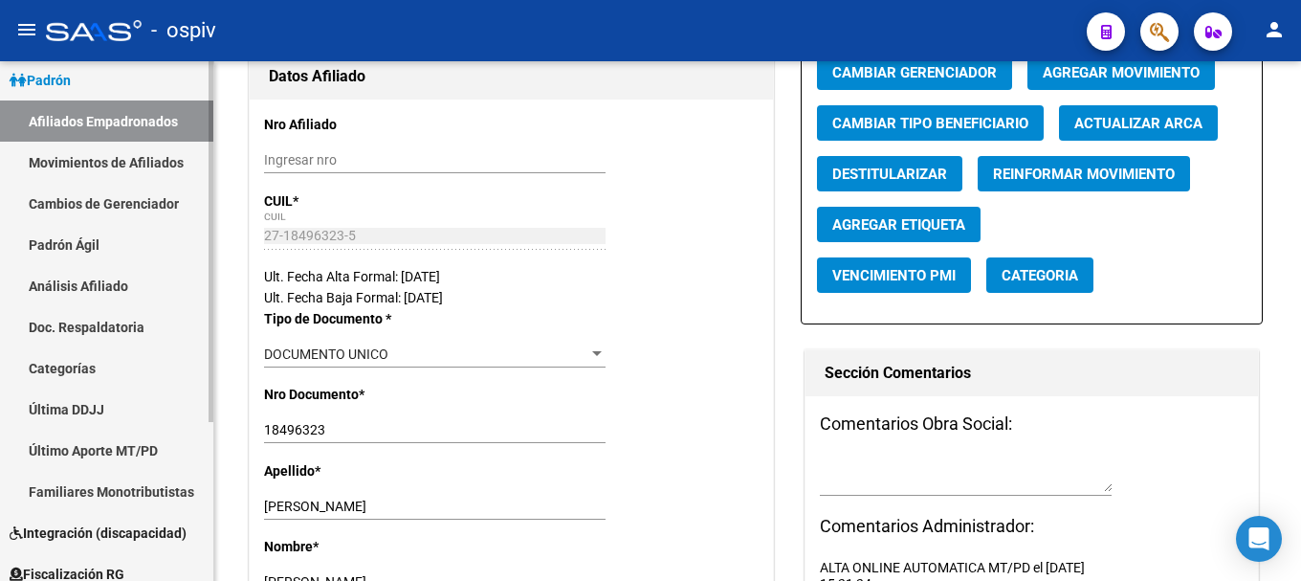
click at [133, 117] on link "Afiliados Empadronados" at bounding box center [106, 120] width 213 height 41
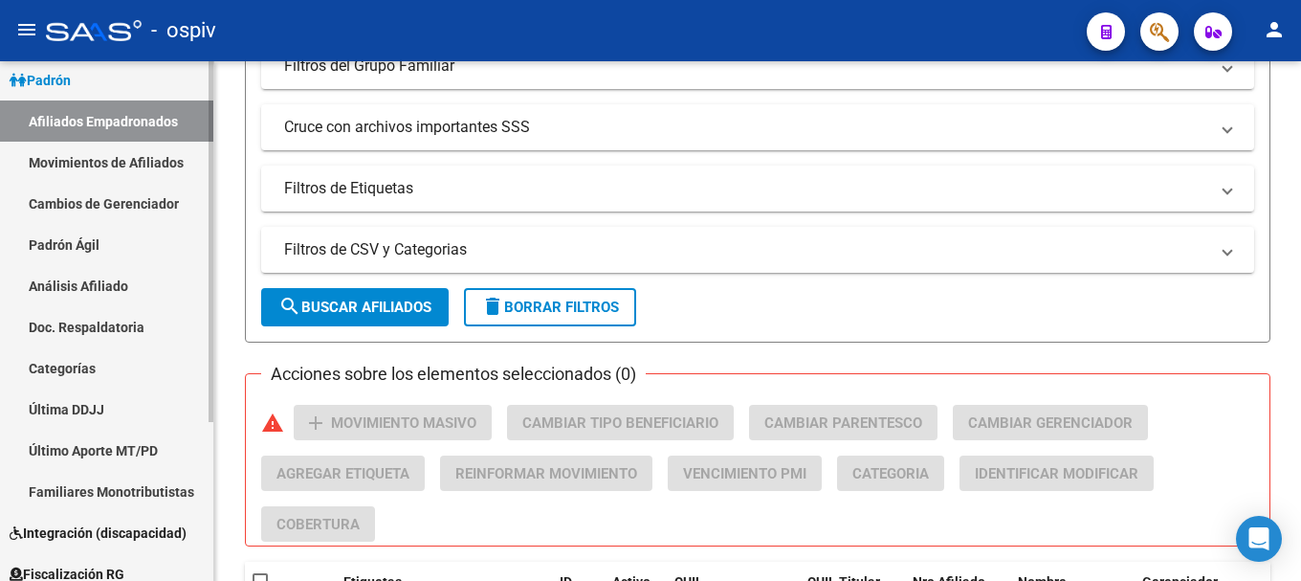
scroll to position [229, 0]
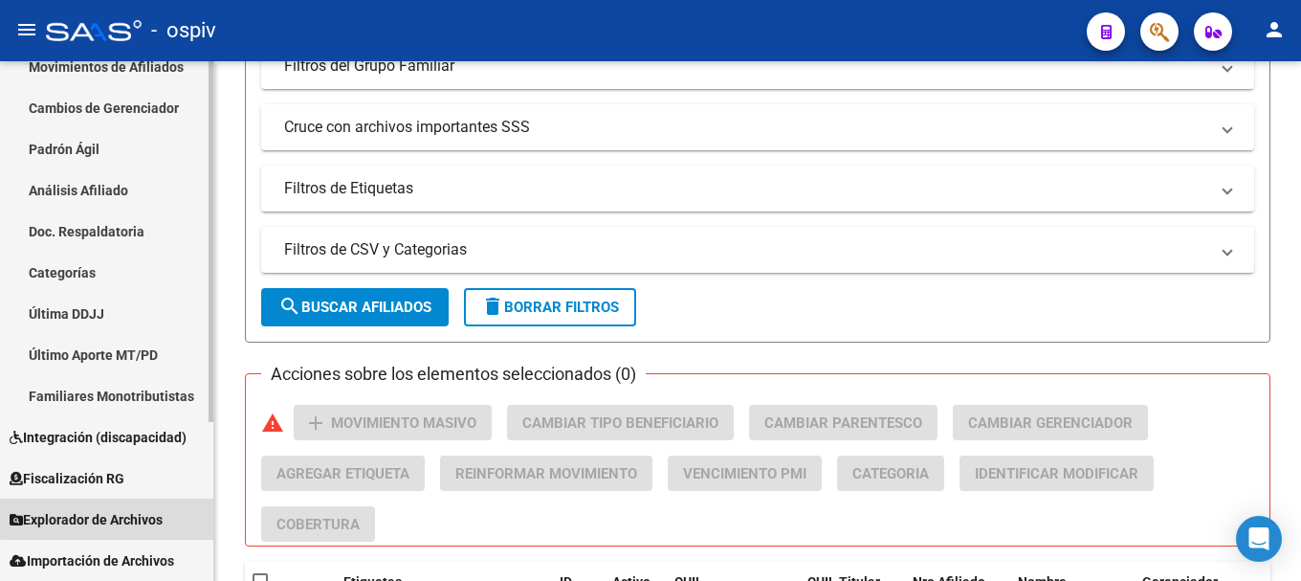
click at [109, 517] on span "Explorador de Archivos" at bounding box center [86, 519] width 153 height 21
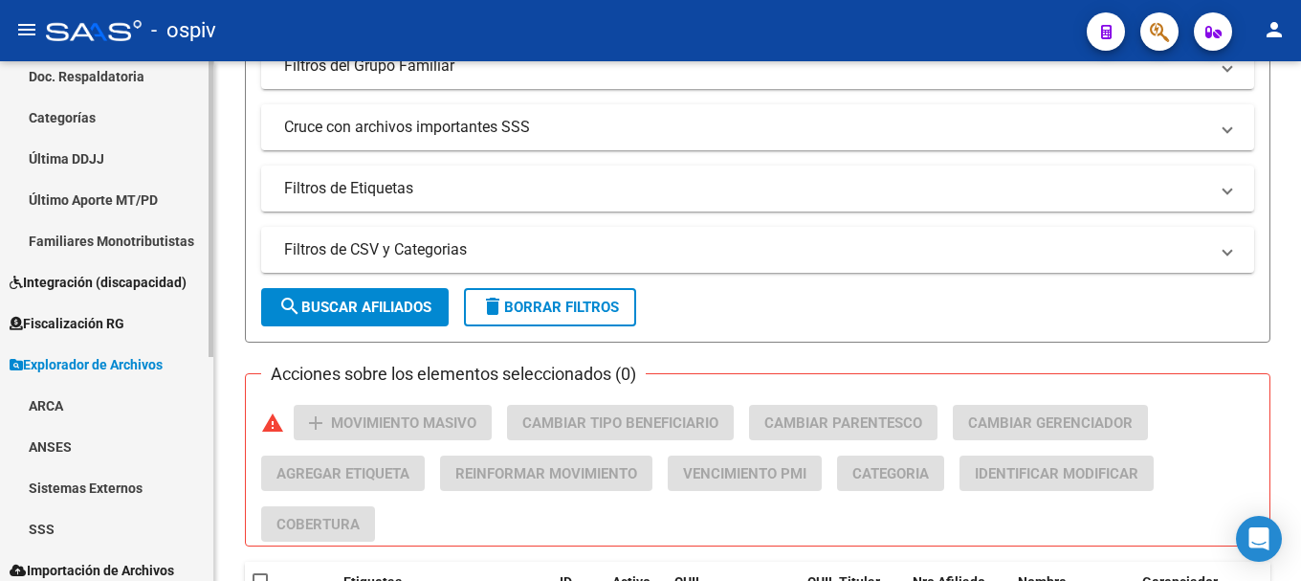
scroll to position [393, 0]
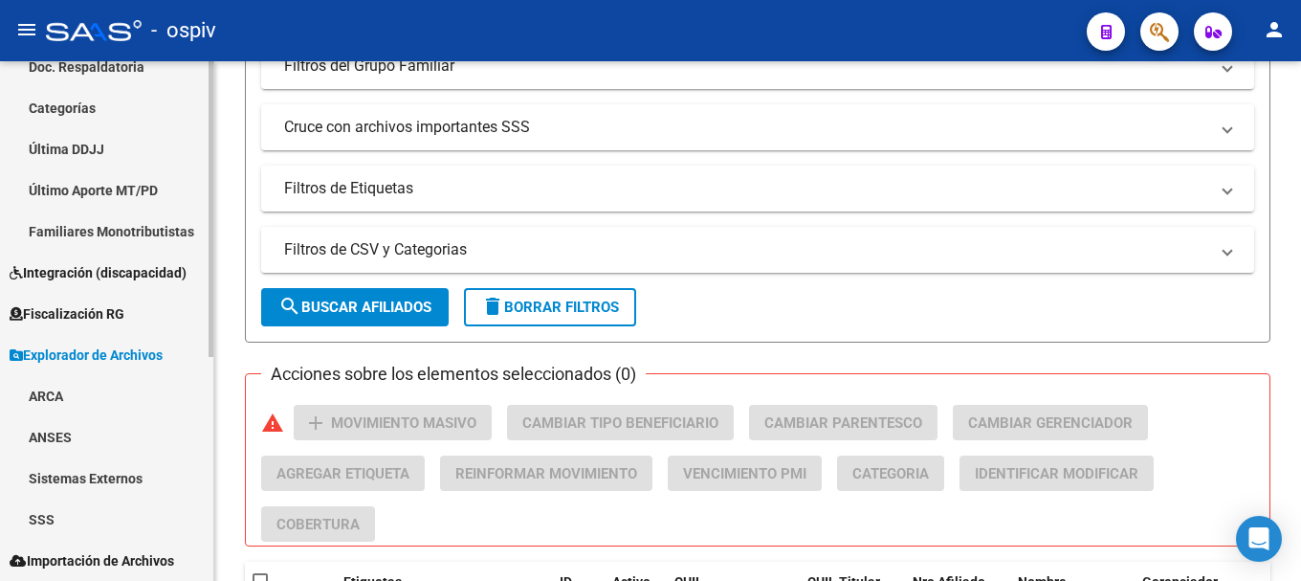
click at [63, 522] on link "SSS" at bounding box center [106, 519] width 213 height 41
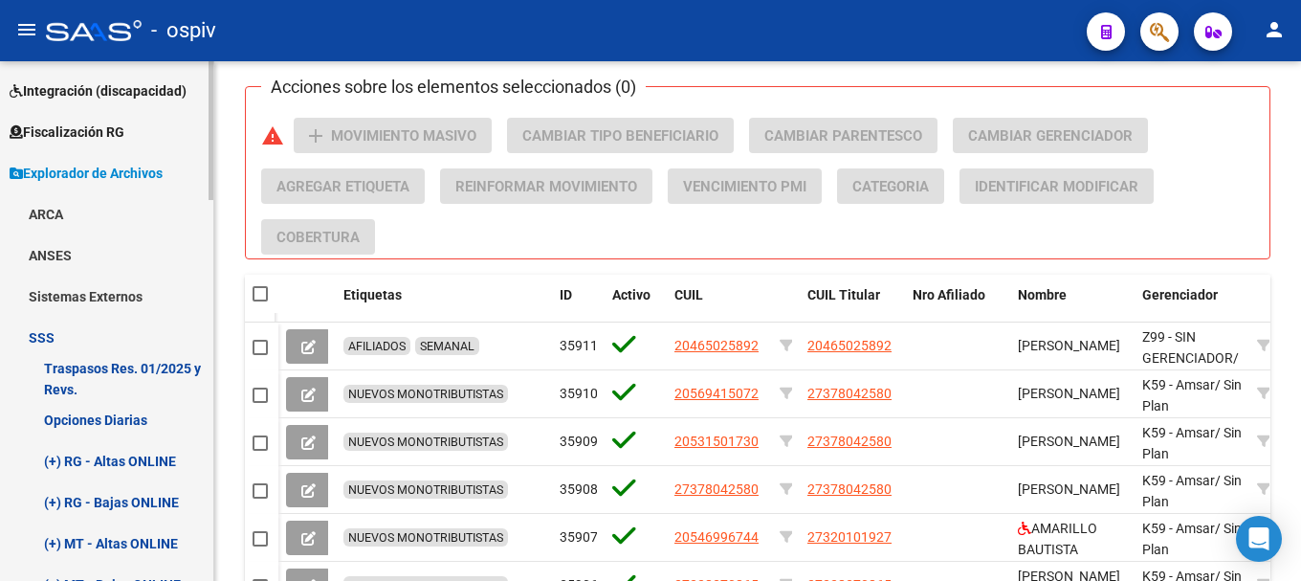
scroll to position [585, 0]
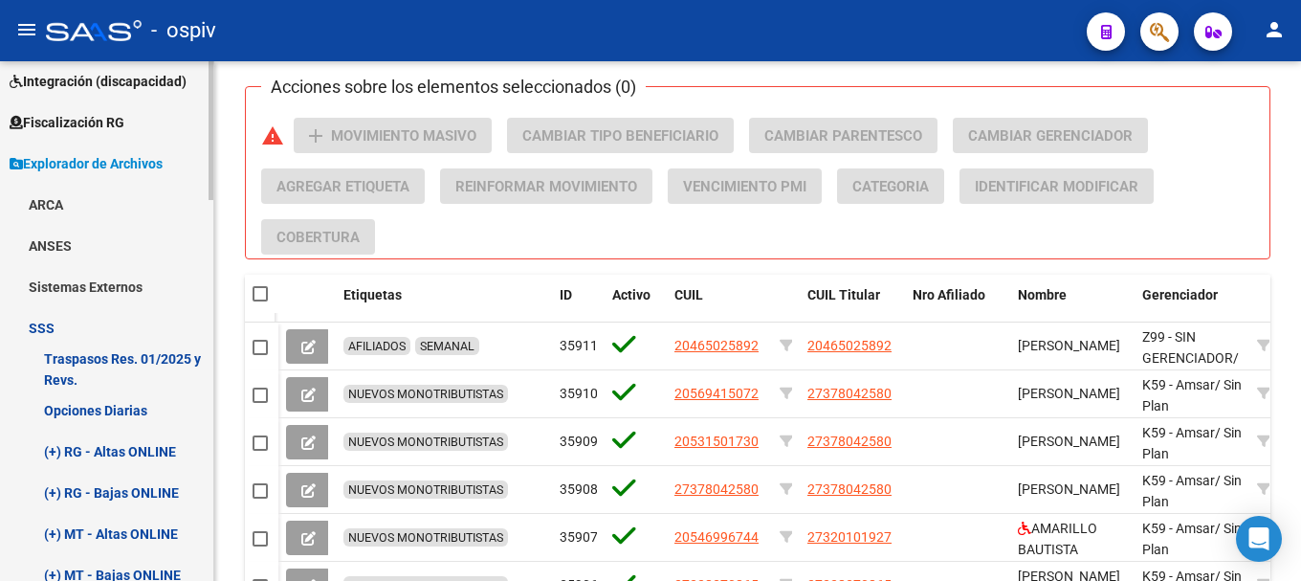
click at [142, 489] on link "(+) RG - Bajas ONLINE" at bounding box center [106, 492] width 213 height 41
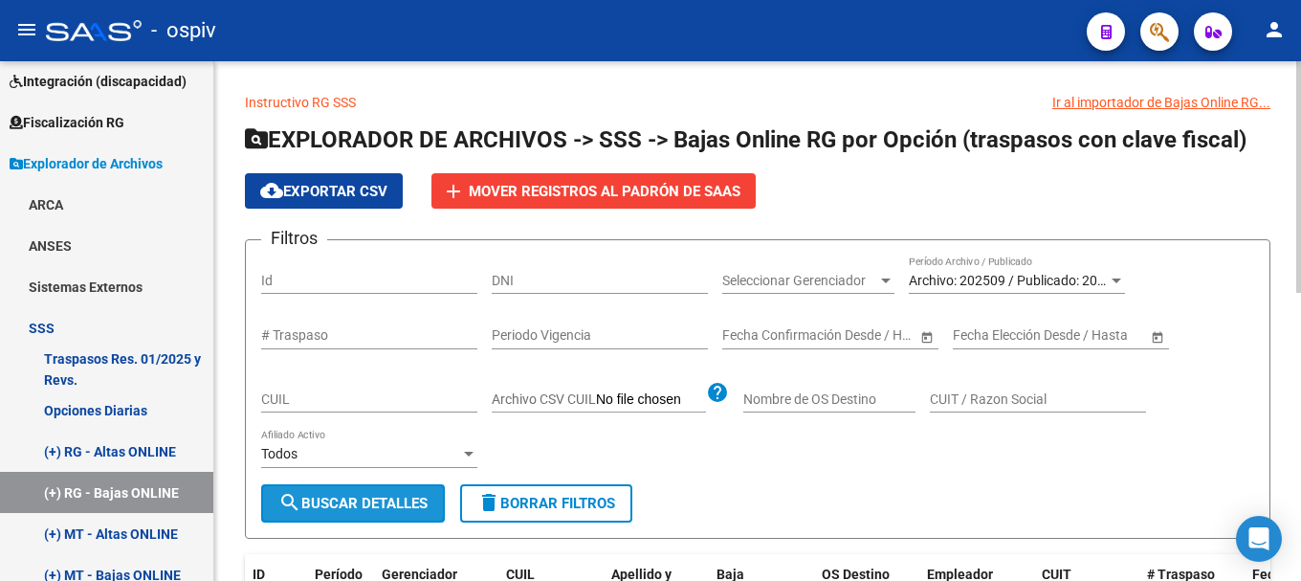
click at [383, 510] on span "search Buscar Detalles" at bounding box center [352, 503] width 149 height 17
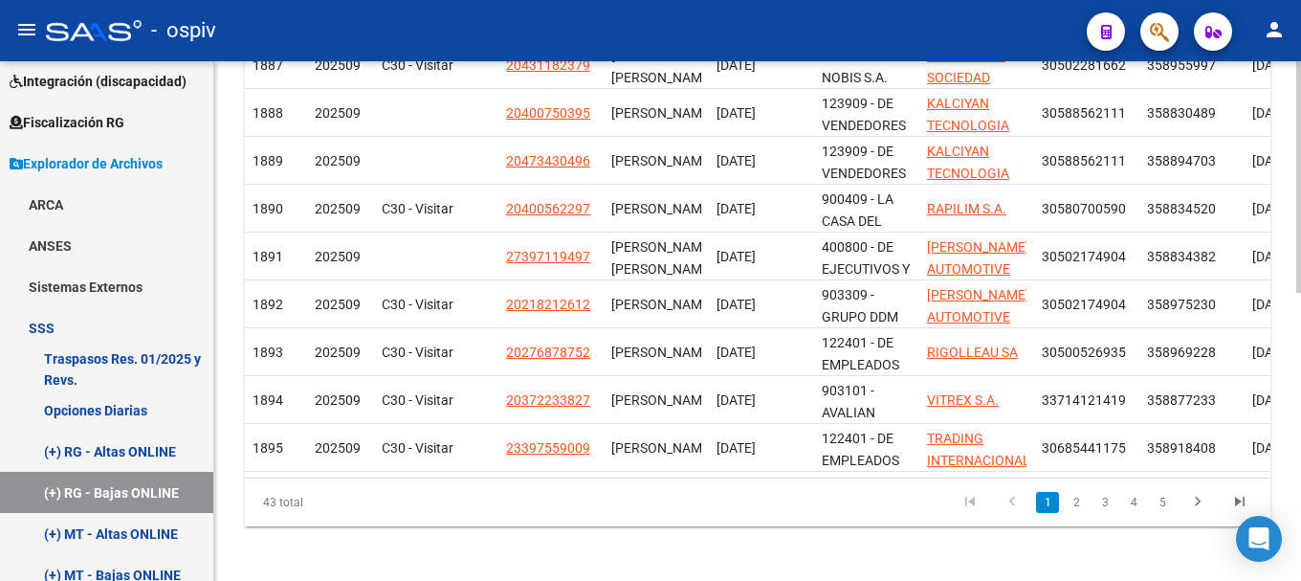
scroll to position [645, 0]
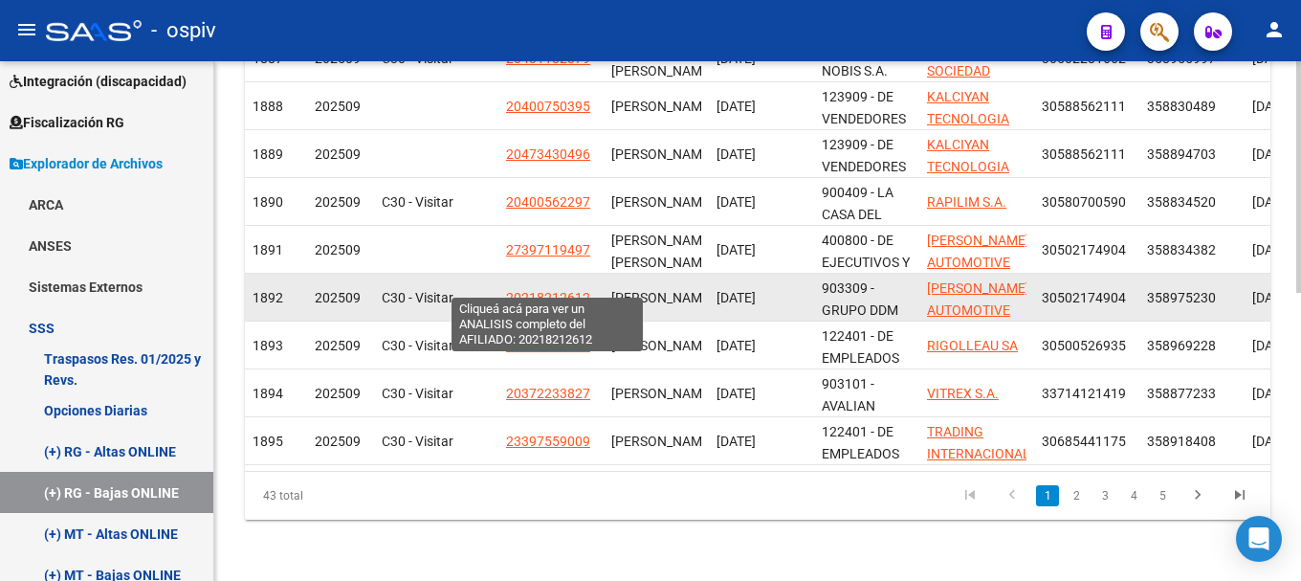
click at [545, 290] on span "20218212612" at bounding box center [548, 297] width 84 height 15
type textarea "20218212612"
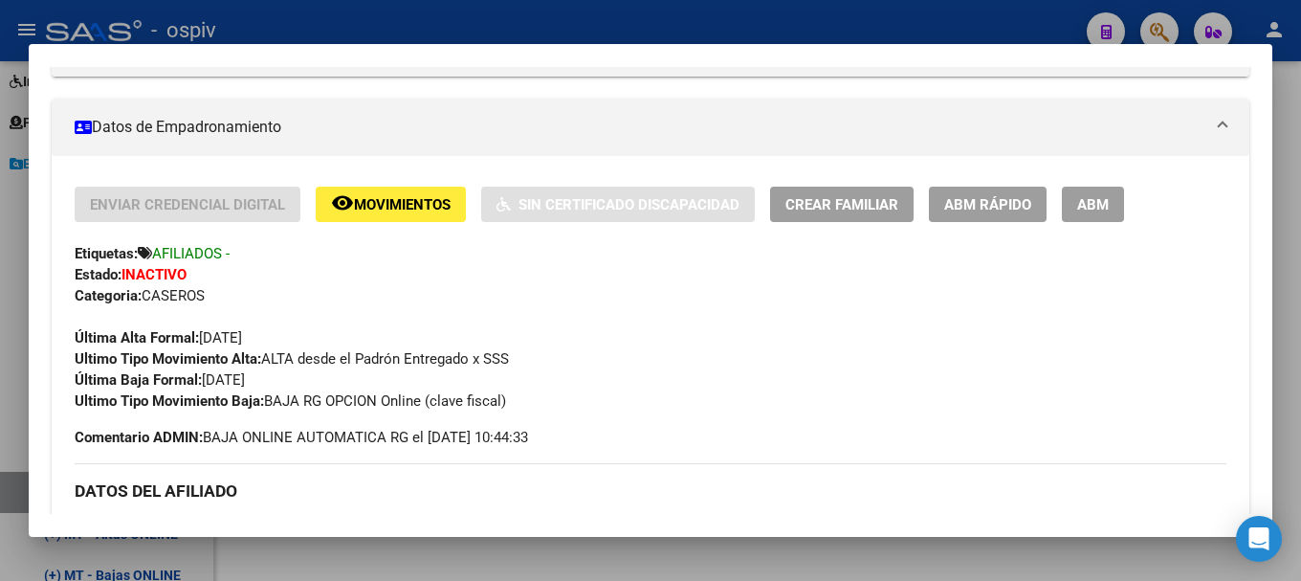
scroll to position [383, 0]
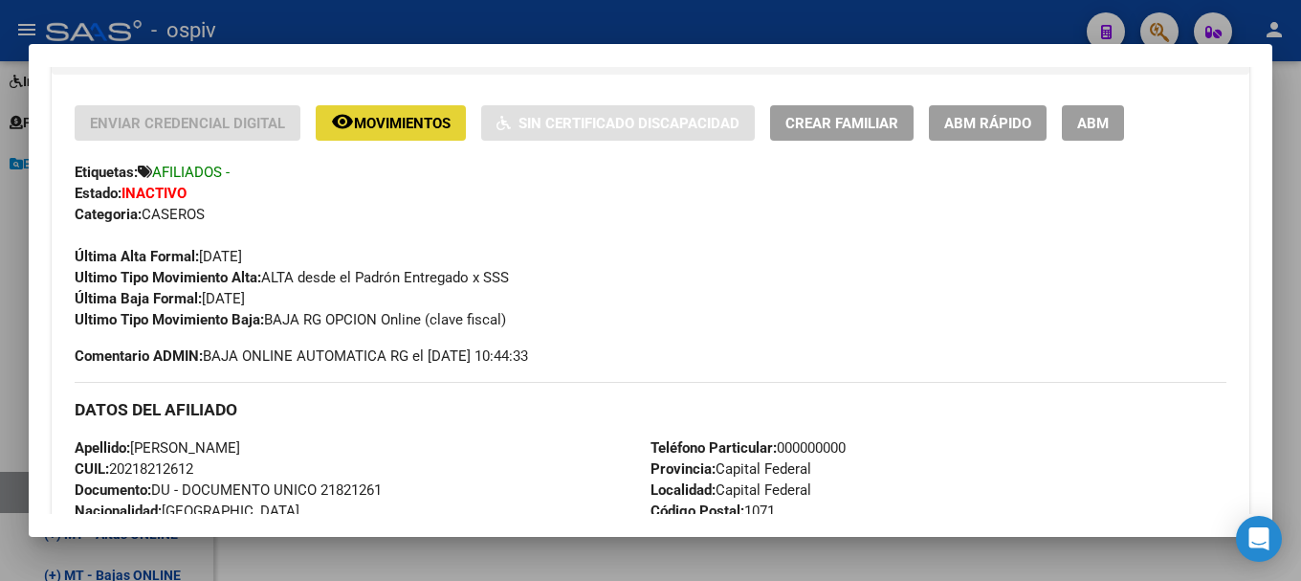
click at [404, 124] on span "Movimientos" at bounding box center [402, 123] width 97 height 17
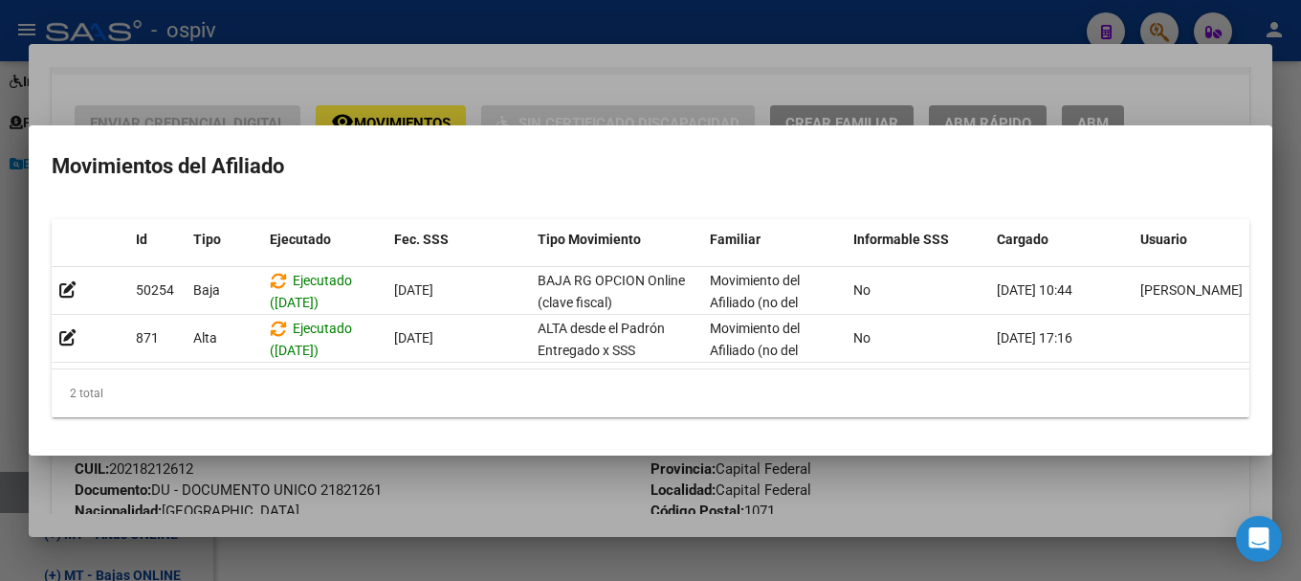
click at [2, 320] on div at bounding box center [650, 290] width 1301 height 581
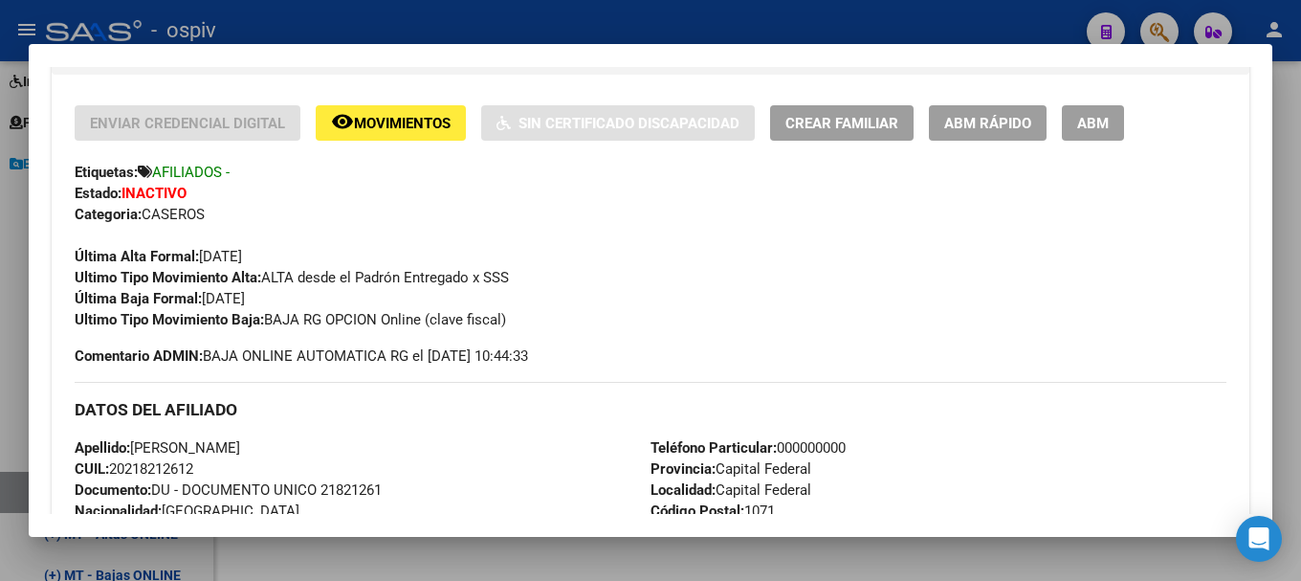
click at [4, 302] on div at bounding box center [650, 290] width 1301 height 581
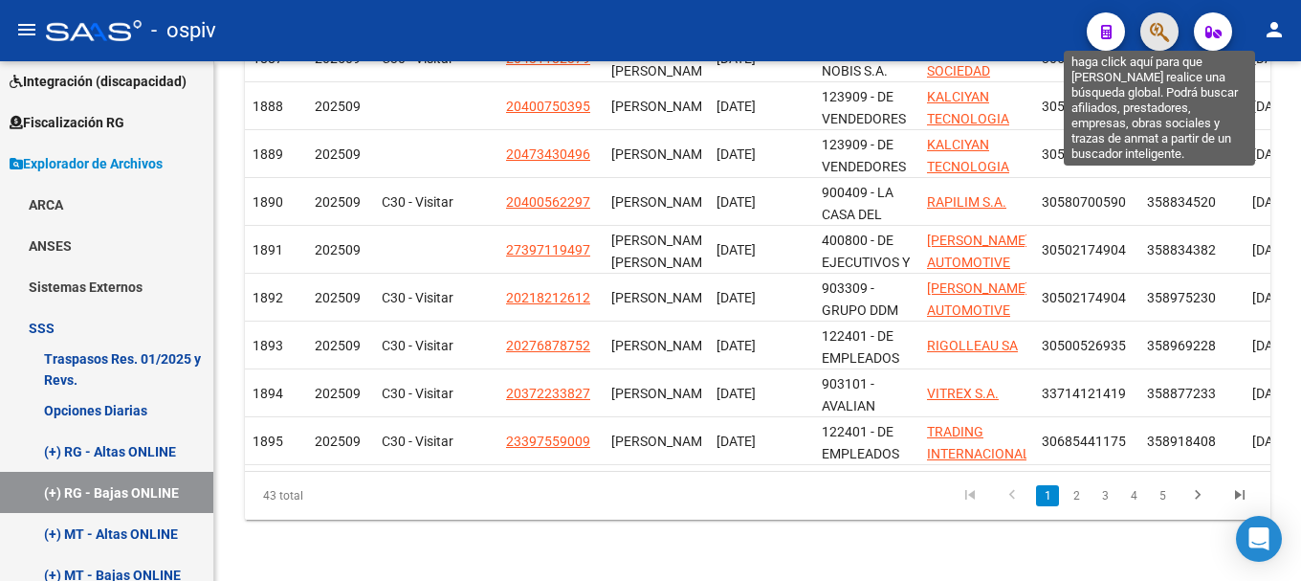
click at [1155, 34] on icon "button" at bounding box center [1159, 32] width 19 height 22
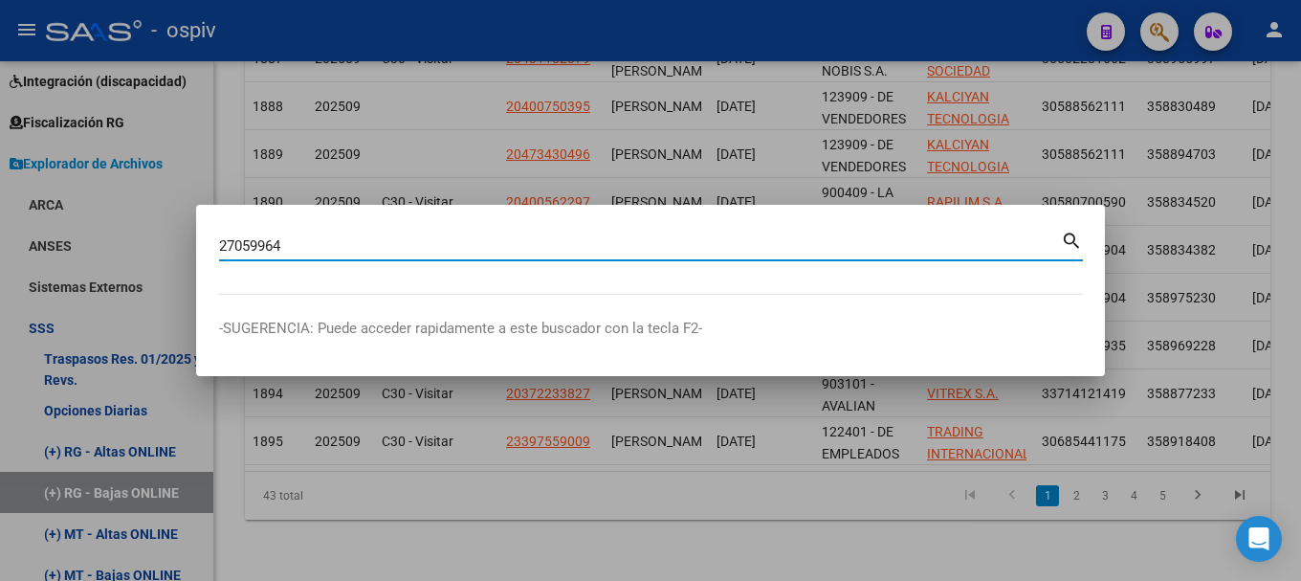
type input "27059964"
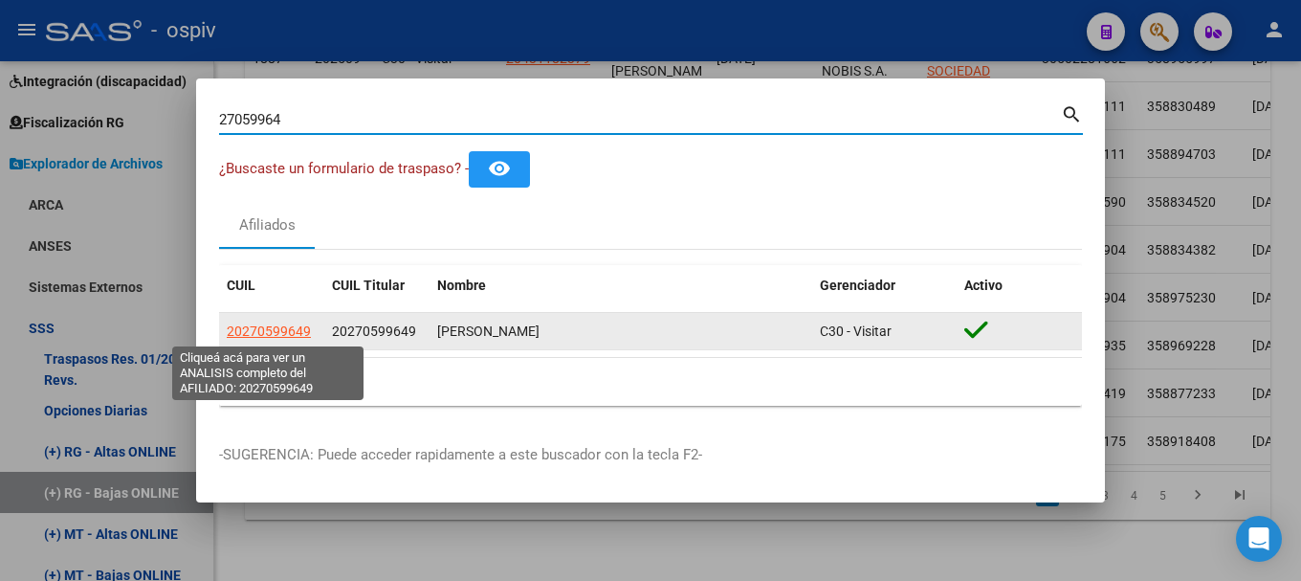
click at [278, 339] on span "20270599649" at bounding box center [269, 330] width 84 height 15
type textarea "20270599649"
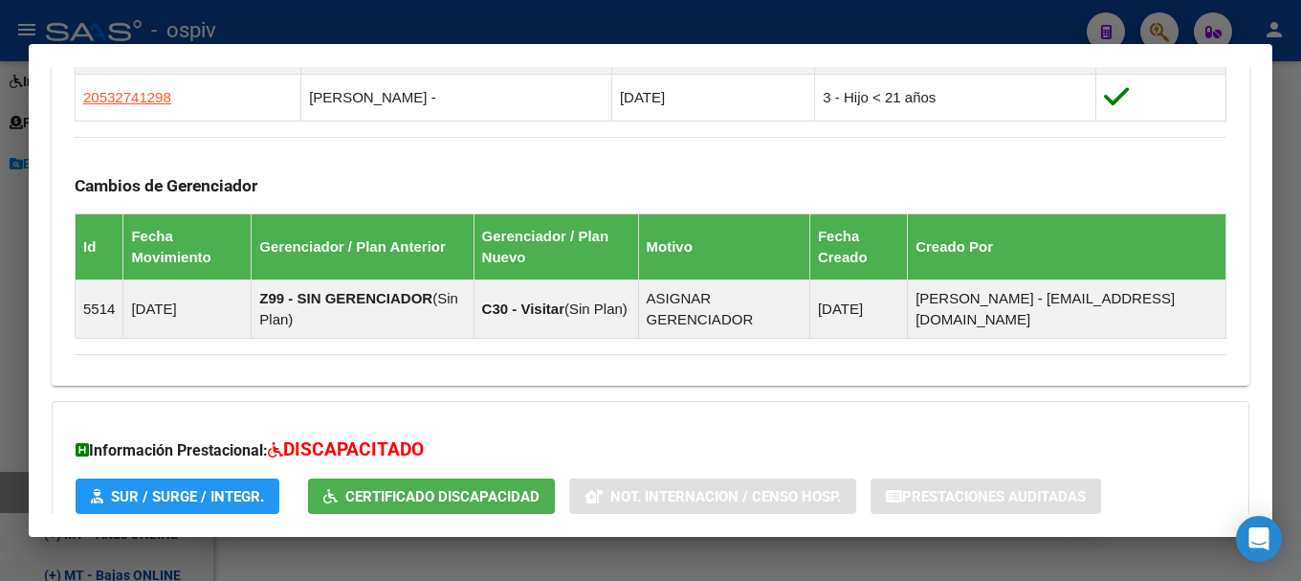
scroll to position [1283, 0]
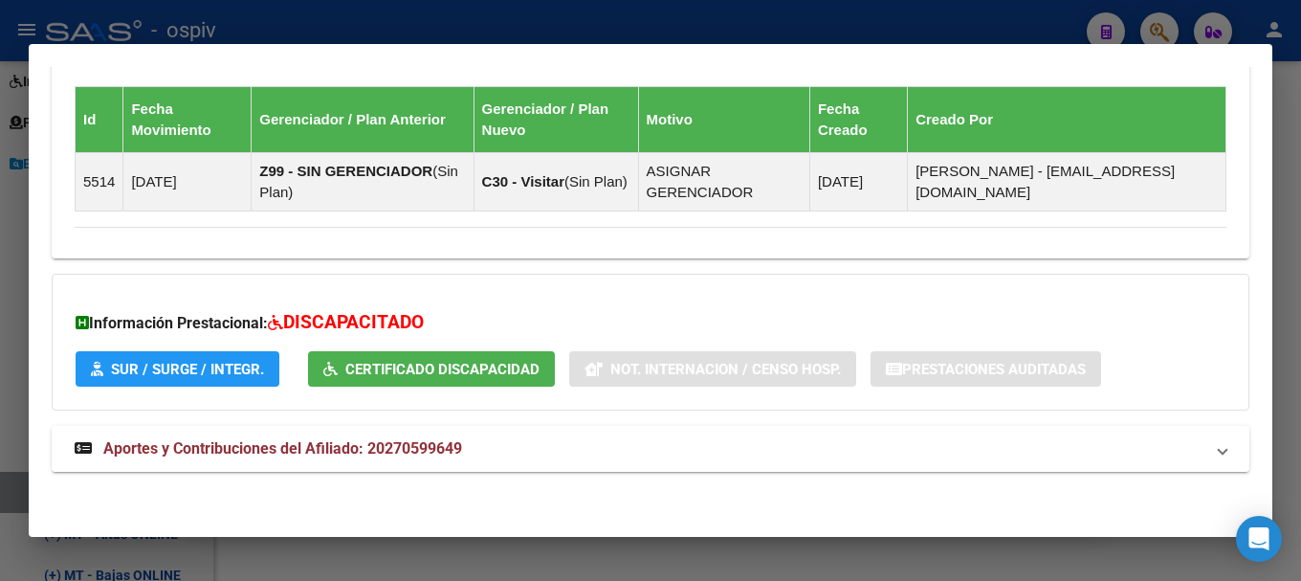
click at [363, 437] on strong "Aportes y Contribuciones del Afiliado: 20270599649" at bounding box center [269, 448] width 388 height 23
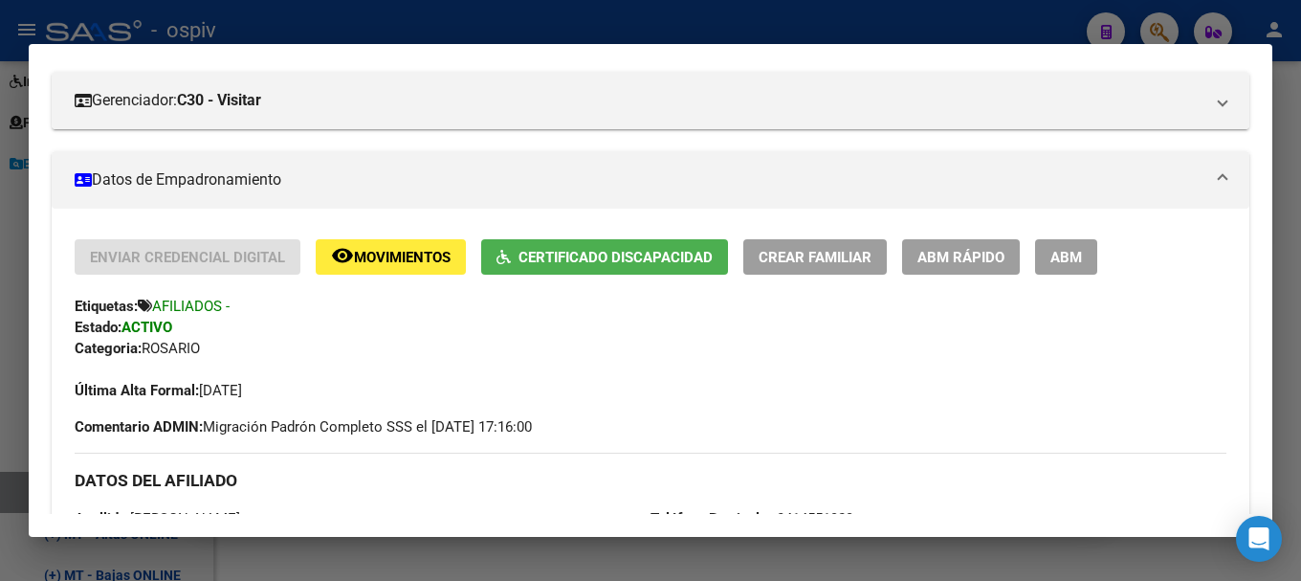
scroll to position [0, 0]
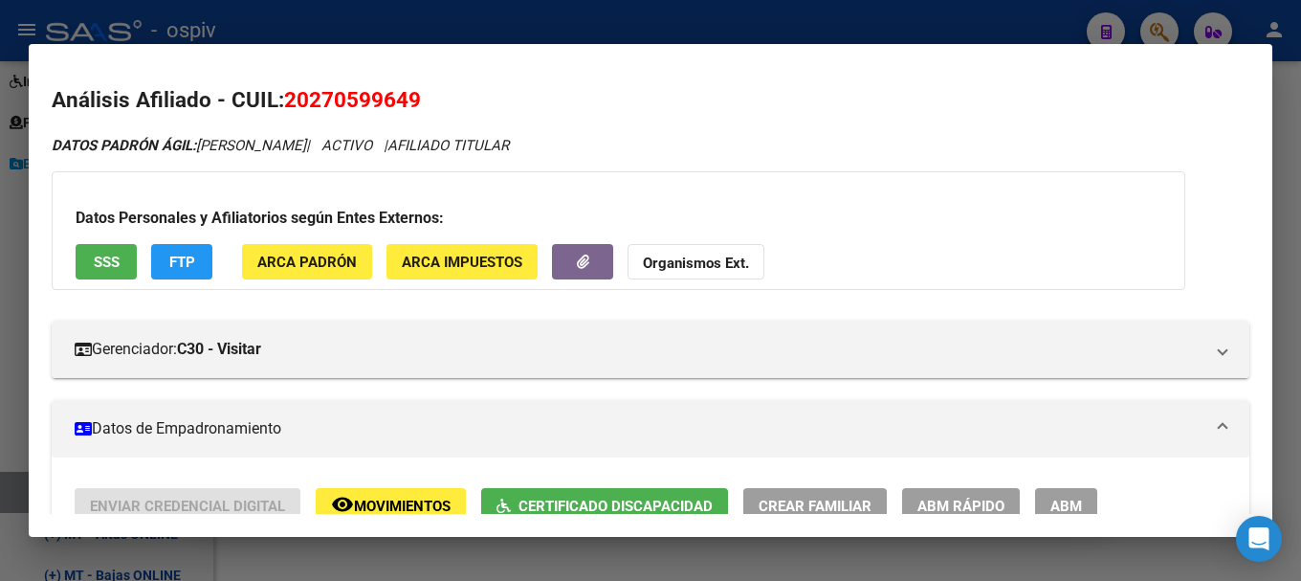
drag, startPoint x: 289, startPoint y: 98, endPoint x: 448, endPoint y: 92, distance: 159.0
click at [448, 92] on h2 "Análisis Afiliado - CUIL: 20270599649" at bounding box center [651, 100] width 1198 height 33
copy span "20270599649"
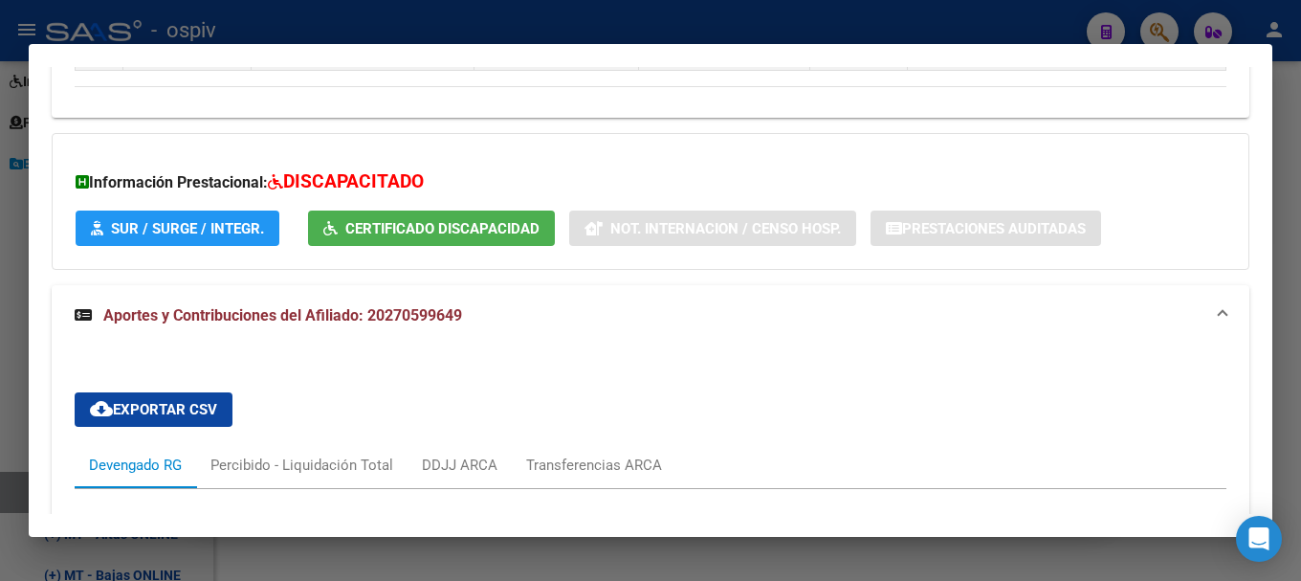
scroll to position [1435, 0]
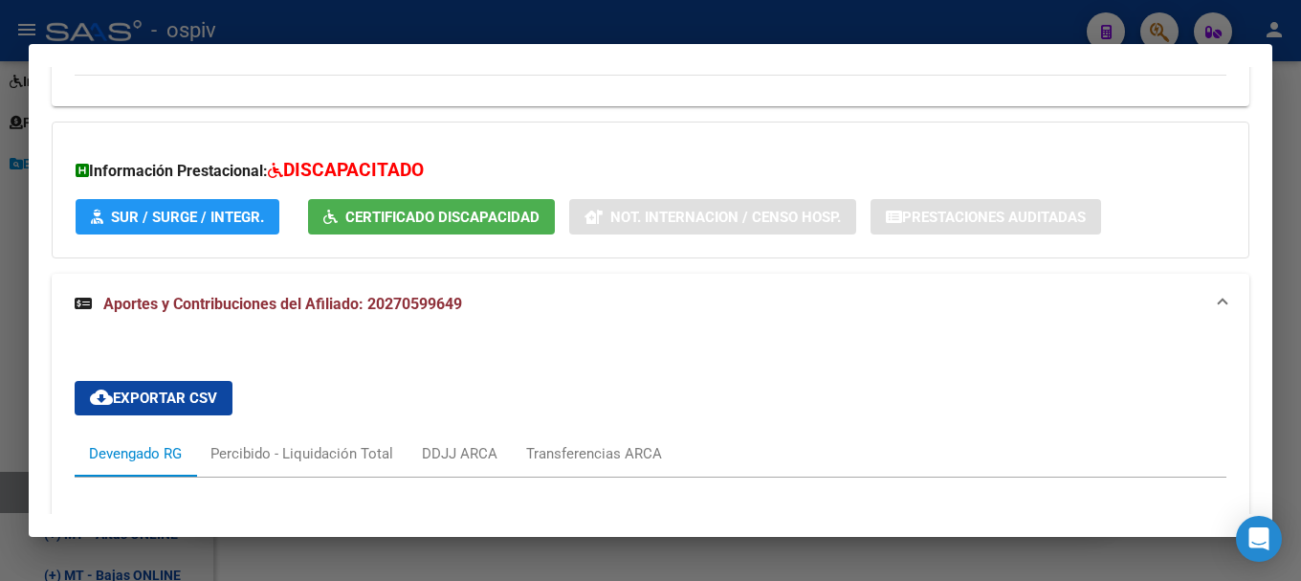
click at [1136, 13] on div at bounding box center [650, 290] width 1301 height 581
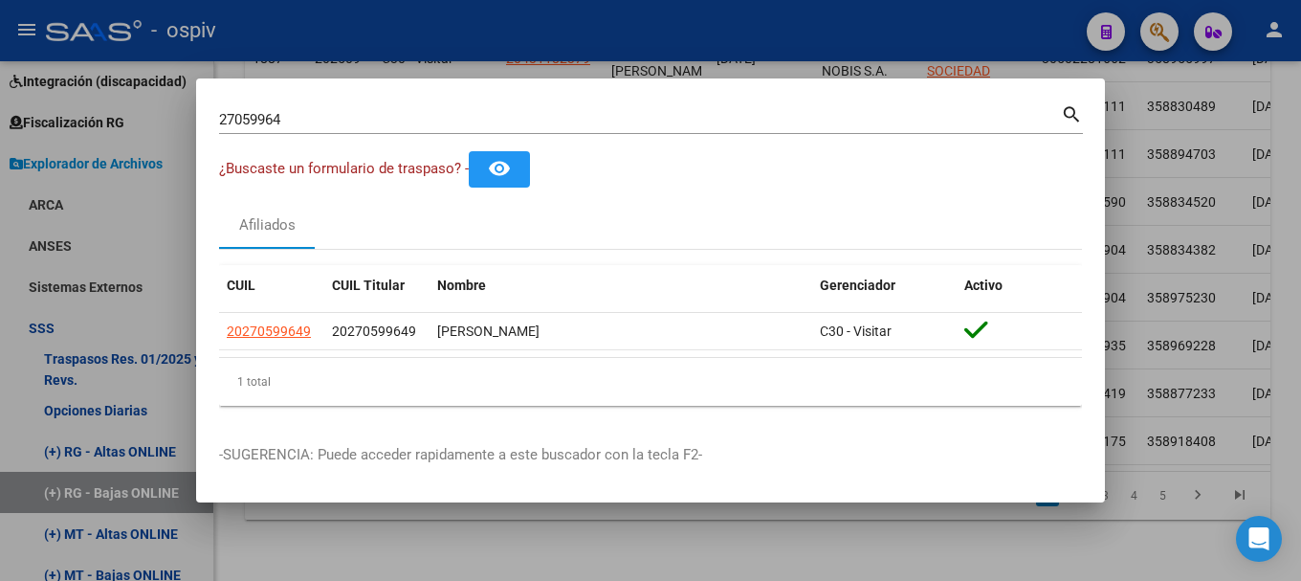
click at [1157, 25] on div at bounding box center [650, 290] width 1301 height 581
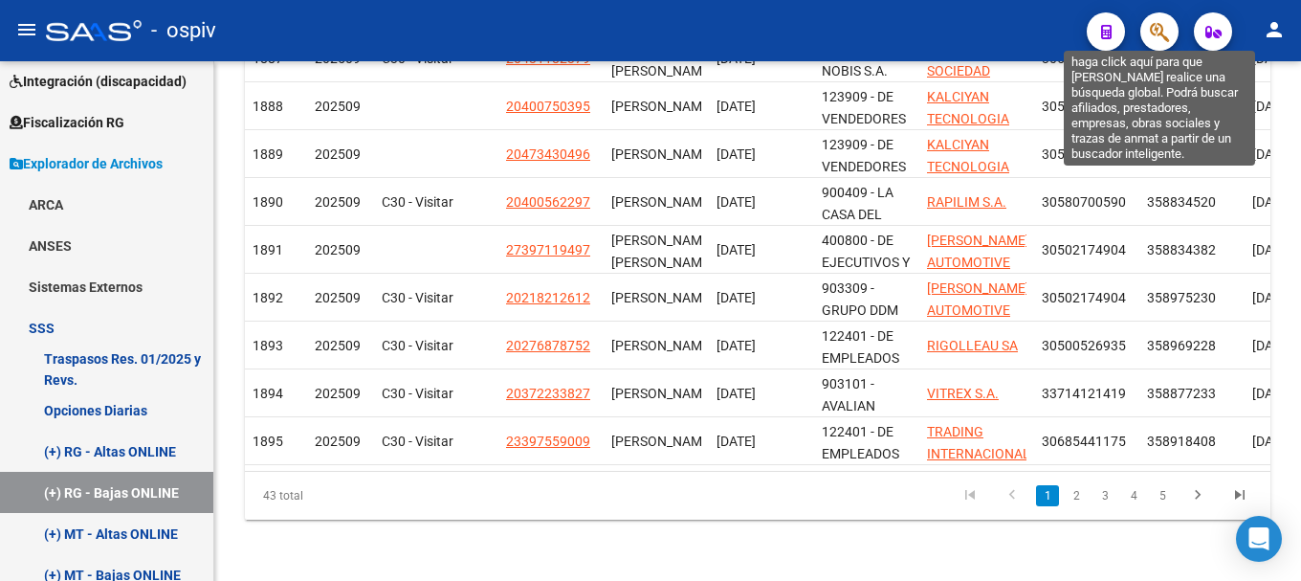
click at [1164, 29] on icon "button" at bounding box center [1159, 32] width 19 height 22
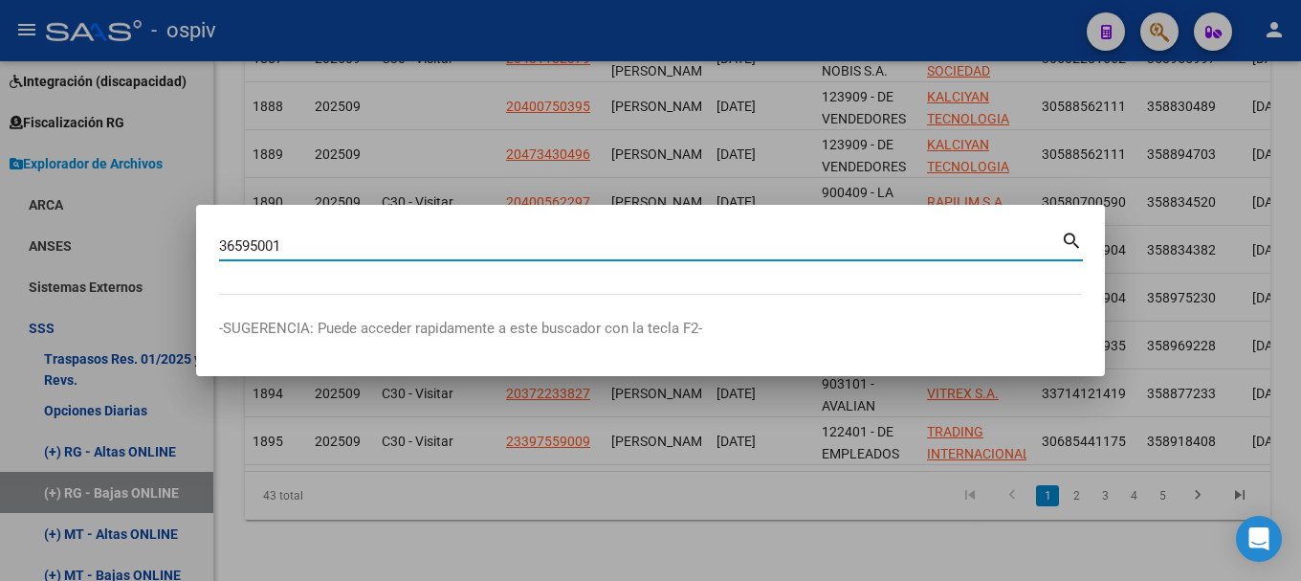
type input "36595001"
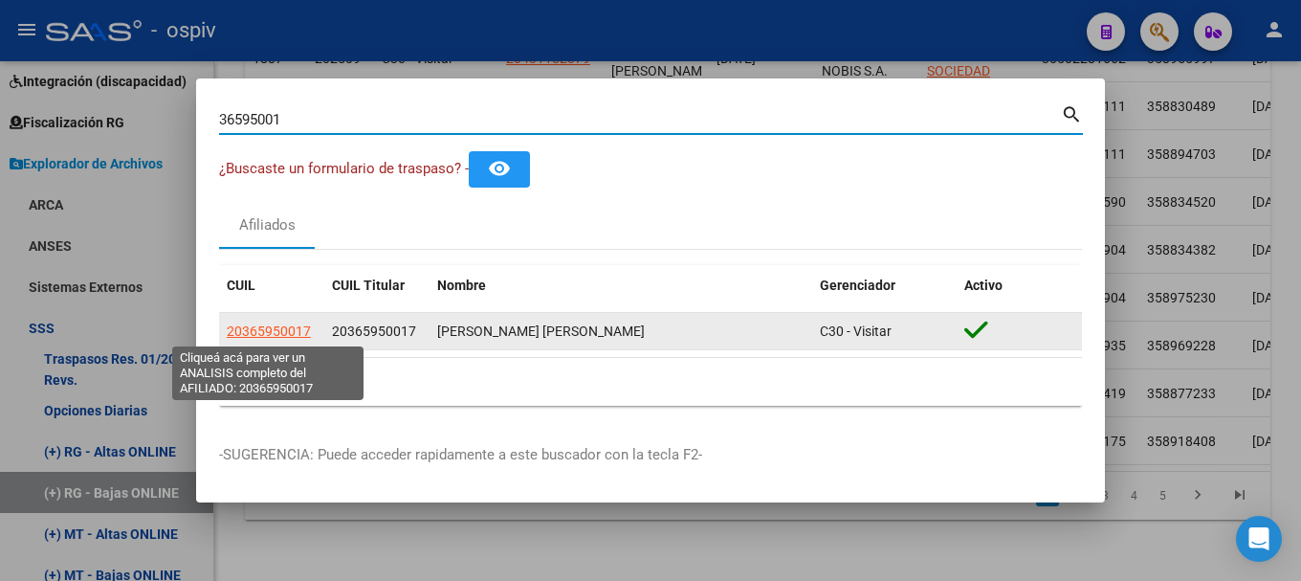
click at [246, 328] on span "20365950017" at bounding box center [269, 330] width 84 height 15
type textarea "20365950017"
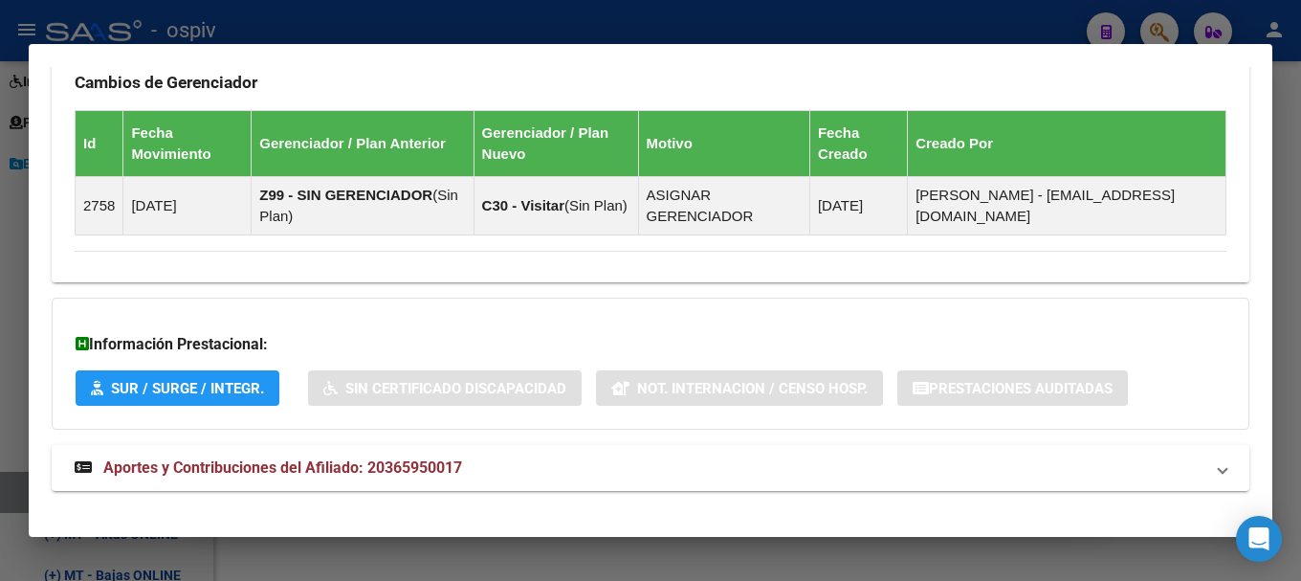
scroll to position [1167, 0]
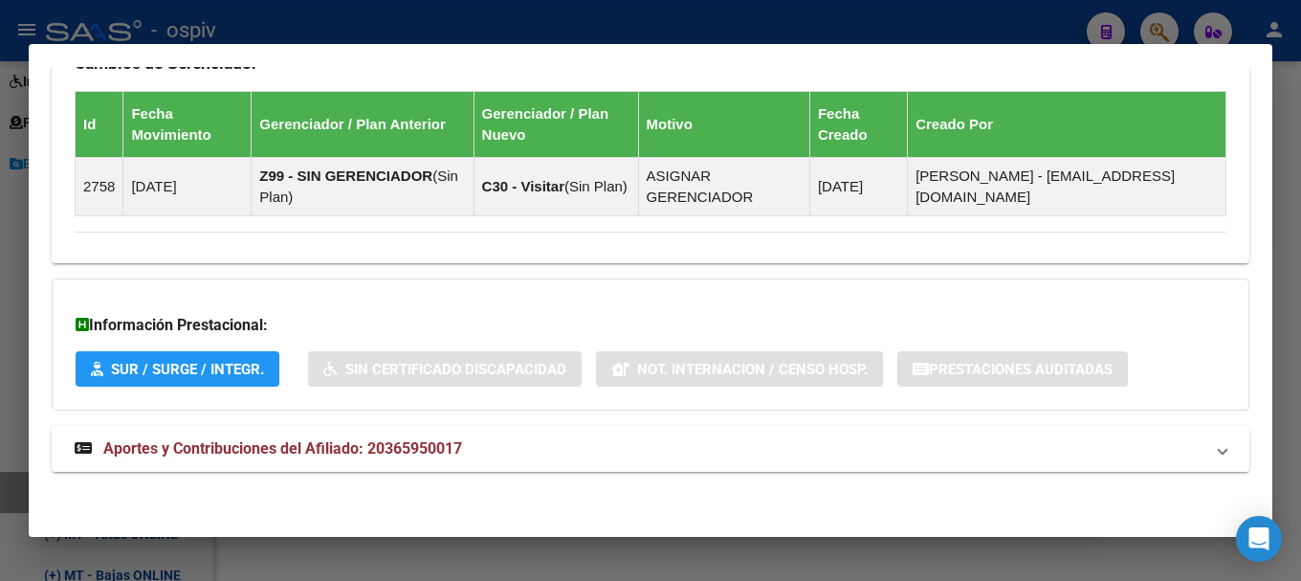
click at [363, 443] on span "Aportes y Contribuciones del Afiliado: 20365950017" at bounding box center [282, 448] width 359 height 18
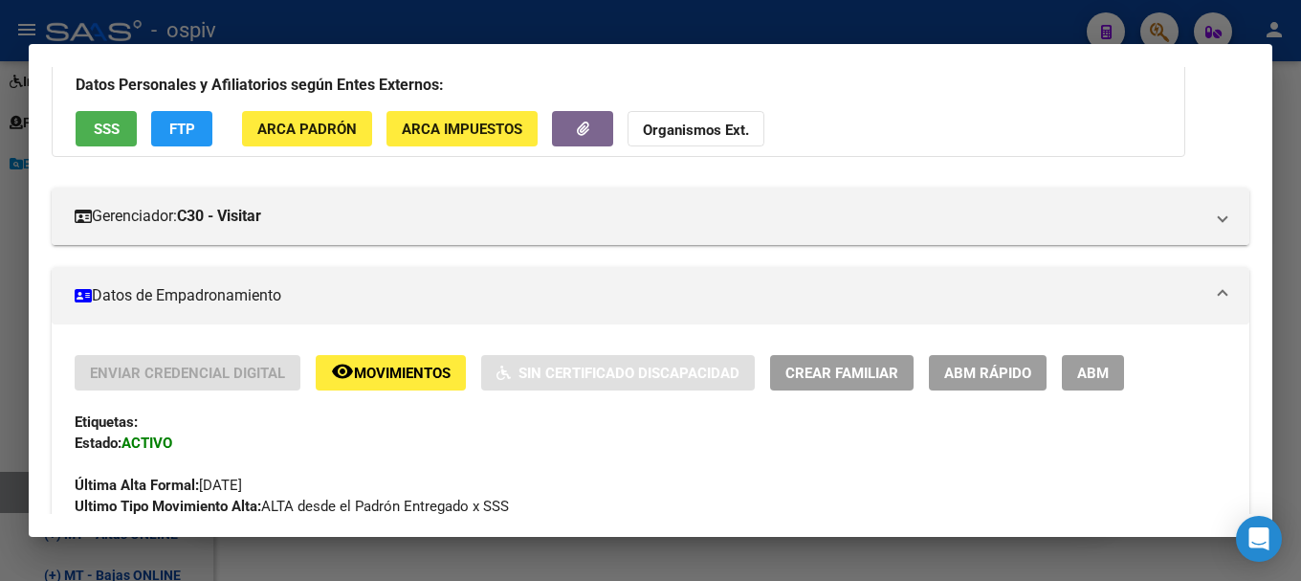
scroll to position [0, 0]
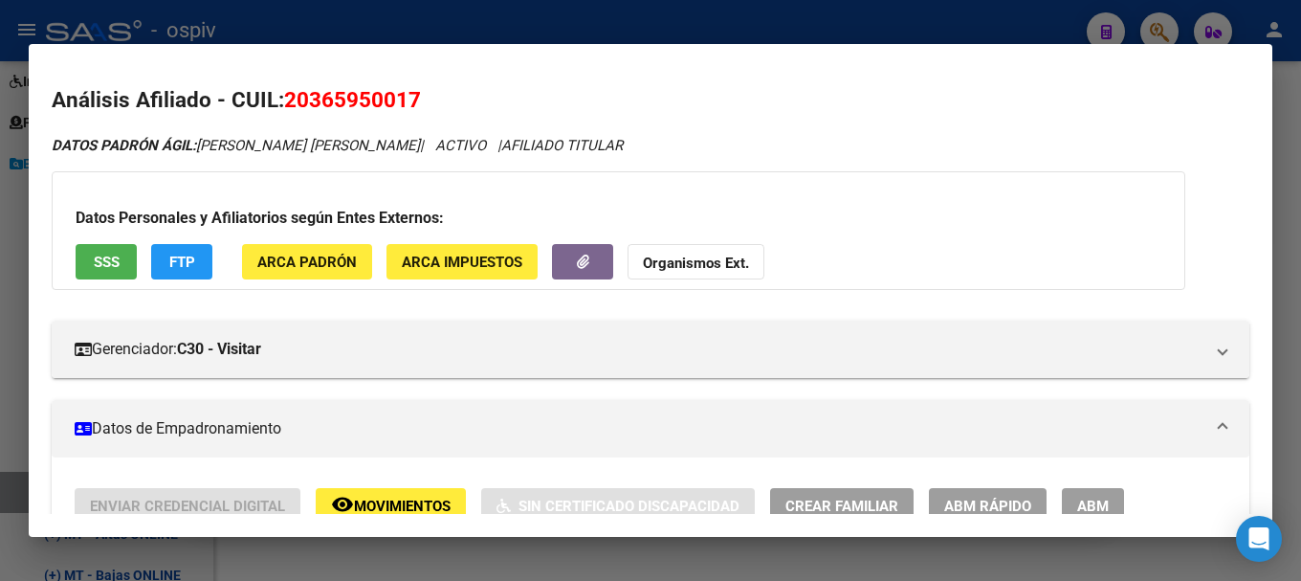
drag, startPoint x: 289, startPoint y: 99, endPoint x: 454, endPoint y: 99, distance: 164.6
click at [454, 99] on h2 "Análisis Afiliado - CUIL: 20365950017" at bounding box center [651, 100] width 1198 height 33
copy span "20365950017"
click at [1162, 27] on div at bounding box center [650, 290] width 1301 height 581
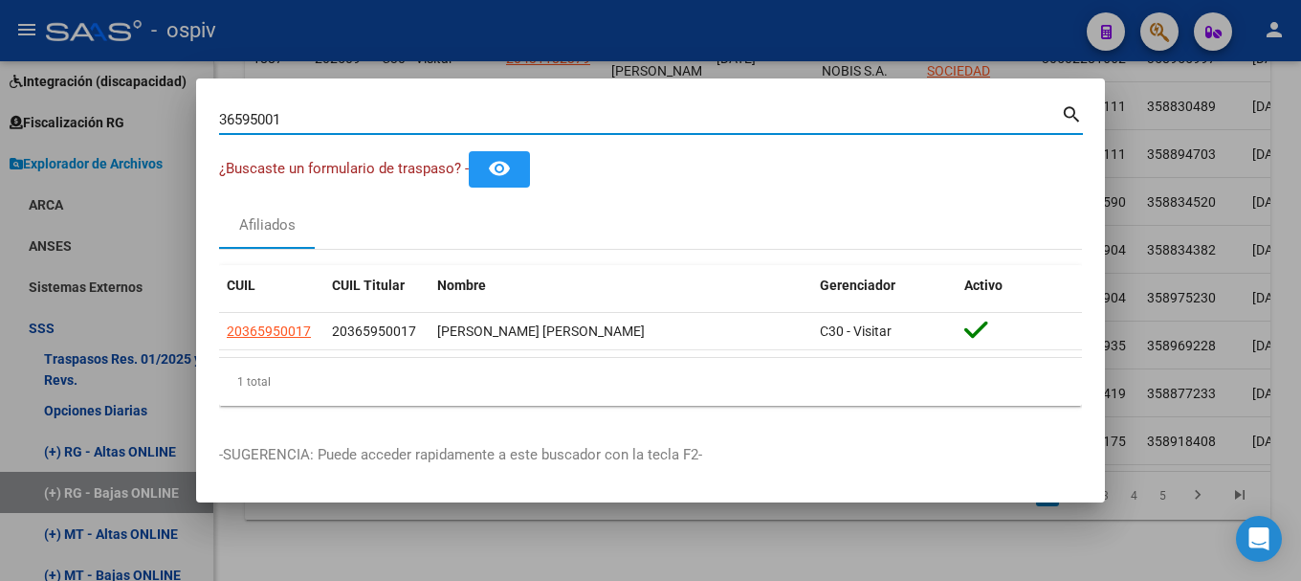
drag, startPoint x: 304, startPoint y: 113, endPoint x: 0, endPoint y: 66, distance: 307.9
click at [0, 66] on div "36595001 Buscar (apellido, dni, cuil, nro traspaso, cuit, obra social) search ¿…" at bounding box center [650, 290] width 1301 height 581
type input "33433913"
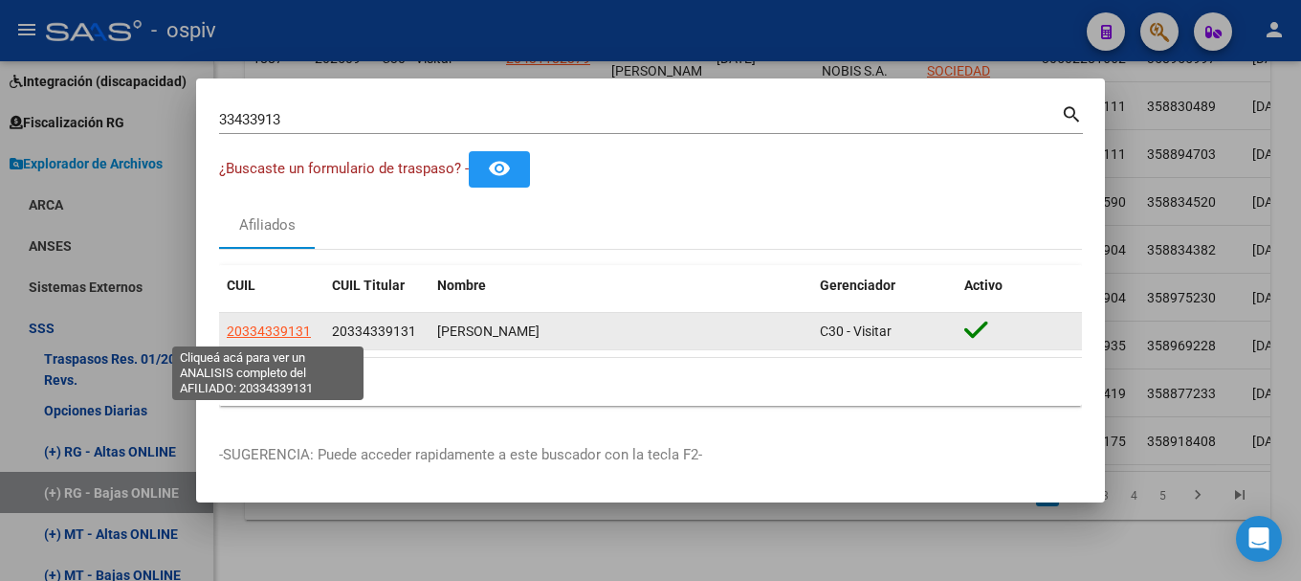
click at [301, 325] on span "20334339131" at bounding box center [269, 330] width 84 height 15
type textarea "20334339131"
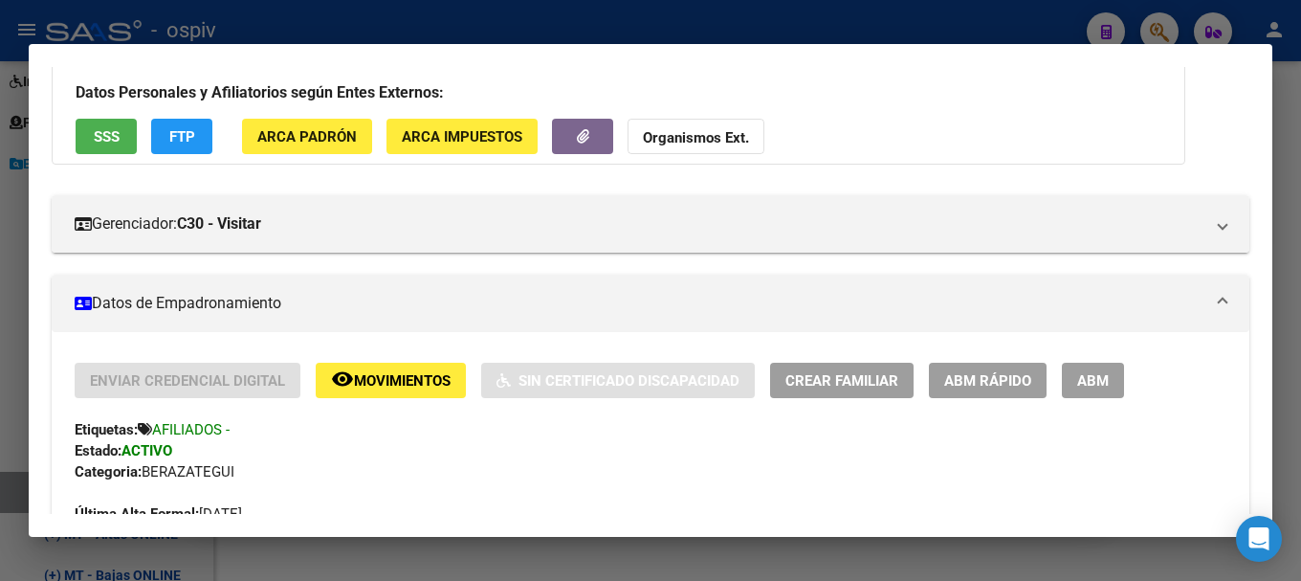
scroll to position [383, 0]
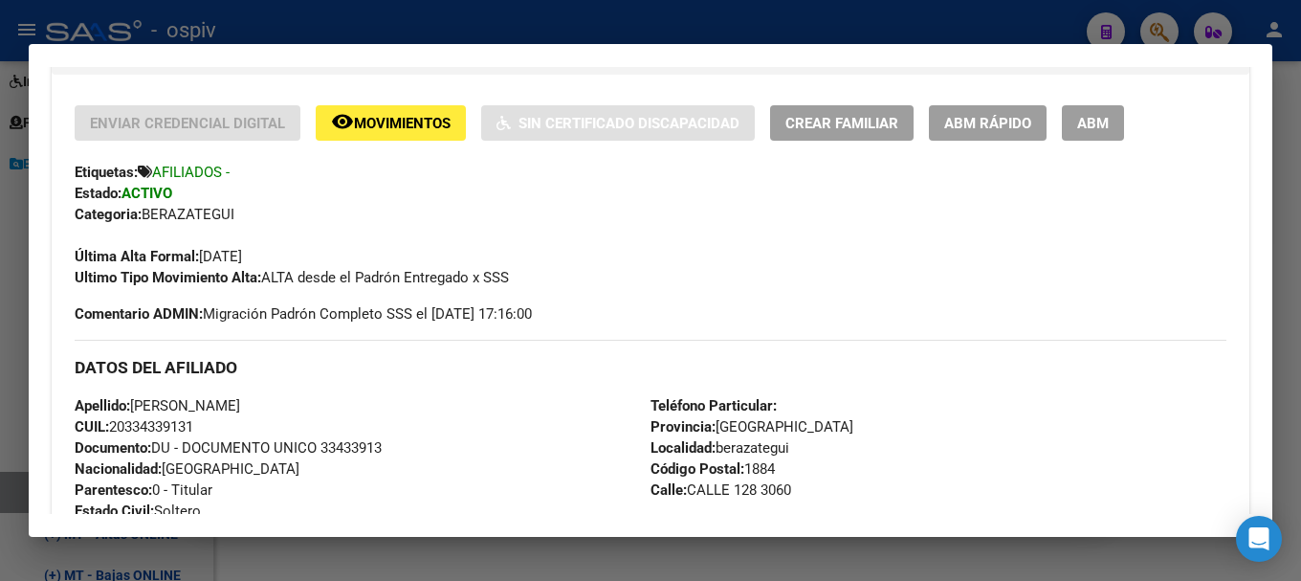
drag, startPoint x: 136, startPoint y: 404, endPoint x: 294, endPoint y: 400, distance: 157.9
click at [294, 400] on div "Apellido: [PERSON_NAME]: 20334339131 Documento: DU - DOCUMENTO UNICO 33433913 N…" at bounding box center [363, 500] width 576 height 211
copy span "[PERSON_NAME]"
click at [240, 399] on span "Apellido: [PERSON_NAME]" at bounding box center [158, 405] width 166 height 17
drag, startPoint x: 106, startPoint y: 427, endPoint x: 117, endPoint y: 428, distance: 10.6
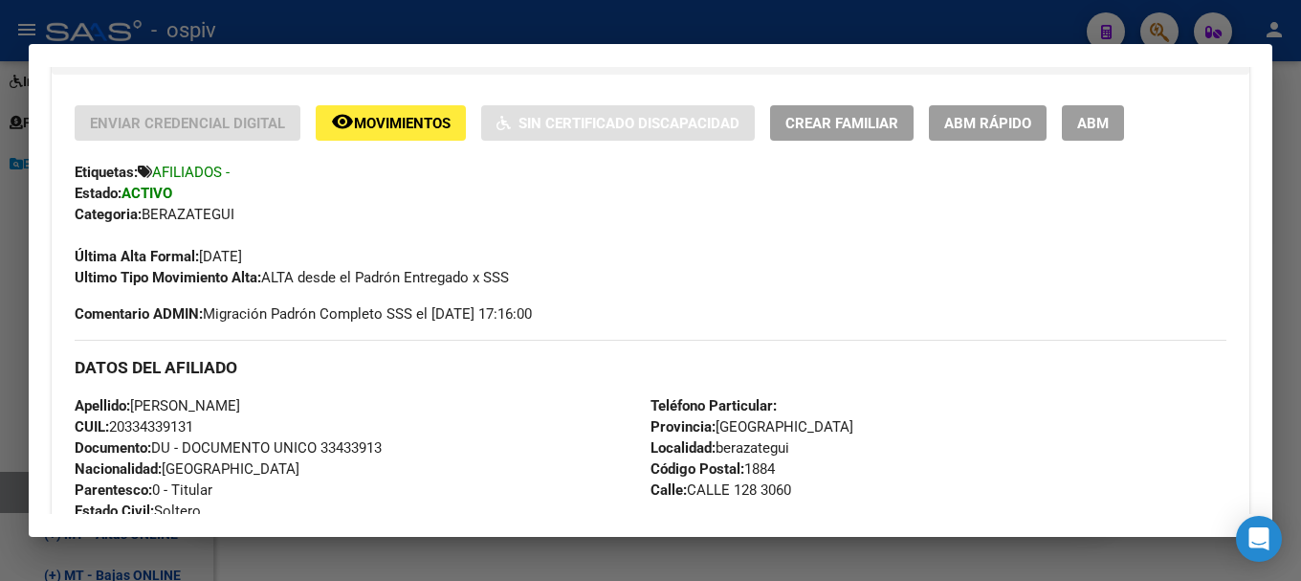
click at [117, 428] on span "CUIL: 20334339131" at bounding box center [134, 426] width 119 height 17
click at [115, 428] on span "CUIL: 20334339131" at bounding box center [134, 426] width 119 height 17
click at [111, 425] on span "CUIL: 20334339131" at bounding box center [134, 426] width 119 height 17
drag, startPoint x: 112, startPoint y: 420, endPoint x: 210, endPoint y: 420, distance: 97.6
click at [210, 420] on div "Apellido: [PERSON_NAME]: 20334339131 Documento: DU - DOCUMENTO UNICO 33433913 N…" at bounding box center [363, 500] width 576 height 211
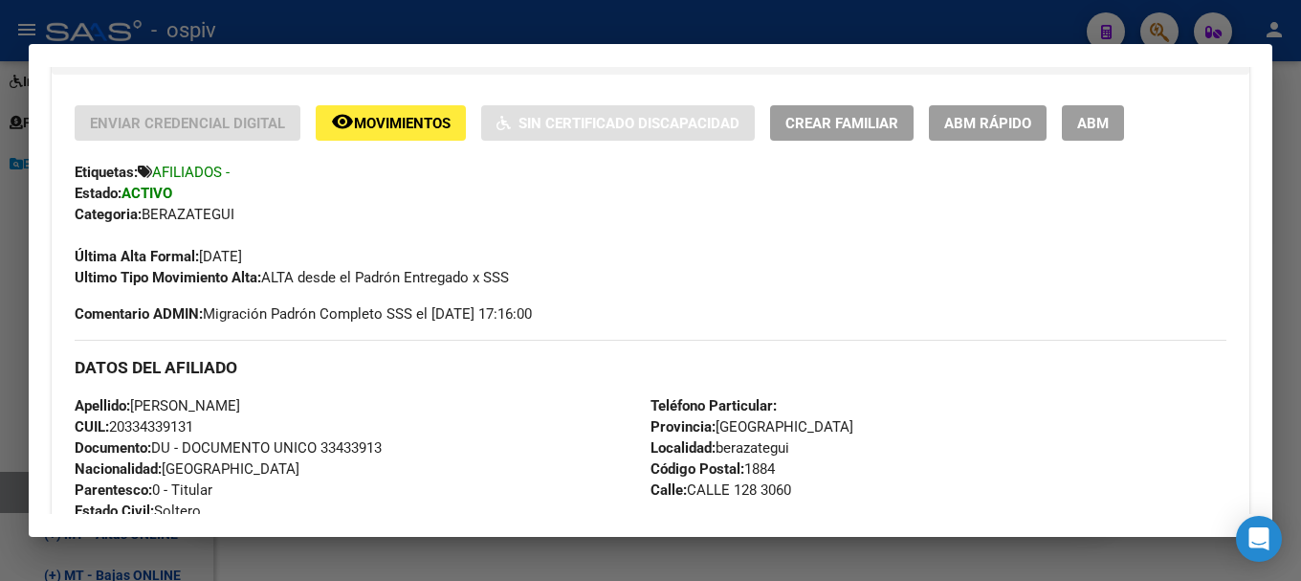
copy span "20334339131"
drag, startPoint x: 1160, startPoint y: 30, endPoint x: 434, endPoint y: 56, distance: 725.8
click at [1160, 31] on div at bounding box center [650, 290] width 1301 height 581
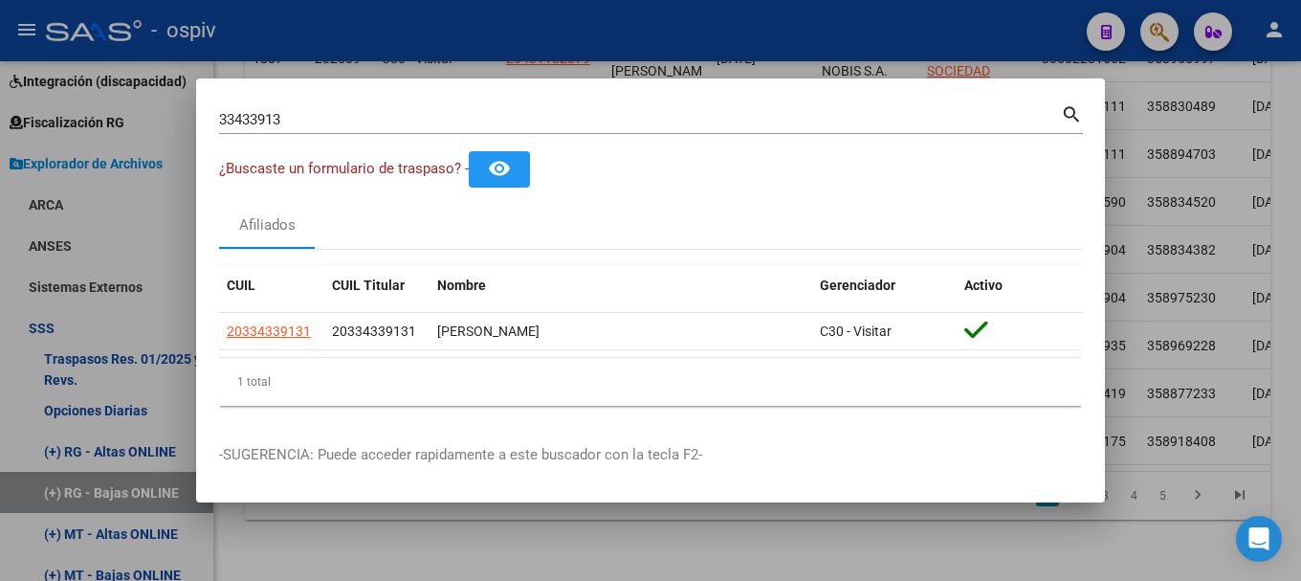
drag, startPoint x: 334, startPoint y: 128, endPoint x: 122, endPoint y: 105, distance: 213.7
click at [140, 102] on div "33433913 Buscar (apellido, dni, cuil, nro traspaso, cuit, obra social) search ¿…" at bounding box center [650, 290] width 1301 height 581
click at [317, 120] on input "33433913" at bounding box center [640, 119] width 842 height 17
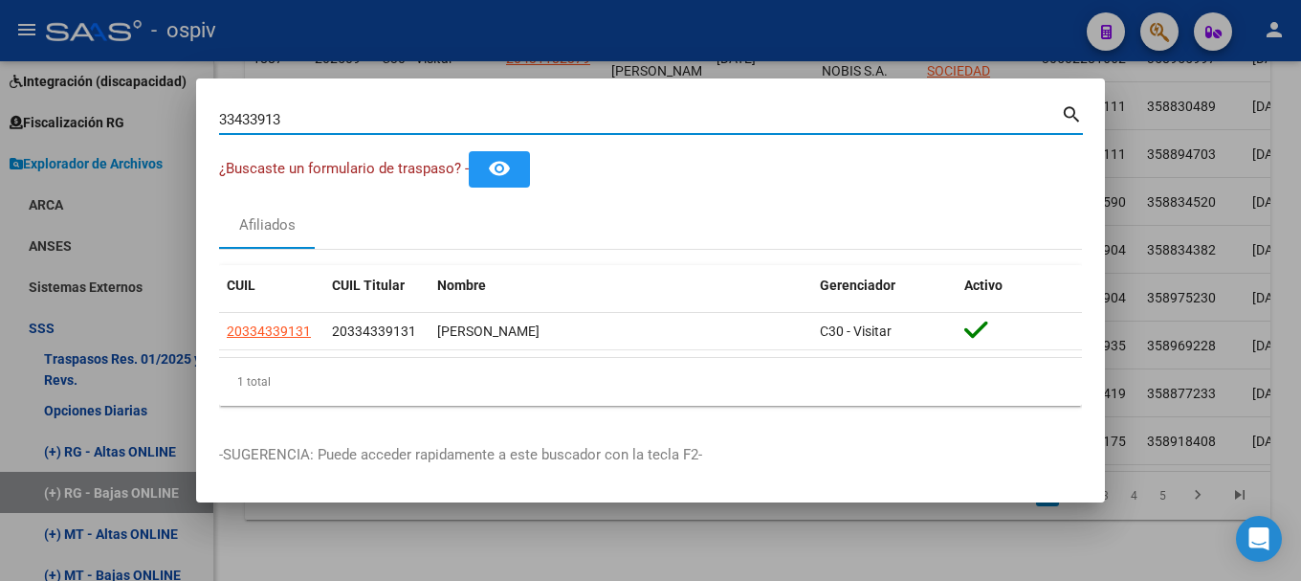
drag, startPoint x: 317, startPoint y: 120, endPoint x: 136, endPoint y: 104, distance: 181.5
click at [136, 104] on div "33433913 Buscar (apellido, dni, cuil, nro traspaso, cuit, obra social) search ¿…" at bounding box center [650, 290] width 1301 height 581
type input "39716398"
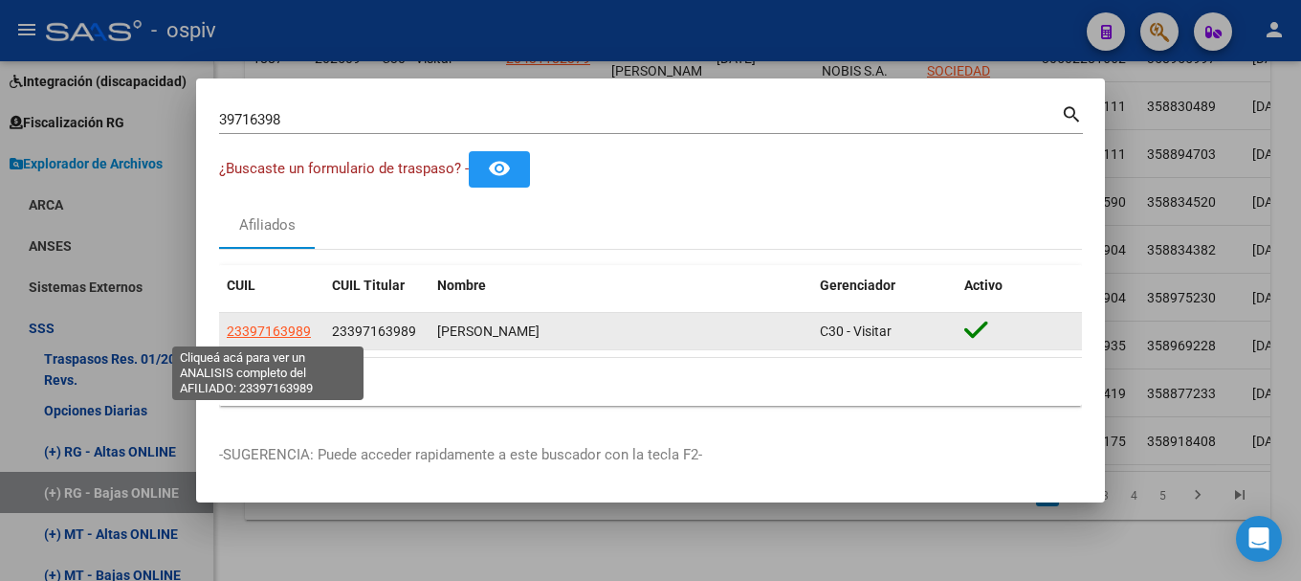
click at [278, 324] on span "23397163989" at bounding box center [269, 330] width 84 height 15
type textarea "23397163989"
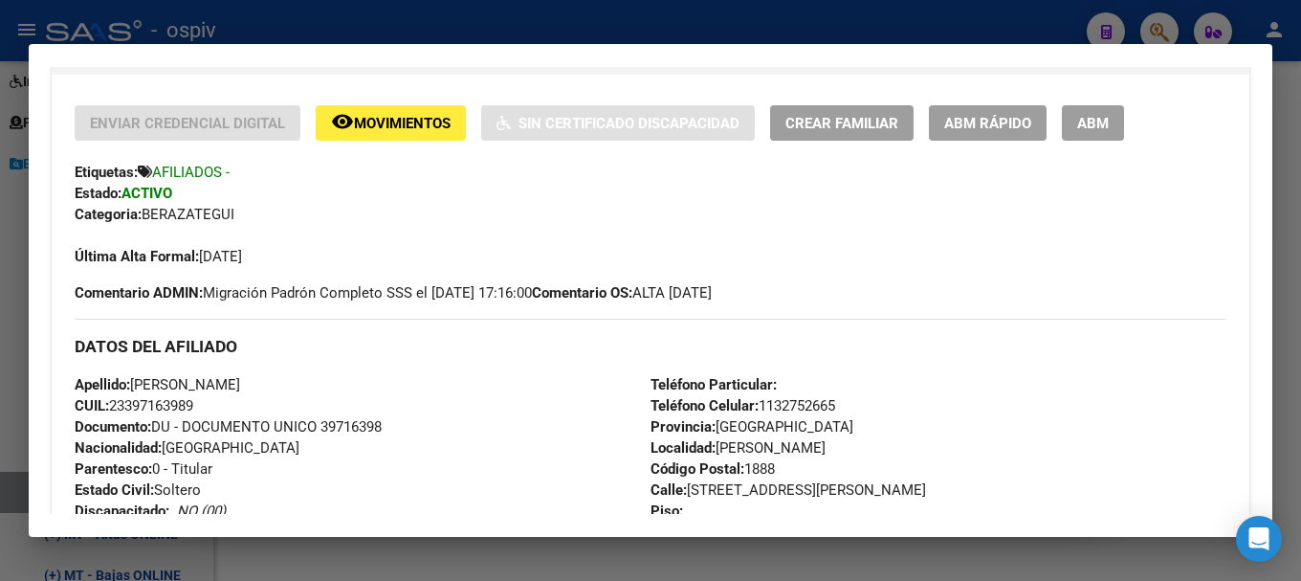
drag, startPoint x: 116, startPoint y: 403, endPoint x: 212, endPoint y: 396, distance: 96.9
click at [212, 396] on div "Apellido: [PERSON_NAME]: 23397163989 Documento: DU - DOCUMENTO UNICO 39716398 N…" at bounding box center [363, 479] width 576 height 211
copy span "23397163989"
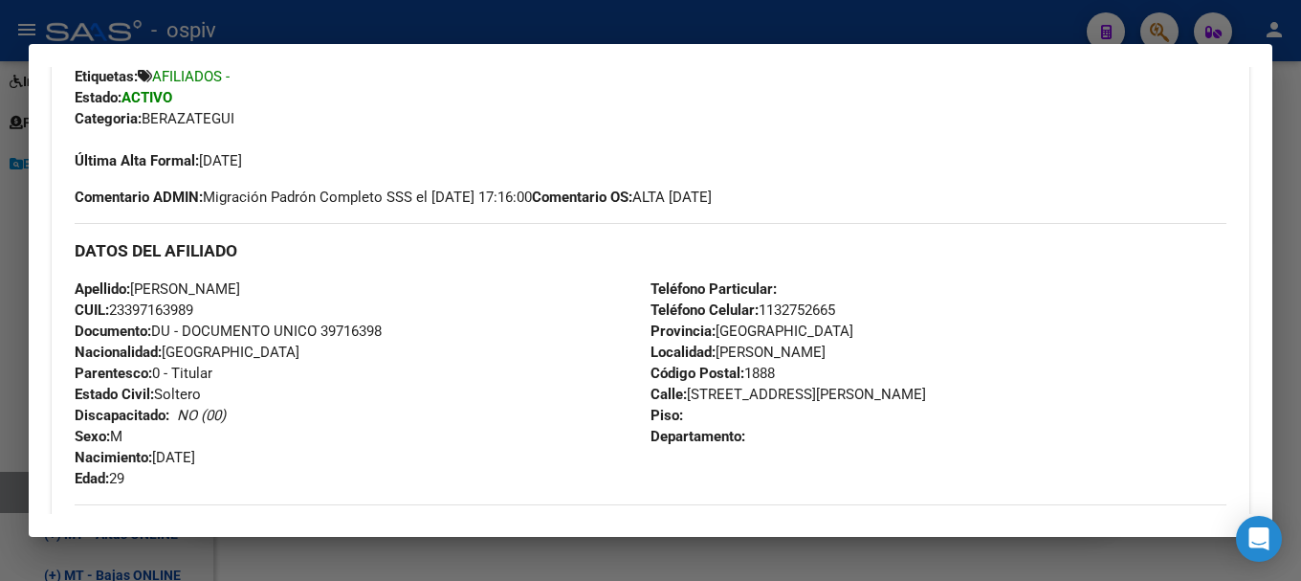
click at [263, 335] on span "Documento: DU - DOCUMENTO UNICO 39716398" at bounding box center [228, 330] width 307 height 17
drag, startPoint x: 132, startPoint y: 289, endPoint x: 251, endPoint y: 287, distance: 118.7
click at [240, 287] on span "Apellido: [PERSON_NAME]" at bounding box center [158, 288] width 166 height 17
drag, startPoint x: 257, startPoint y: 287, endPoint x: 269, endPoint y: 287, distance: 11.5
click at [267, 287] on div "Apellido: [PERSON_NAME]: 23397163989 Documento: DU - DOCUMENTO UNICO 39716398 N…" at bounding box center [363, 383] width 576 height 211
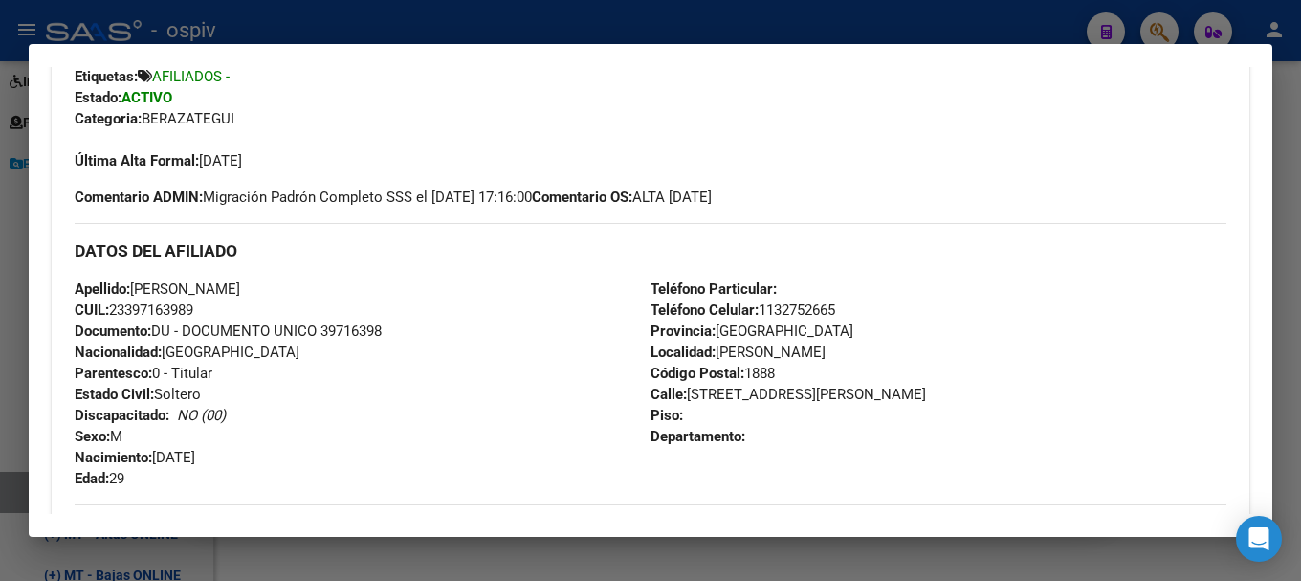
click at [240, 288] on span "Apellido: [PERSON_NAME]" at bounding box center [158, 288] width 166 height 17
drag, startPoint x: 136, startPoint y: 286, endPoint x: 270, endPoint y: 284, distance: 134.0
click at [270, 284] on div "Apellido: [PERSON_NAME]: 23397163989 Documento: DU - DOCUMENTO UNICO 39716398 N…" at bounding box center [363, 383] width 576 height 211
copy span "[PERSON_NAME]"
click at [371, 360] on div "Apellido: [PERSON_NAME]: 23397163989 Documento: DU - DOCUMENTO UNICO 39716398 N…" at bounding box center [363, 383] width 576 height 211
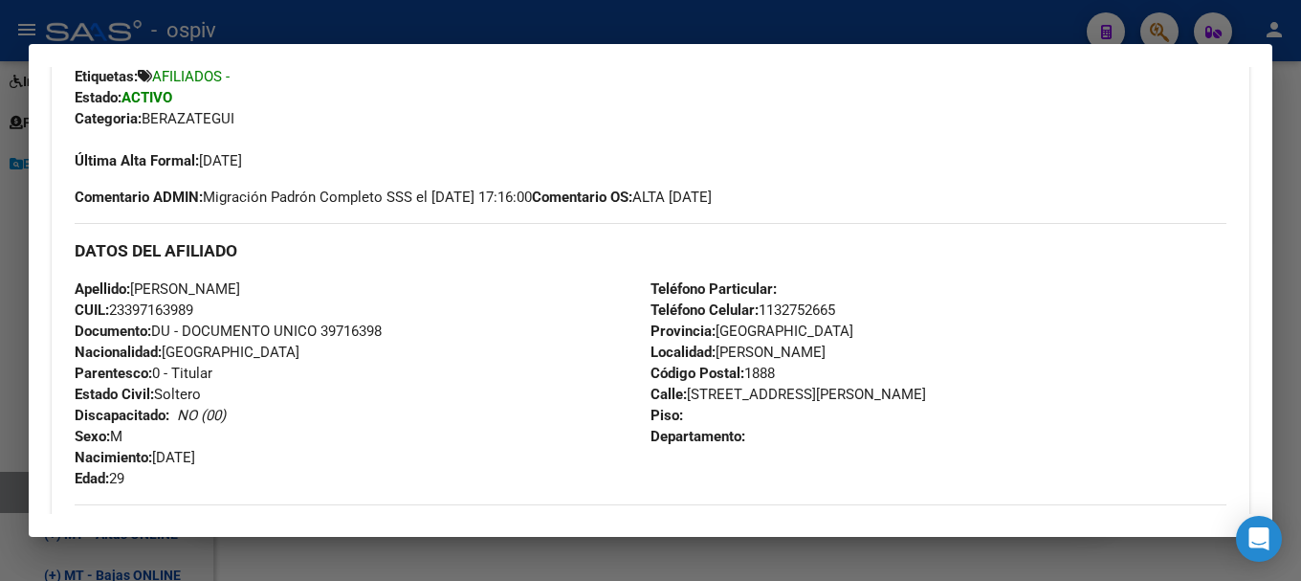
drag, startPoint x: 113, startPoint y: 308, endPoint x: 211, endPoint y: 307, distance: 98.6
click at [211, 307] on div "Apellido: [PERSON_NAME]: 23397163989 Documento: DU - DOCUMENTO UNICO 39716398 N…" at bounding box center [363, 383] width 576 height 211
copy span "23397163989"
drag, startPoint x: 1159, startPoint y: 33, endPoint x: 541, endPoint y: 110, distance: 623.0
click at [1158, 33] on div at bounding box center [650, 290] width 1301 height 581
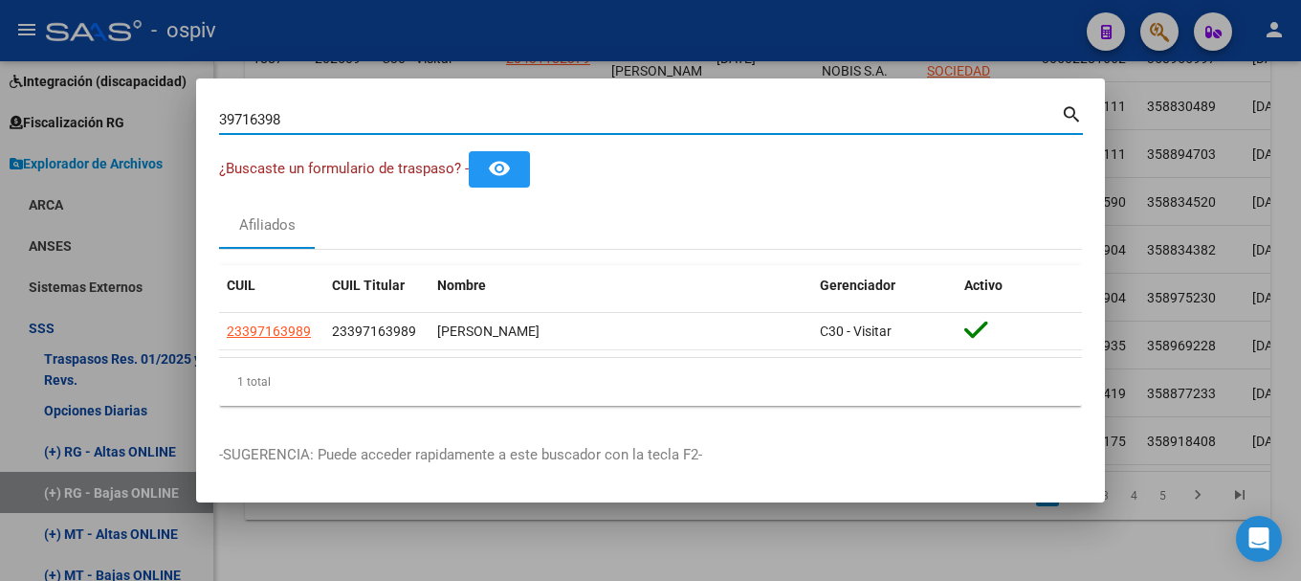
drag, startPoint x: 255, startPoint y: 107, endPoint x: 157, endPoint y: 98, distance: 98.1
click at [161, 98] on div "39716398 Buscar (apellido, dni, cuil, nro traspaso, cuit, obra social) search ¿…" at bounding box center [650, 290] width 1301 height 581
type input "59519767"
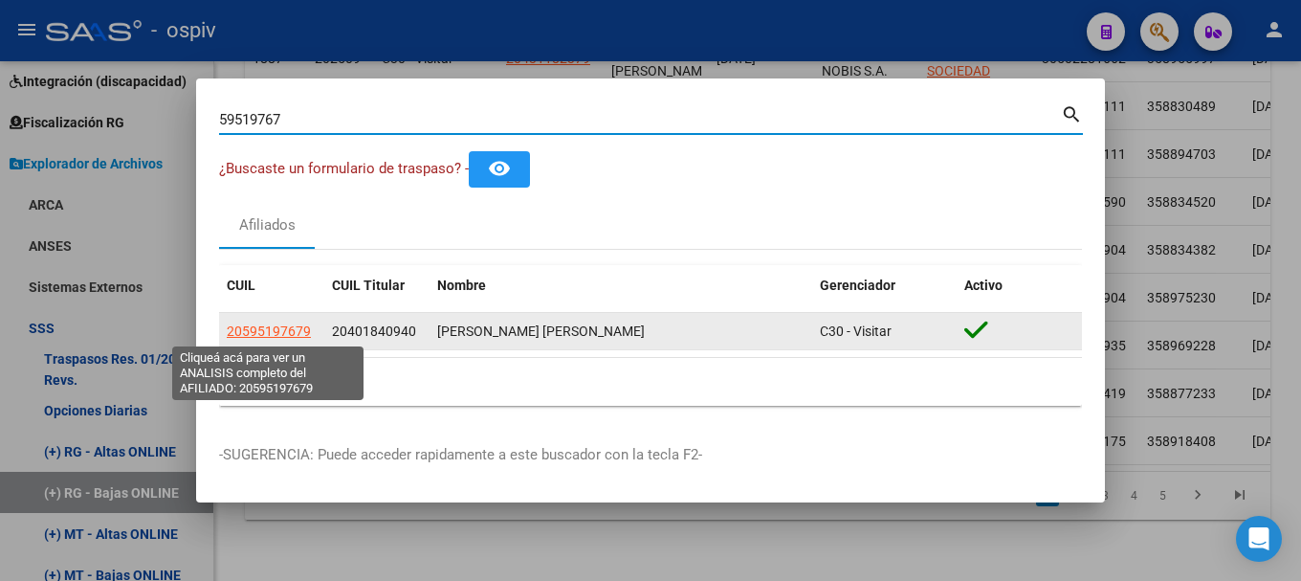
click at [276, 325] on span "20595197679" at bounding box center [269, 330] width 84 height 15
type textarea "20595197679"
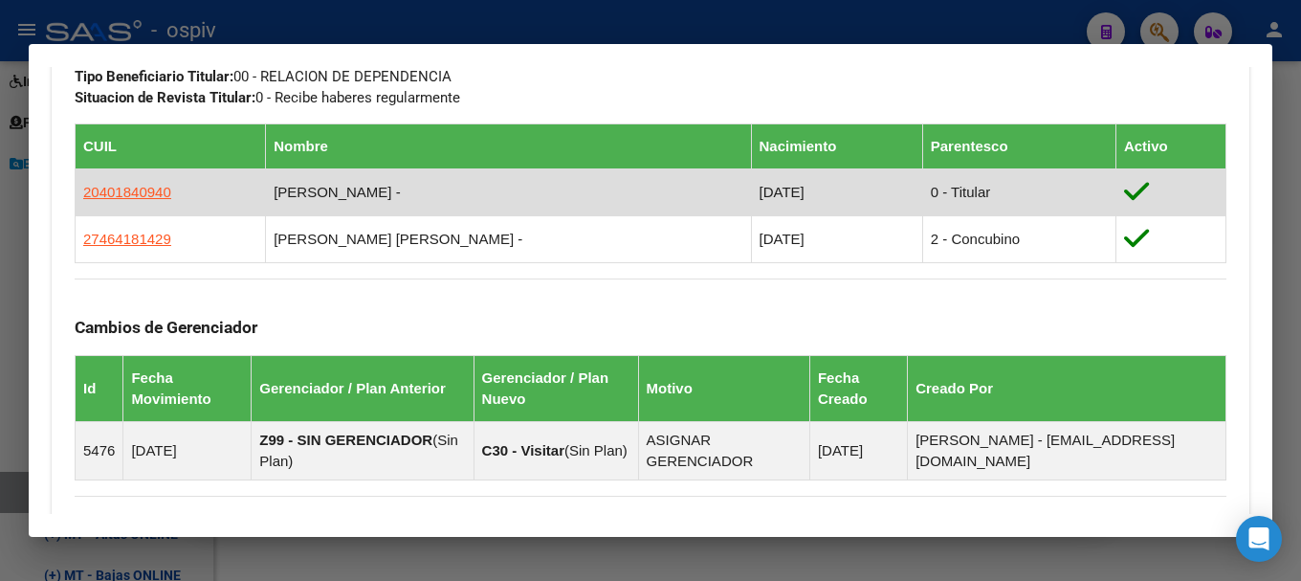
scroll to position [1053, 0]
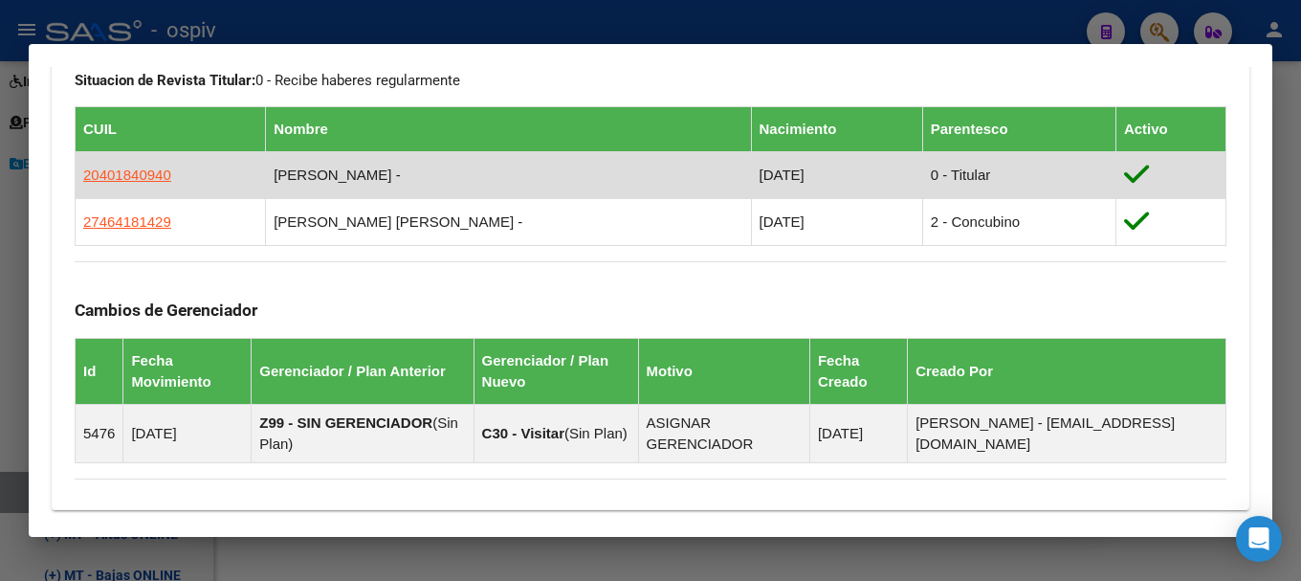
drag, startPoint x: 82, startPoint y: 170, endPoint x: 184, endPoint y: 170, distance: 101.4
click at [184, 170] on td "20401840940" at bounding box center [171, 174] width 190 height 47
copy span "20401840940"
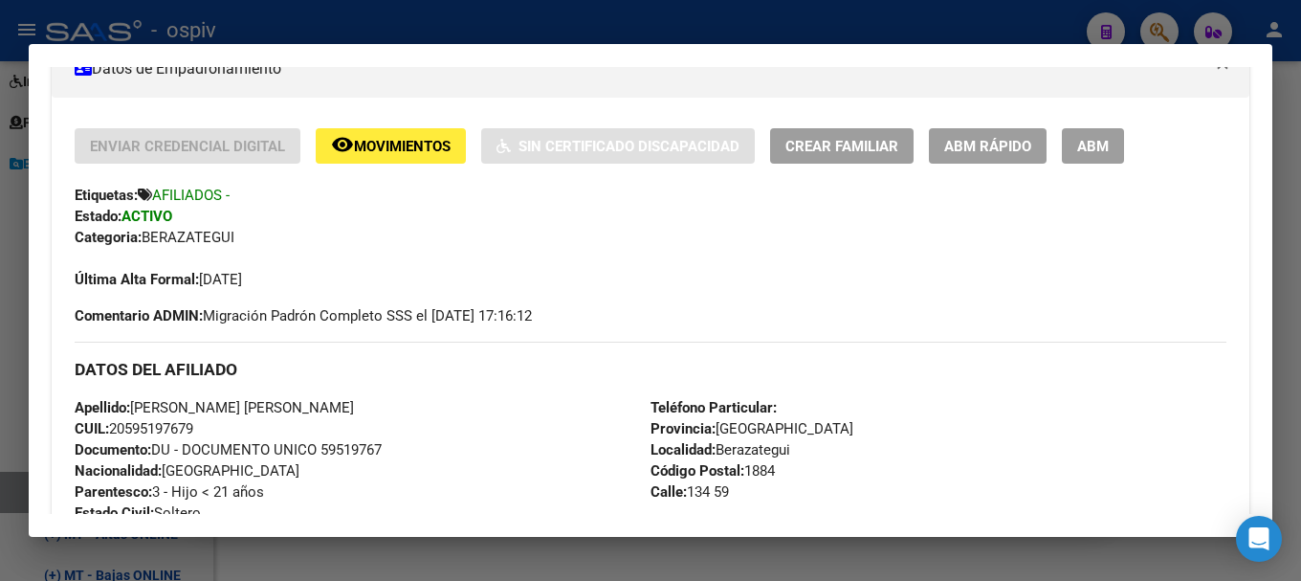
scroll to position [478, 0]
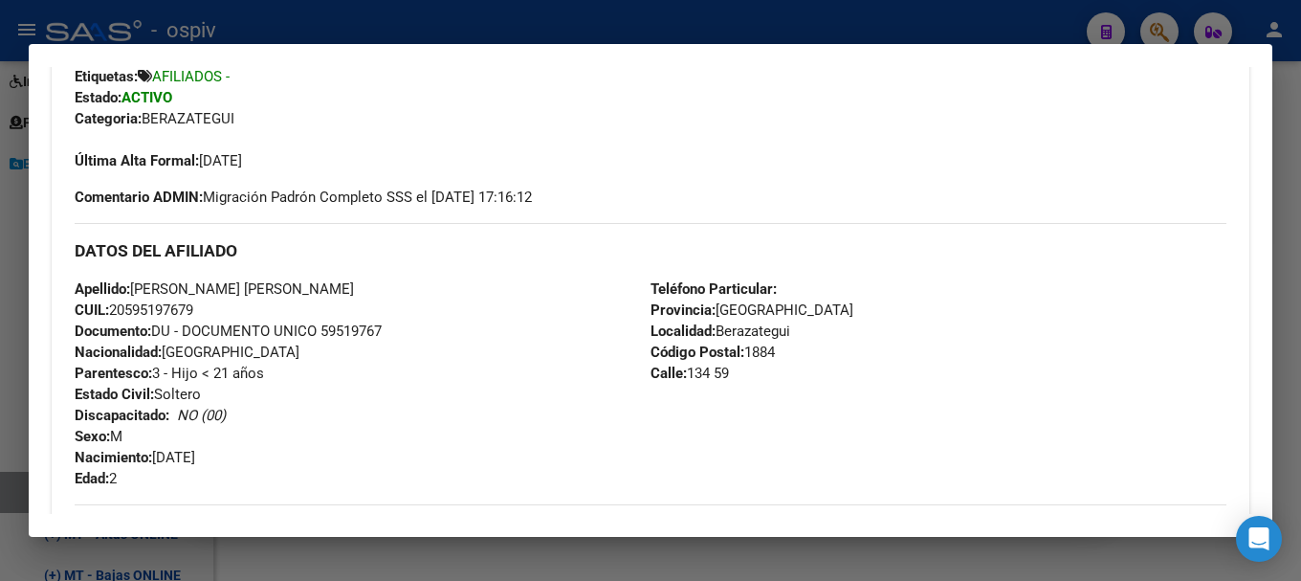
drag, startPoint x: 132, startPoint y: 285, endPoint x: 367, endPoint y: 295, distance: 234.6
click at [367, 295] on div "Apellido: [PERSON_NAME] [PERSON_NAME]: 20595197679 Documento: DU - DOCUMENTO UN…" at bounding box center [363, 383] width 576 height 211
drag, startPoint x: 114, startPoint y: 307, endPoint x: 205, endPoint y: 307, distance: 90.9
click at [205, 307] on div "Apellido: [PERSON_NAME] [PERSON_NAME]: 20595197679 Documento: DU - DOCUMENTO UN…" at bounding box center [363, 383] width 576 height 211
click at [219, 312] on div "Apellido: [PERSON_NAME] [PERSON_NAME]: 20595197679 Documento: DU - DOCUMENTO UN…" at bounding box center [363, 383] width 576 height 211
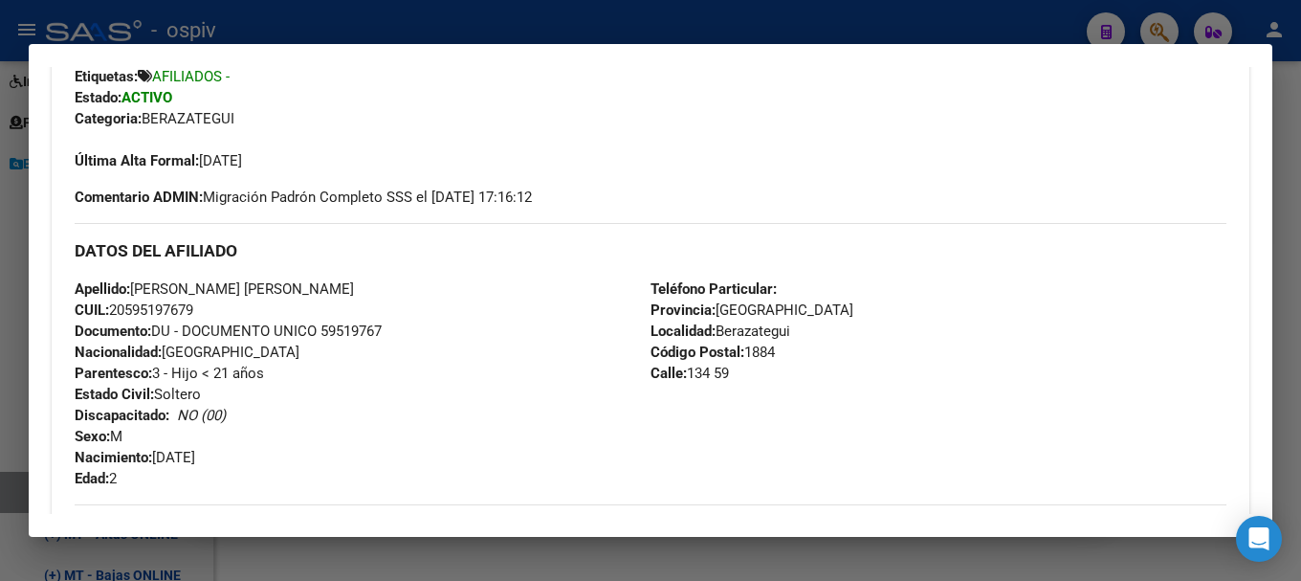
drag, startPoint x: 115, startPoint y: 309, endPoint x: 208, endPoint y: 306, distance: 92.9
click at [208, 306] on div "Apellido: [PERSON_NAME] [PERSON_NAME]: 20595197679 Documento: DU - DOCUMENTO UN…" at bounding box center [363, 383] width 576 height 211
drag, startPoint x: 1154, startPoint y: 20, endPoint x: 620, endPoint y: 57, distance: 535.3
click at [1154, 22] on div at bounding box center [650, 290] width 1301 height 581
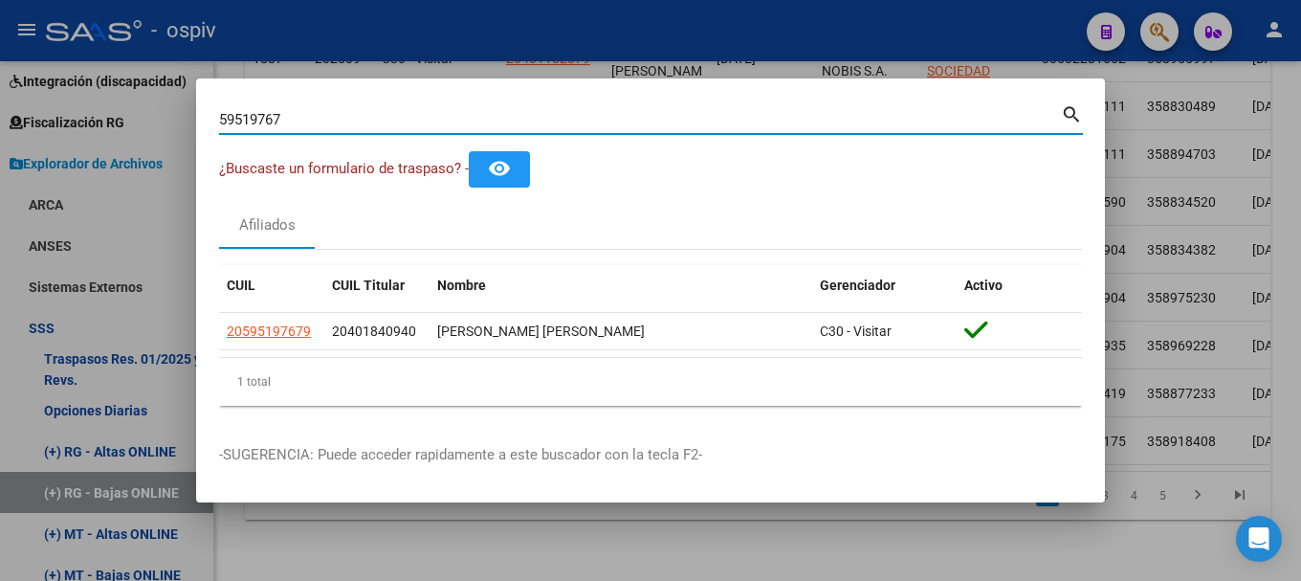
drag, startPoint x: 378, startPoint y: 127, endPoint x: 78, endPoint y: 102, distance: 300.6
click at [78, 102] on div "59519767 Buscar (apellido, dni, cuil, nro traspaso, cuit, obra social) search ¿…" at bounding box center [650, 290] width 1301 height 581
type input "0834218"
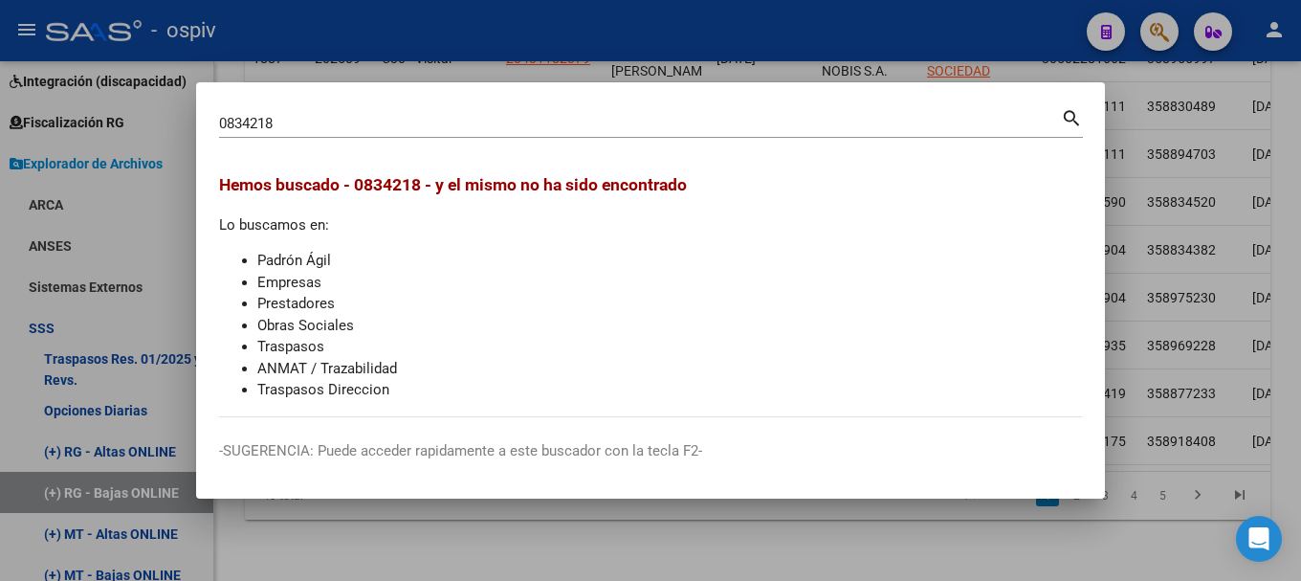
drag, startPoint x: 319, startPoint y: 135, endPoint x: 155, endPoint y: 99, distance: 167.6
click at [171, 107] on div "0834218 Buscar (apellido, dni, cuil, nro traspaso, cuit, obra social) search [P…" at bounding box center [650, 290] width 1301 height 581
click at [291, 102] on mat-dialog-container "0834218 Buscar (apellido, dni, cuil, nro traspaso, cuit, obra social) search [P…" at bounding box center [650, 290] width 909 height 417
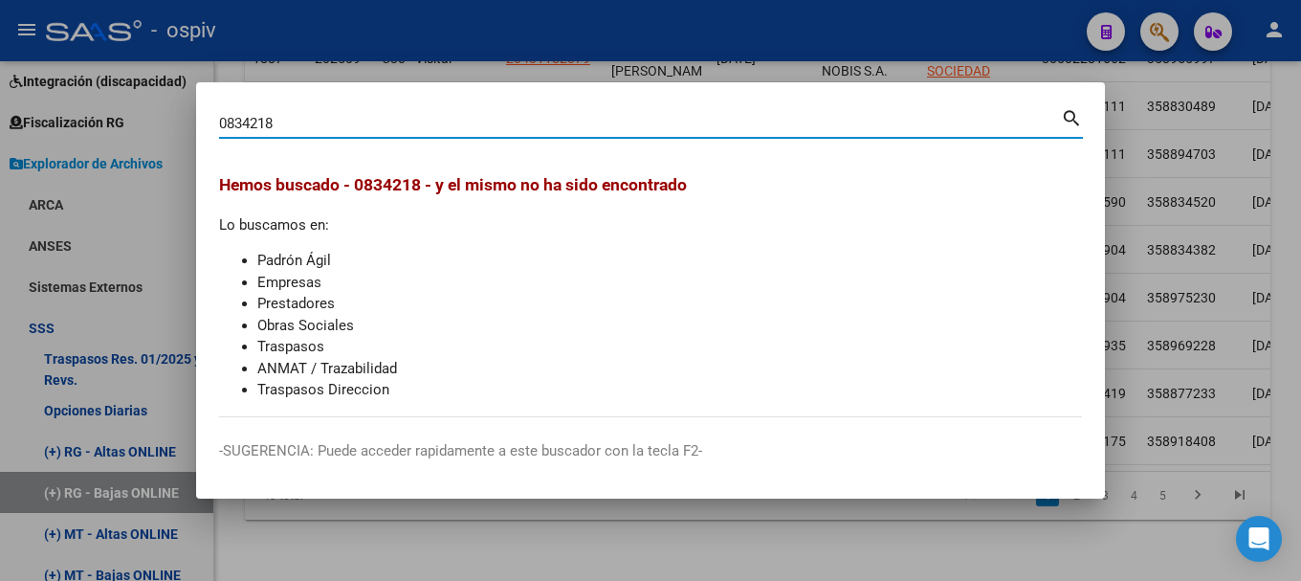
drag, startPoint x: 282, startPoint y: 126, endPoint x: 195, endPoint y: 129, distance: 87.1
click at [195, 129] on div "0834218 Buscar (apellido, dni, cuil, nro traspaso, cuit, obra social) search [P…" at bounding box center [650, 290] width 1301 height 581
type input "08345218"
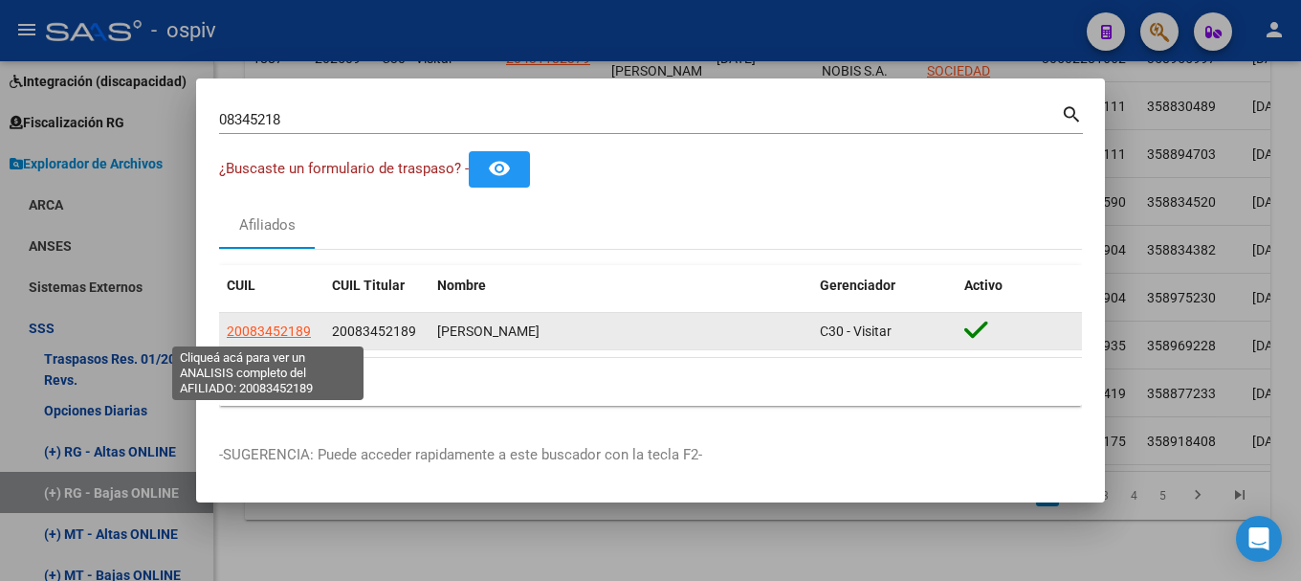
click at [262, 323] on span "20083452189" at bounding box center [269, 330] width 84 height 15
type textarea "20083452189"
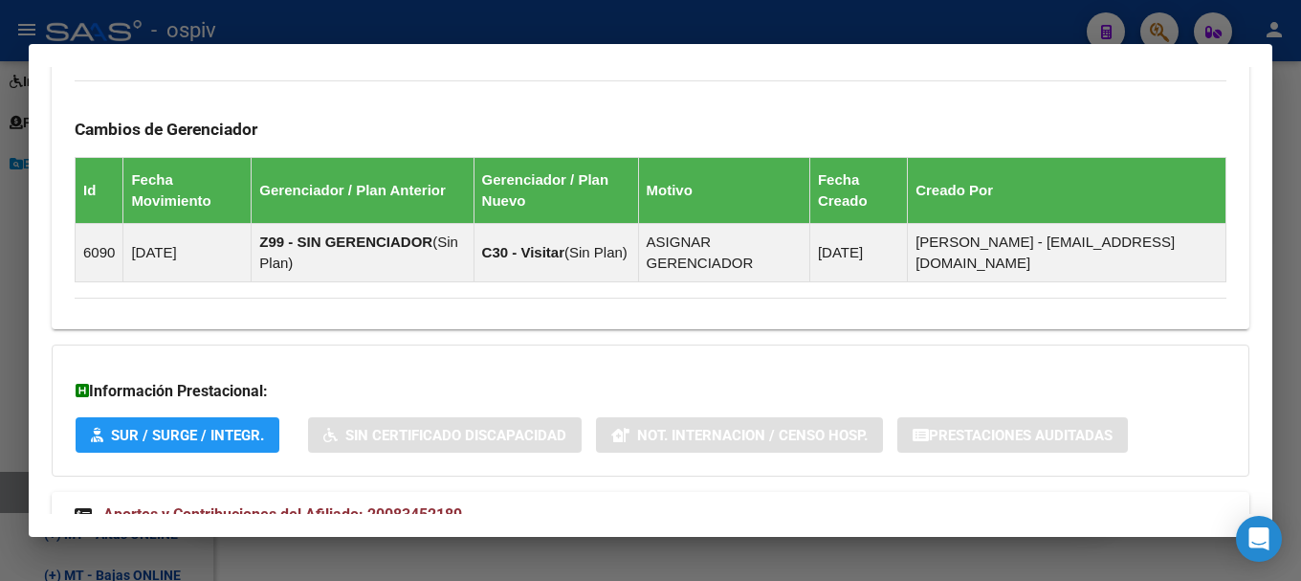
scroll to position [1148, 0]
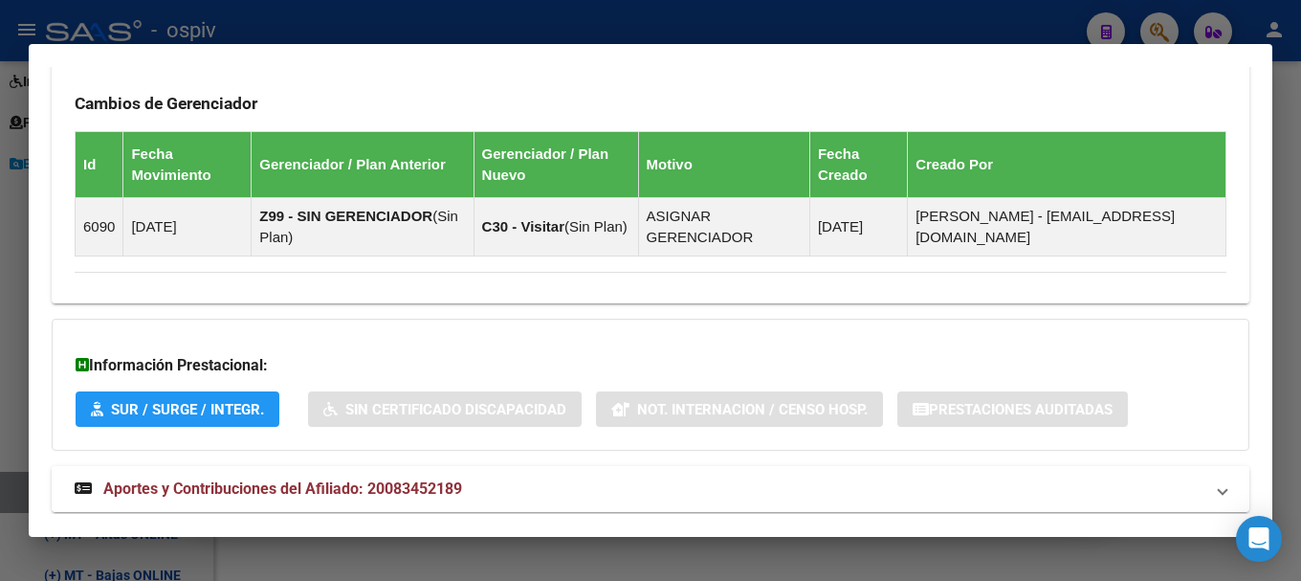
click at [428, 491] on span "Aportes y Contribuciones del Afiliado: 20083452189" at bounding box center [282, 488] width 359 height 18
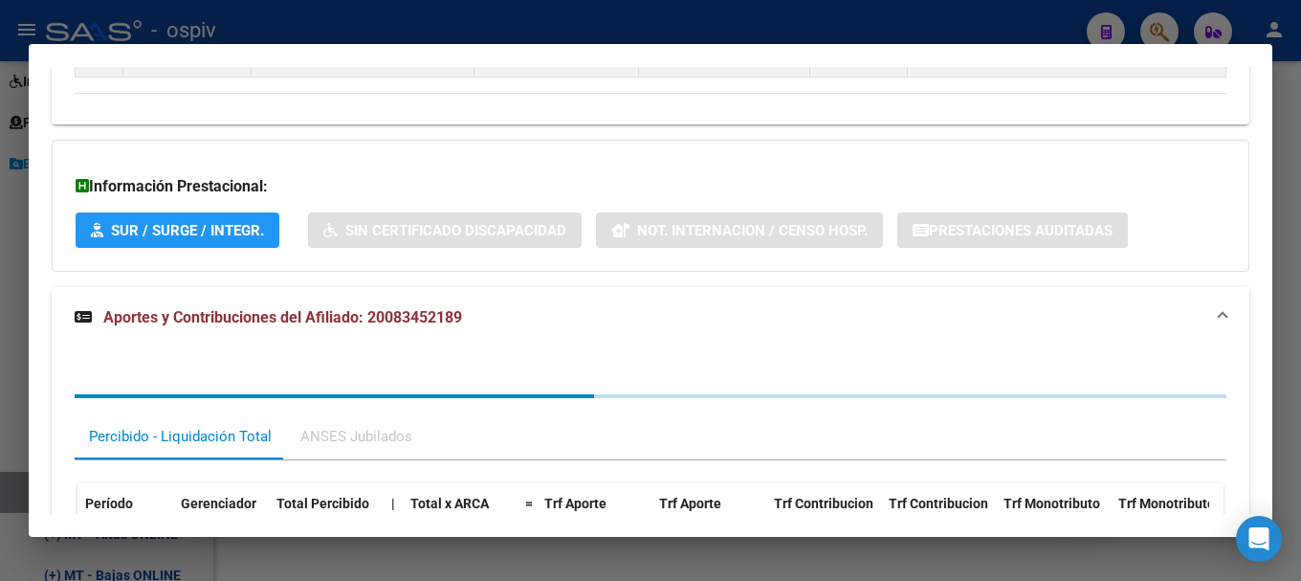
scroll to position [1397, 0]
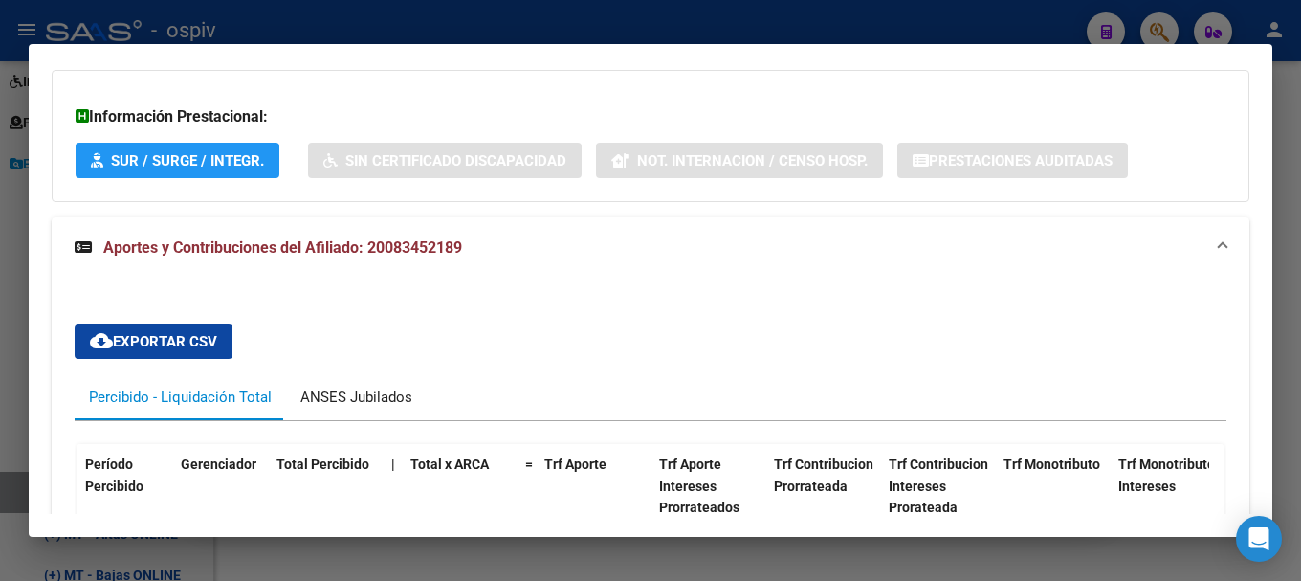
click at [375, 389] on div "ANSES Jubilados" at bounding box center [356, 397] width 112 height 21
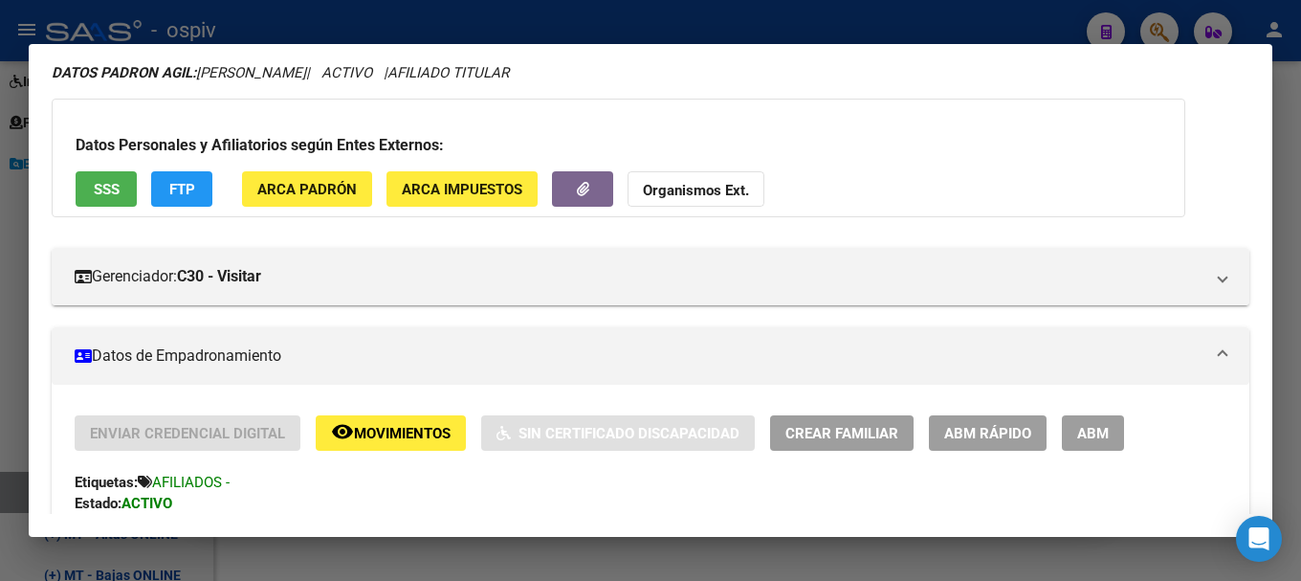
scroll to position [0, 0]
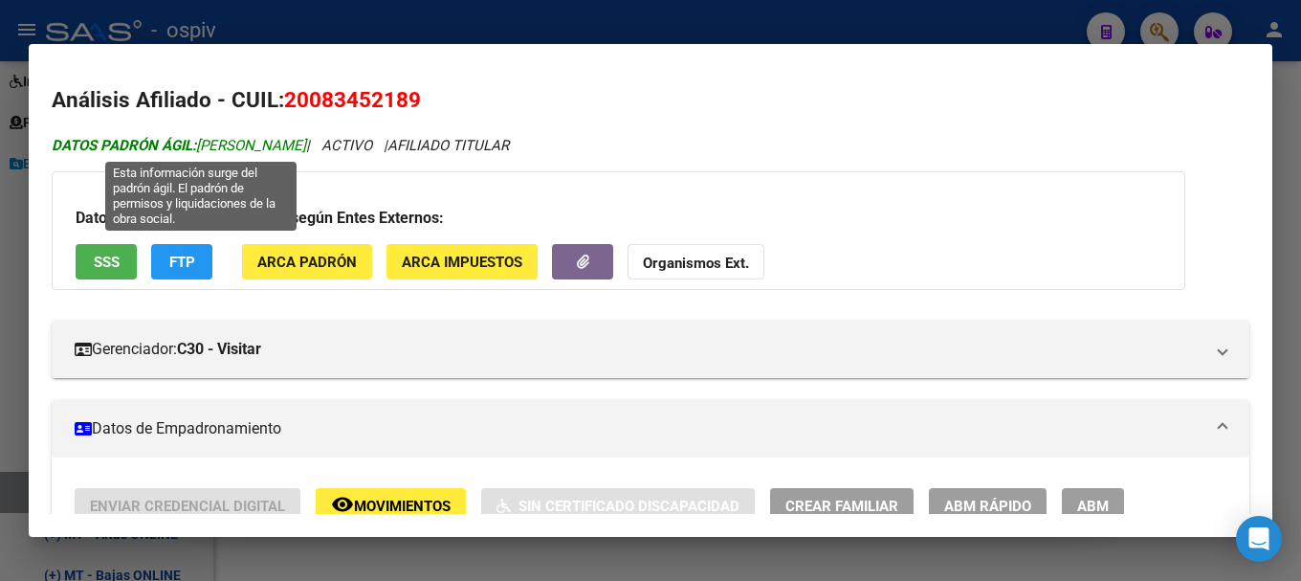
drag, startPoint x: 197, startPoint y: 147, endPoint x: 230, endPoint y: 147, distance: 32.5
click at [230, 147] on span "DATOS PADRÓN ÁGIL: [PERSON_NAME]" at bounding box center [179, 145] width 255 height 17
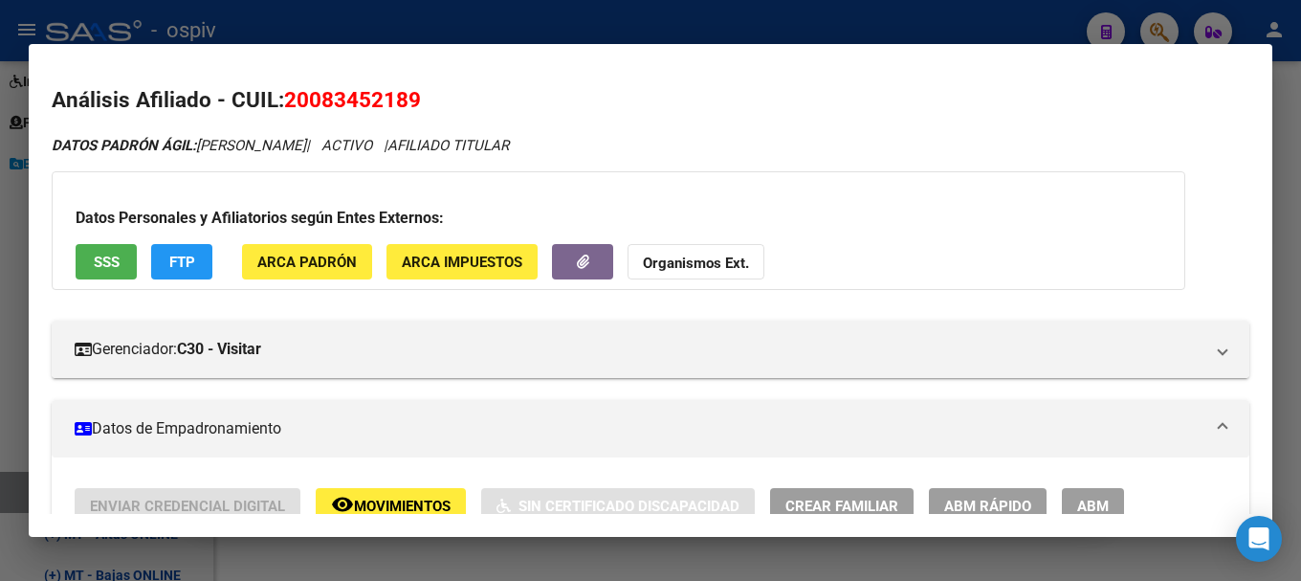
drag, startPoint x: 493, startPoint y: 444, endPoint x: 506, endPoint y: 406, distance: 40.6
click at [494, 442] on mat-expansion-panel-header "Datos de Empadronamiento" at bounding box center [651, 428] width 1198 height 57
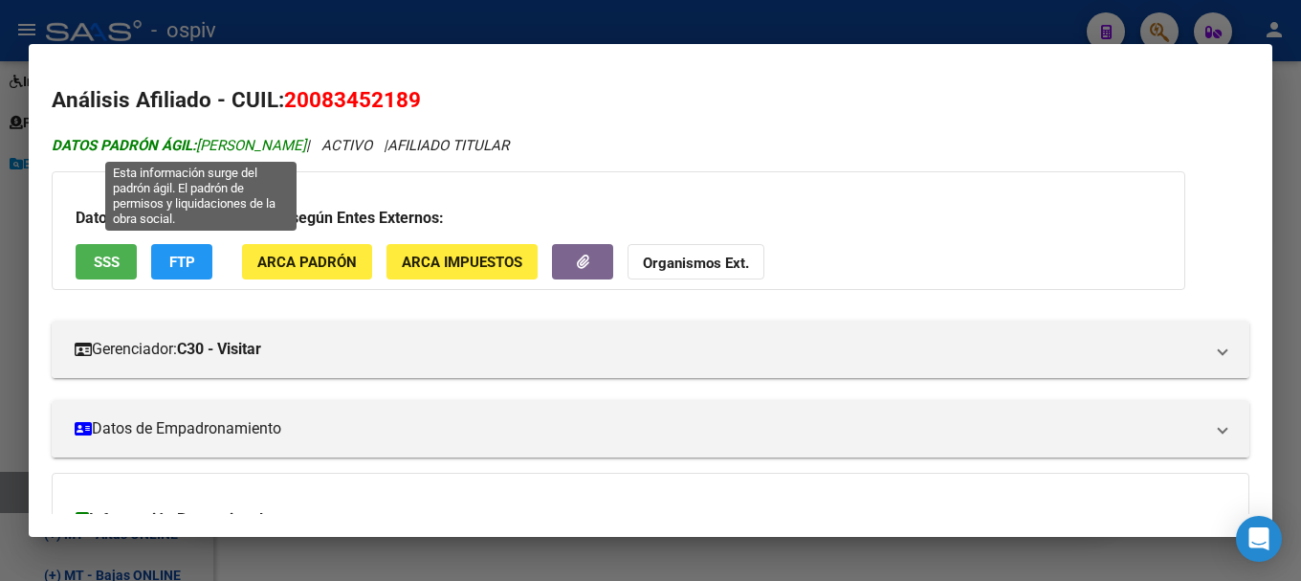
click at [306, 150] on span "DATOS PADRÓN ÁGIL: [PERSON_NAME]" at bounding box center [179, 145] width 255 height 17
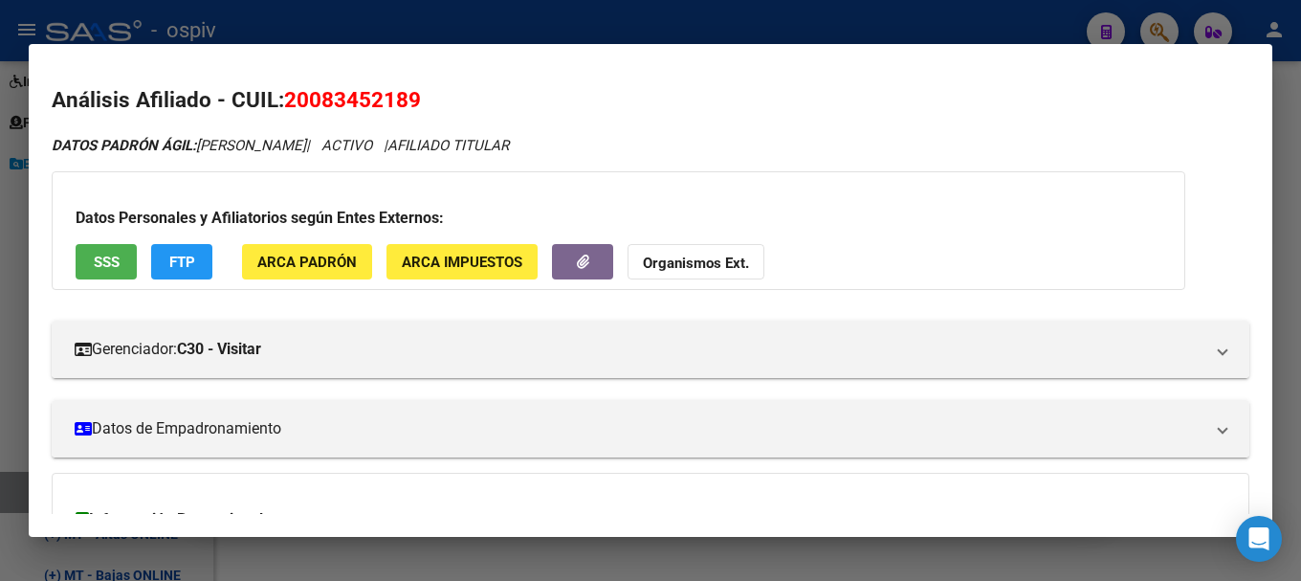
click at [340, 105] on span "20083452189" at bounding box center [352, 99] width 137 height 25
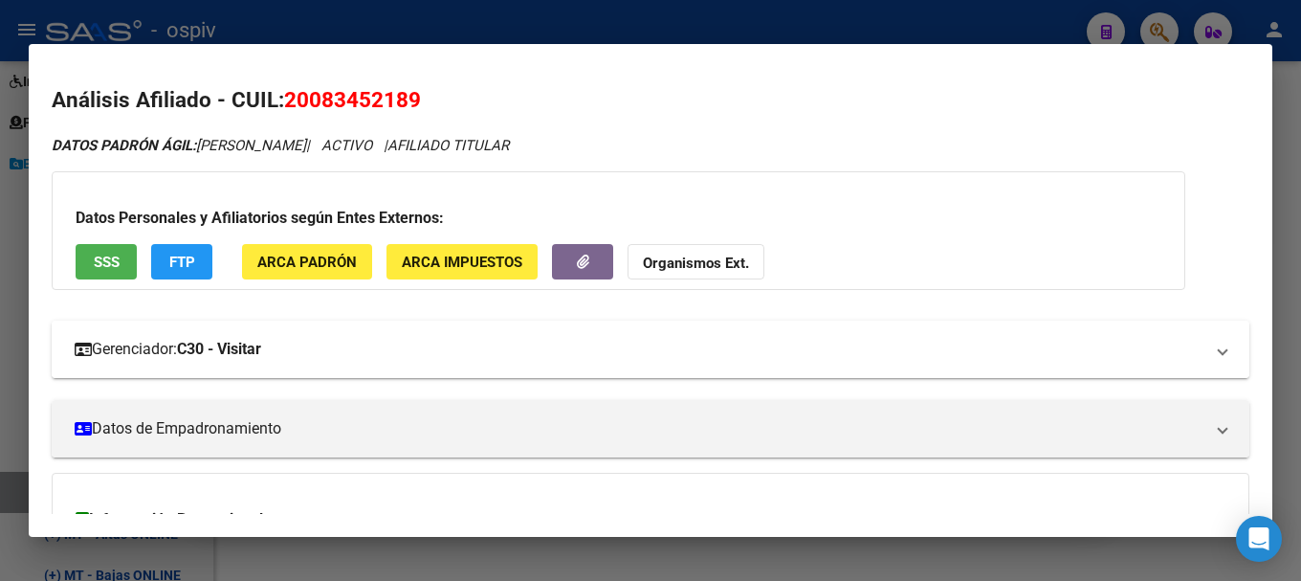
click at [261, 354] on strong "C30 - Visitar" at bounding box center [219, 349] width 84 height 23
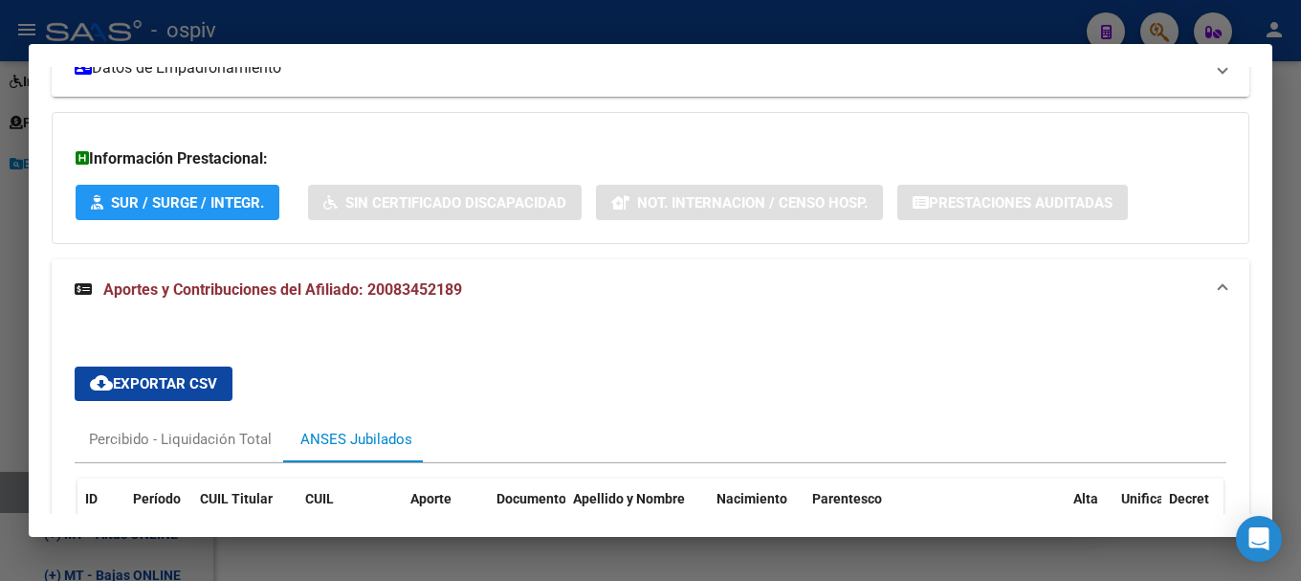
scroll to position [383, 0]
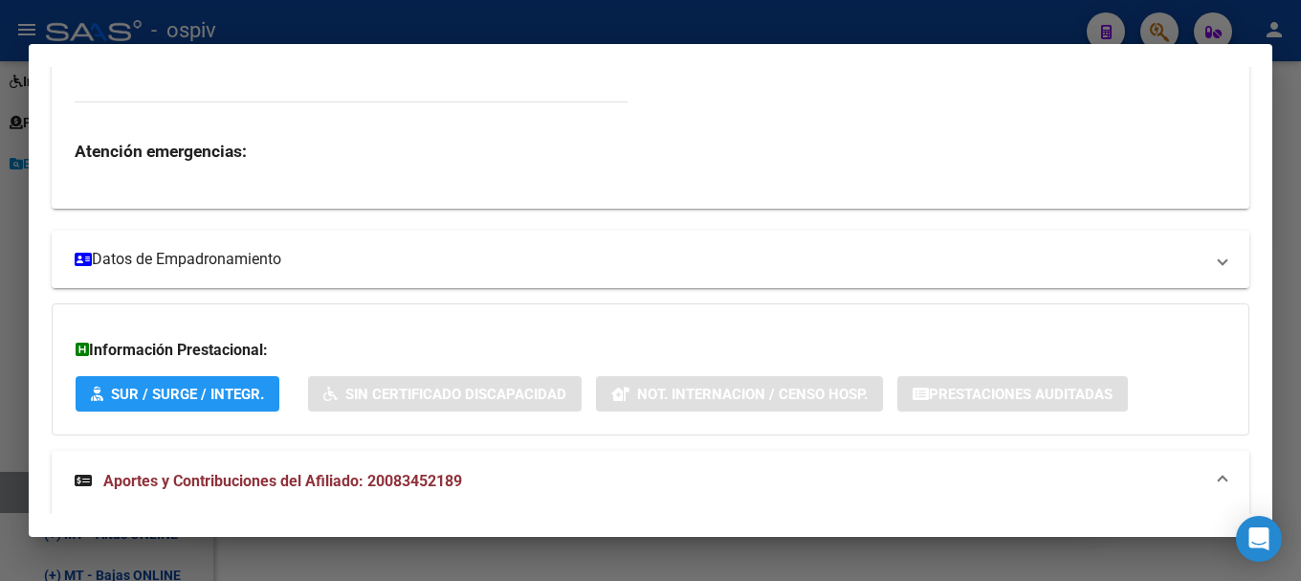
click at [278, 263] on mat-panel-title "Datos de Empadronamiento" at bounding box center [639, 259] width 1129 height 23
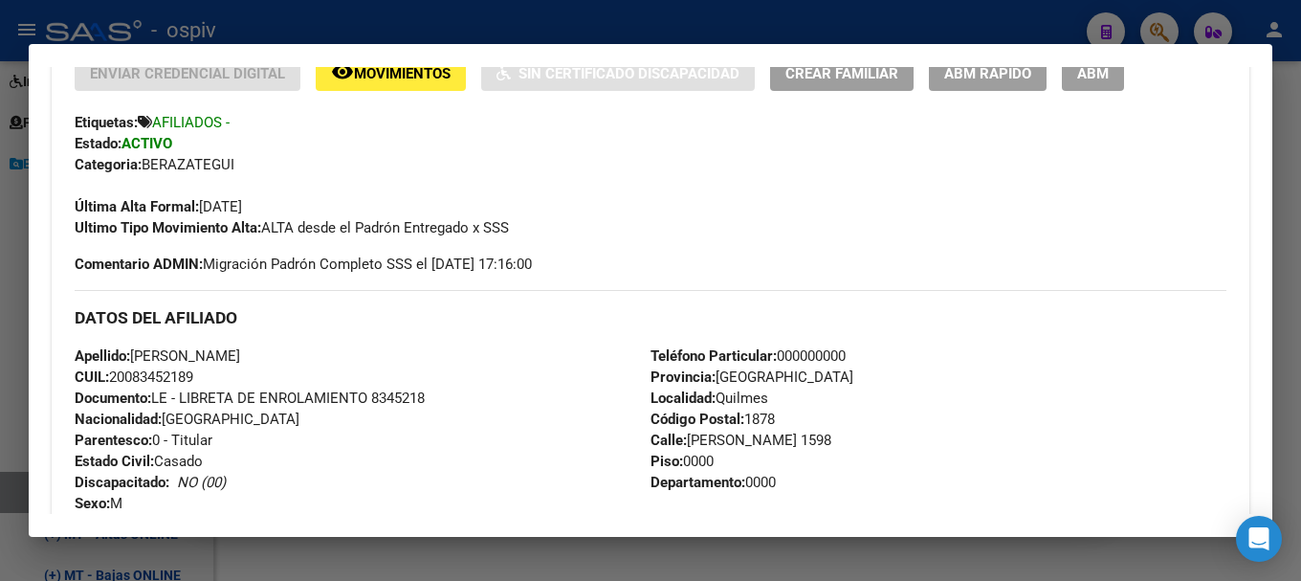
scroll to position [670, 0]
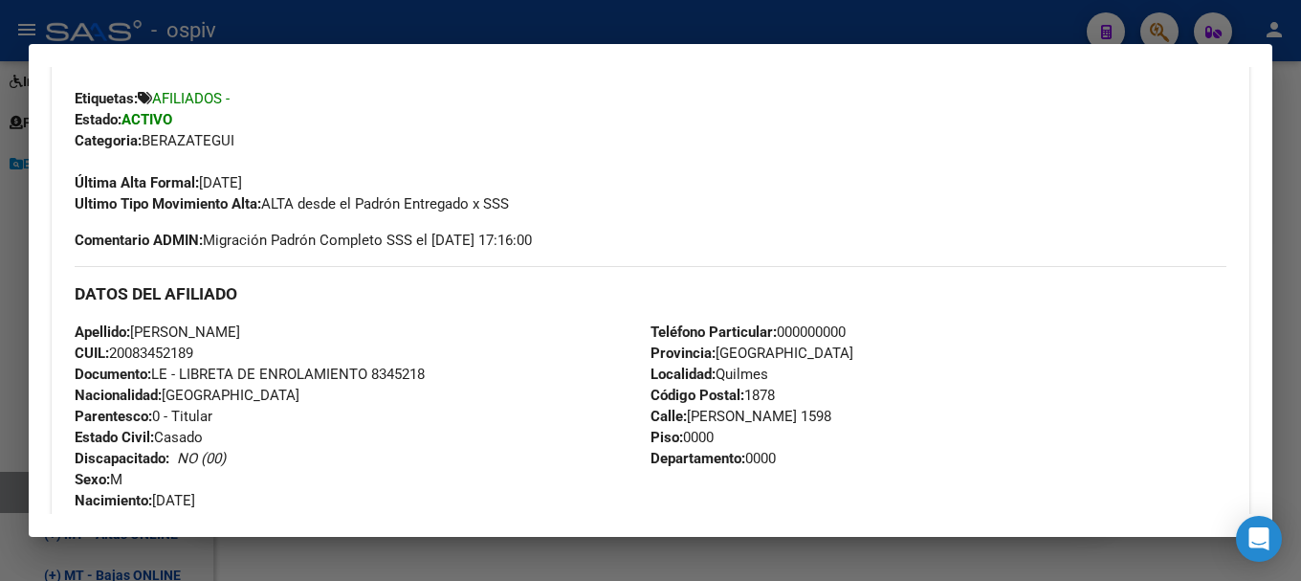
drag, startPoint x: 134, startPoint y: 333, endPoint x: 302, endPoint y: 332, distance: 168.4
click at [302, 332] on div "Apellido: [PERSON_NAME]: 20083452189 Documento: LE - LIBRETA DE ENROLAMIENTO 83…" at bounding box center [363, 427] width 576 height 211
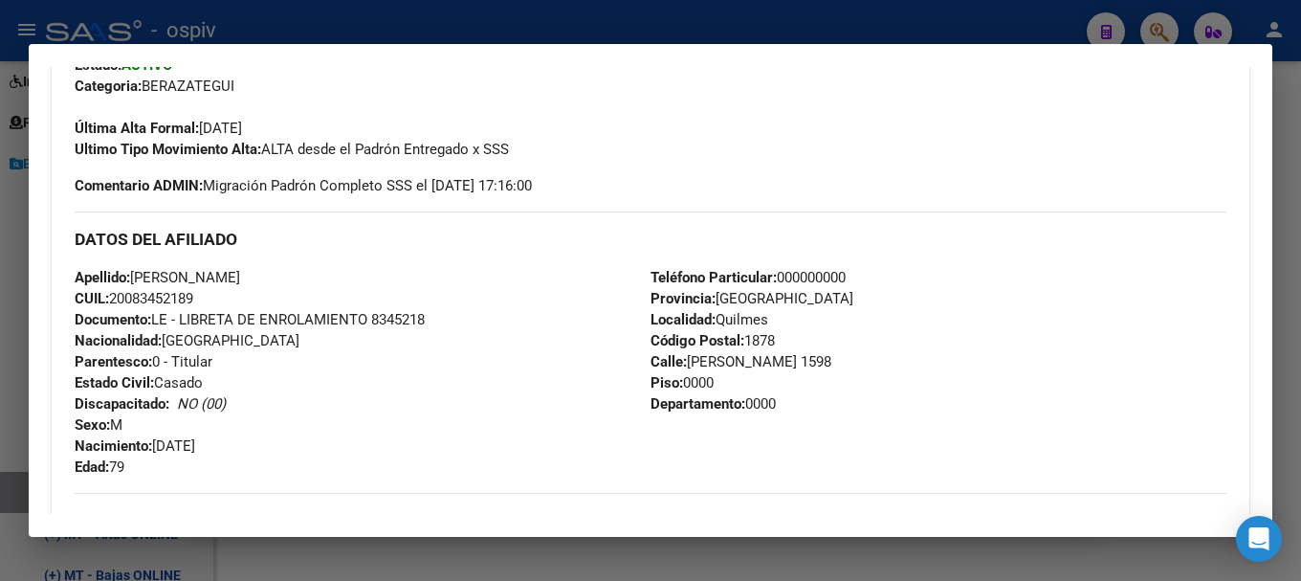
scroll to position [766, 0]
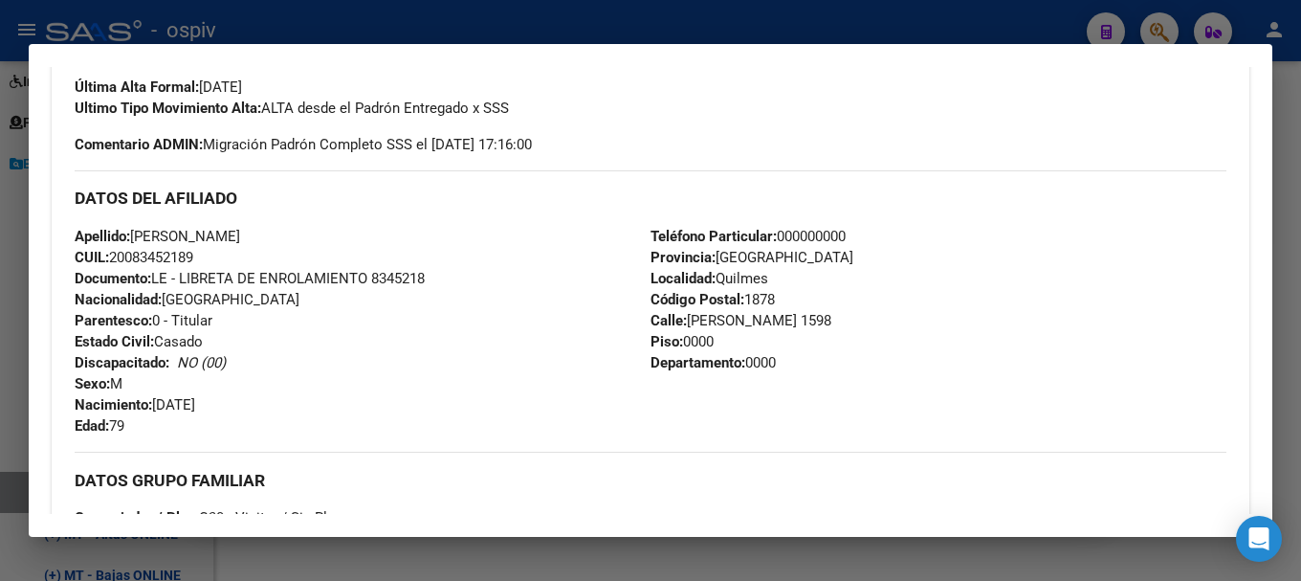
drag, startPoint x: 114, startPoint y: 249, endPoint x: 207, endPoint y: 255, distance: 93.0
click at [207, 255] on div "Apellido: [PERSON_NAME]: 20083452189 Documento: LE - LIBRETA DE ENROLAMIENTO 83…" at bounding box center [363, 331] width 576 height 211
click at [1161, 24] on div at bounding box center [650, 290] width 1301 height 581
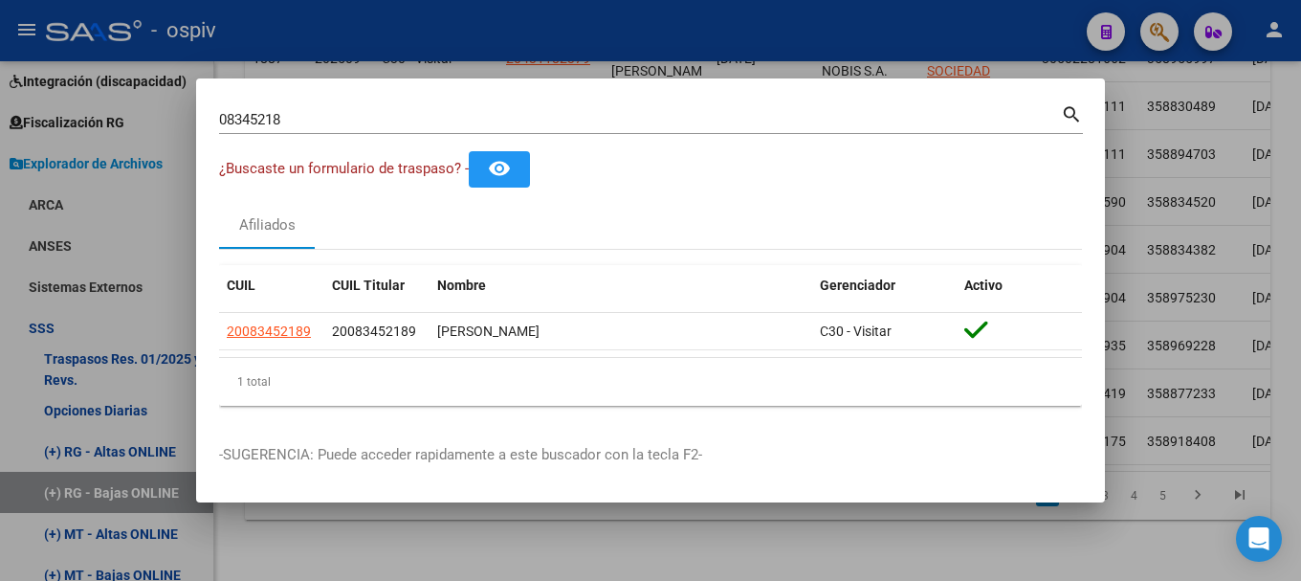
drag, startPoint x: 334, startPoint y: 131, endPoint x: 130, endPoint y: 90, distance: 207.9
click at [130, 90] on div "08345218 Buscar (apellido, dni, cuil, nro traspaso, cuit, obra social) search ¿…" at bounding box center [650, 290] width 1301 height 581
click at [314, 120] on input "08345218" at bounding box center [640, 119] width 842 height 17
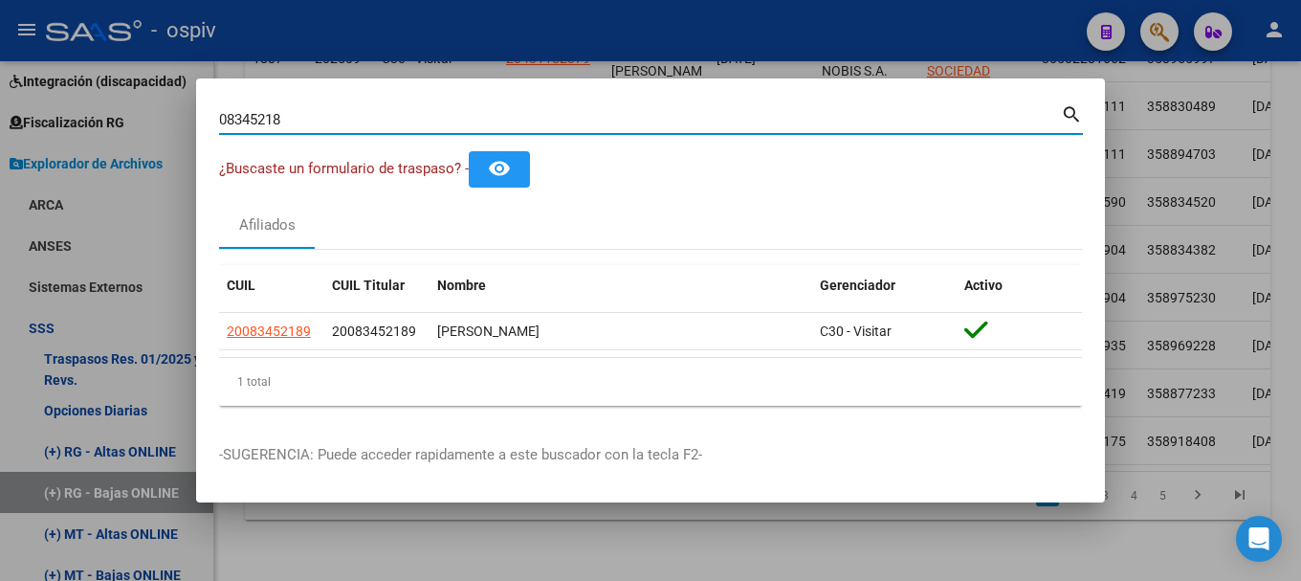
drag, startPoint x: 311, startPoint y: 119, endPoint x: 98, endPoint y: 86, distance: 215.9
click at [99, 88] on div "08345218 Buscar (apellido, dni, cuil, nro traspaso, cuit, obra social) search ¿…" at bounding box center [650, 290] width 1301 height 581
type input "93956207"
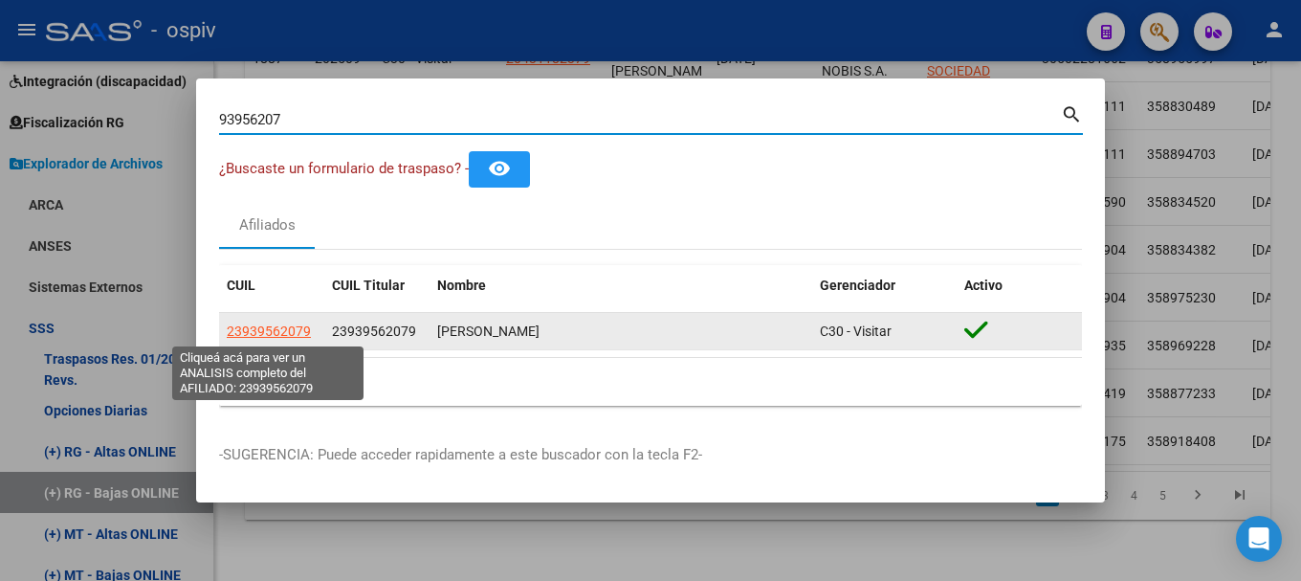
click at [268, 323] on span "23939562079" at bounding box center [269, 330] width 84 height 15
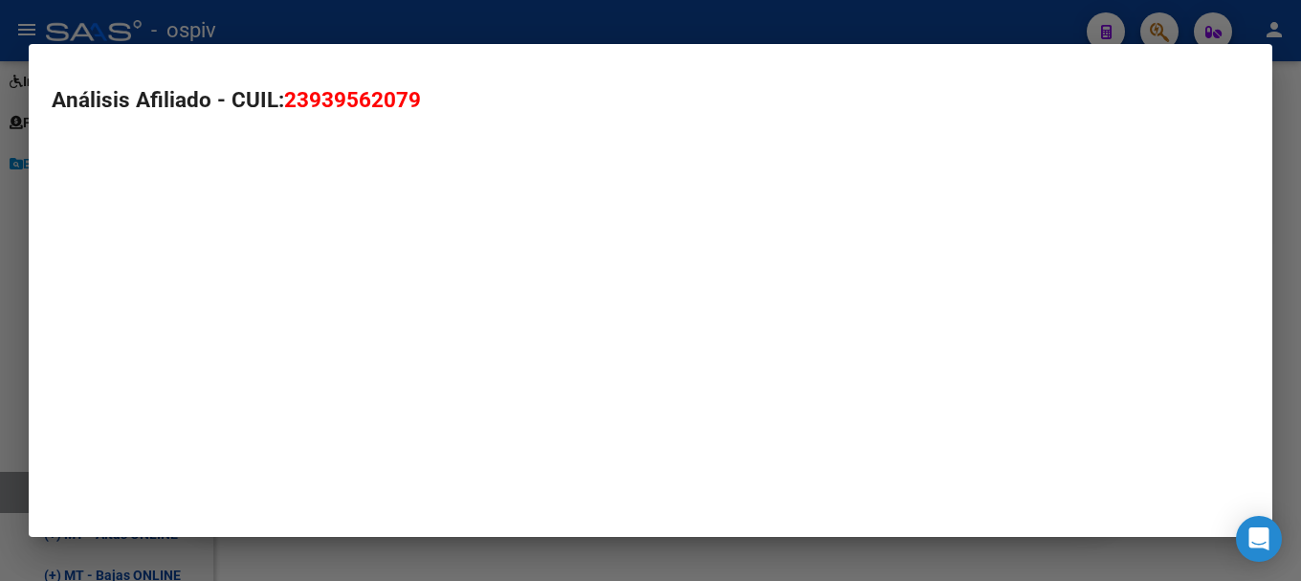
type textarea "23939562079"
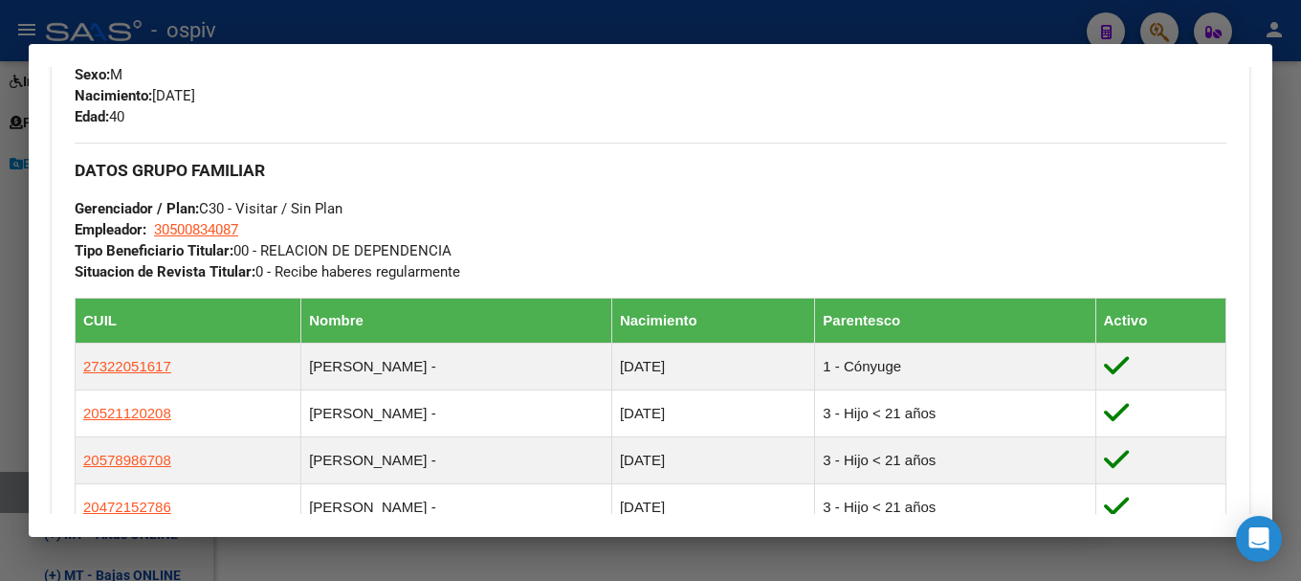
scroll to position [478, 0]
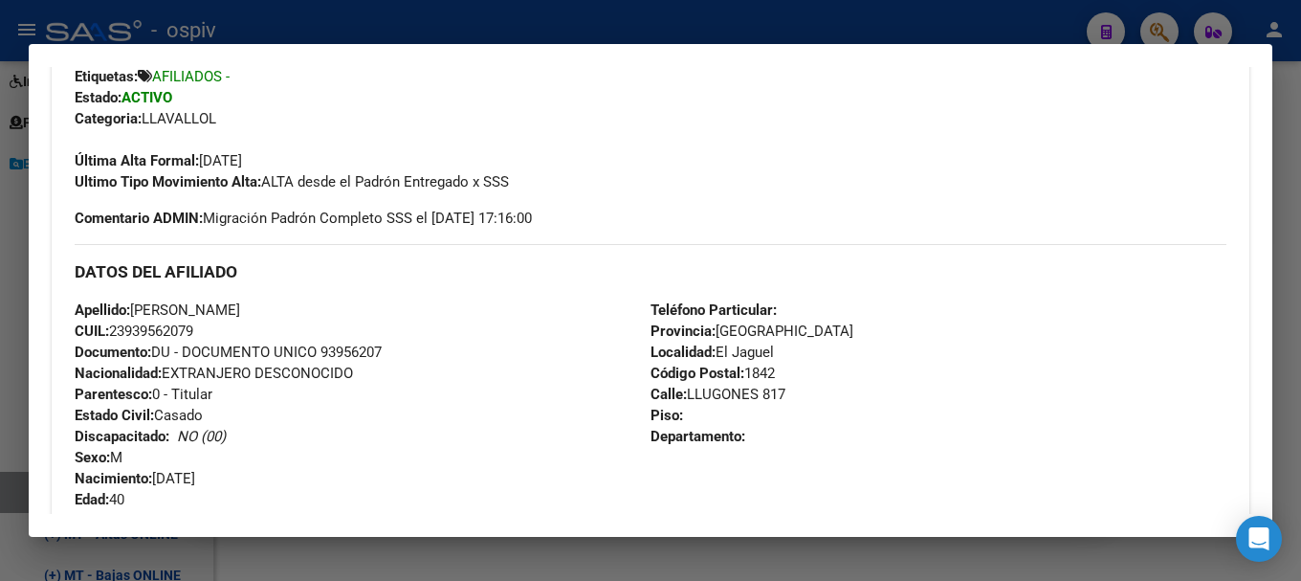
drag, startPoint x: 136, startPoint y: 310, endPoint x: 313, endPoint y: 305, distance: 177.1
click at [313, 305] on div "Apellido: [PERSON_NAME]: 23939562079 Documento: DU - DOCUMENTO UNICO 93956207 N…" at bounding box center [363, 405] width 576 height 211
drag, startPoint x: 116, startPoint y: 329, endPoint x: 219, endPoint y: 330, distance: 103.4
click at [219, 330] on div "Apellido: [PERSON_NAME]: 23939562079 Documento: DU - DOCUMENTO UNICO 93956207 N…" at bounding box center [363, 405] width 576 height 211
drag, startPoint x: 1158, startPoint y: 27, endPoint x: 330, endPoint y: 145, distance: 836.1
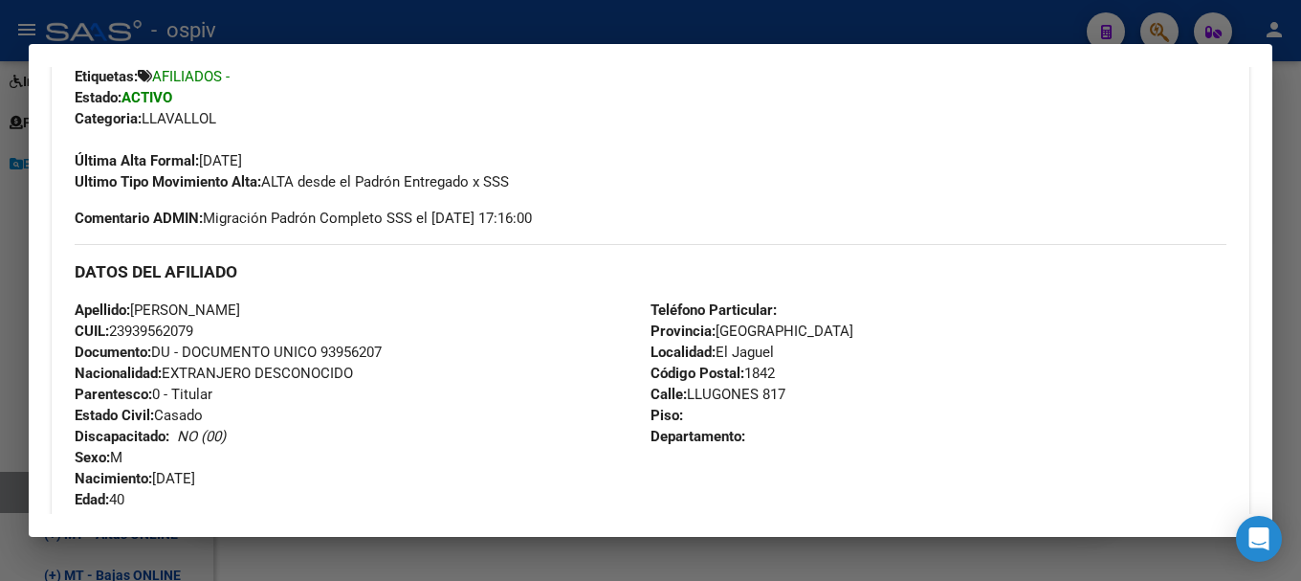
click at [1156, 30] on div at bounding box center [650, 290] width 1301 height 581
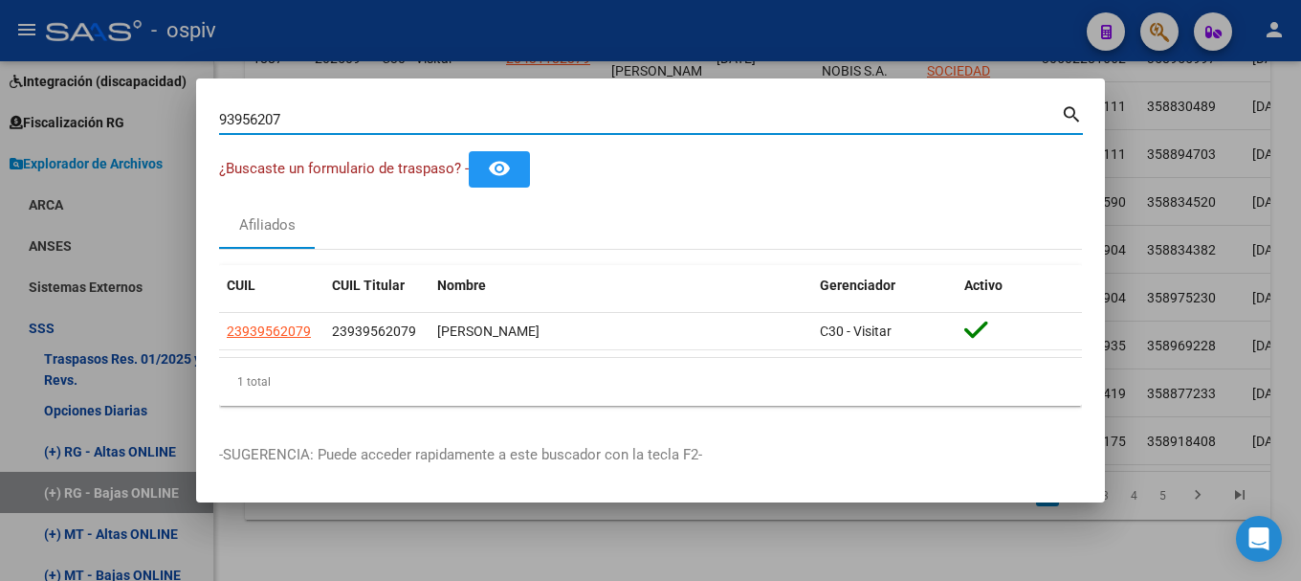
drag, startPoint x: 308, startPoint y: 127, endPoint x: 126, endPoint y: 123, distance: 181.9
click at [126, 123] on div "93956207 Buscar (apellido, dni, cuil, nro traspaso, cuit, obra social) search ¿…" at bounding box center [650, 290] width 1301 height 581
type input "32205161"
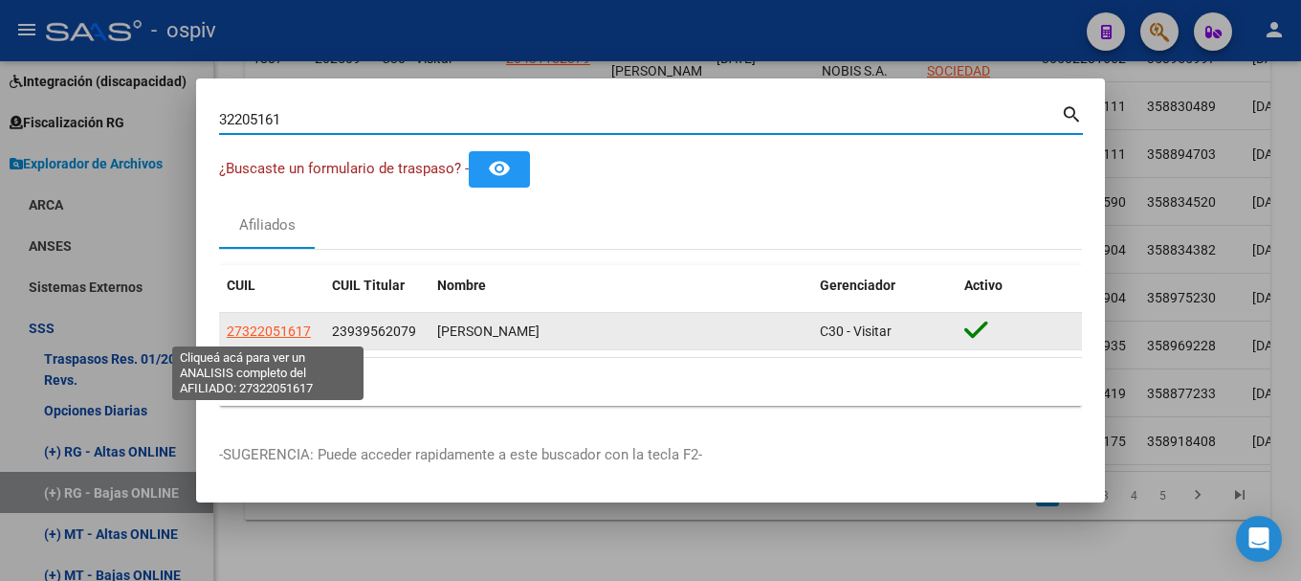
click at [250, 323] on span "27322051617" at bounding box center [269, 330] width 84 height 15
type textarea "27322051617"
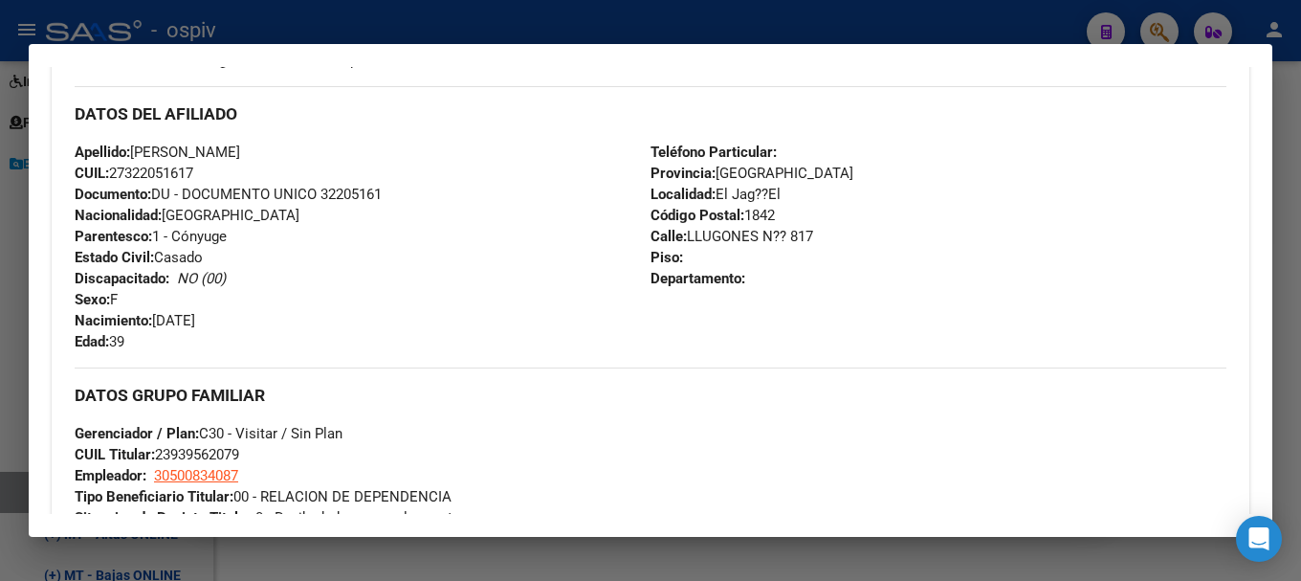
scroll to position [574, 0]
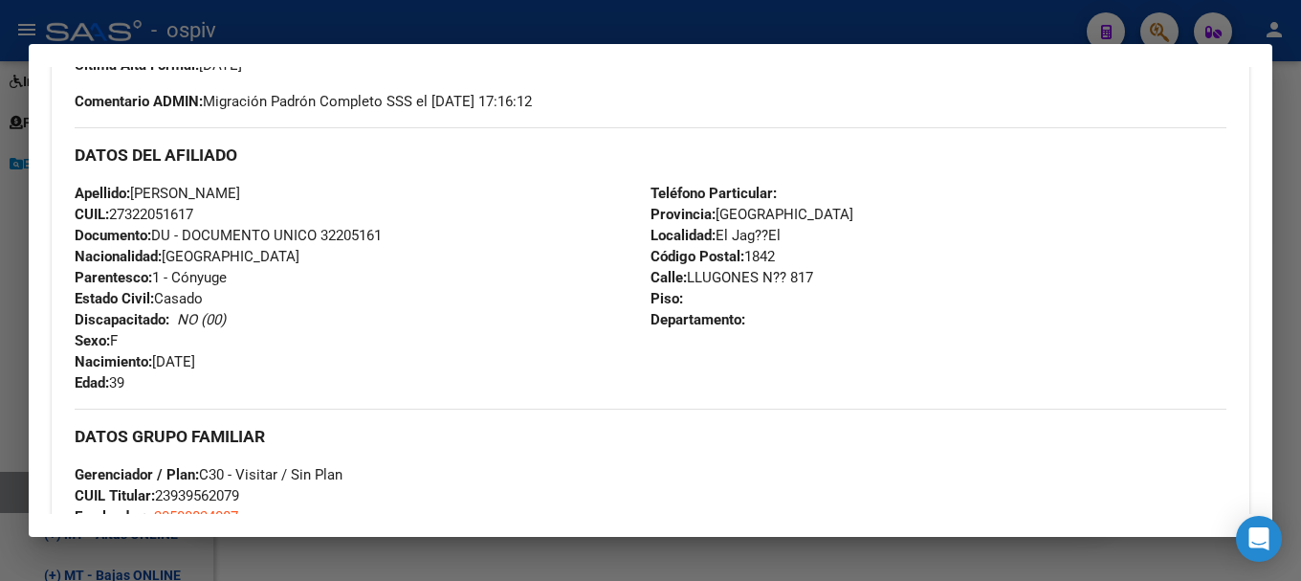
drag, startPoint x: 134, startPoint y: 191, endPoint x: 312, endPoint y: 201, distance: 178.3
click at [312, 201] on div "Apellido: [PERSON_NAME] CUIL: 27322051617 Documento: DU - DOCUMENTO UNICO 32205…" at bounding box center [363, 288] width 576 height 211
drag, startPoint x: 111, startPoint y: 214, endPoint x: 213, endPoint y: 209, distance: 102.6
click at [213, 209] on div "Apellido: [PERSON_NAME] CUIL: 27322051617 Documento: DU - DOCUMENTO UNICO 32205…" at bounding box center [363, 288] width 576 height 211
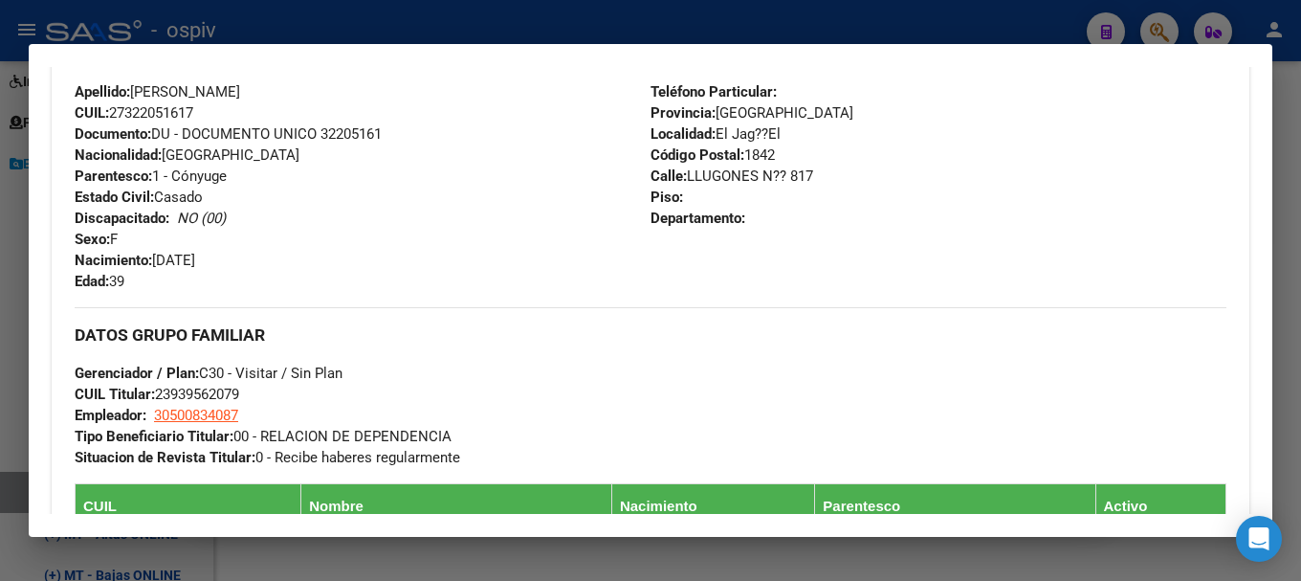
scroll to position [957, 0]
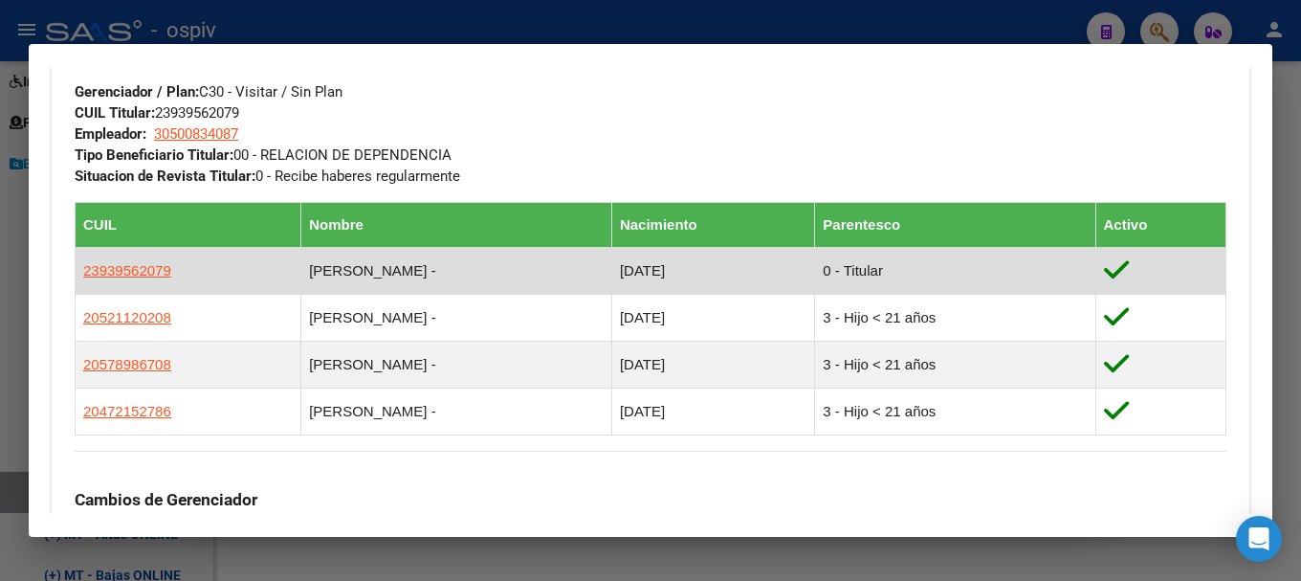
drag, startPoint x: 79, startPoint y: 267, endPoint x: 187, endPoint y: 269, distance: 107.2
click at [187, 269] on td "23939562079" at bounding box center [189, 270] width 226 height 47
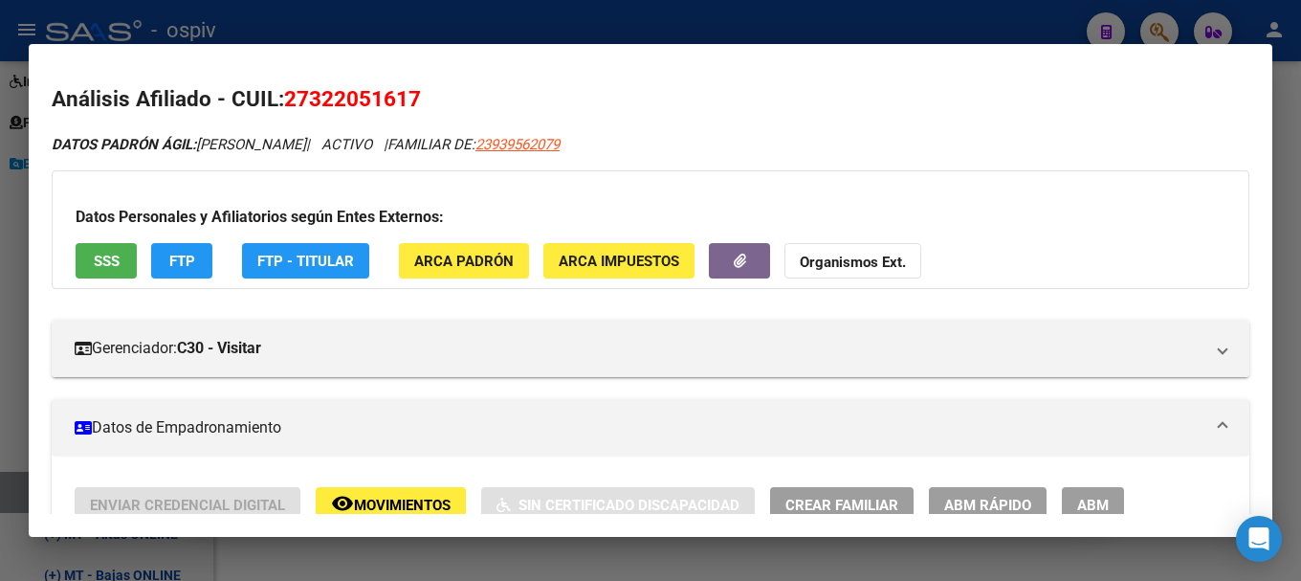
scroll to position [0, 0]
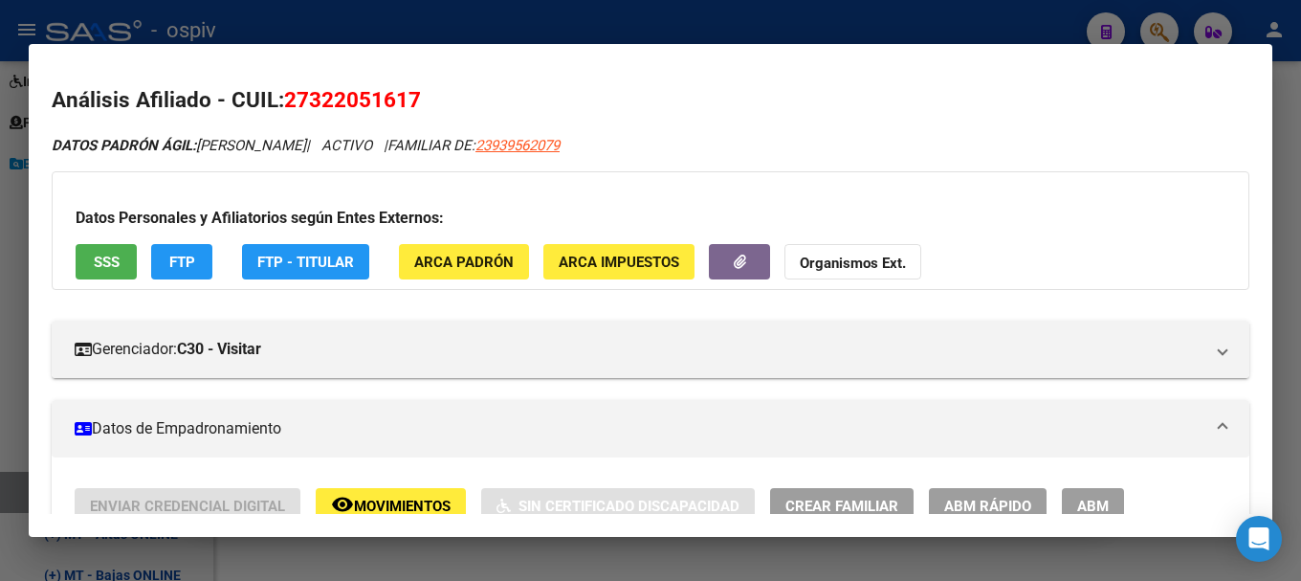
click at [1160, 26] on div at bounding box center [650, 290] width 1301 height 581
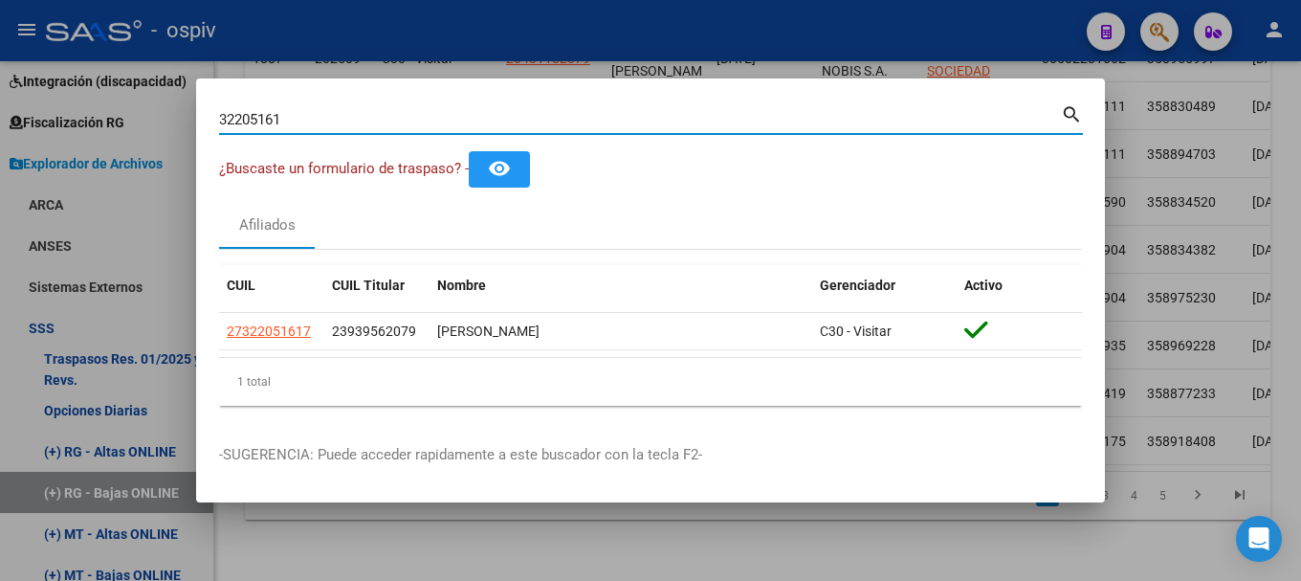
drag, startPoint x: 322, startPoint y: 121, endPoint x: 99, endPoint y: 79, distance: 227.7
click at [99, 81] on div "32205161 Buscar (apellido, dni, cuil, nro traspaso, cuit, obra social) search ¿…" at bounding box center [650, 290] width 1301 height 581
type input "37633544"
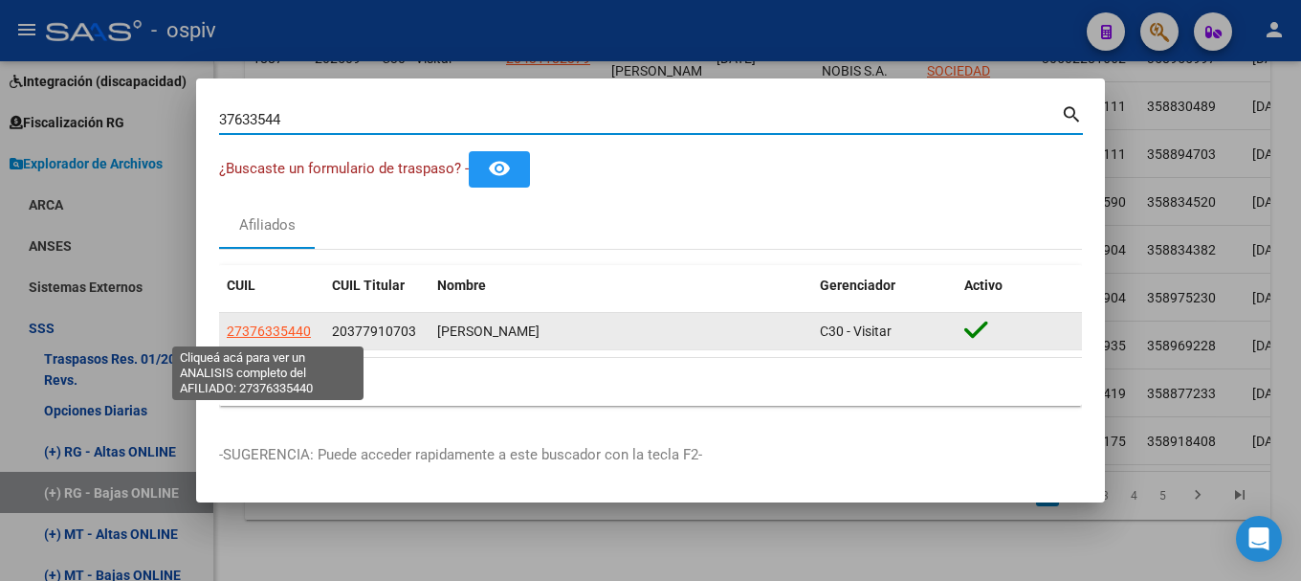
click at [260, 329] on span "27376335440" at bounding box center [269, 330] width 84 height 15
type textarea "27376335440"
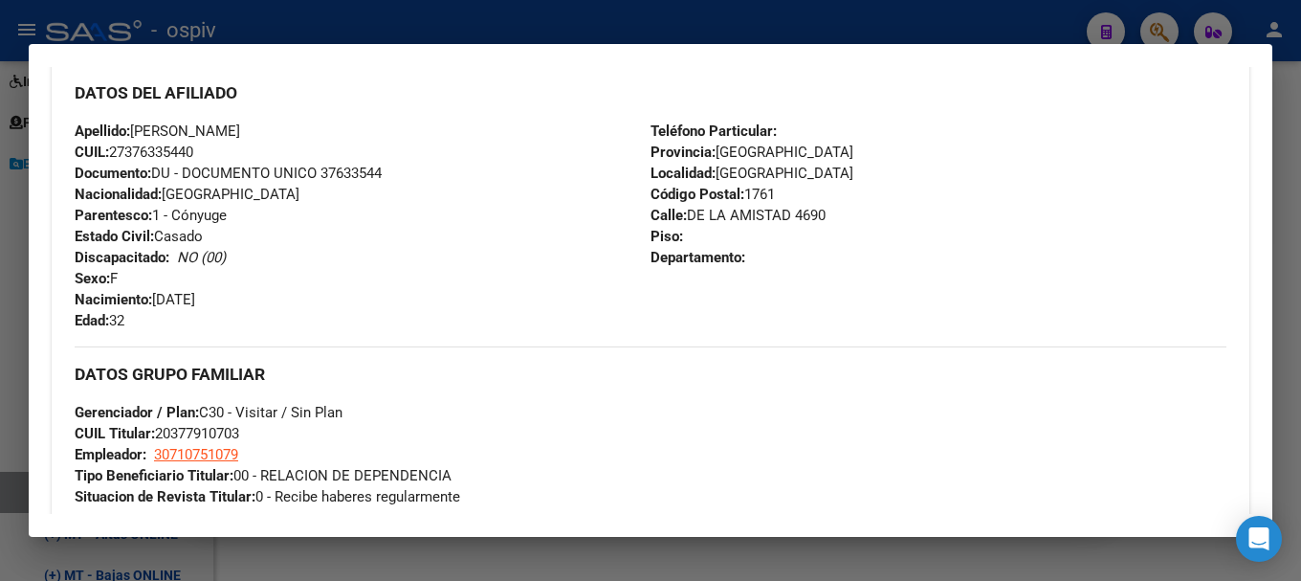
scroll to position [861, 0]
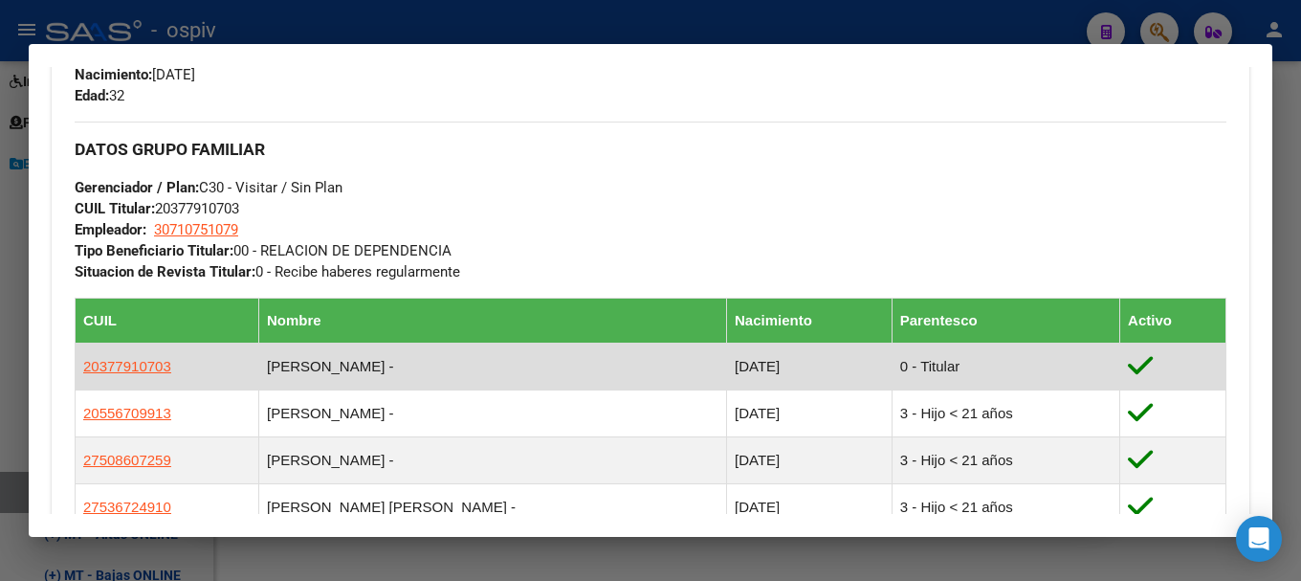
drag, startPoint x: 80, startPoint y: 360, endPoint x: 189, endPoint y: 358, distance: 109.1
click at [189, 359] on td "20377910703" at bounding box center [168, 366] width 184 height 47
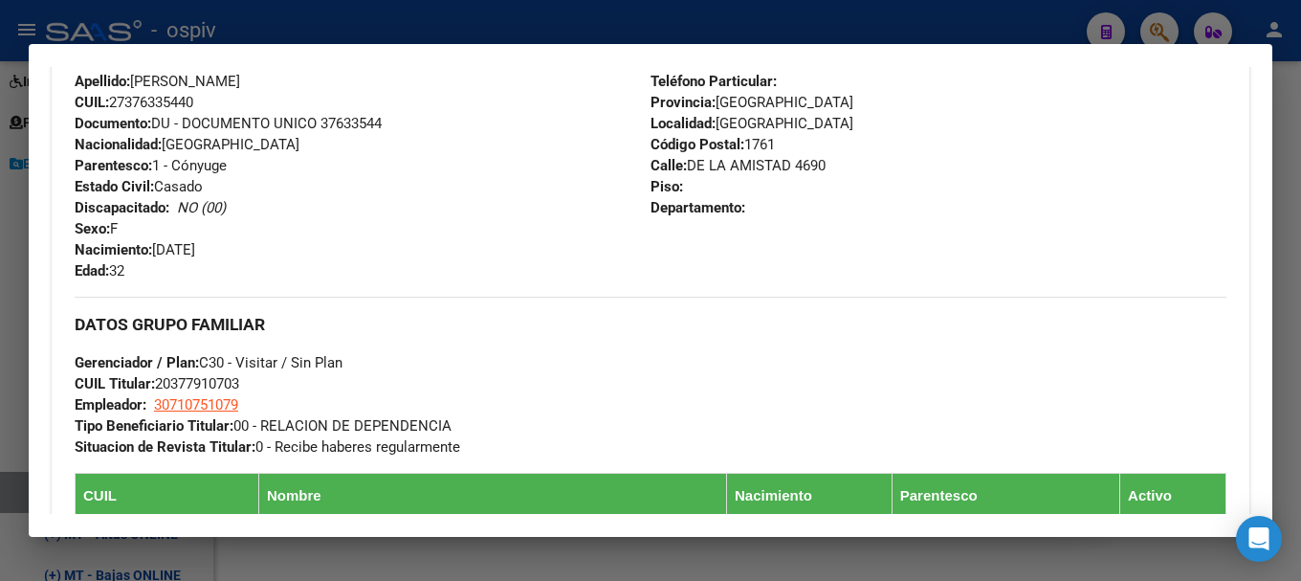
scroll to position [383, 0]
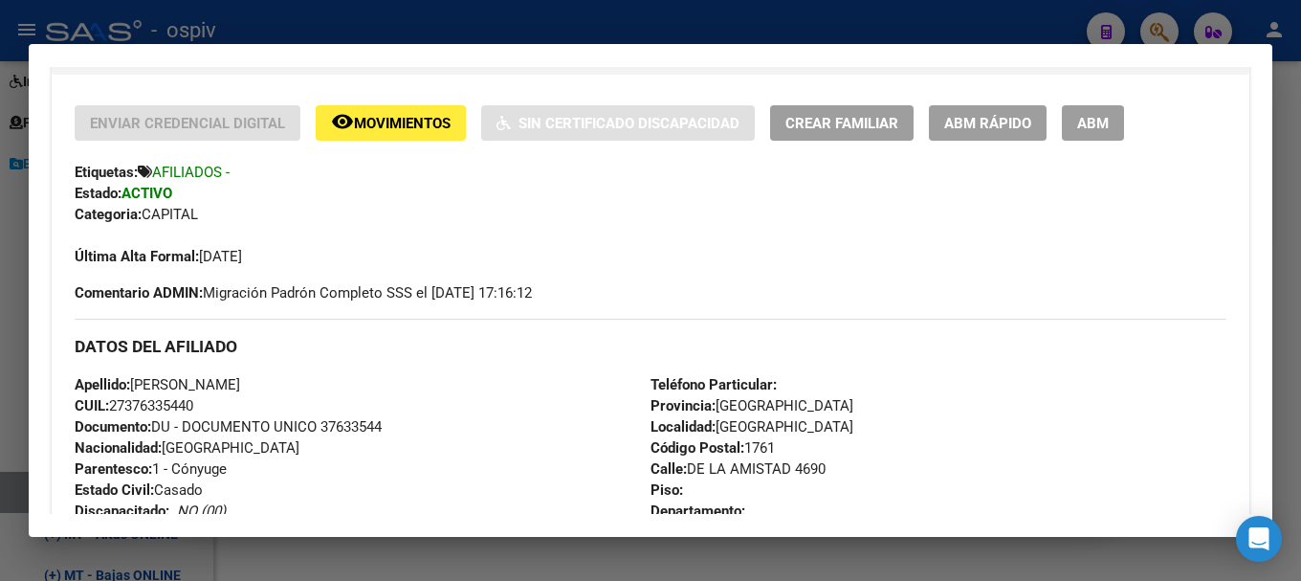
drag, startPoint x: 128, startPoint y: 406, endPoint x: 193, endPoint y: 404, distance: 65.1
click at [193, 404] on span "CUIL: 27376335440" at bounding box center [134, 405] width 119 height 17
click at [1087, 124] on span "ABM" at bounding box center [1094, 123] width 32 height 17
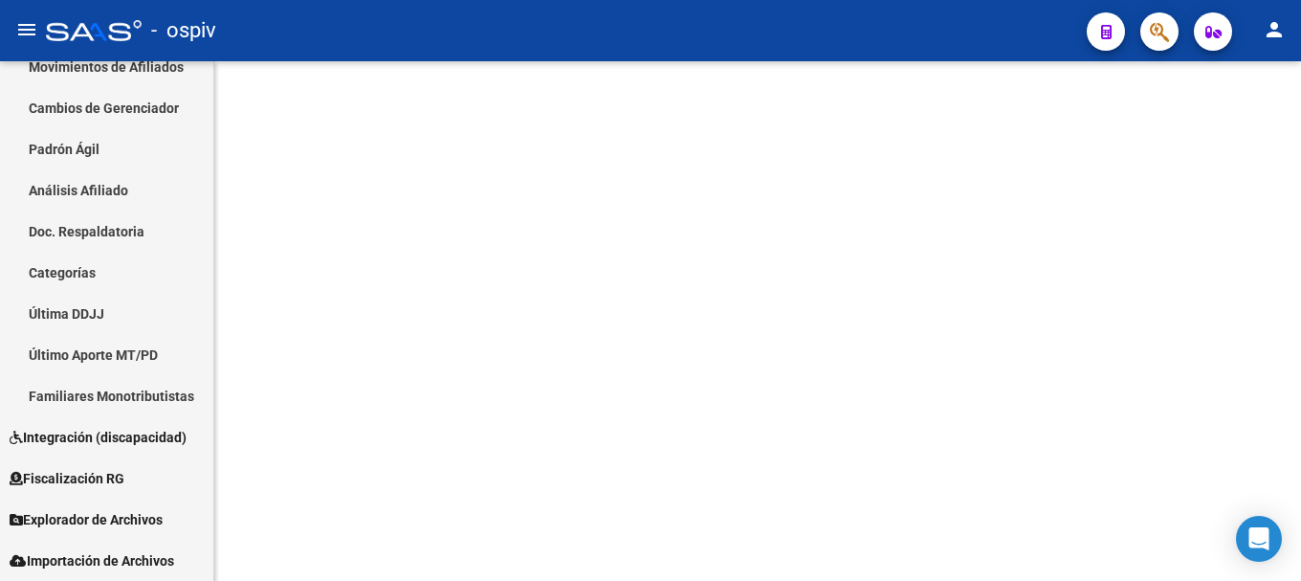
scroll to position [229, 0]
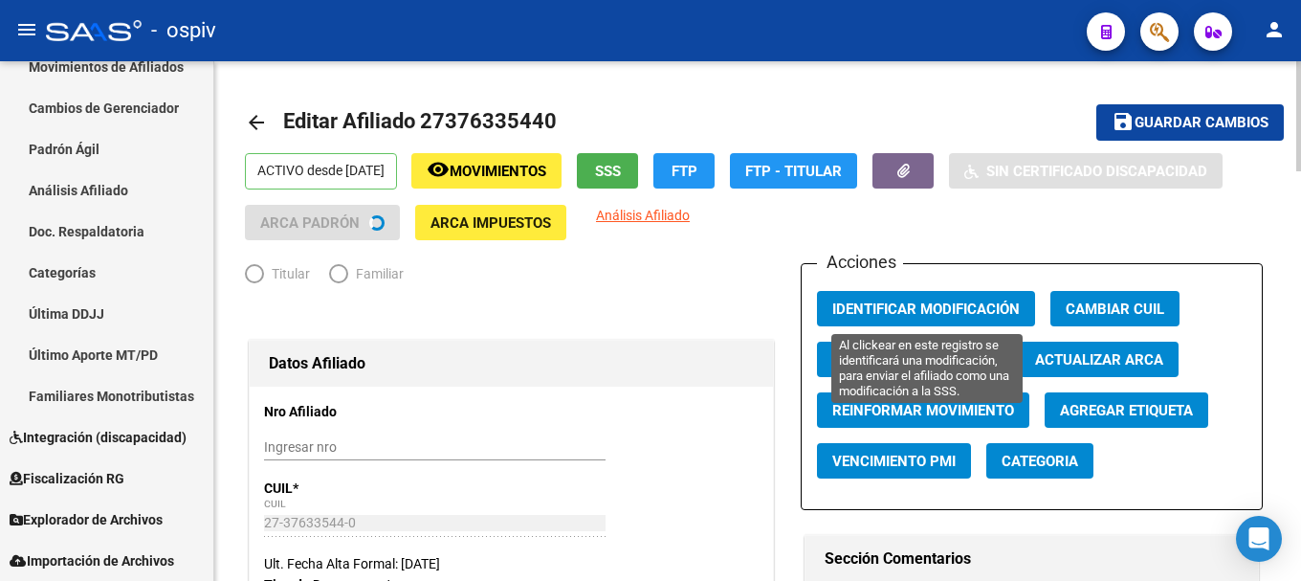
radio input "true"
type input "30-71075107-9"
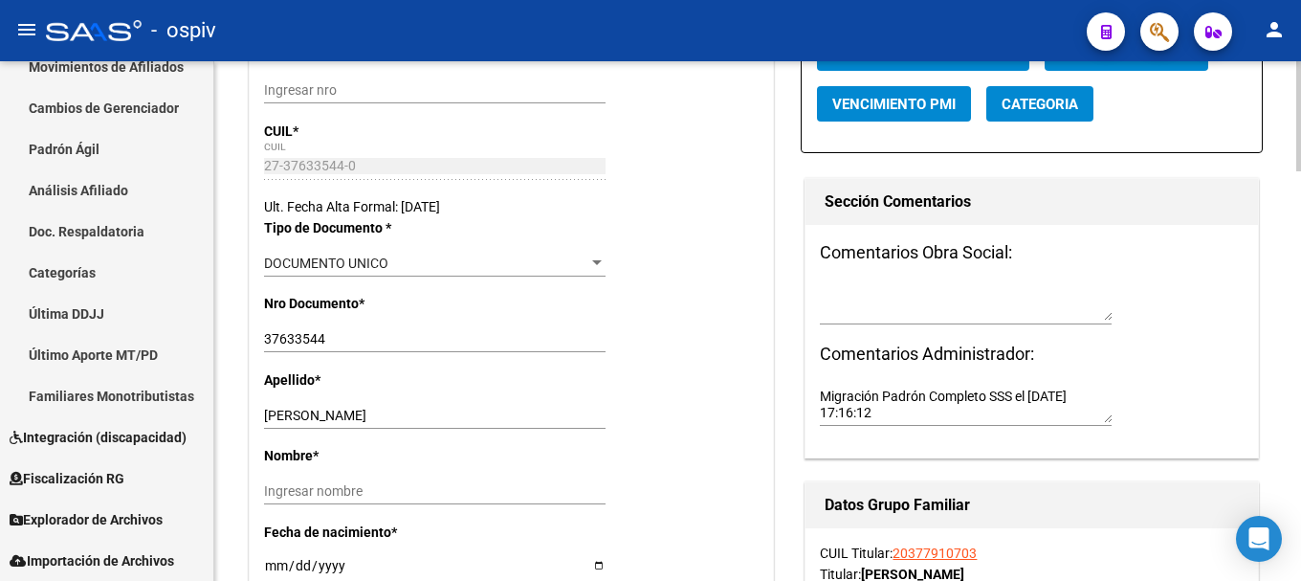
scroll to position [383, 0]
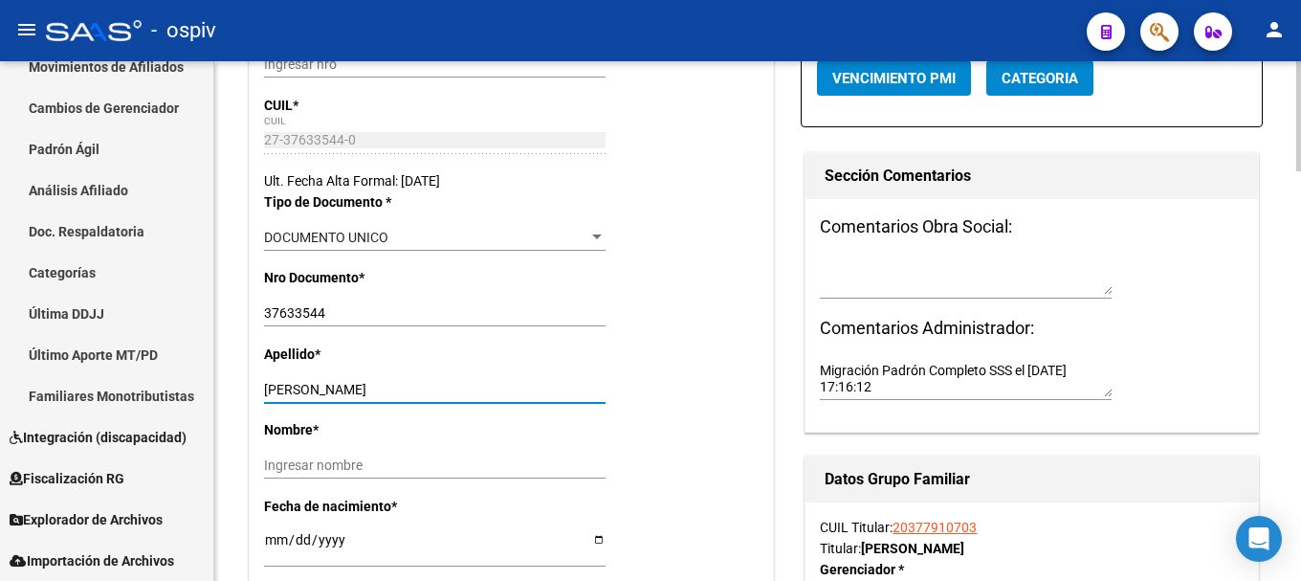
drag, startPoint x: 392, startPoint y: 384, endPoint x: 522, endPoint y: 384, distance: 129.2
click at [522, 384] on input "[PERSON_NAME]" at bounding box center [435, 390] width 342 height 16
type input "[PERSON_NAME]"
click at [393, 473] on input "Ingresar nombre" at bounding box center [435, 465] width 342 height 16
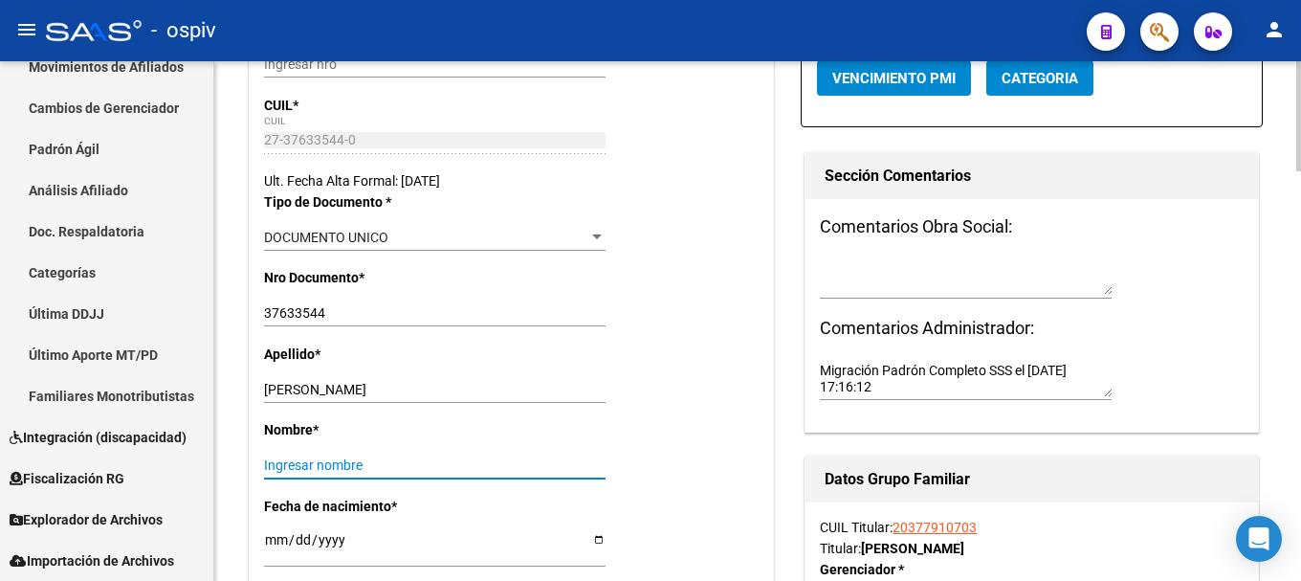
paste input "[PERSON_NAME]"
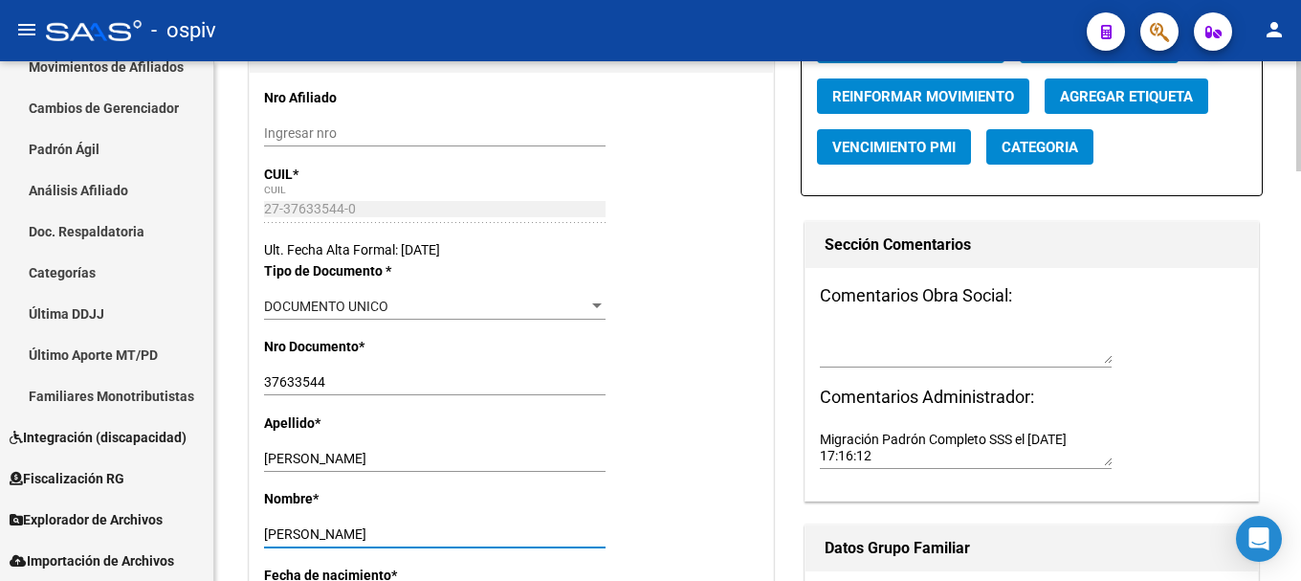
scroll to position [0, 0]
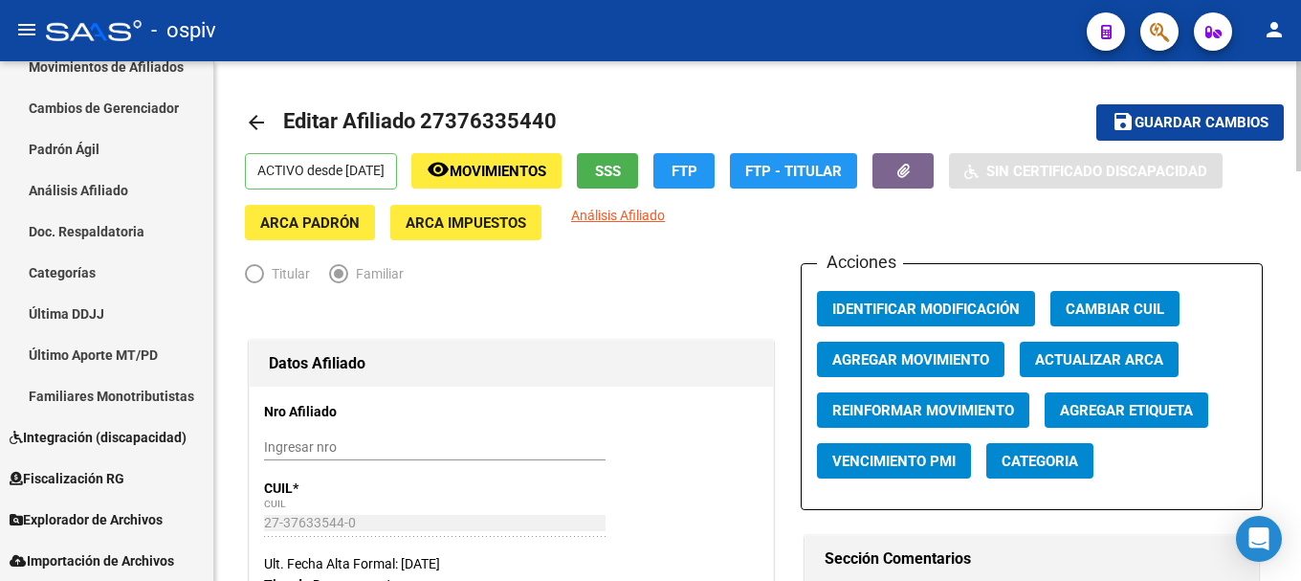
type input "[PERSON_NAME]"
click at [879, 366] on span "Agregar Movimiento" at bounding box center [911, 359] width 157 height 17
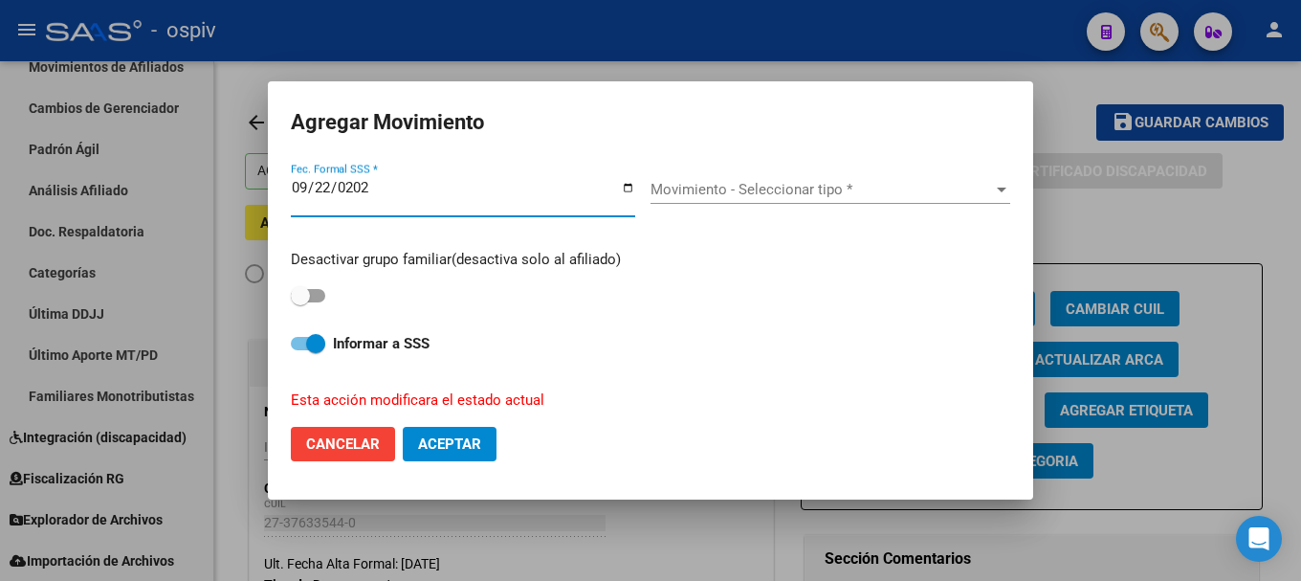
type input "[DATE]"
click at [658, 203] on div "Movimiento - Seleccionar tipo * Movimiento - Seleccionar tipo *" at bounding box center [831, 189] width 360 height 29
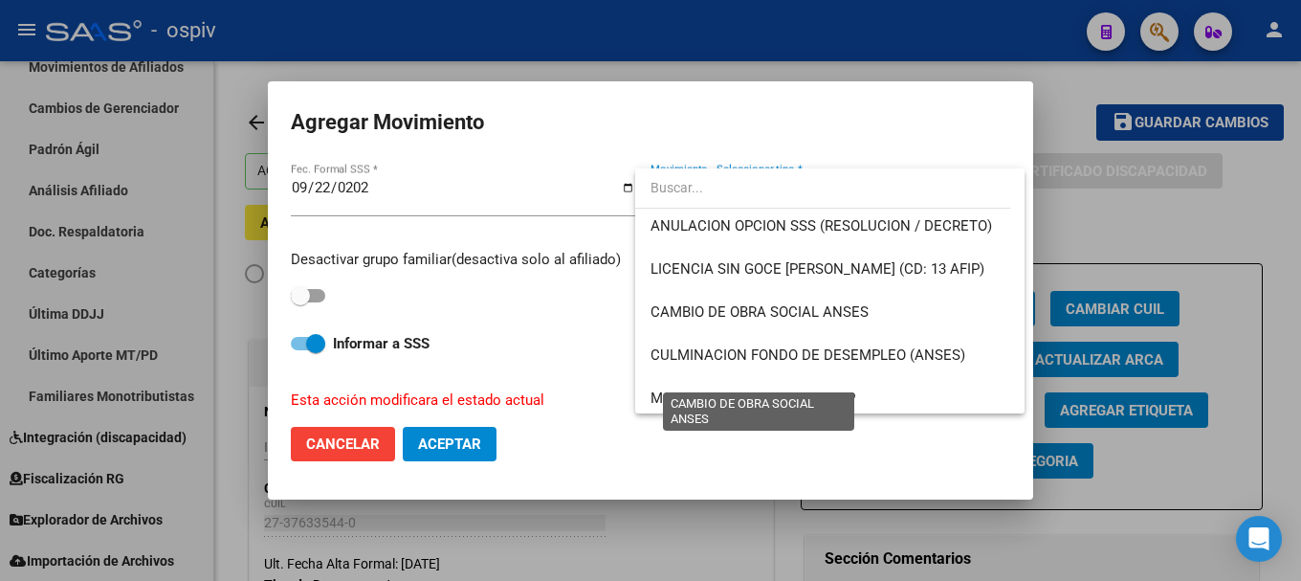
scroll to position [383, 0]
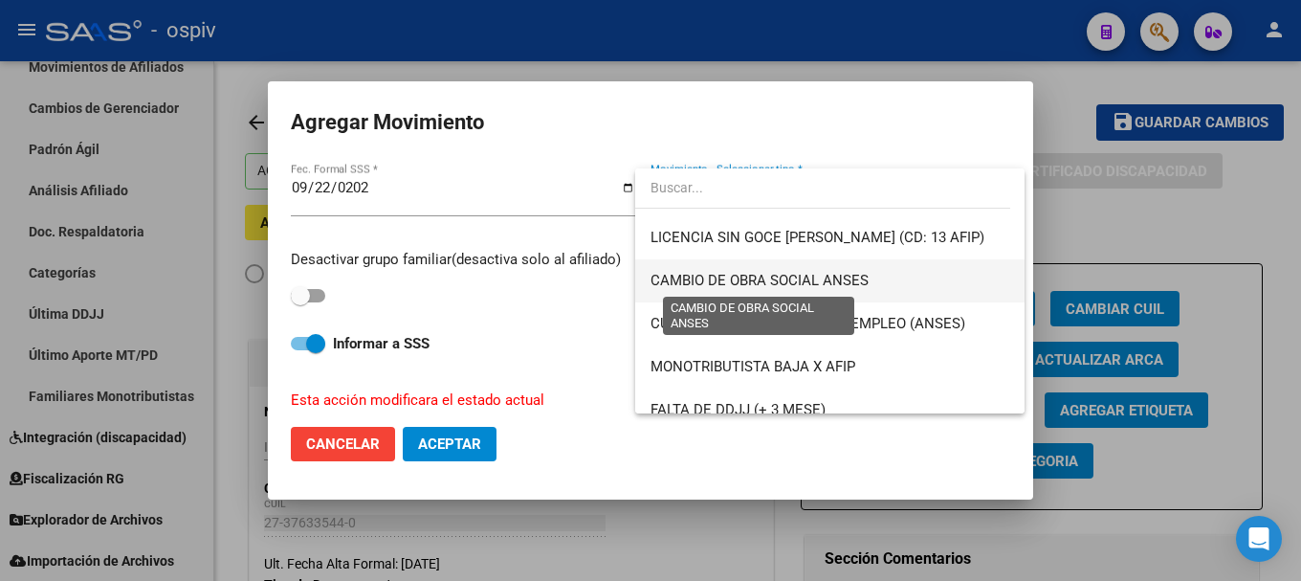
click at [757, 276] on span "CAMBIO DE OBRA SOCIAL ANSES" at bounding box center [760, 280] width 218 height 17
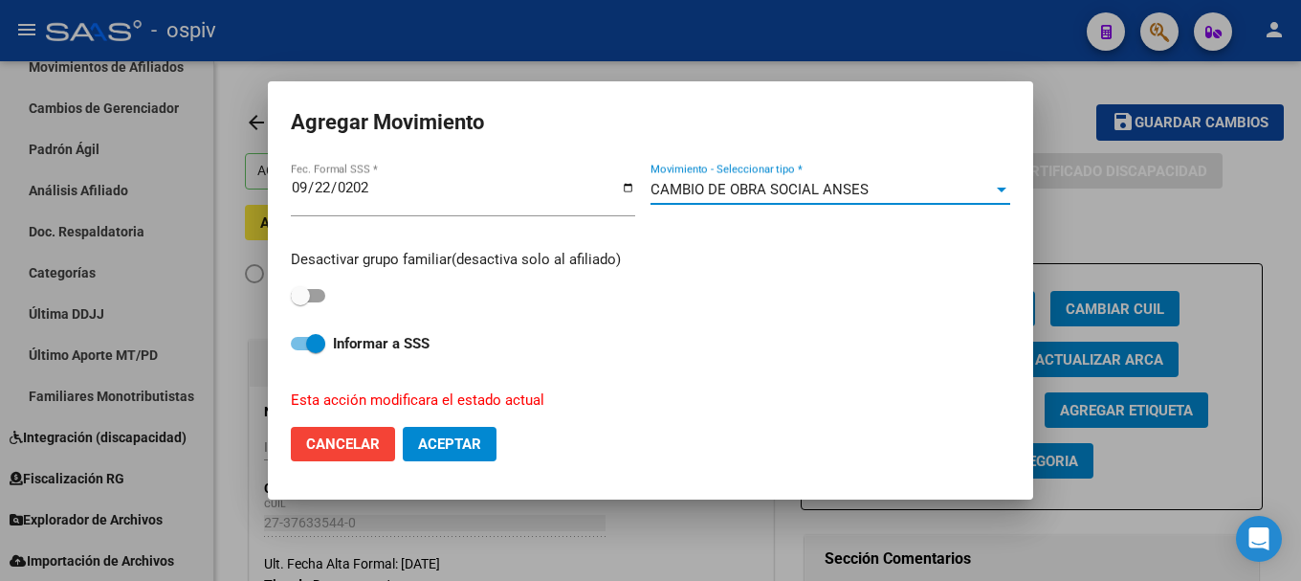
click at [468, 467] on mat-dialog-actions "Cancelar Aceptar" at bounding box center [651, 443] width 720 height 65
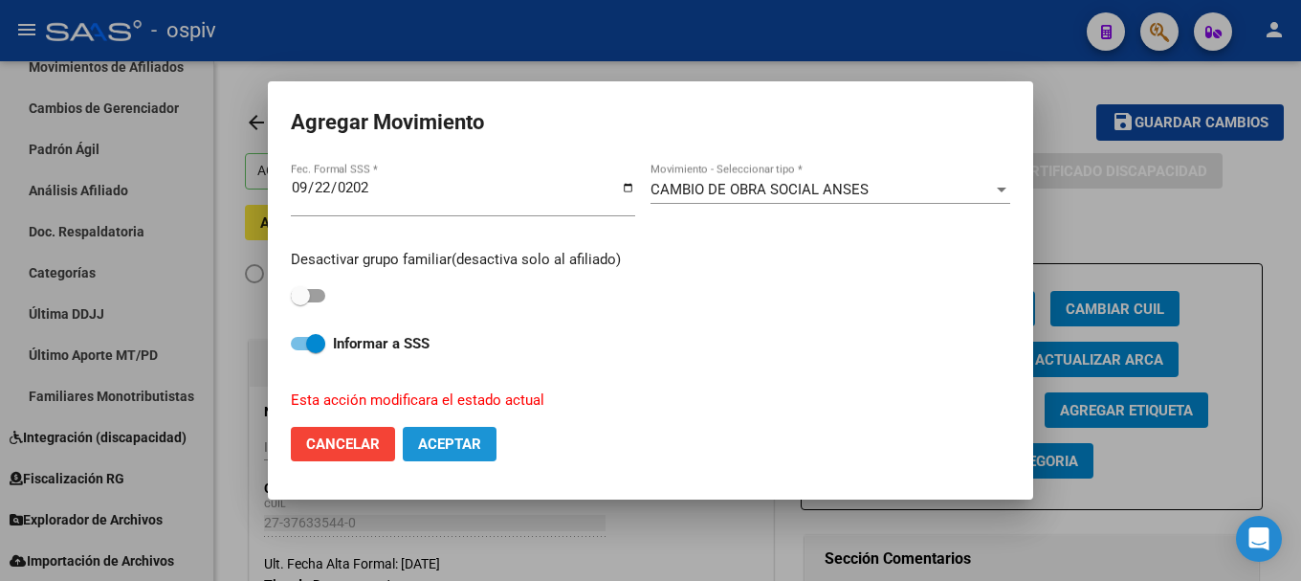
click at [466, 442] on span "Aceptar" at bounding box center [449, 443] width 63 height 17
checkbox input "false"
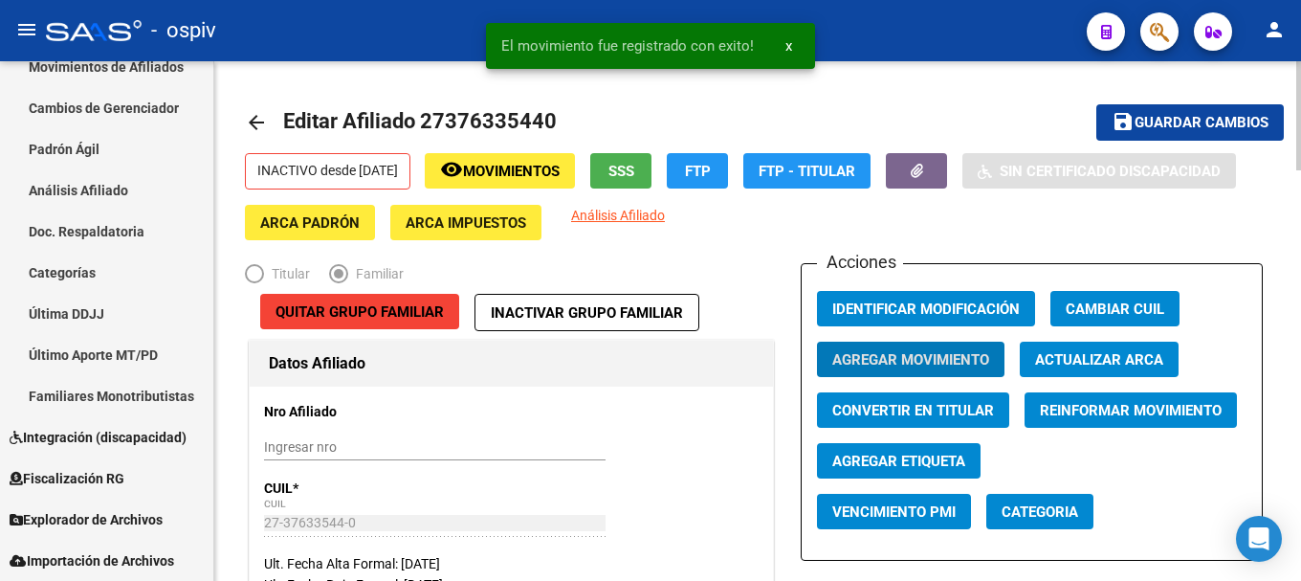
scroll to position [287, 0]
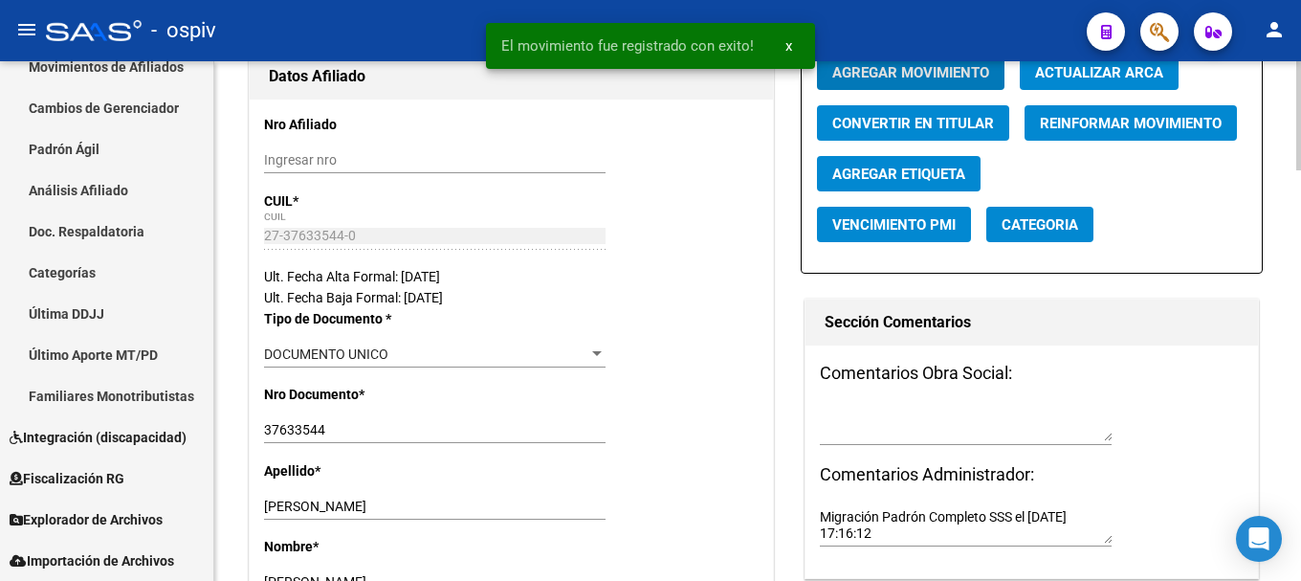
click at [911, 415] on textarea at bounding box center [966, 424] width 292 height 36
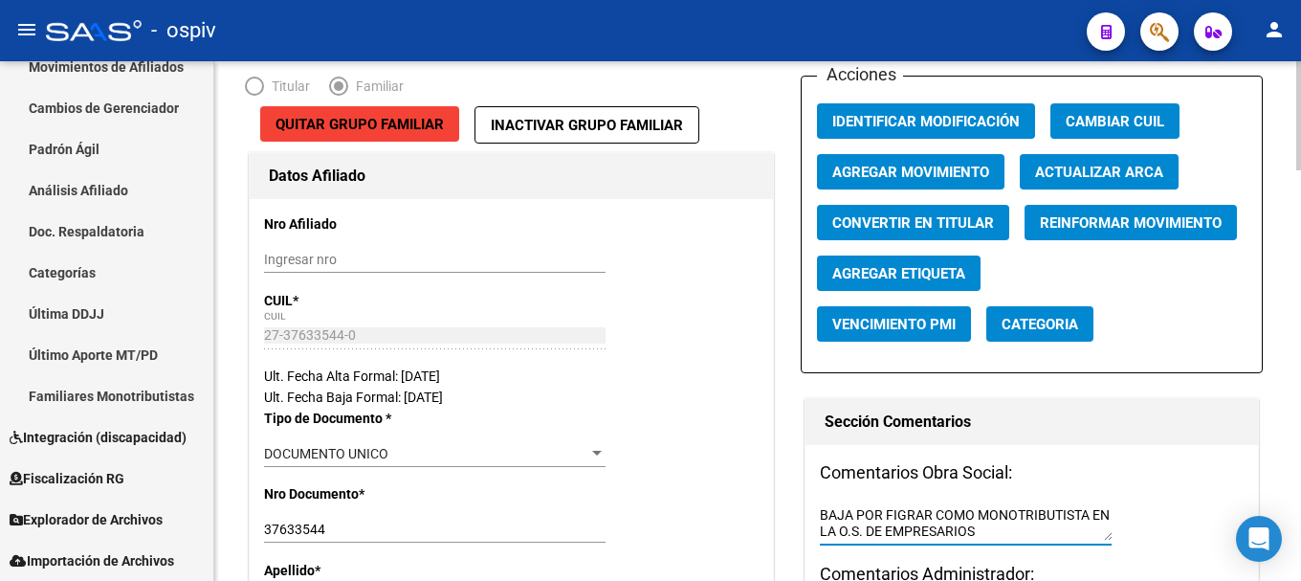
scroll to position [0, 0]
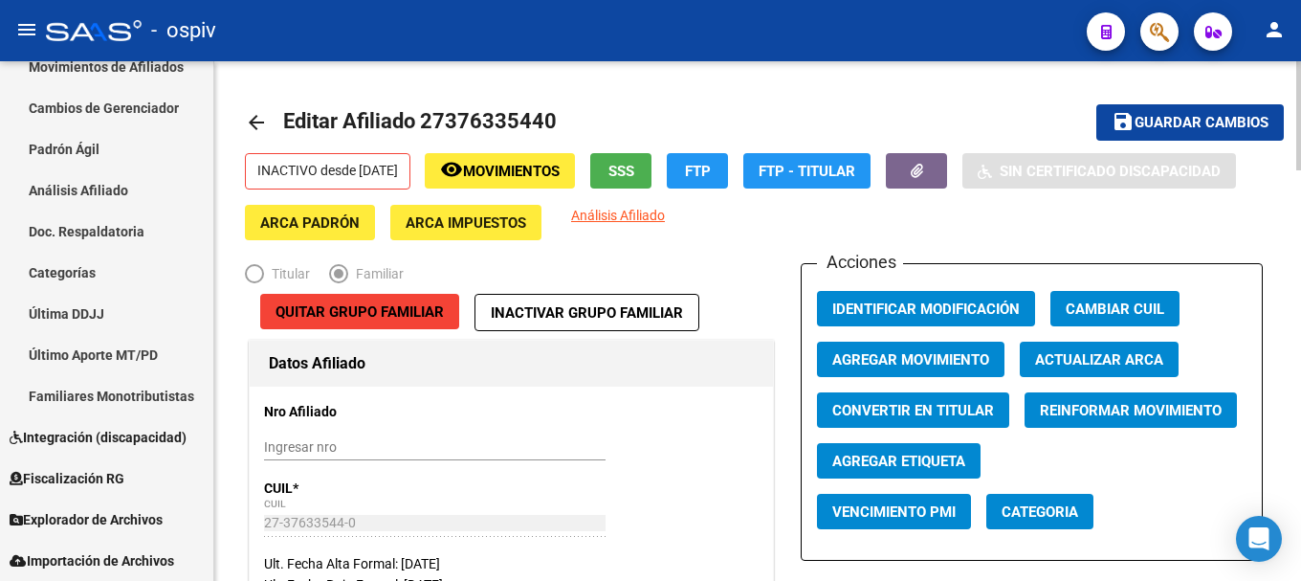
type textarea "BAJA POR FIGRAR COMO MONOTRIBUTISTA EN LA O.S. DE EMPRESARIOS"
click at [1184, 112] on button "save Guardar cambios" at bounding box center [1191, 121] width 188 height 35
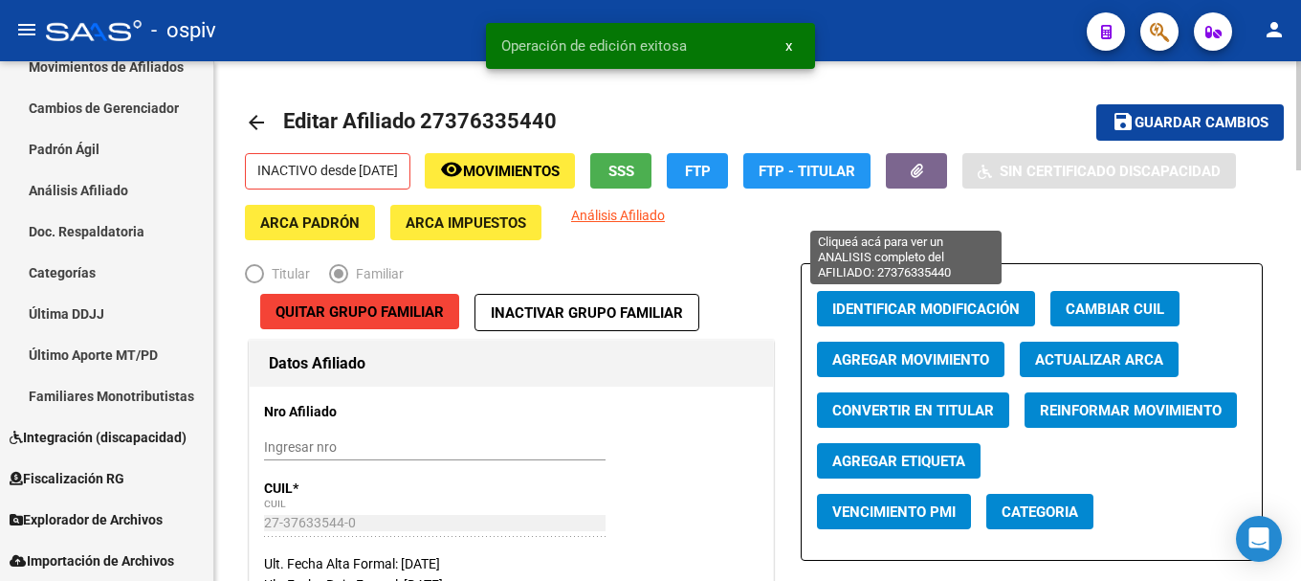
click at [665, 217] on span "Análisis Afiliado" at bounding box center [618, 215] width 94 height 15
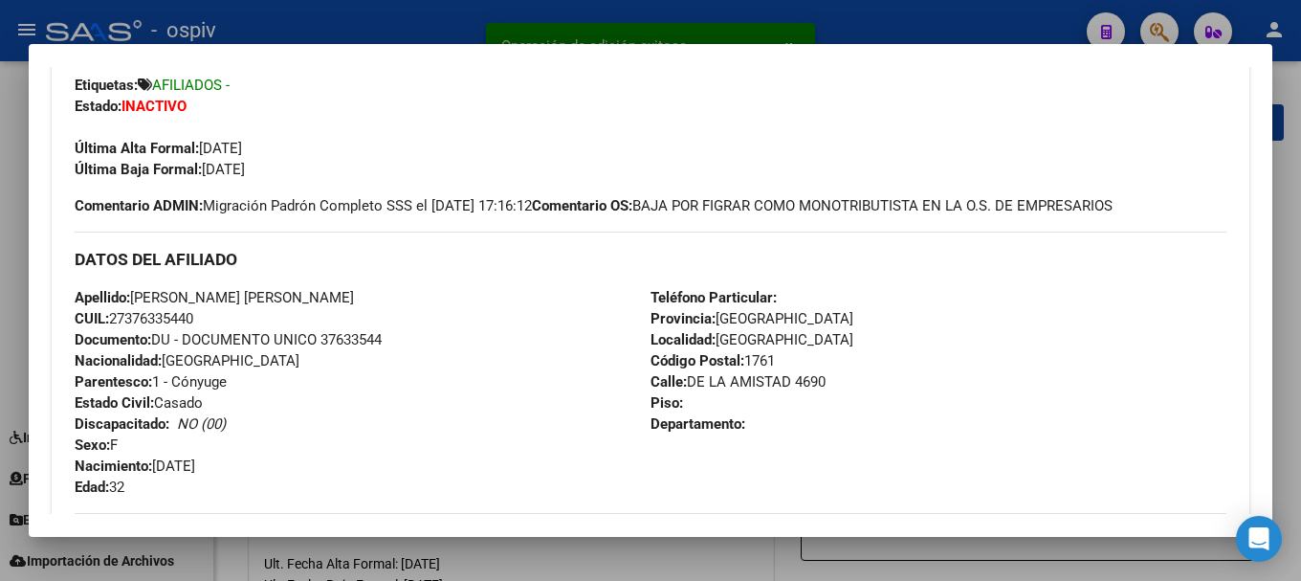
scroll to position [383, 0]
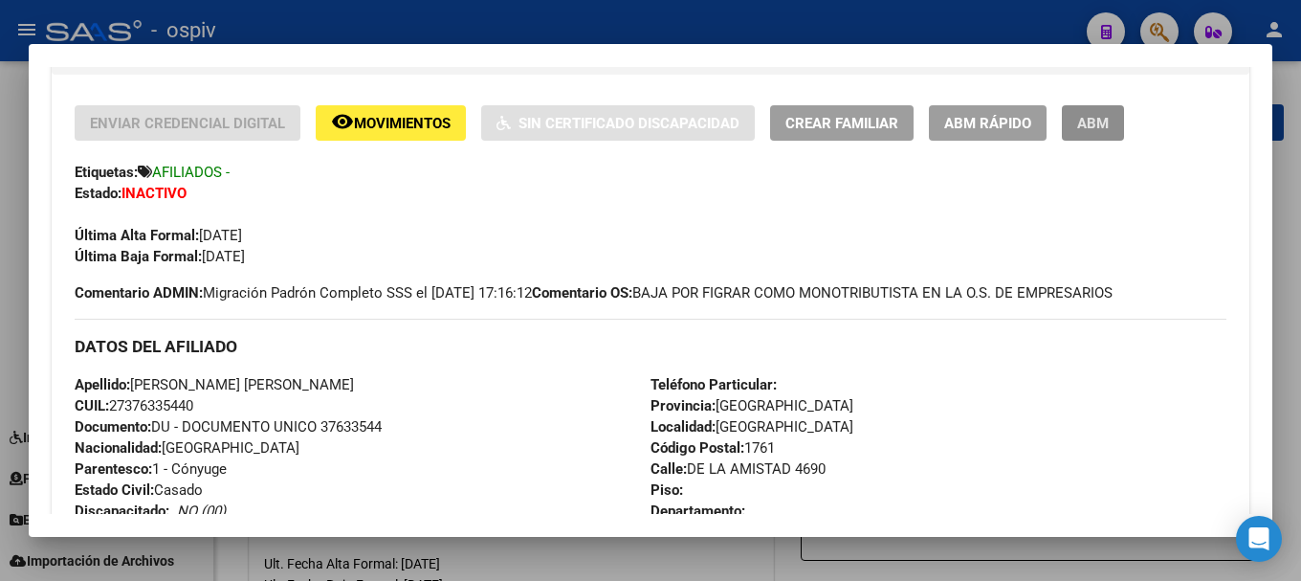
click at [1095, 119] on span "ABM" at bounding box center [1094, 123] width 32 height 17
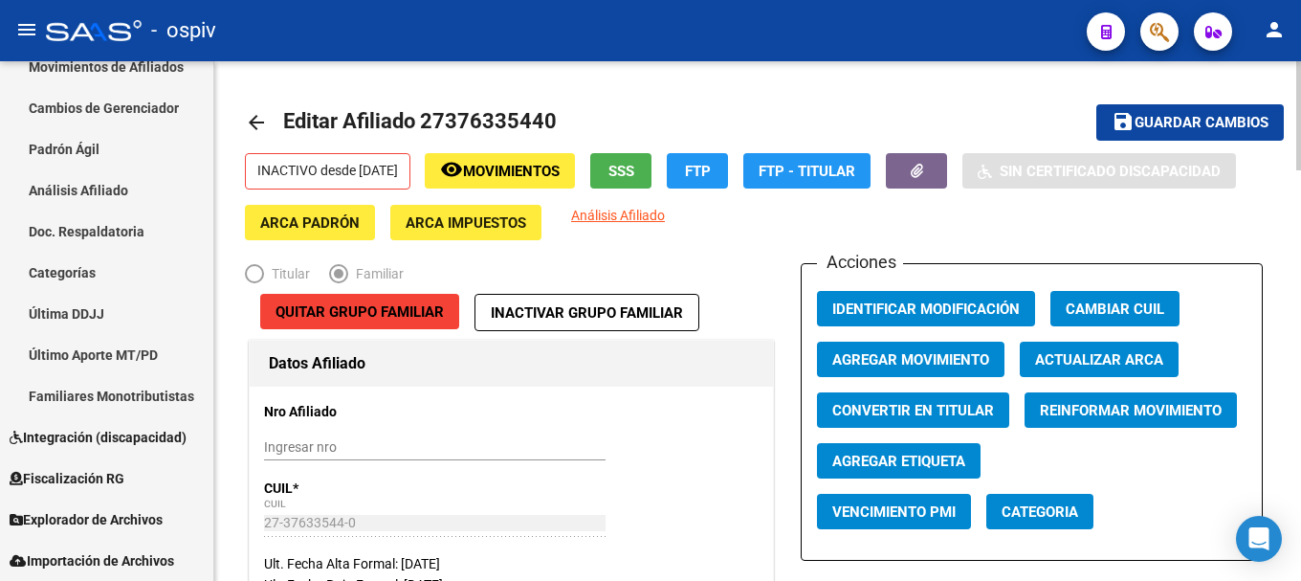
click at [1046, 518] on span "Categoria" at bounding box center [1040, 511] width 77 height 17
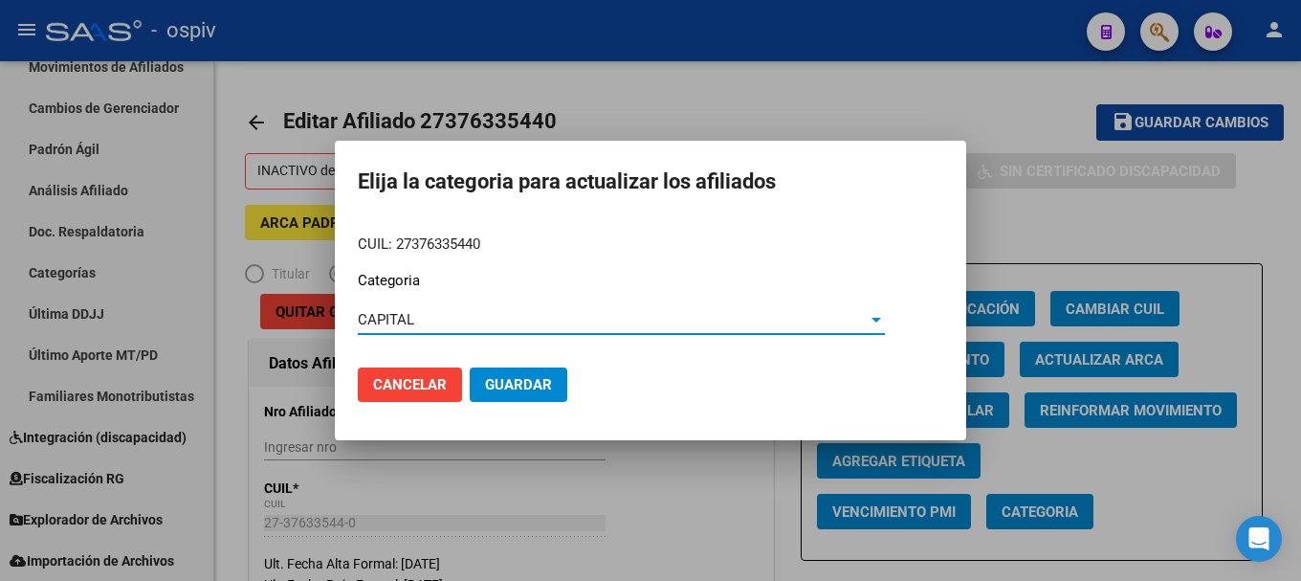
click at [513, 389] on span "Guardar" at bounding box center [518, 384] width 67 height 17
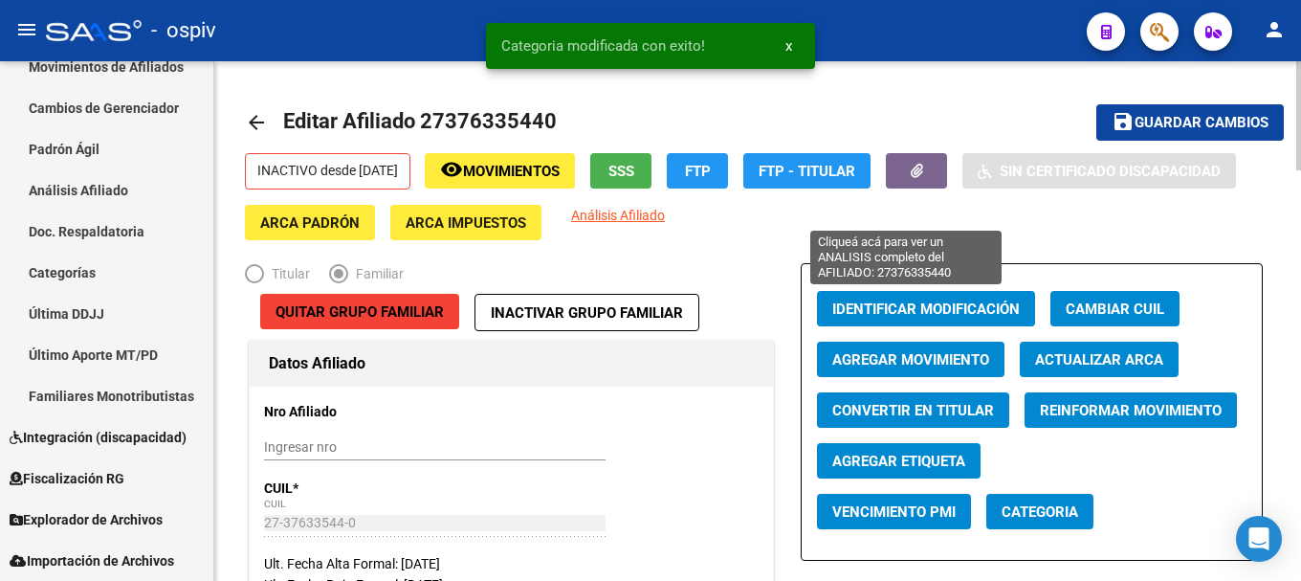
click at [665, 217] on span "Análisis Afiliado" at bounding box center [618, 215] width 94 height 15
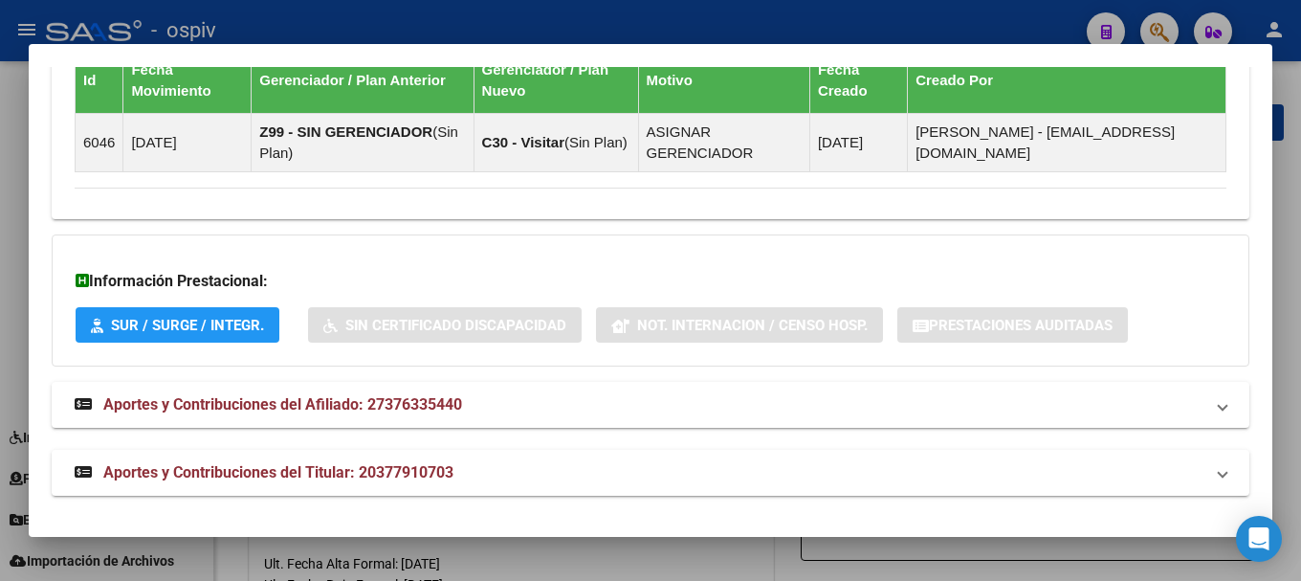
scroll to position [1460, 0]
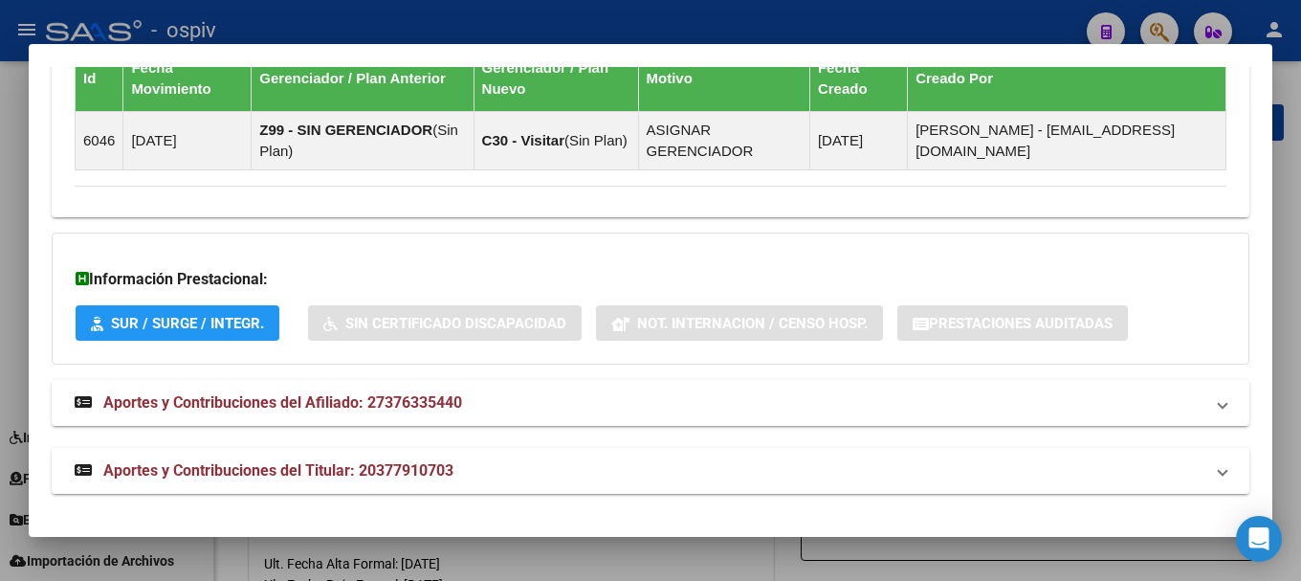
click at [317, 473] on span "Aportes y Contribuciones del Titular: 20377910703" at bounding box center [278, 470] width 350 height 18
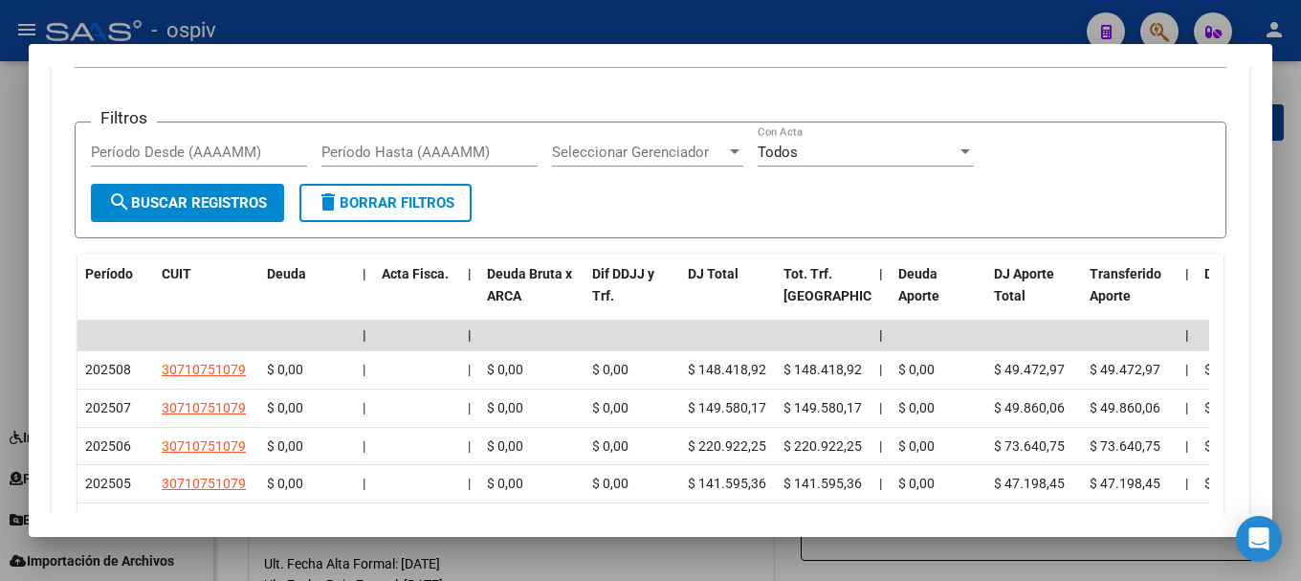
scroll to position [2052, 0]
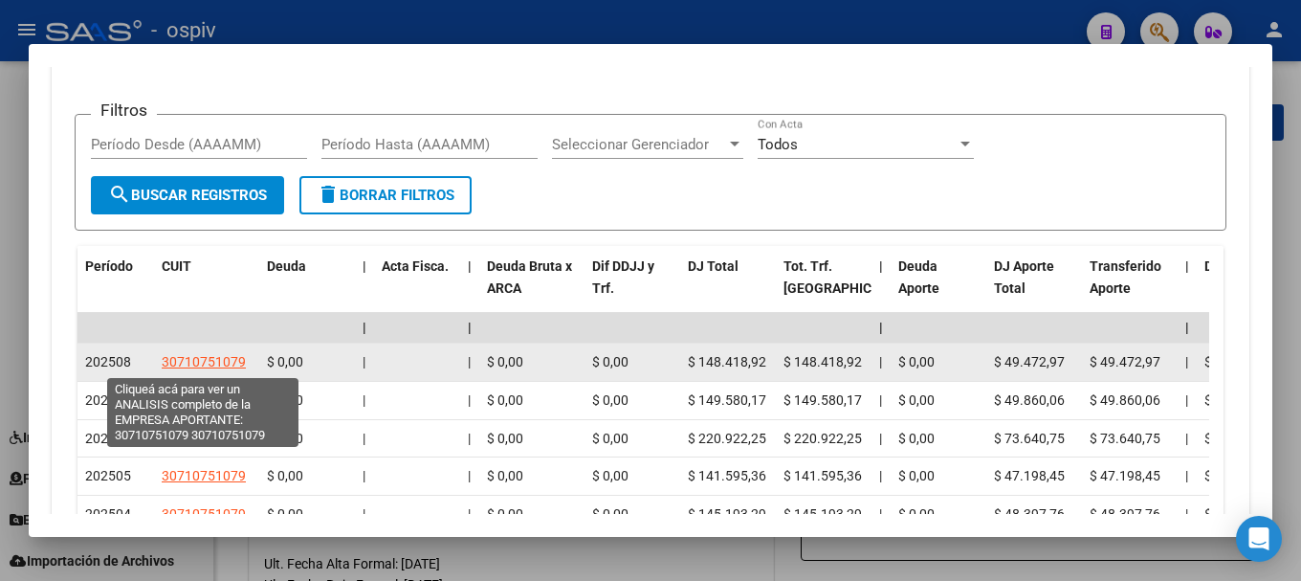
click at [225, 361] on span "30710751079" at bounding box center [204, 361] width 84 height 15
type textarea "30710751079"
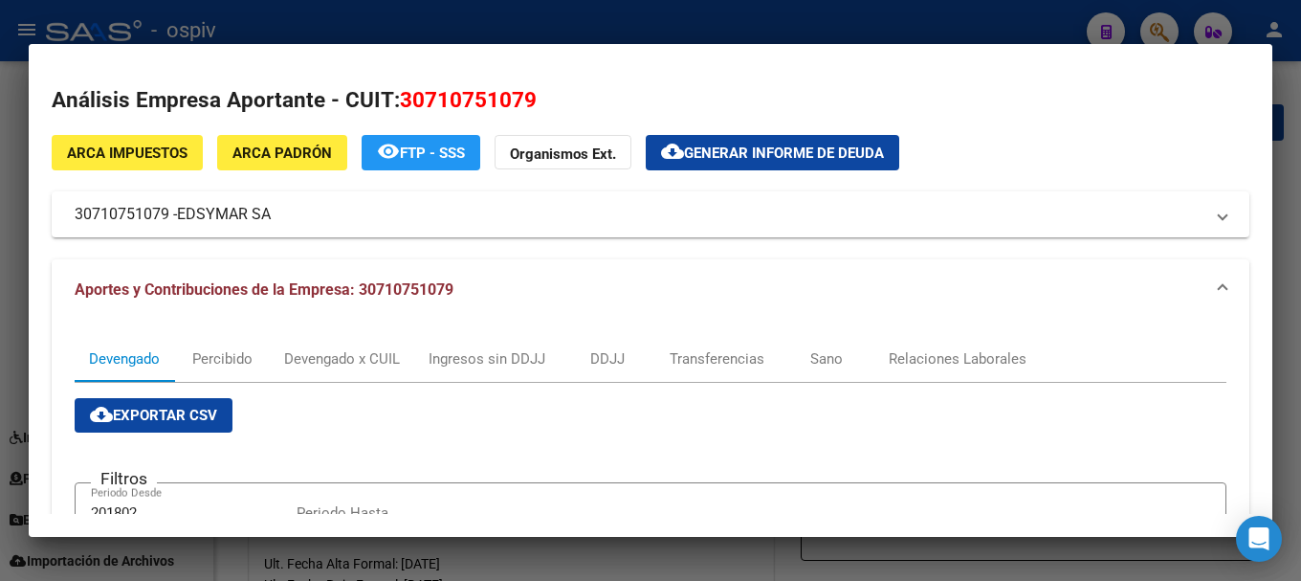
click at [0, 320] on div at bounding box center [650, 290] width 1301 height 581
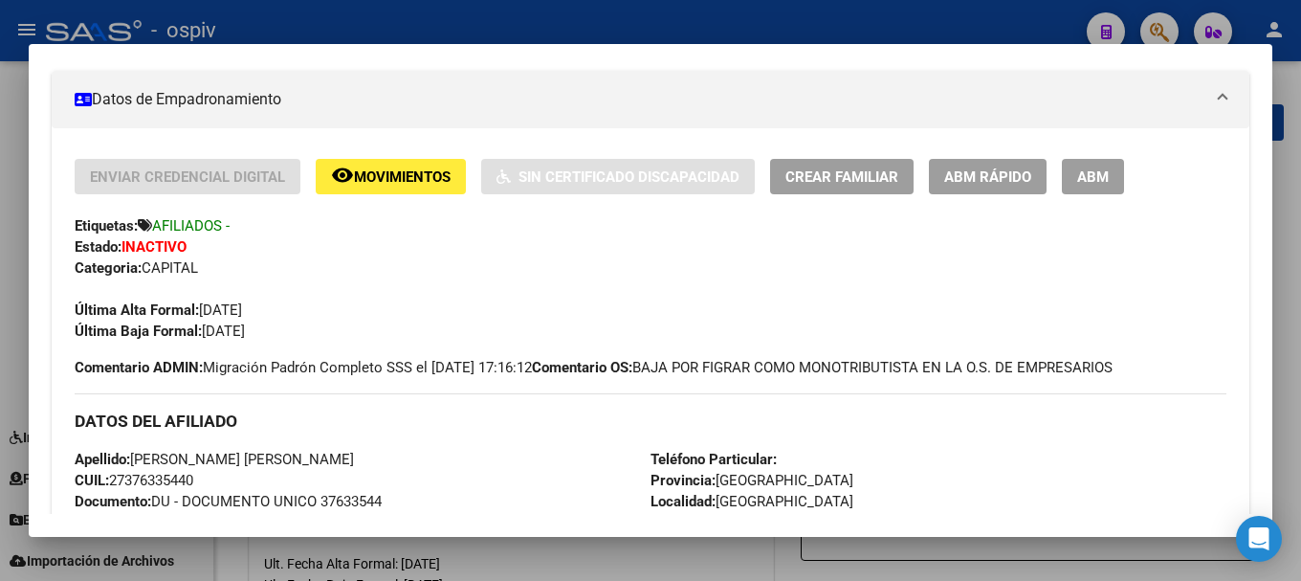
scroll to position [0, 0]
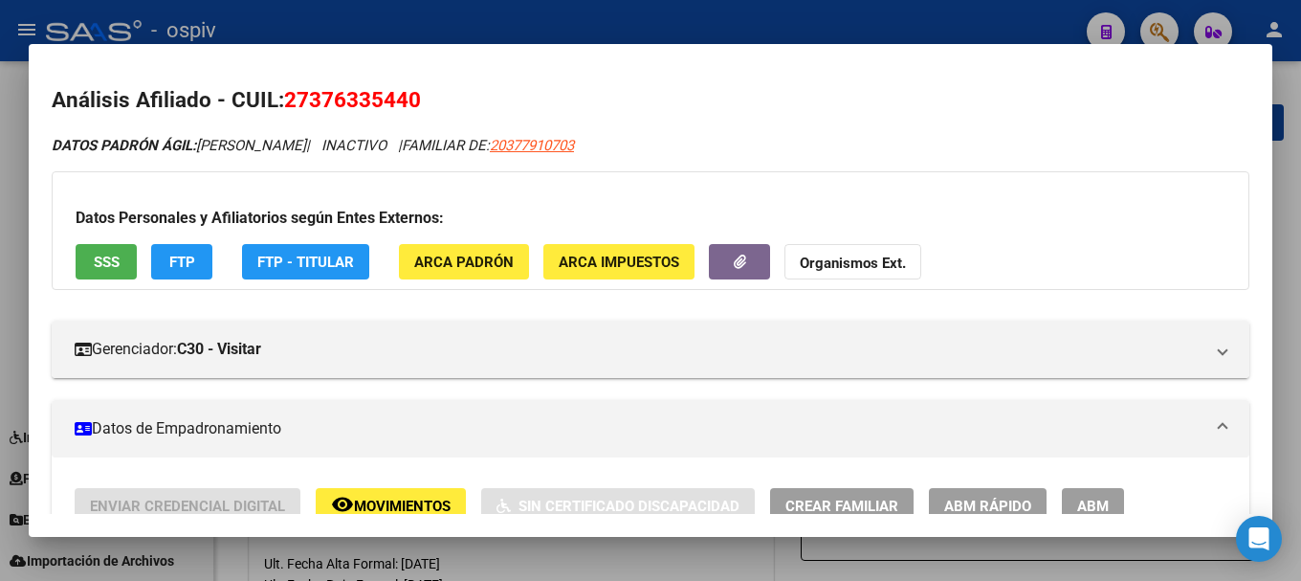
drag, startPoint x: 637, startPoint y: 148, endPoint x: 773, endPoint y: 147, distance: 135.9
click at [773, 147] on div "DATOS PADRÓN ÁGIL: [PERSON_NAME] | INACTIVO | FAMILIAR DE: 20377910703" at bounding box center [651, 146] width 1198 height 22
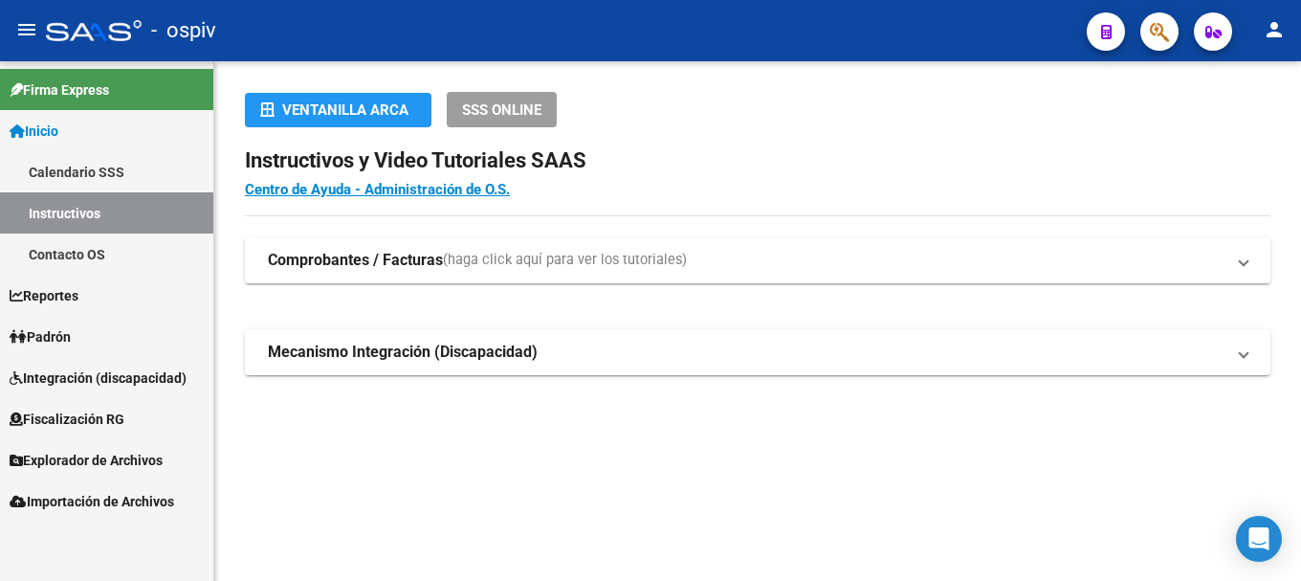
click at [140, 502] on span "Importación de Archivos" at bounding box center [92, 501] width 165 height 21
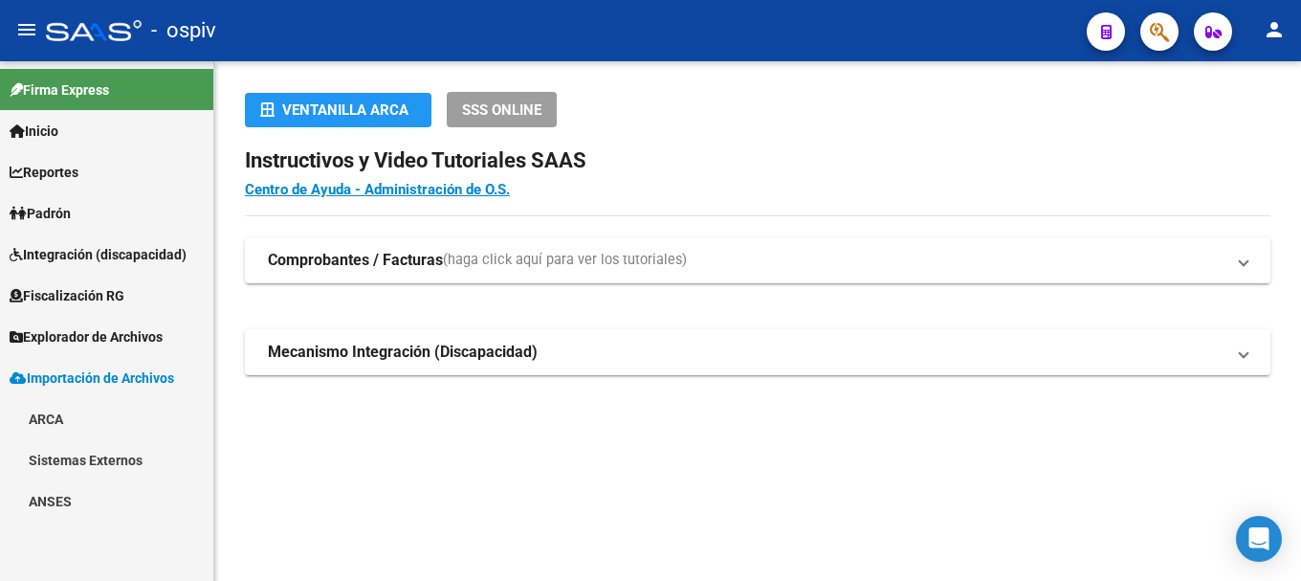
click at [123, 342] on span "Explorador de Archivos" at bounding box center [86, 336] width 153 height 21
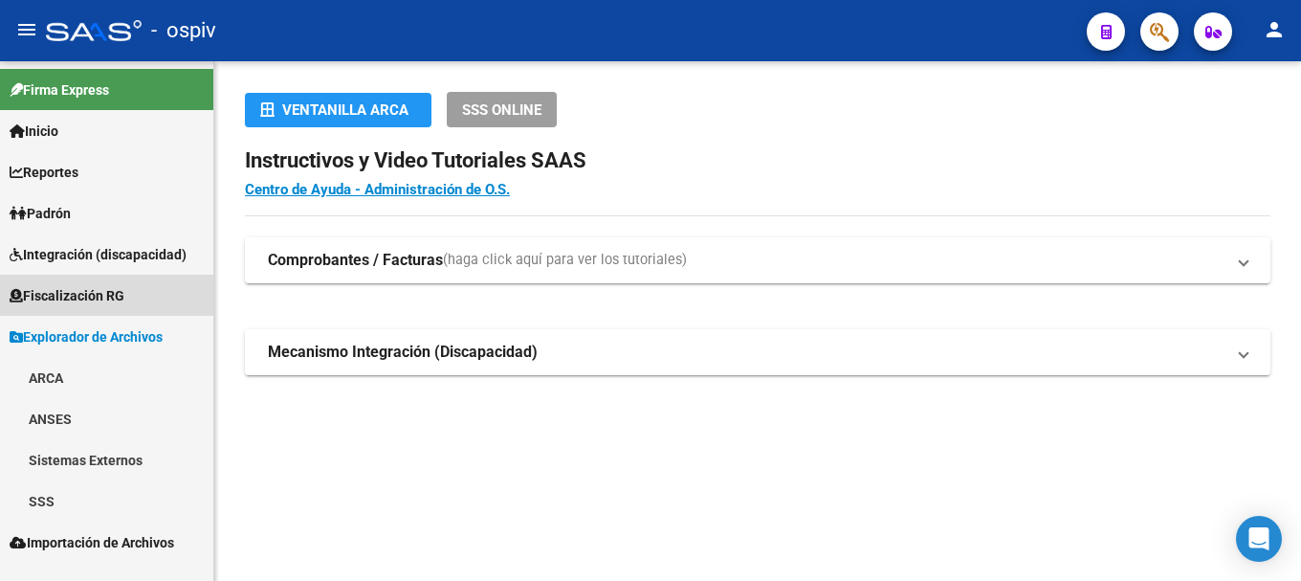
click at [121, 296] on span "Fiscalización RG" at bounding box center [67, 295] width 115 height 21
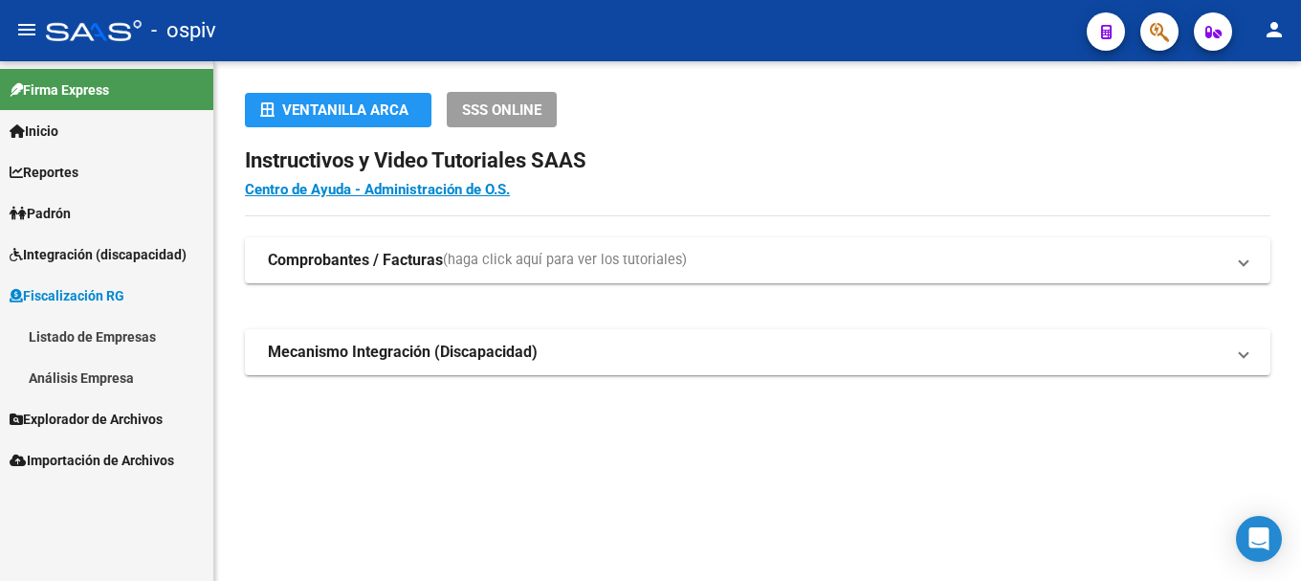
click at [60, 215] on span "Padrón" at bounding box center [40, 213] width 61 height 21
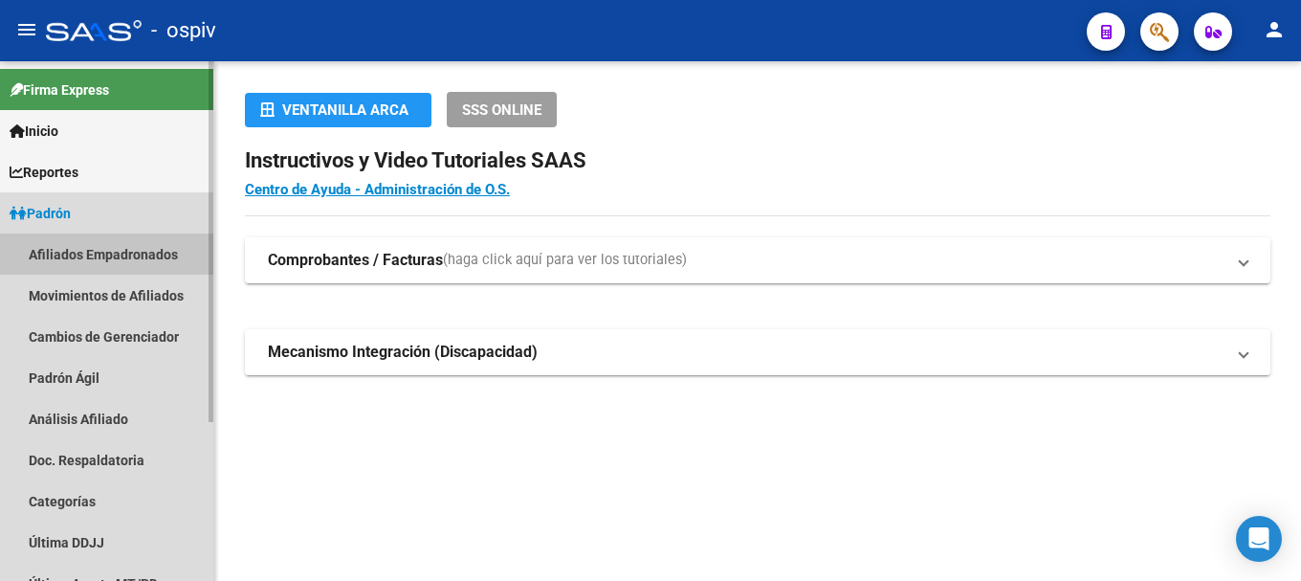
click at [83, 254] on link "Afiliados Empadronados" at bounding box center [106, 253] width 213 height 41
